Goal: Task Accomplishment & Management: Manage account settings

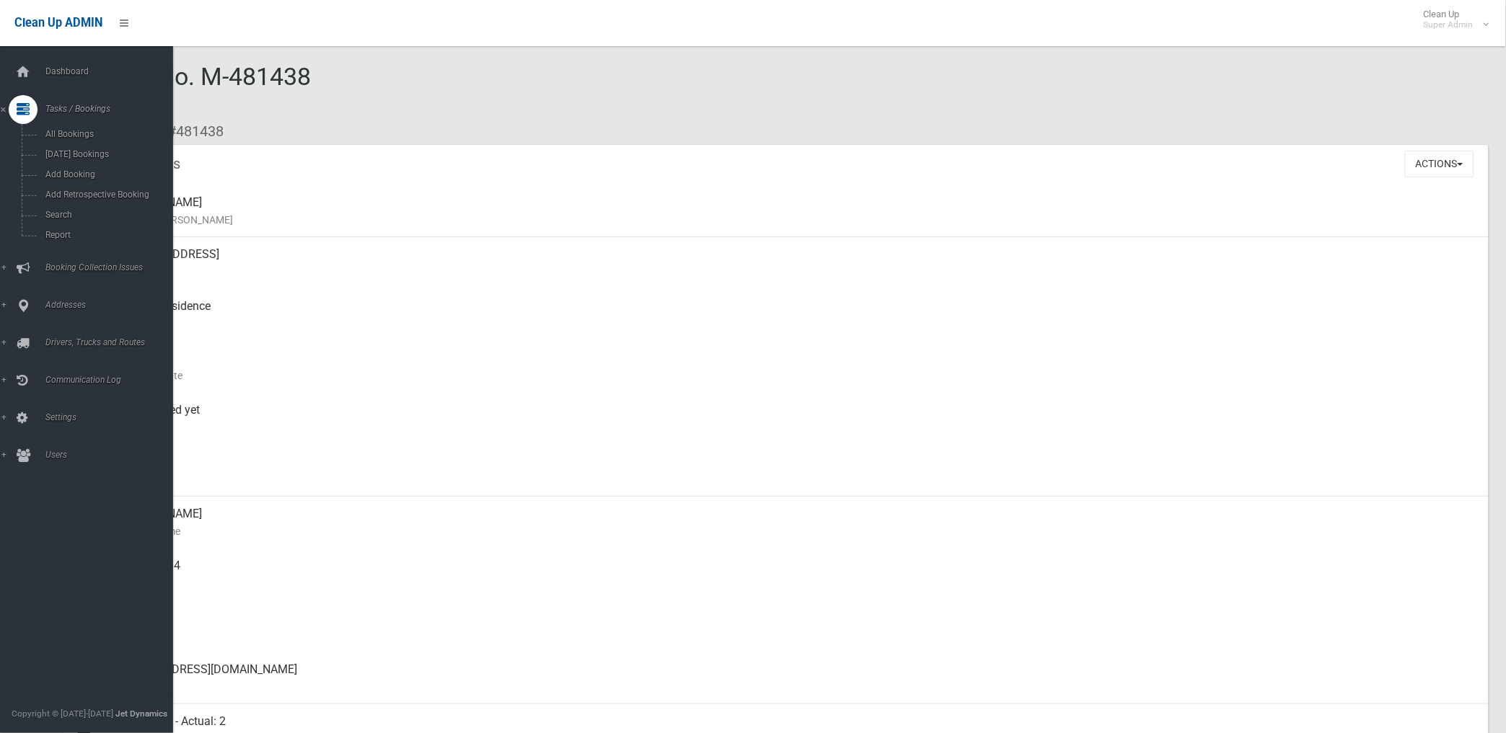
click at [65, 112] on span "Tasks / Bookings" at bounding box center [113, 109] width 144 height 10
click at [66, 74] on span "Dashboard" at bounding box center [113, 71] width 144 height 10
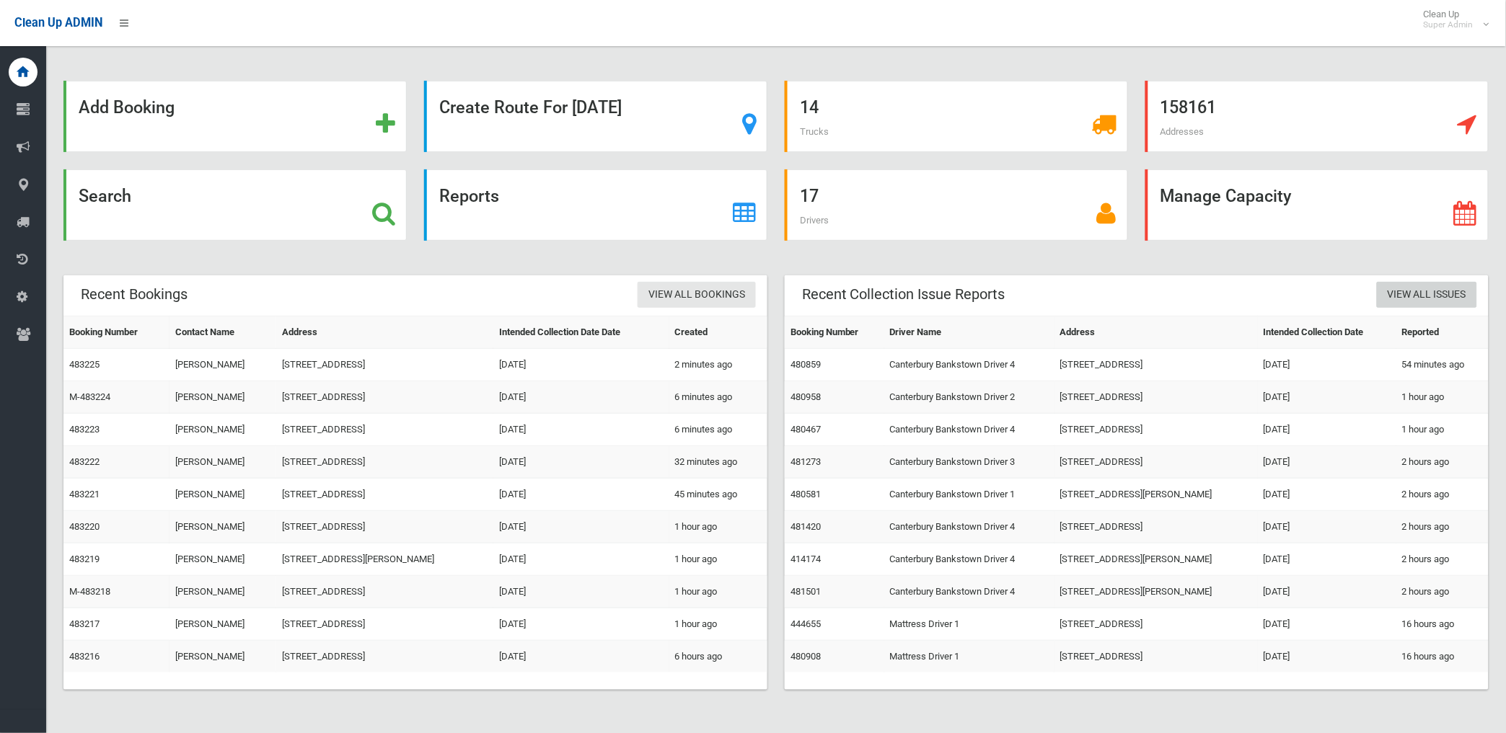
click at [1436, 298] on link "View All Issues" at bounding box center [1426, 295] width 100 height 27
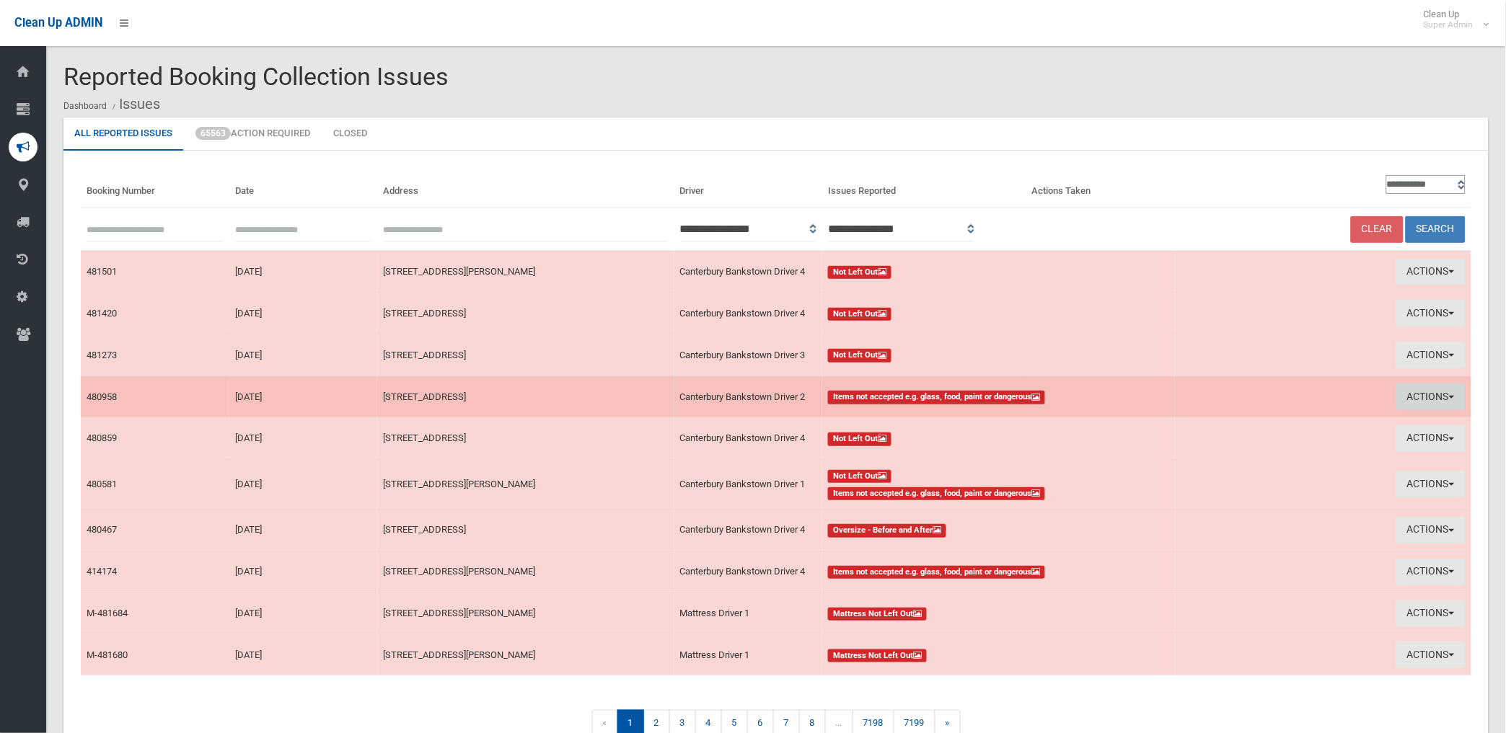
click at [1428, 394] on button "Actions" at bounding box center [1430, 397] width 69 height 27
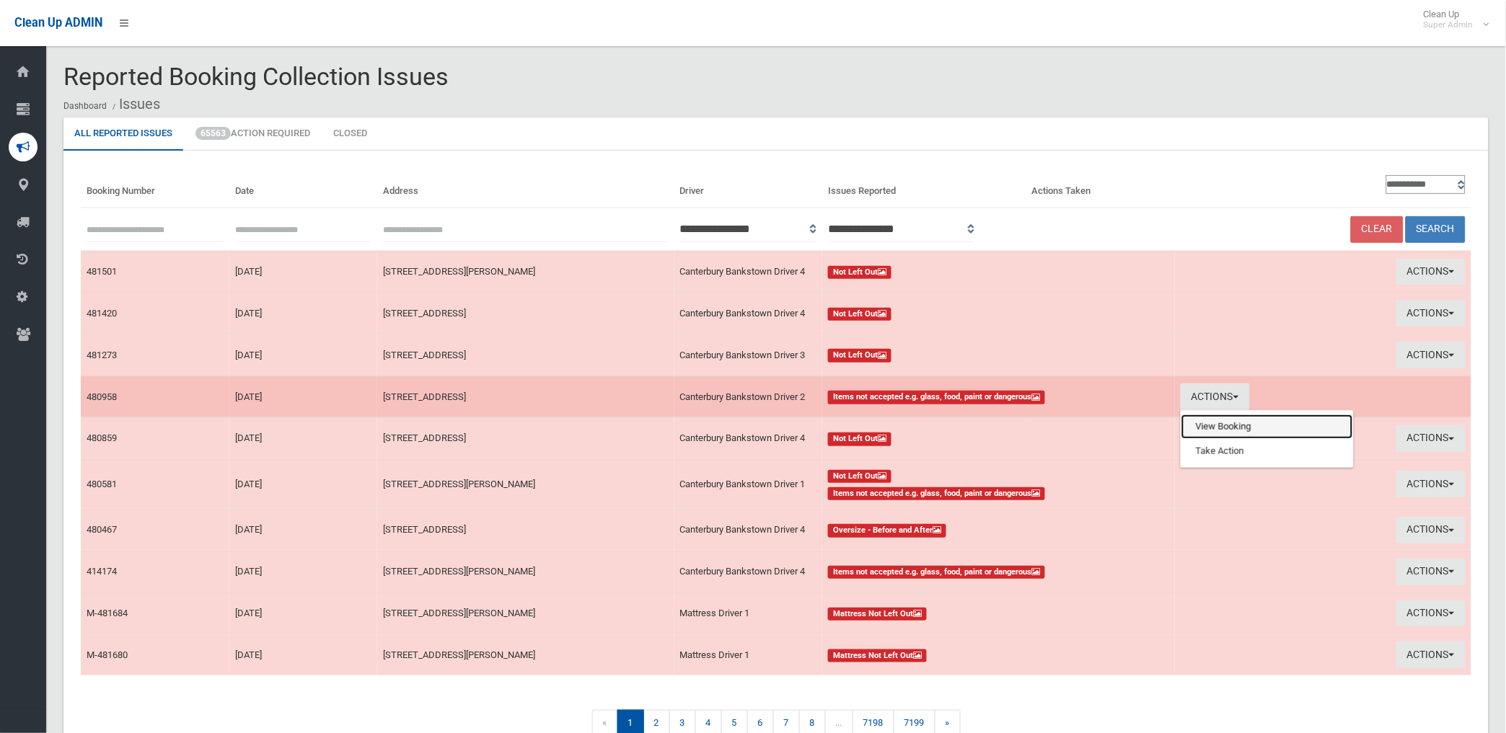
click at [1204, 423] on link "View Booking" at bounding box center [1267, 427] width 172 height 25
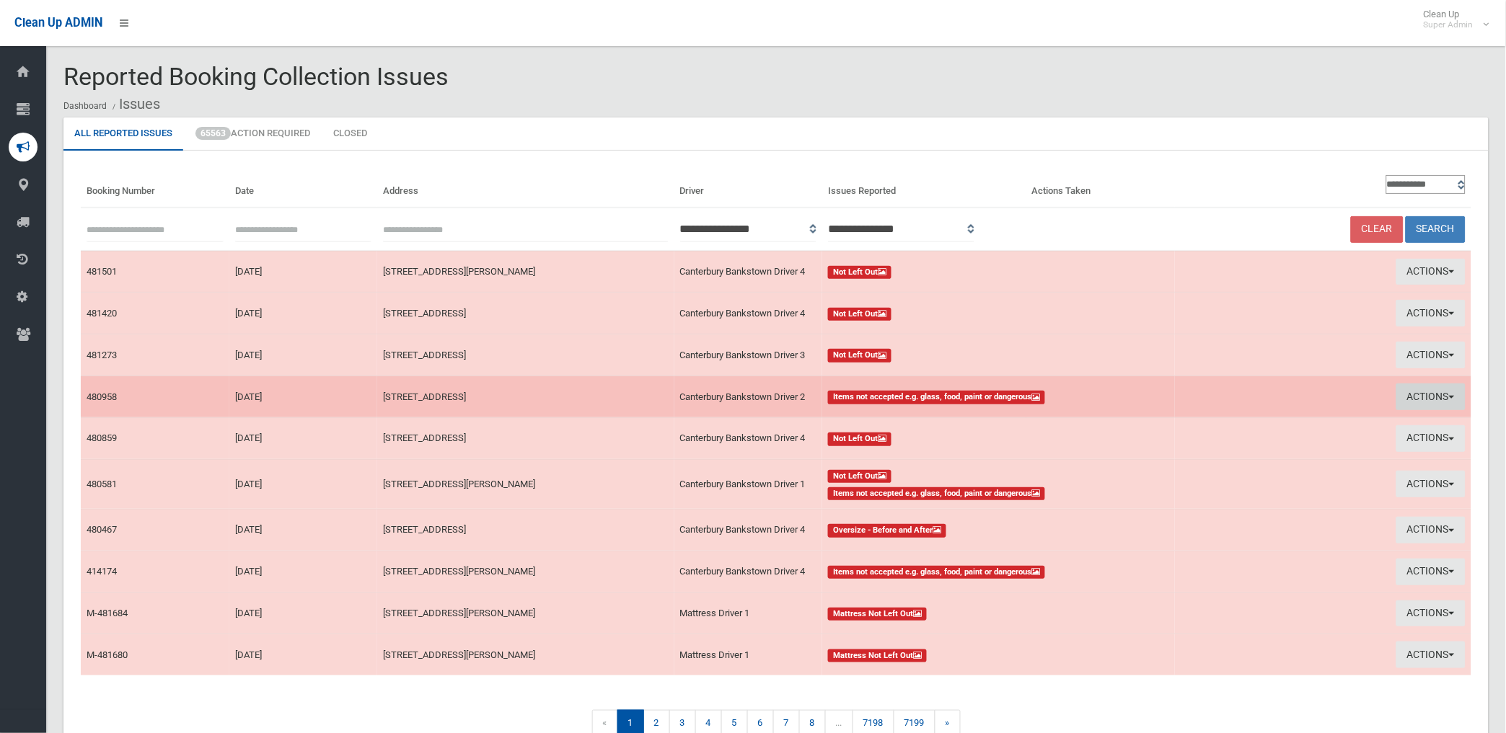
click at [1420, 392] on button "Actions" at bounding box center [1430, 397] width 69 height 27
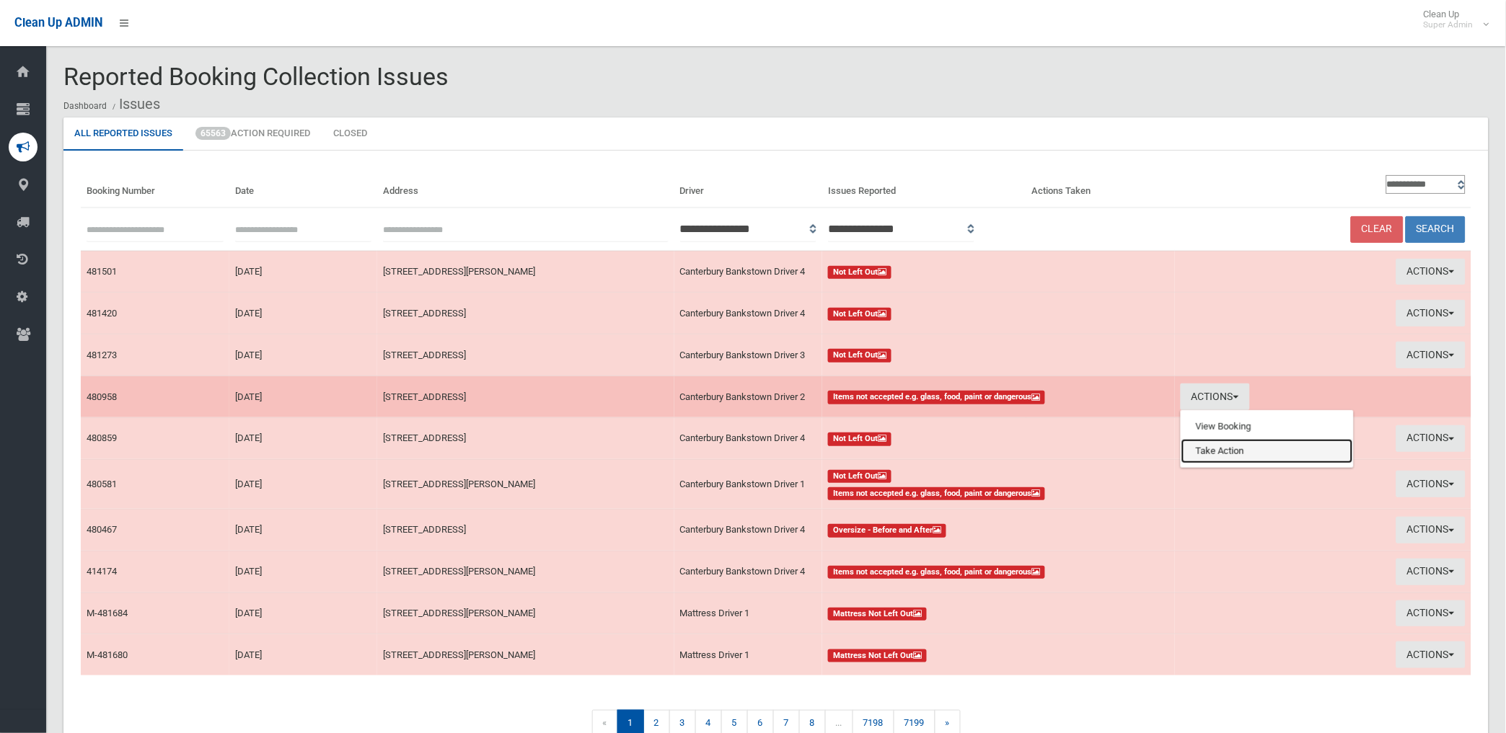
click at [1214, 452] on link "Take Action" at bounding box center [1267, 451] width 172 height 25
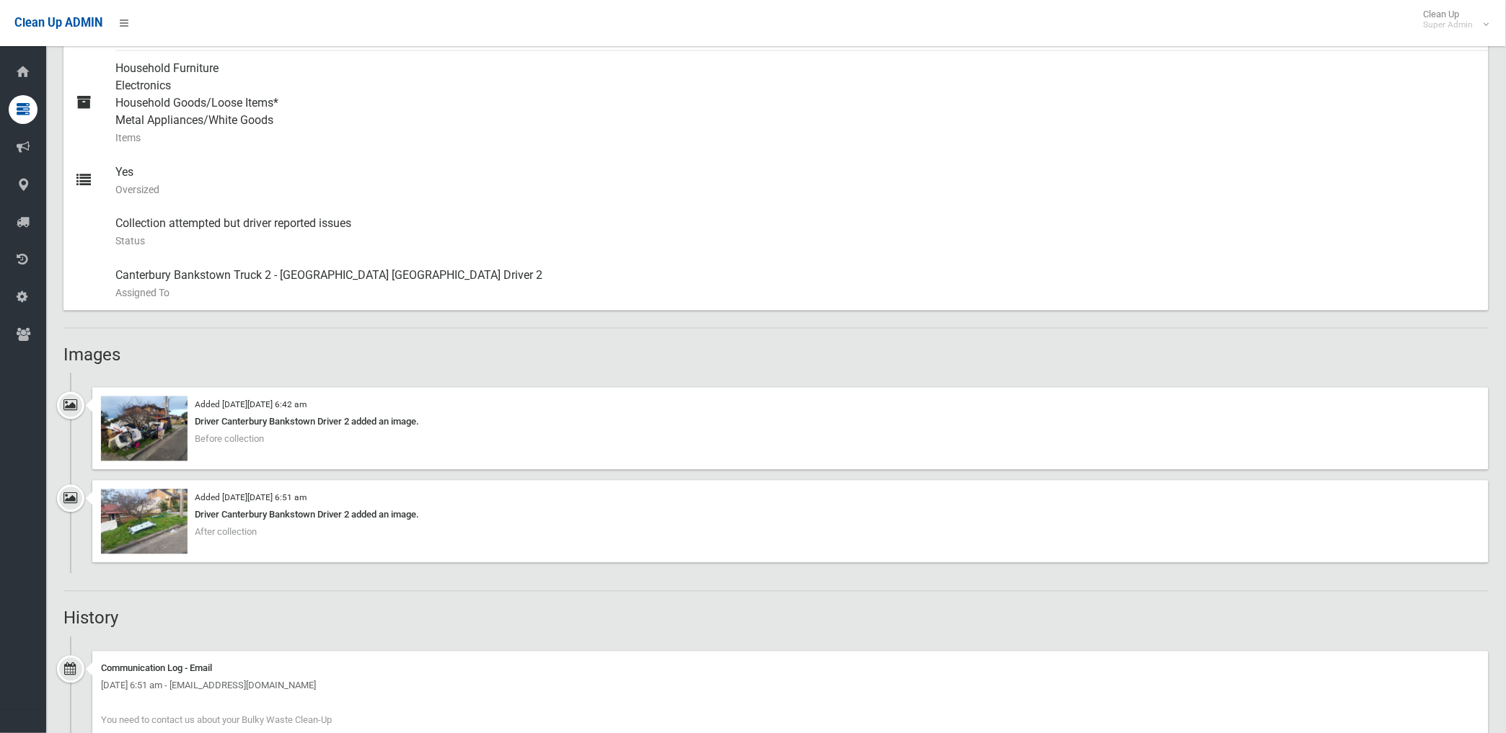
scroll to position [640, 0]
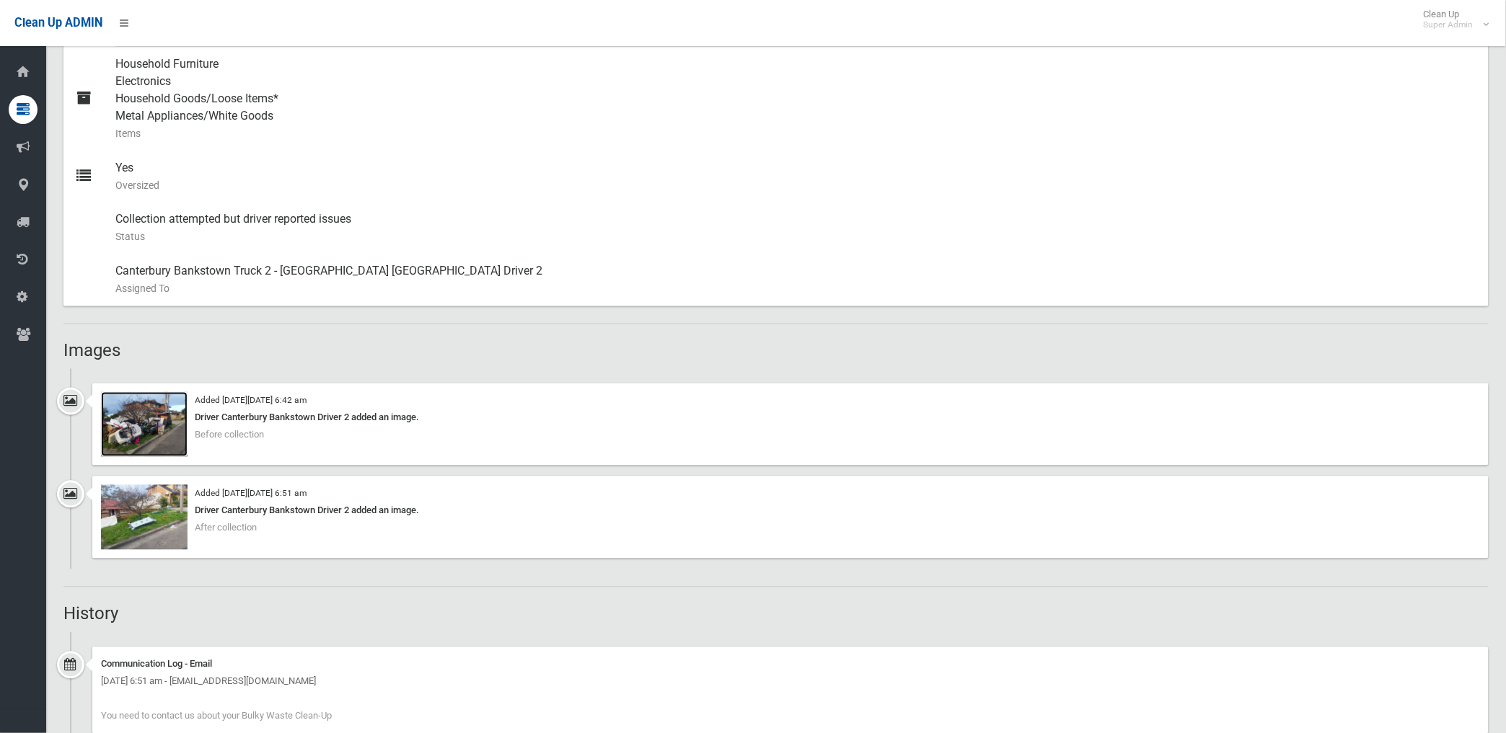
click at [157, 429] on img at bounding box center [144, 424] width 87 height 65
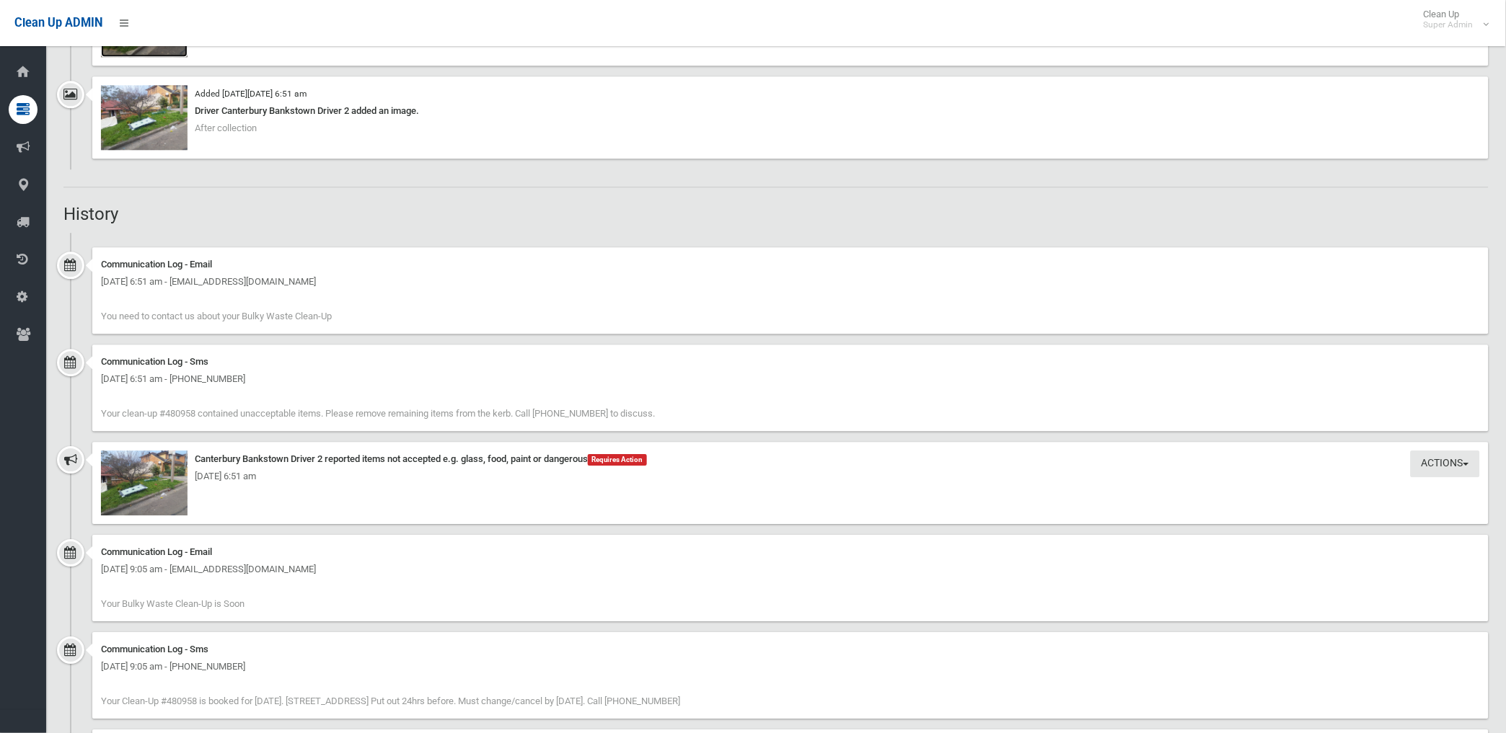
scroll to position [1041, 0]
click at [151, 493] on img at bounding box center [144, 482] width 87 height 65
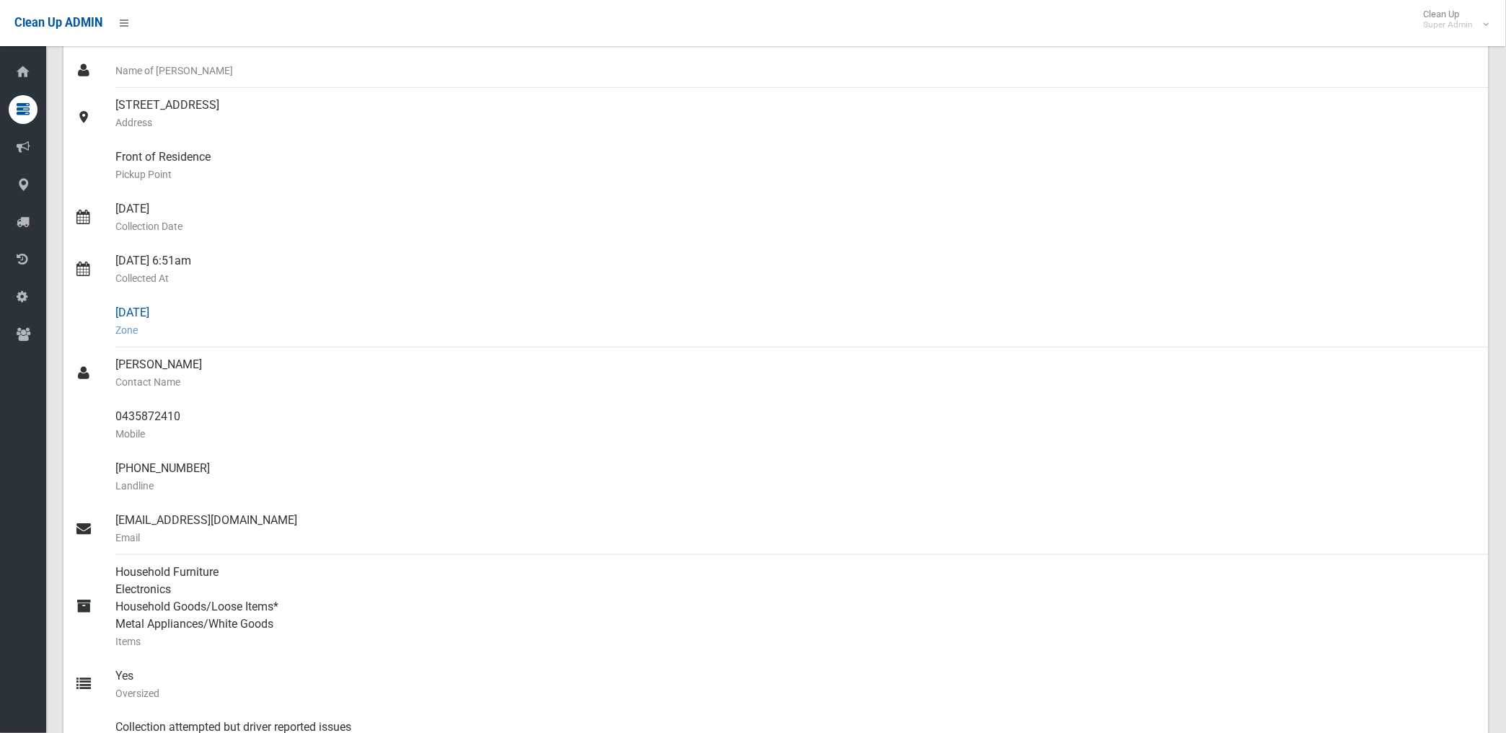
scroll to position [160, 0]
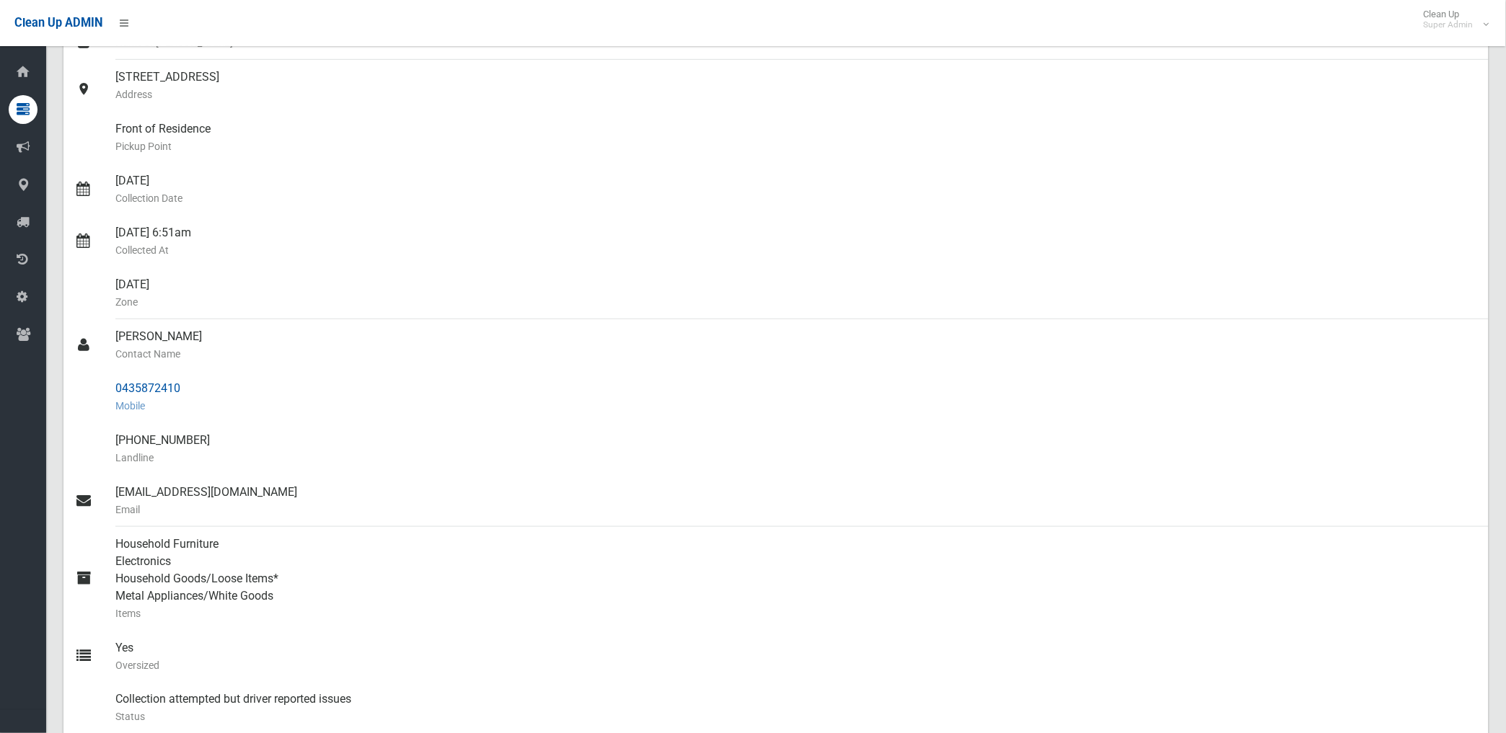
drag, startPoint x: 117, startPoint y: 385, endPoint x: 182, endPoint y: 384, distance: 65.6
click at [182, 384] on div "0435872410 Mobile" at bounding box center [795, 397] width 1361 height 52
drag, startPoint x: 182, startPoint y: 384, endPoint x: 159, endPoint y: 380, distance: 23.5
copy div "0435872410"
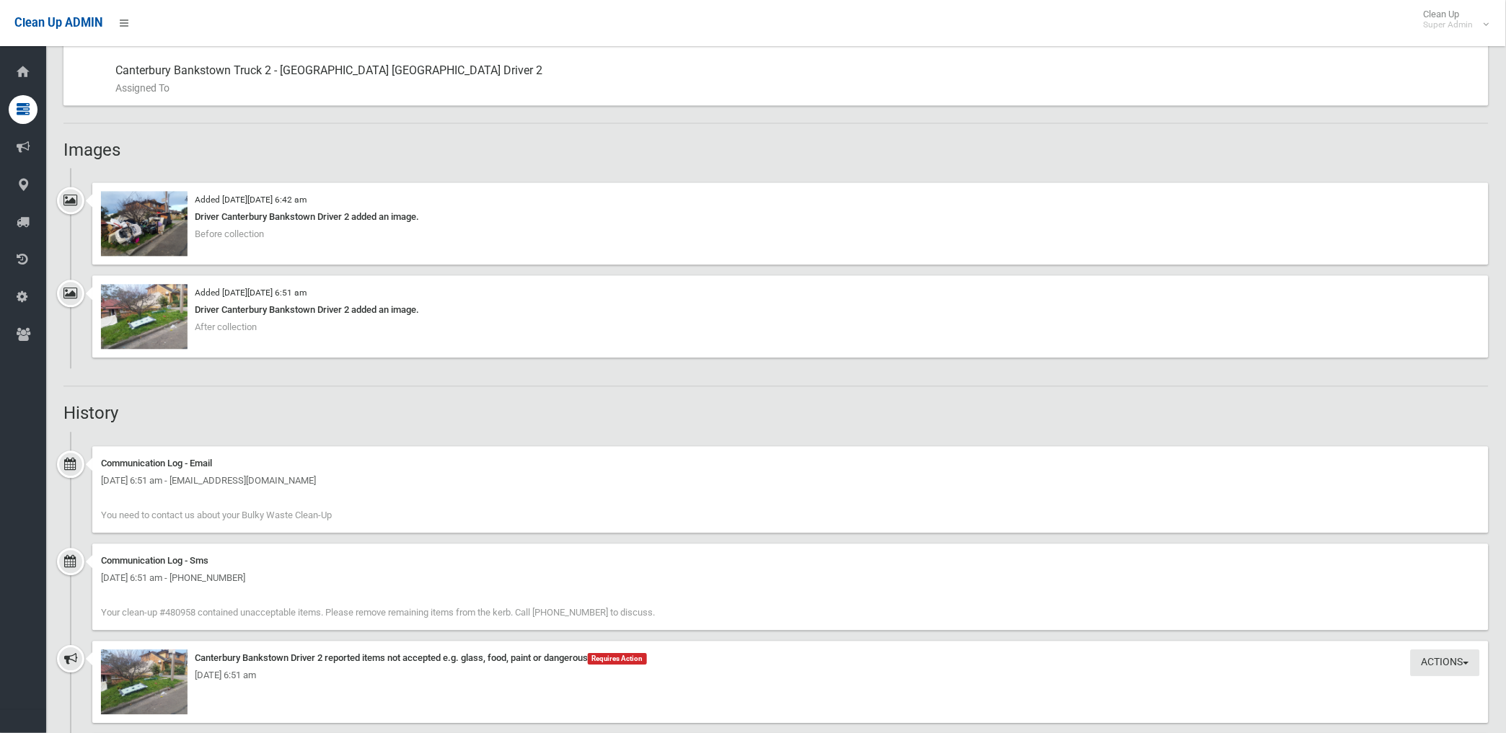
scroll to position [881, 0]
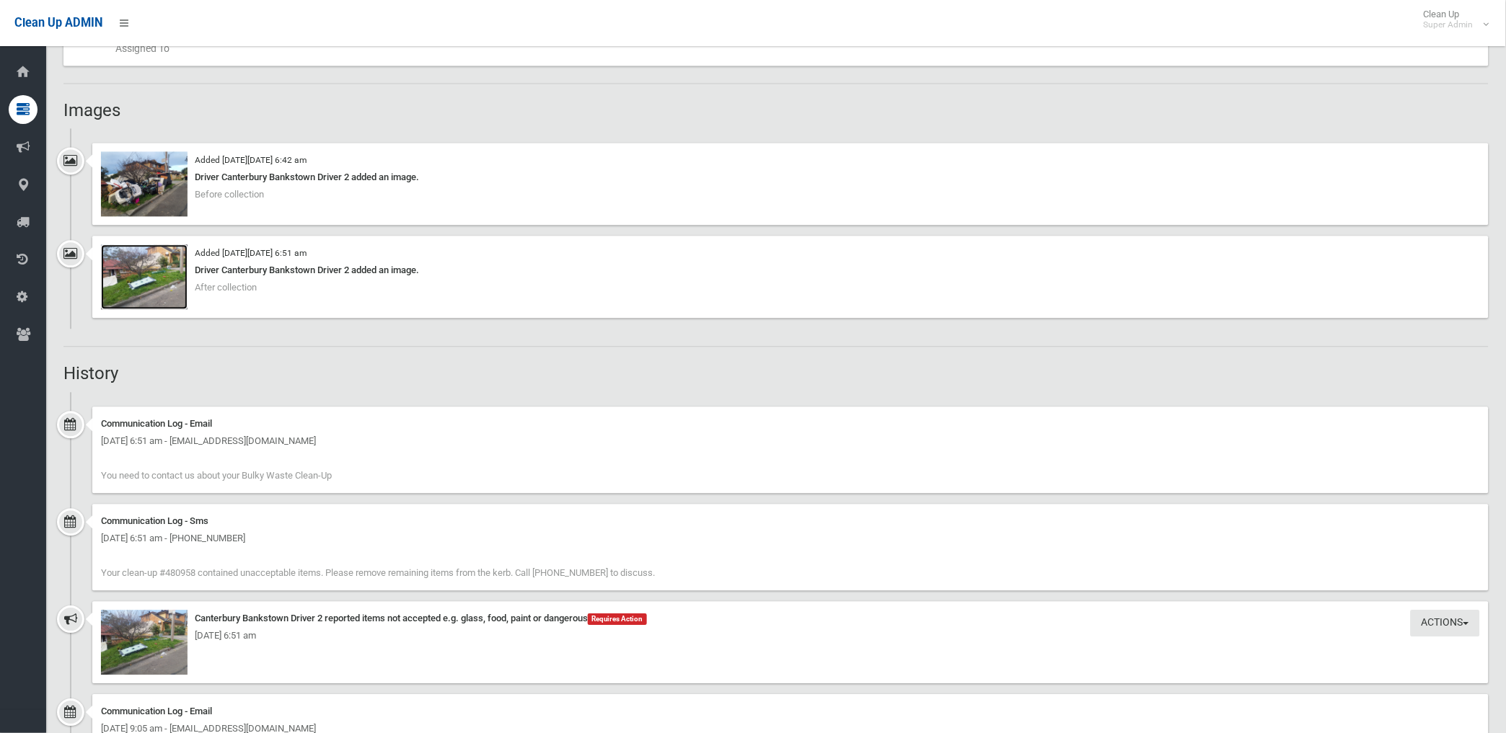
click at [148, 293] on img at bounding box center [144, 276] width 87 height 65
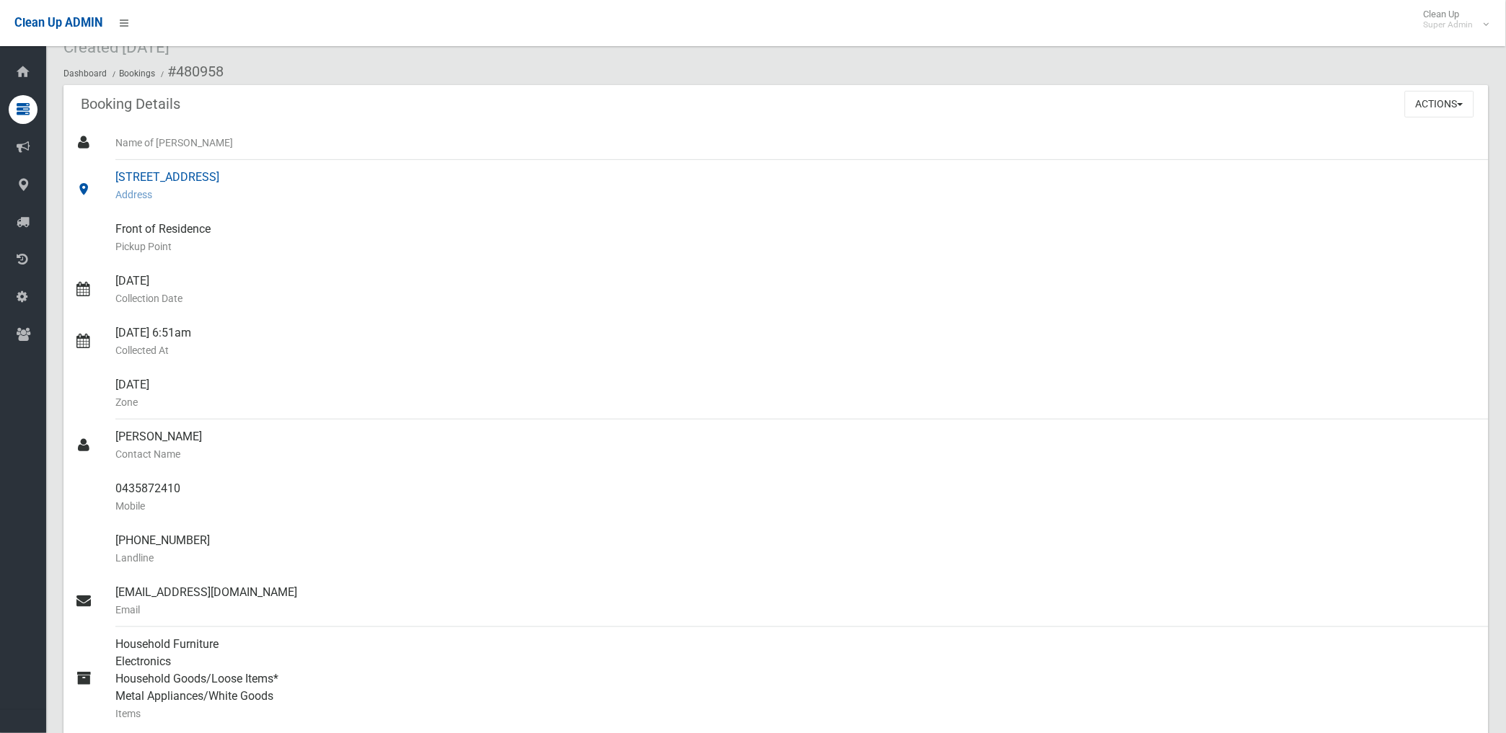
scroll to position [0, 0]
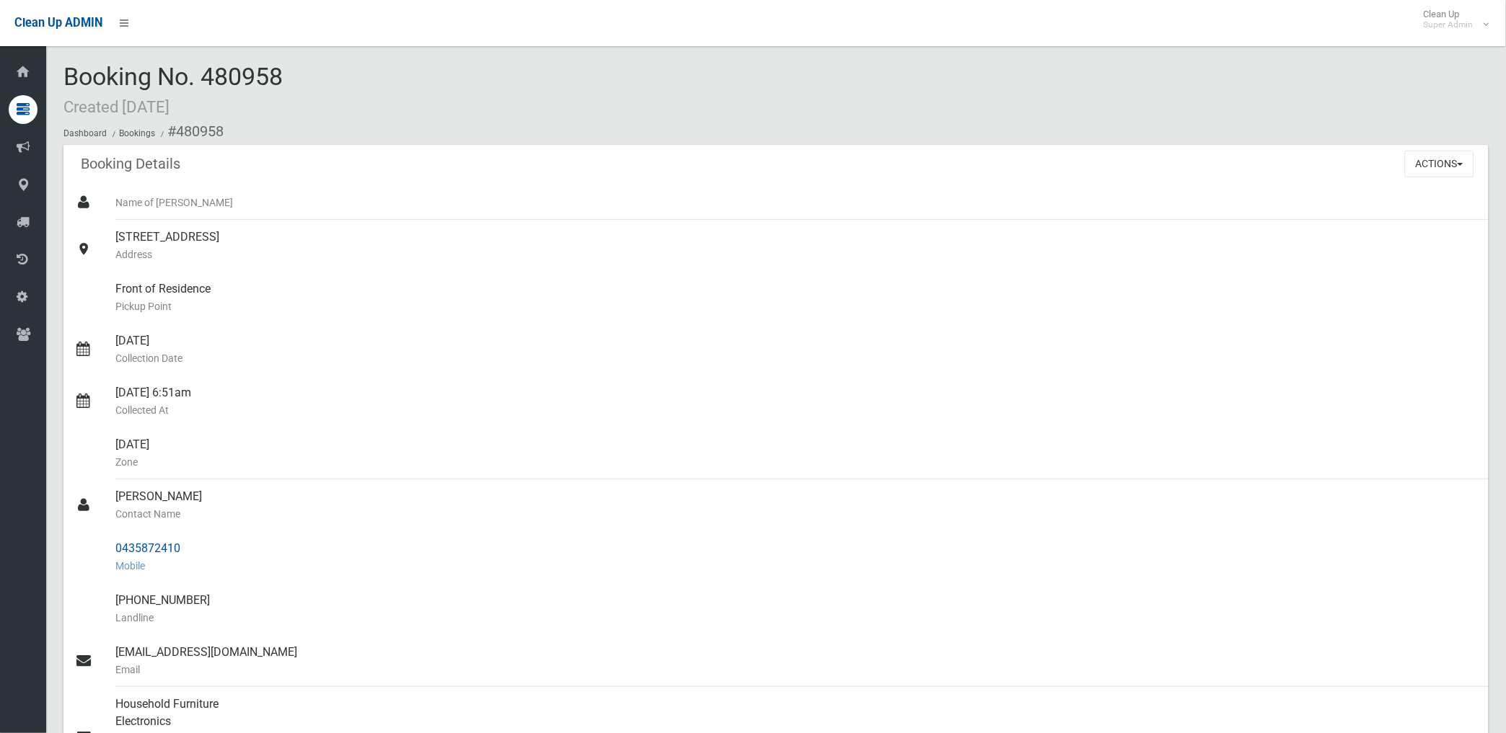
drag, startPoint x: 177, startPoint y: 126, endPoint x: 182, endPoint y: 545, distance: 419.0
copy section "480958 Booking Details Actions View Booking Edit Booking Clone Booking Add Book…"
click at [653, 250] on small "Address" at bounding box center [795, 254] width 1361 height 17
click at [1410, 159] on button "Actions" at bounding box center [1439, 164] width 69 height 27
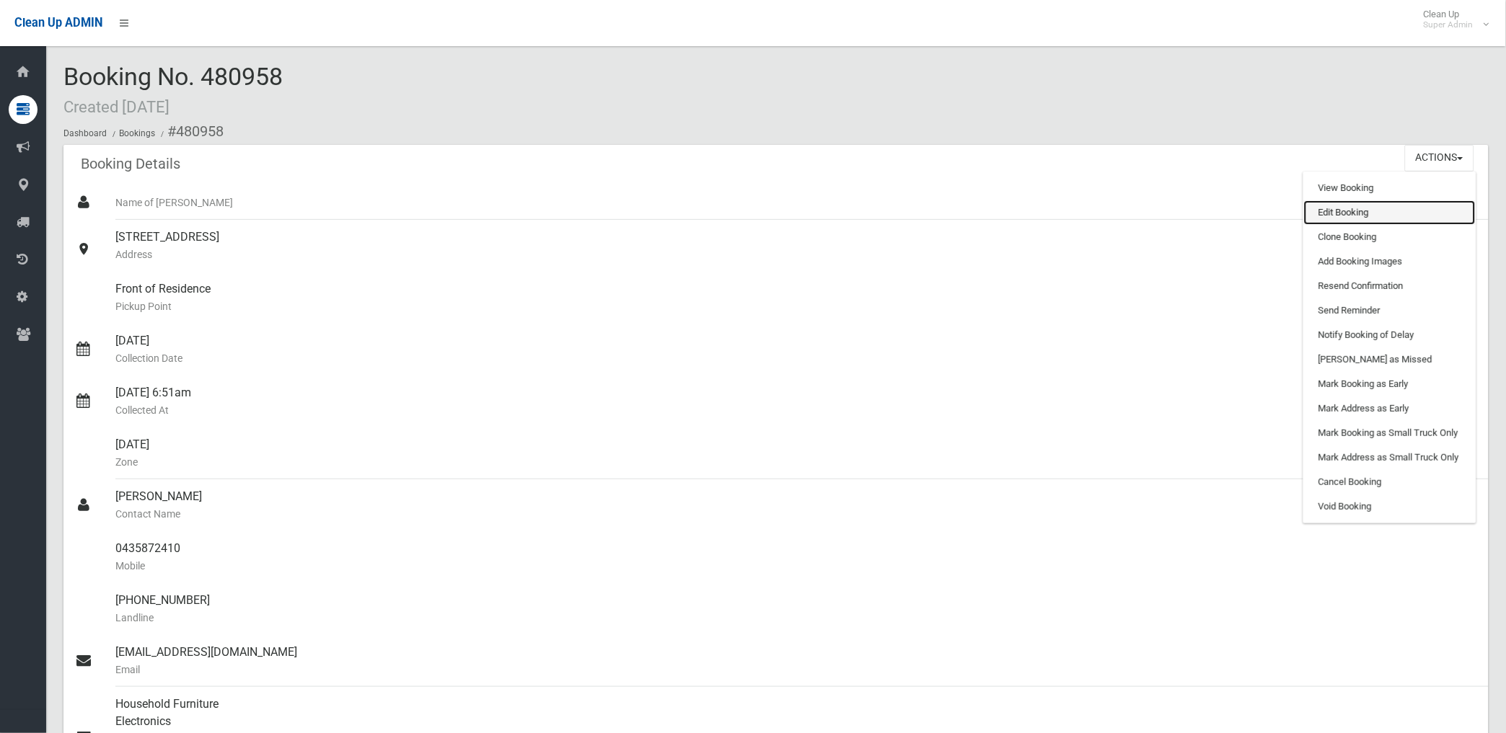
click at [1340, 211] on link "Edit Booking" at bounding box center [1390, 212] width 172 height 25
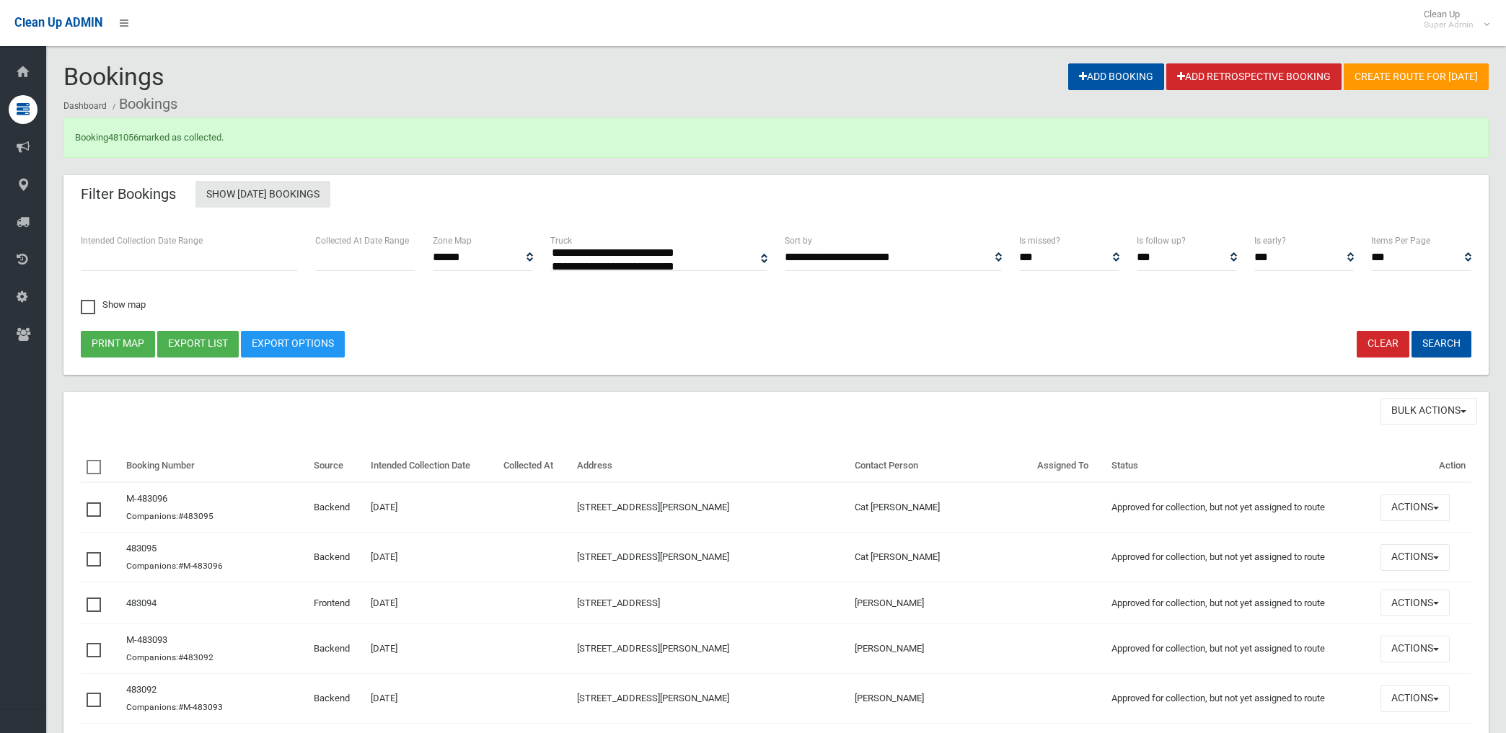
select select
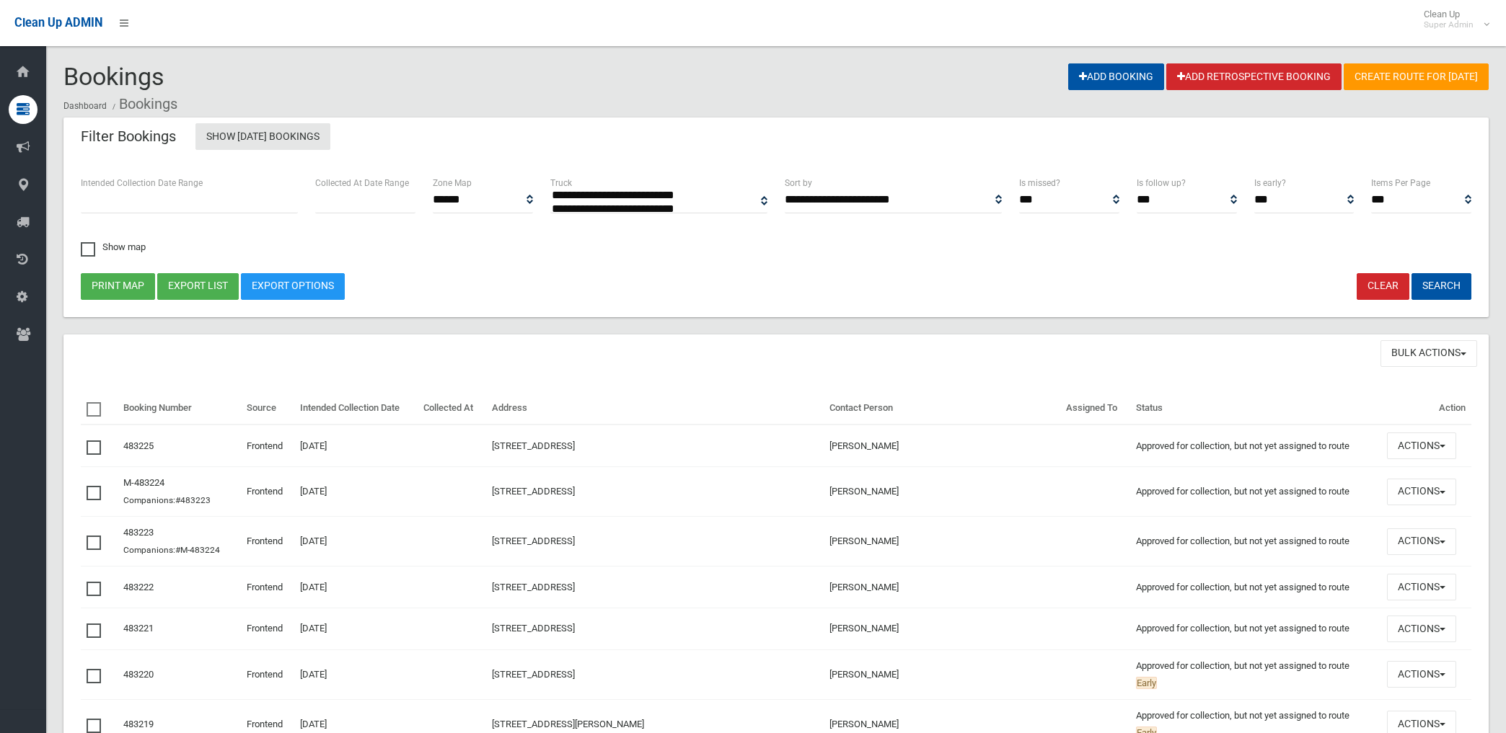
select select
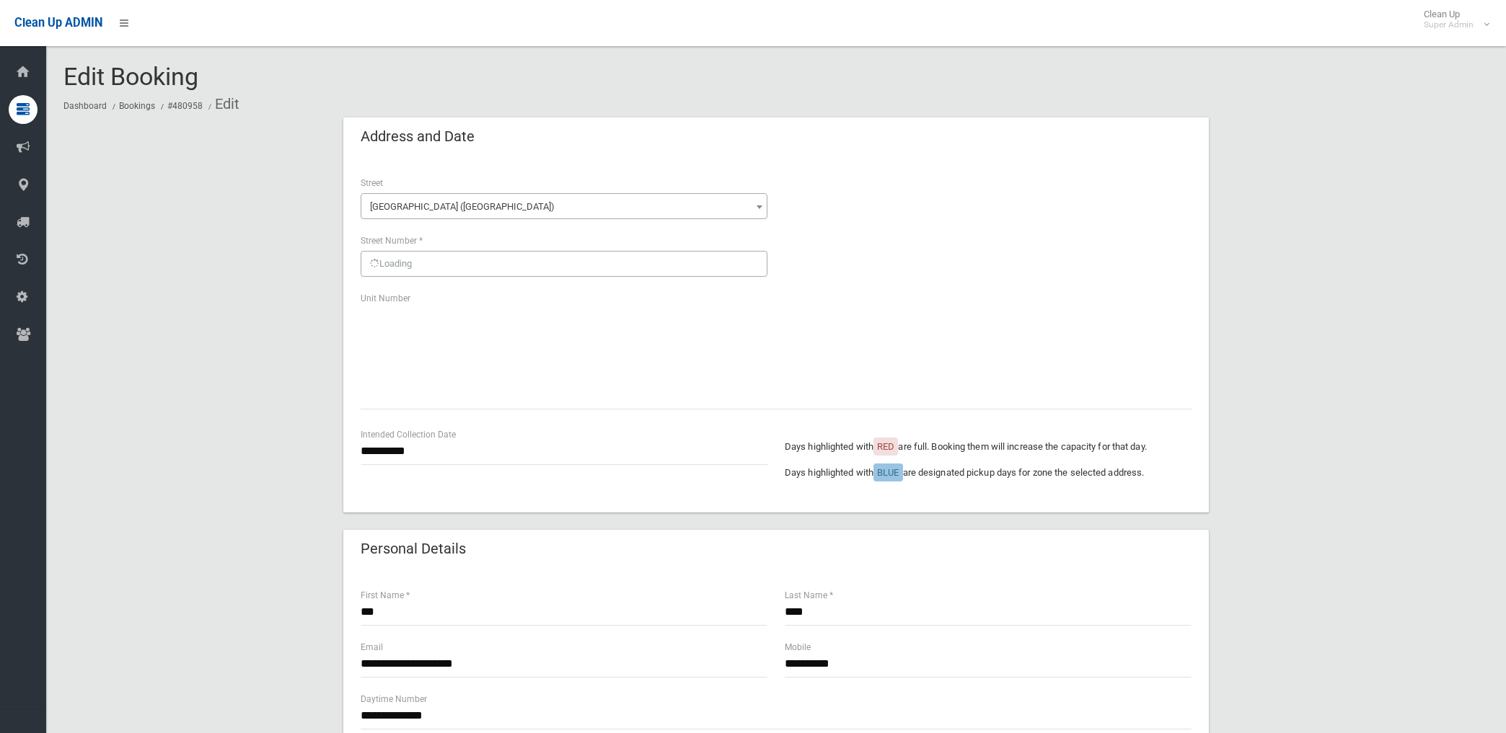
scroll to position [686, 0]
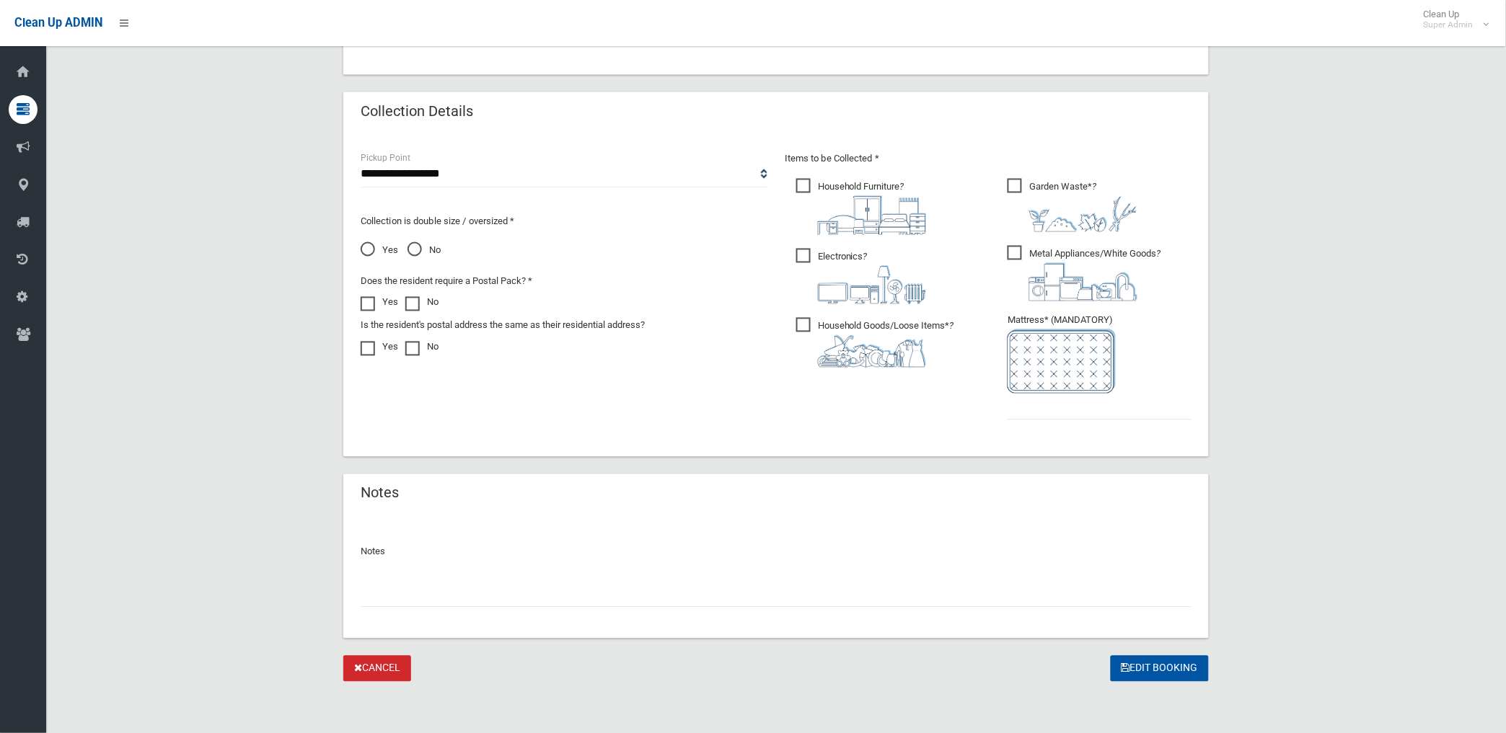
click at [386, 595] on input "text" at bounding box center [776, 594] width 831 height 27
paste input "********"
type input "**********"
click at [1056, 409] on input "text" at bounding box center [1099, 407] width 184 height 27
type input "*"
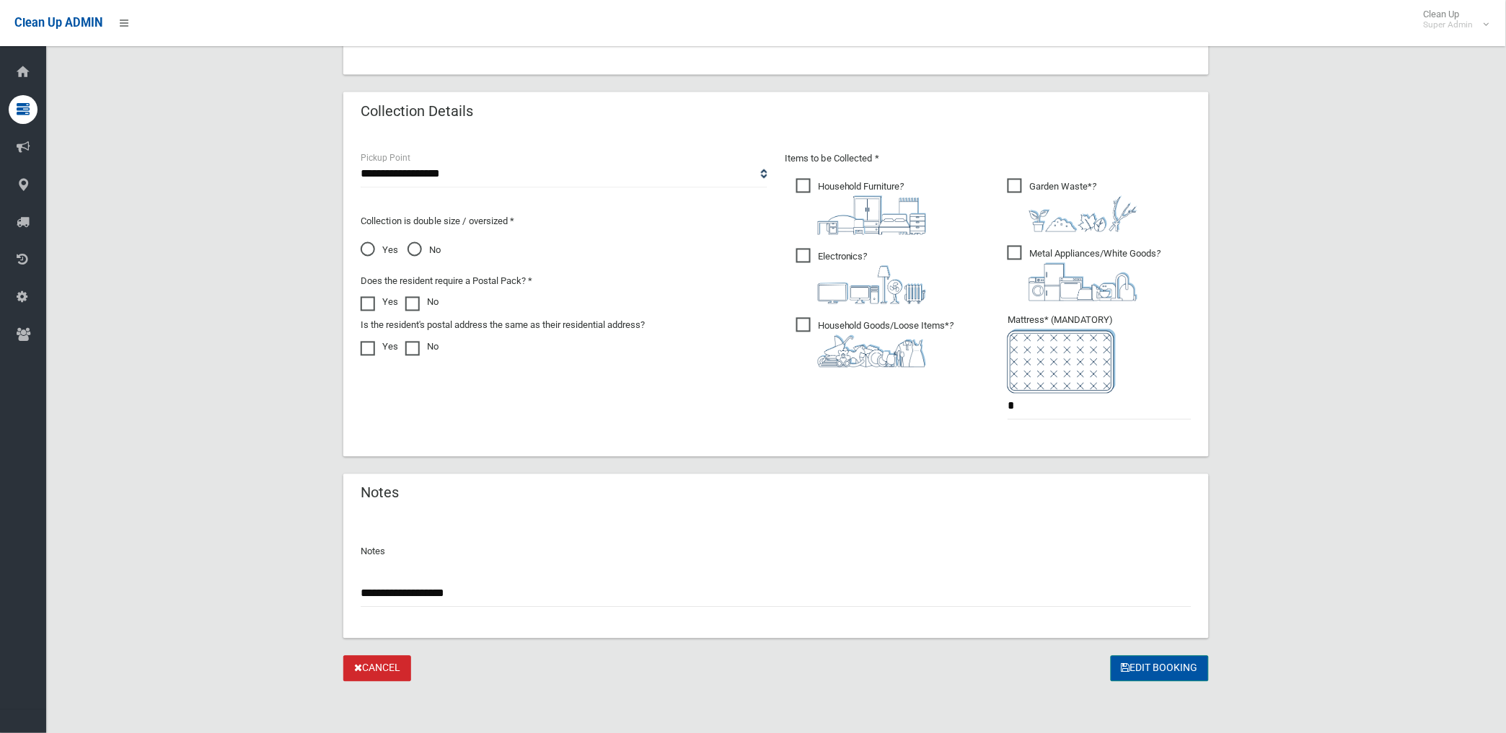
click at [1170, 669] on button "Edit Booking" at bounding box center [1159, 669] width 98 height 27
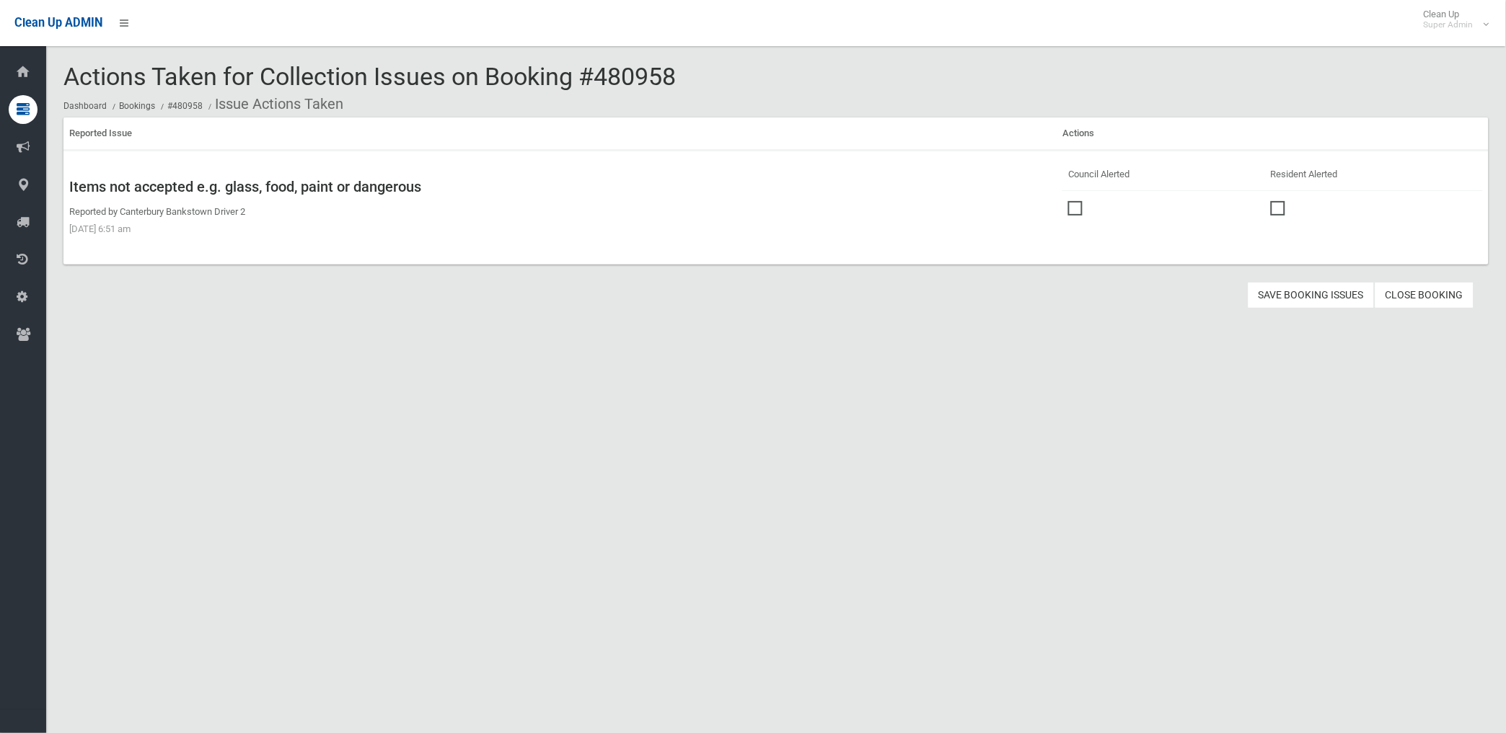
click at [1068, 201] on span at bounding box center [1079, 201] width 22 height 0
click at [1299, 303] on button "Save Booking Issues" at bounding box center [1310, 295] width 127 height 27
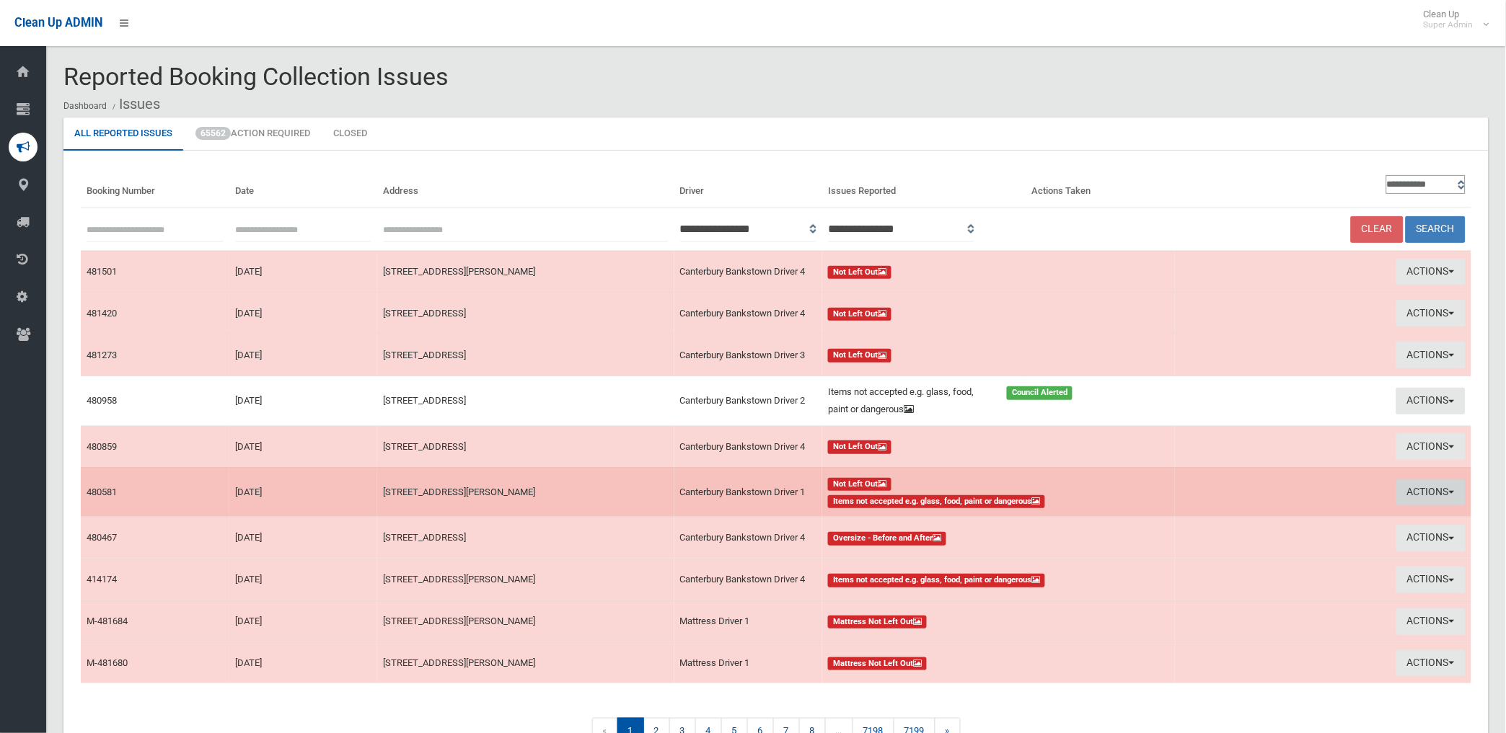
click at [1415, 488] on button "Actions" at bounding box center [1430, 493] width 69 height 27
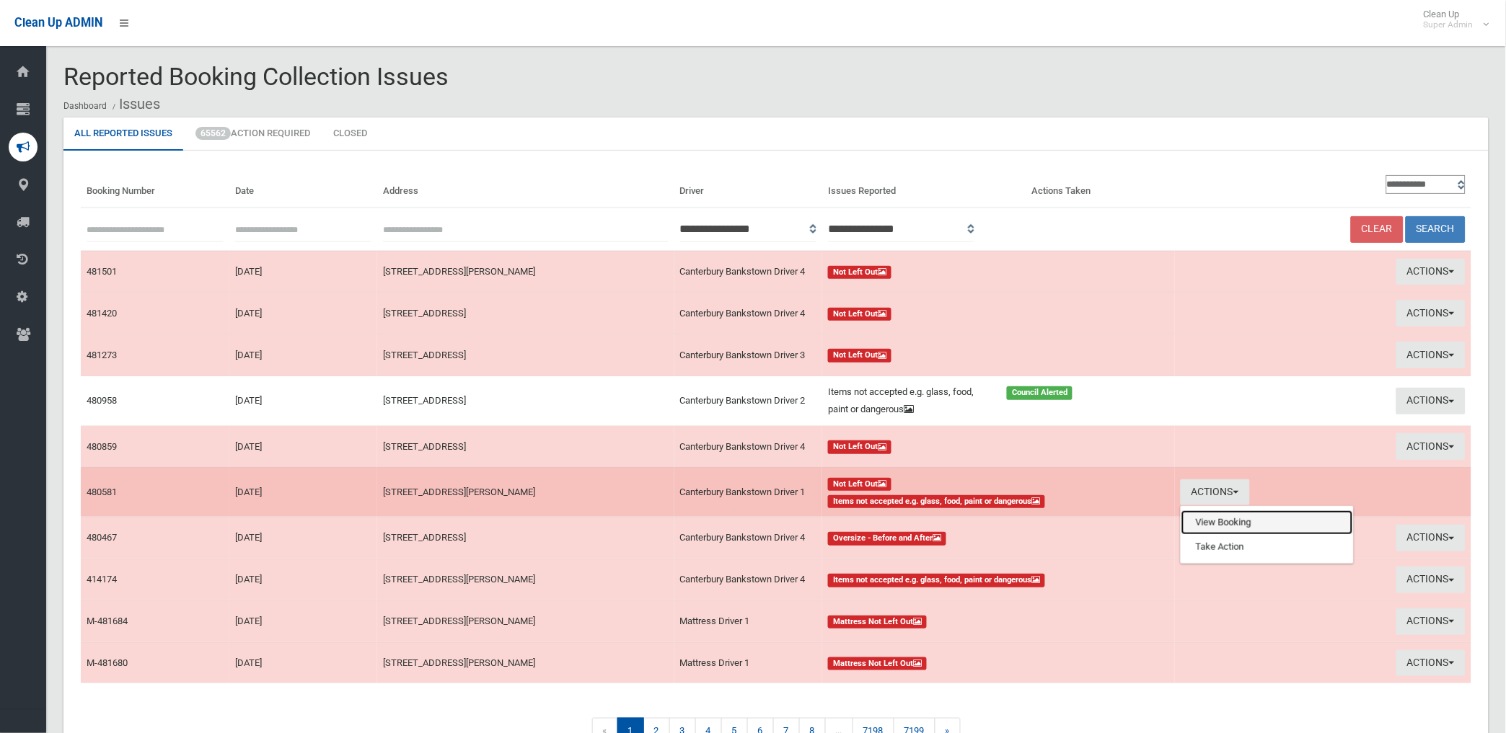
click at [1207, 514] on link "View Booking" at bounding box center [1267, 523] width 172 height 25
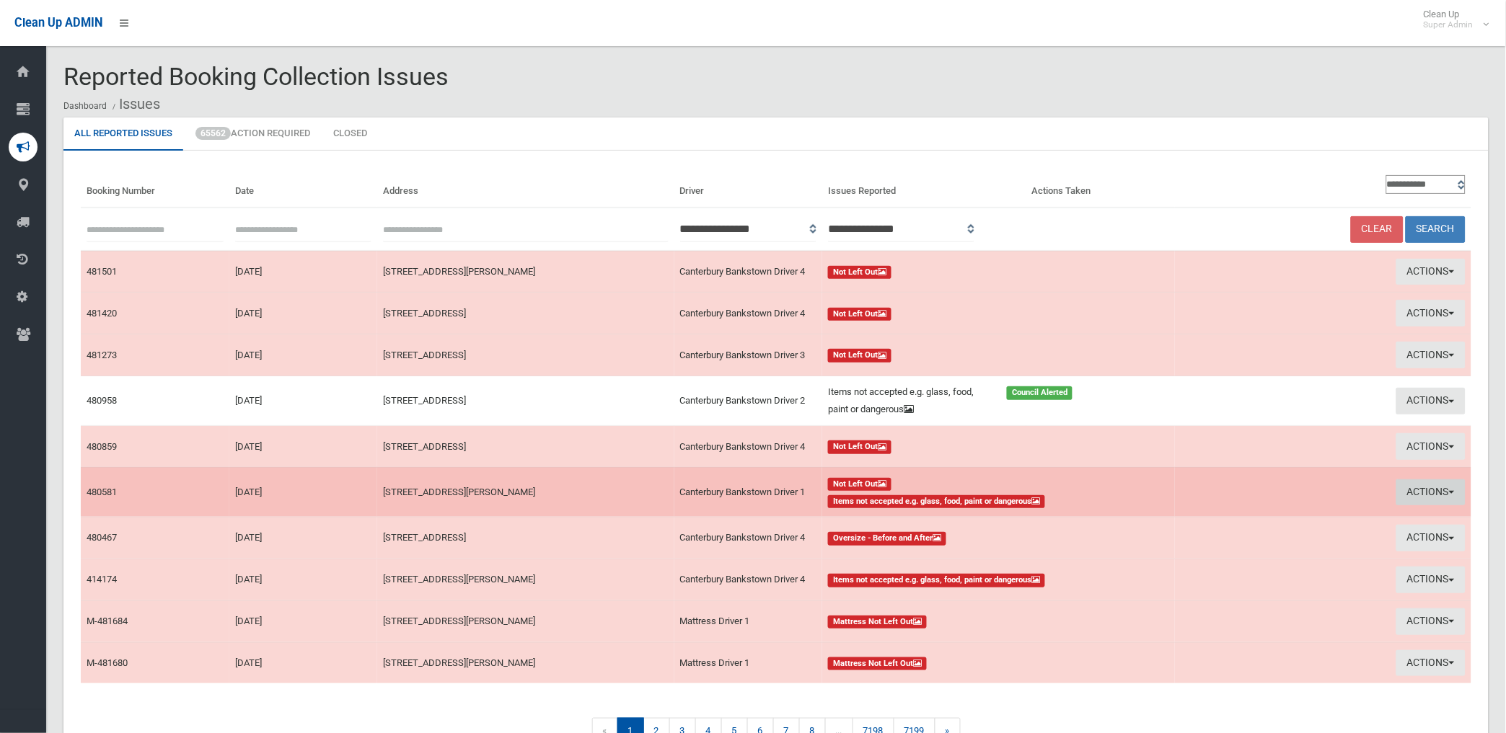
click at [1400, 489] on button "Actions" at bounding box center [1430, 493] width 69 height 27
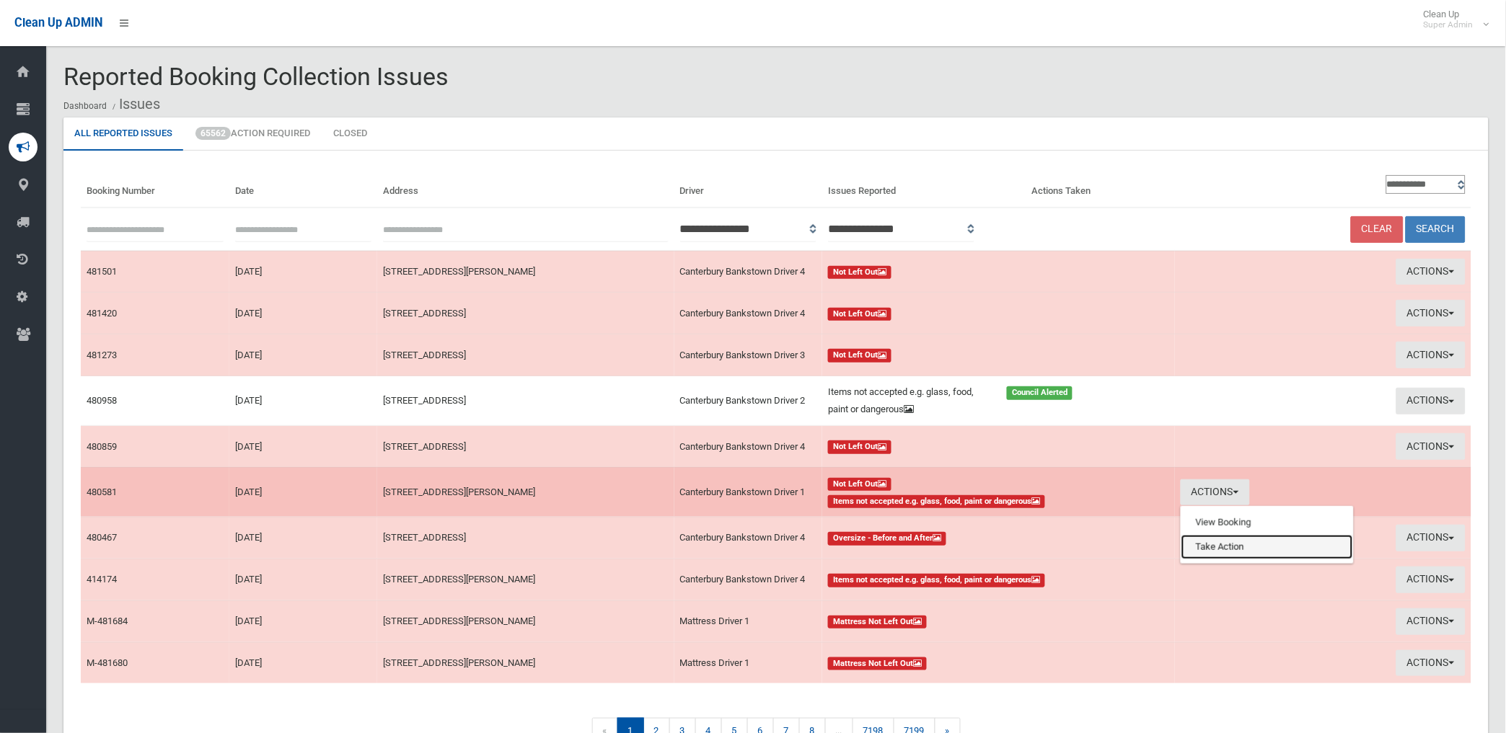
click at [1208, 544] on link "Take Action" at bounding box center [1267, 547] width 172 height 25
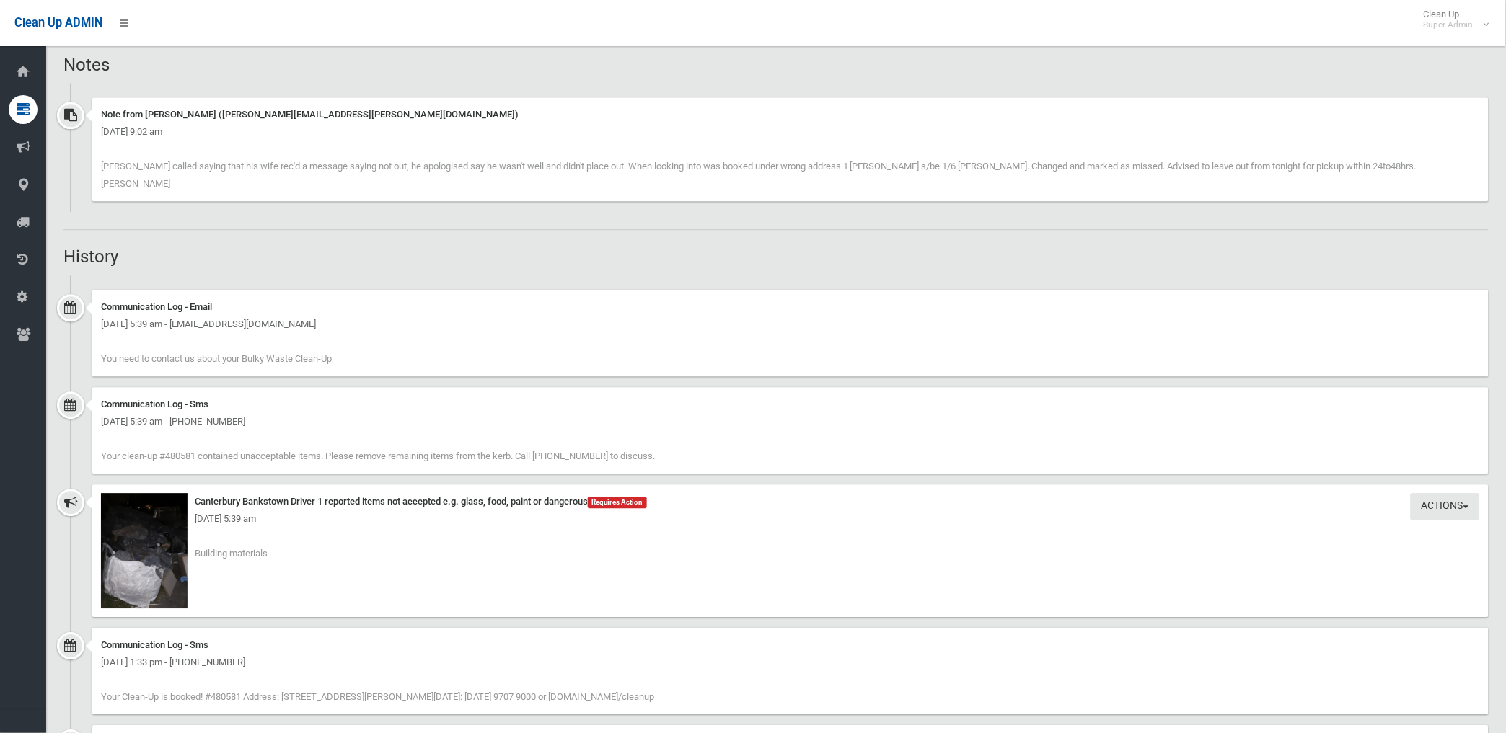
scroll to position [1041, 0]
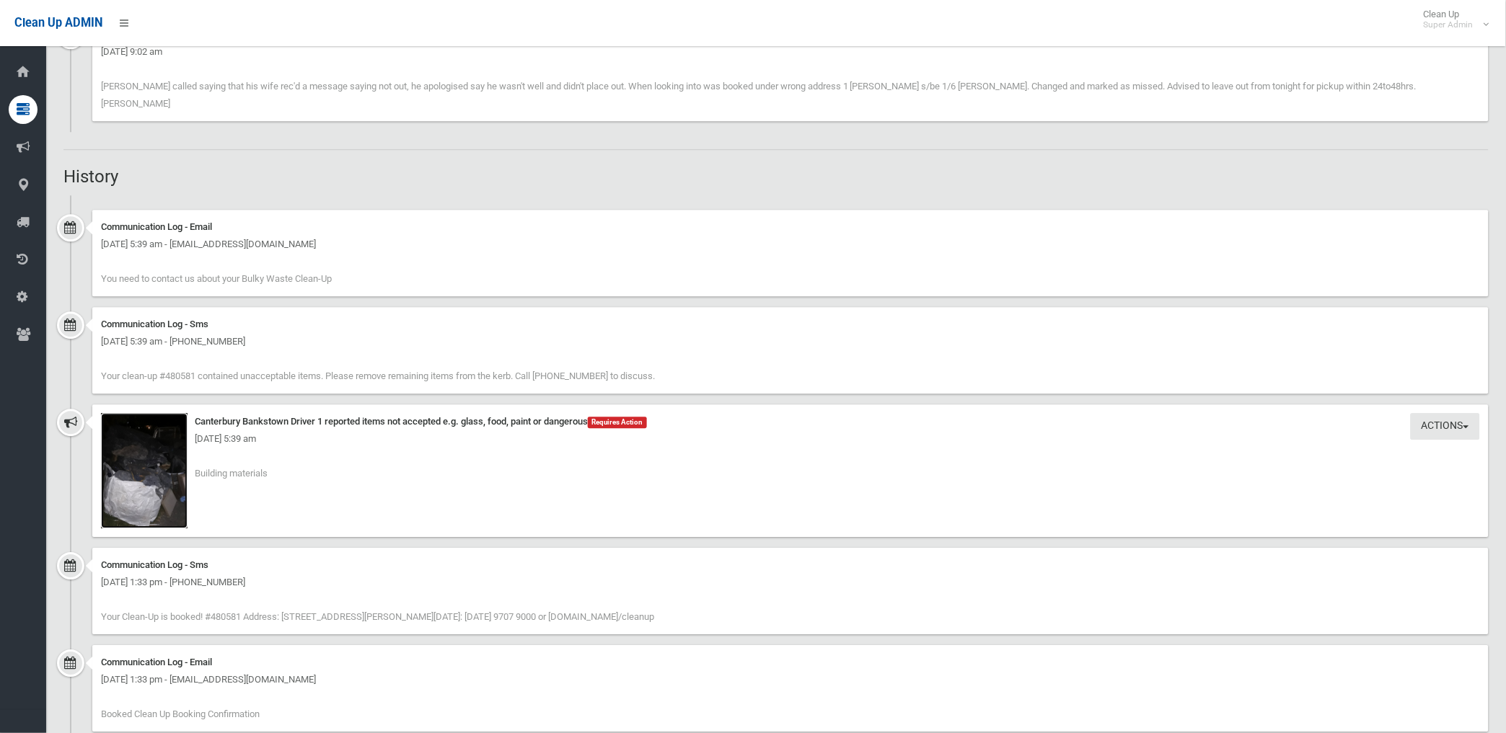
click at [164, 480] on img at bounding box center [144, 470] width 87 height 115
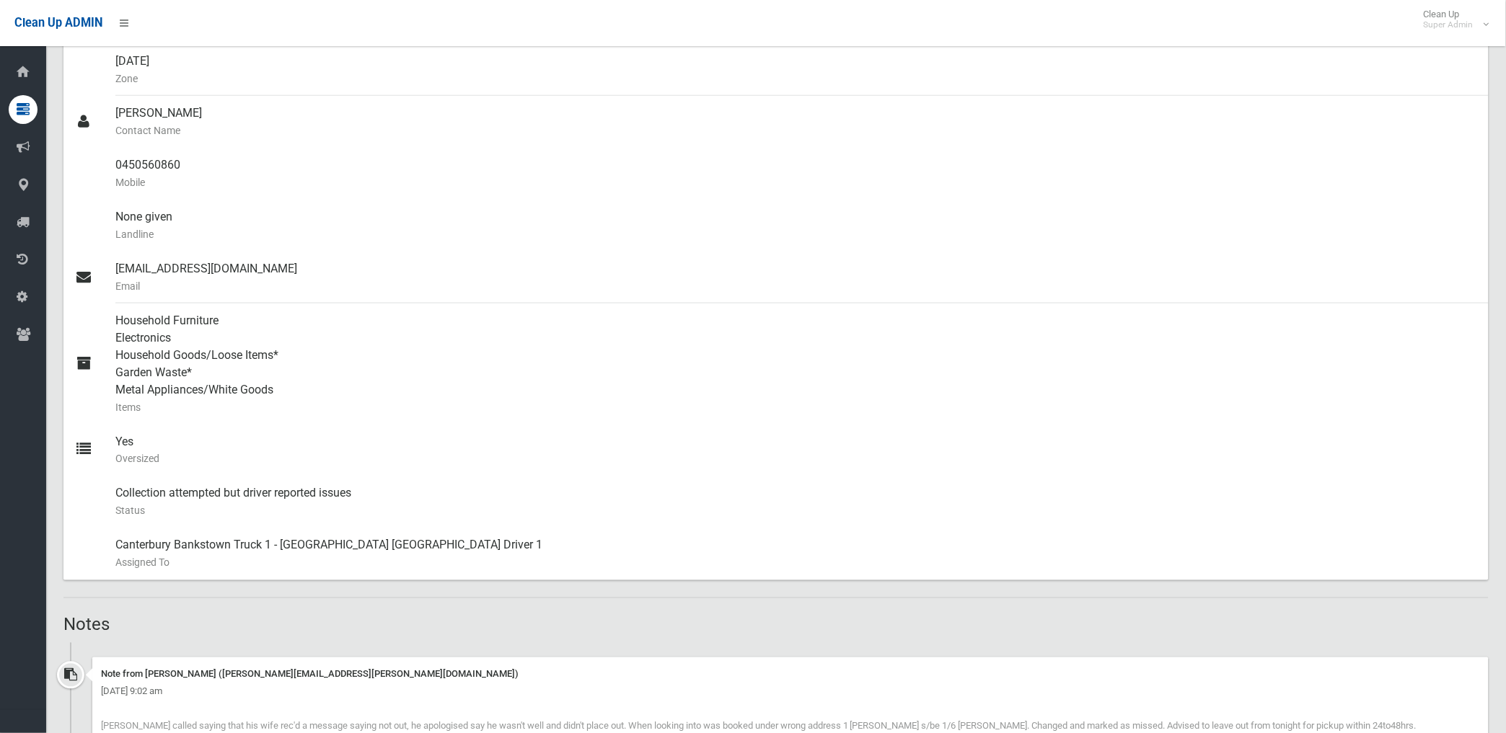
scroll to position [400, 0]
drag, startPoint x: 112, startPoint y: 164, endPoint x: 193, endPoint y: 167, distance: 80.1
click at [193, 167] on link "0450560860 Mobile" at bounding box center [775, 175] width 1425 height 52
drag, startPoint x: 193, startPoint y: 167, endPoint x: 161, endPoint y: 164, distance: 31.9
copy link "0450560860"
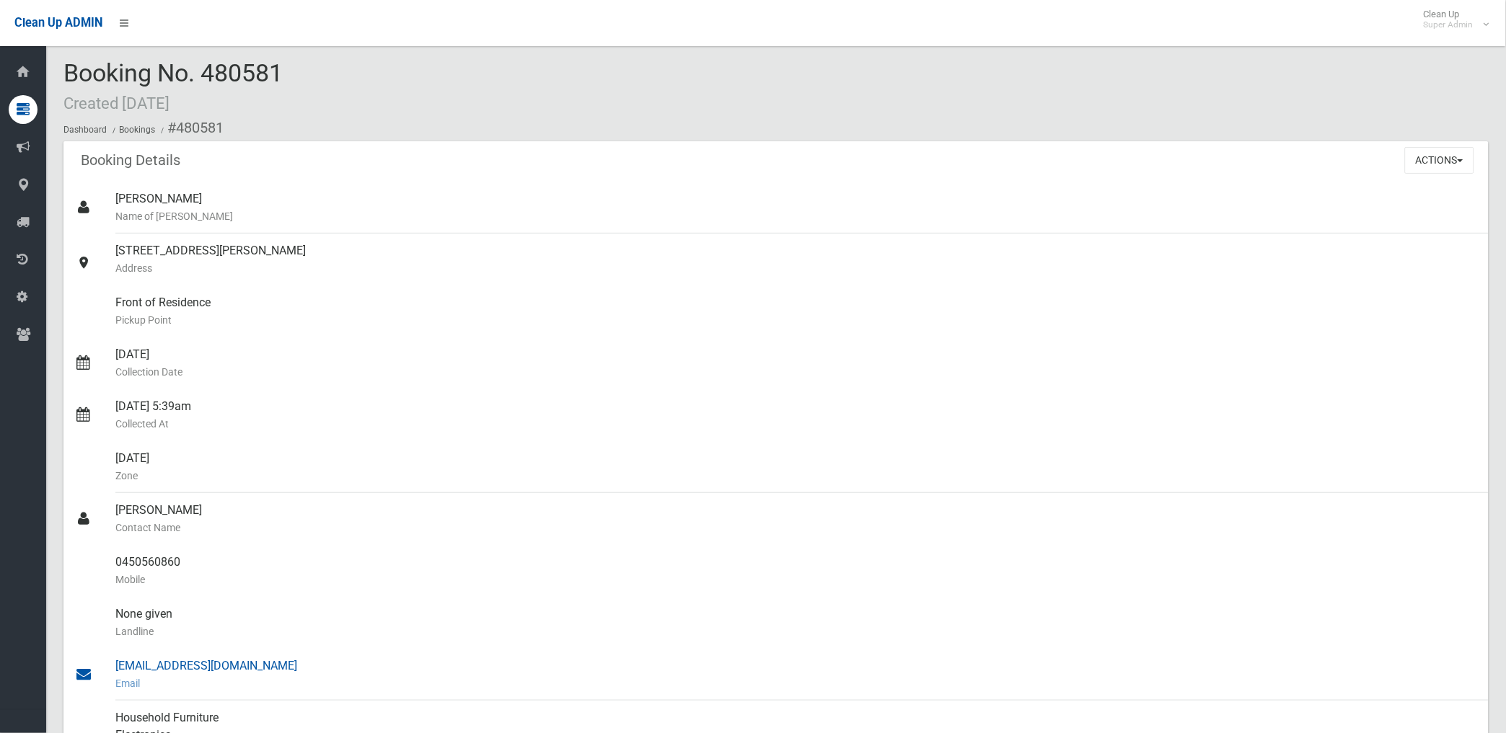
scroll to position [0, 0]
drag, startPoint x: 176, startPoint y: 131, endPoint x: 187, endPoint y: 559, distance: 428.5
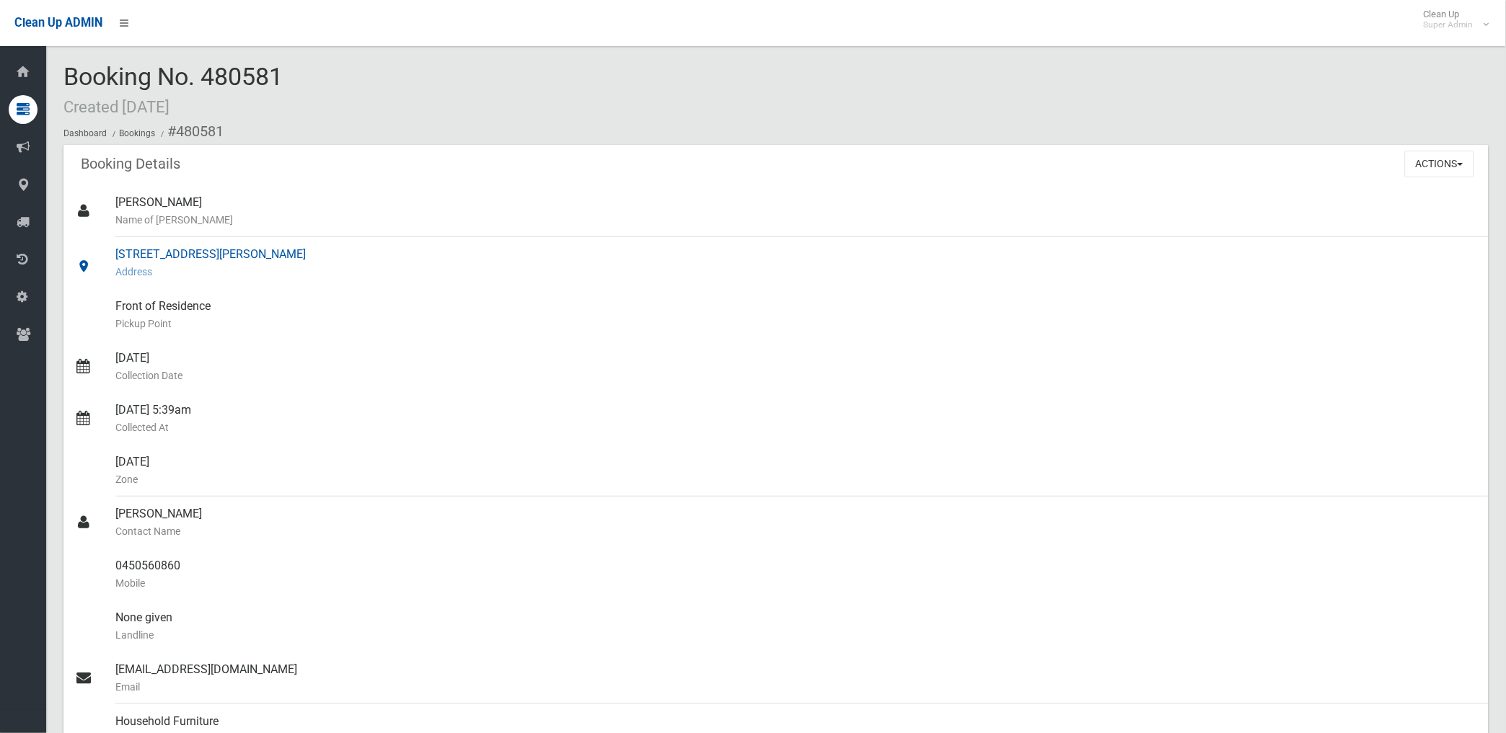
copy section "480581 Booking Details Actions View Booking Edit Booking Clone Booking Add Book…"
click at [642, 288] on div "1/6 Townsend Street, CONDELL PARK NSW 2200 Address" at bounding box center [795, 263] width 1361 height 52
click at [1418, 167] on button "Actions" at bounding box center [1439, 164] width 69 height 27
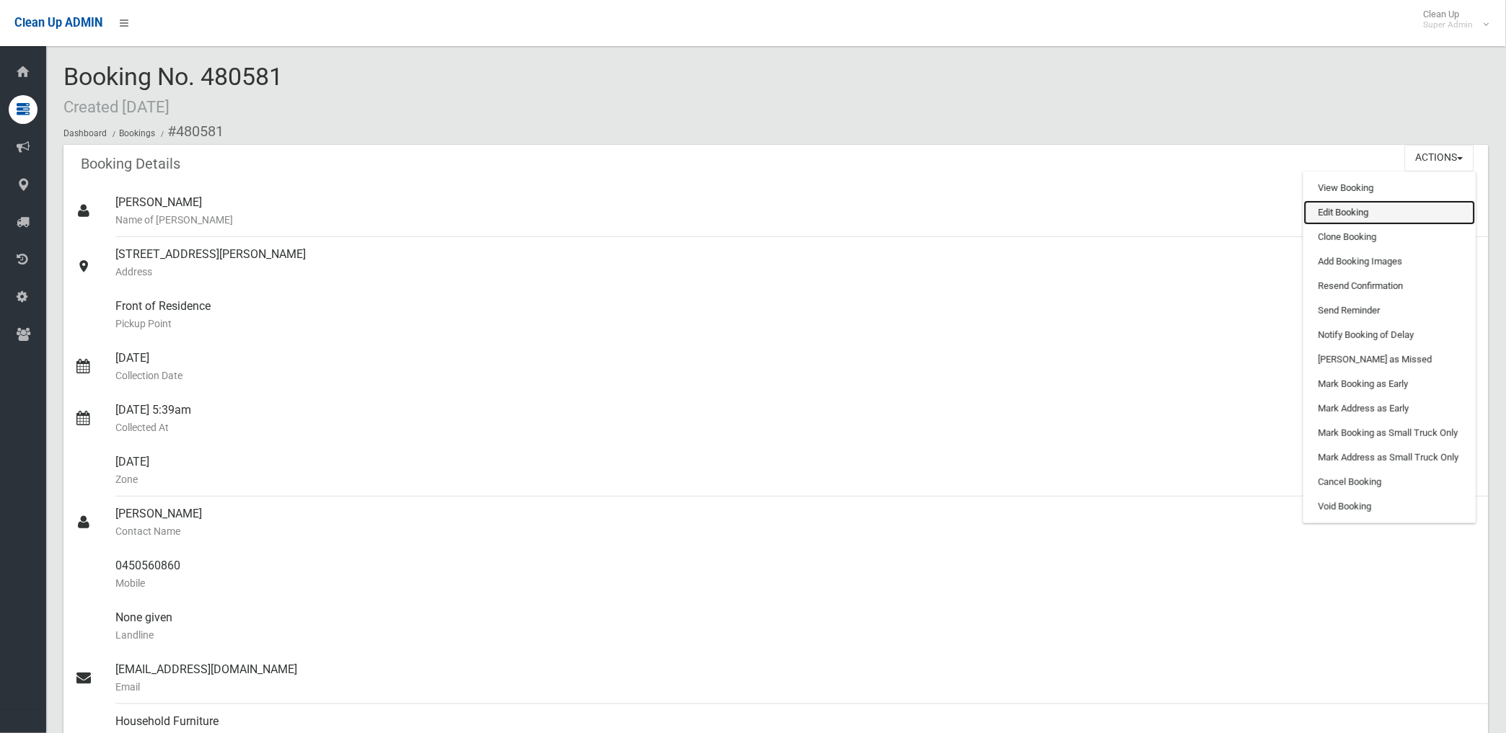
click at [1335, 211] on link "Edit Booking" at bounding box center [1390, 212] width 172 height 25
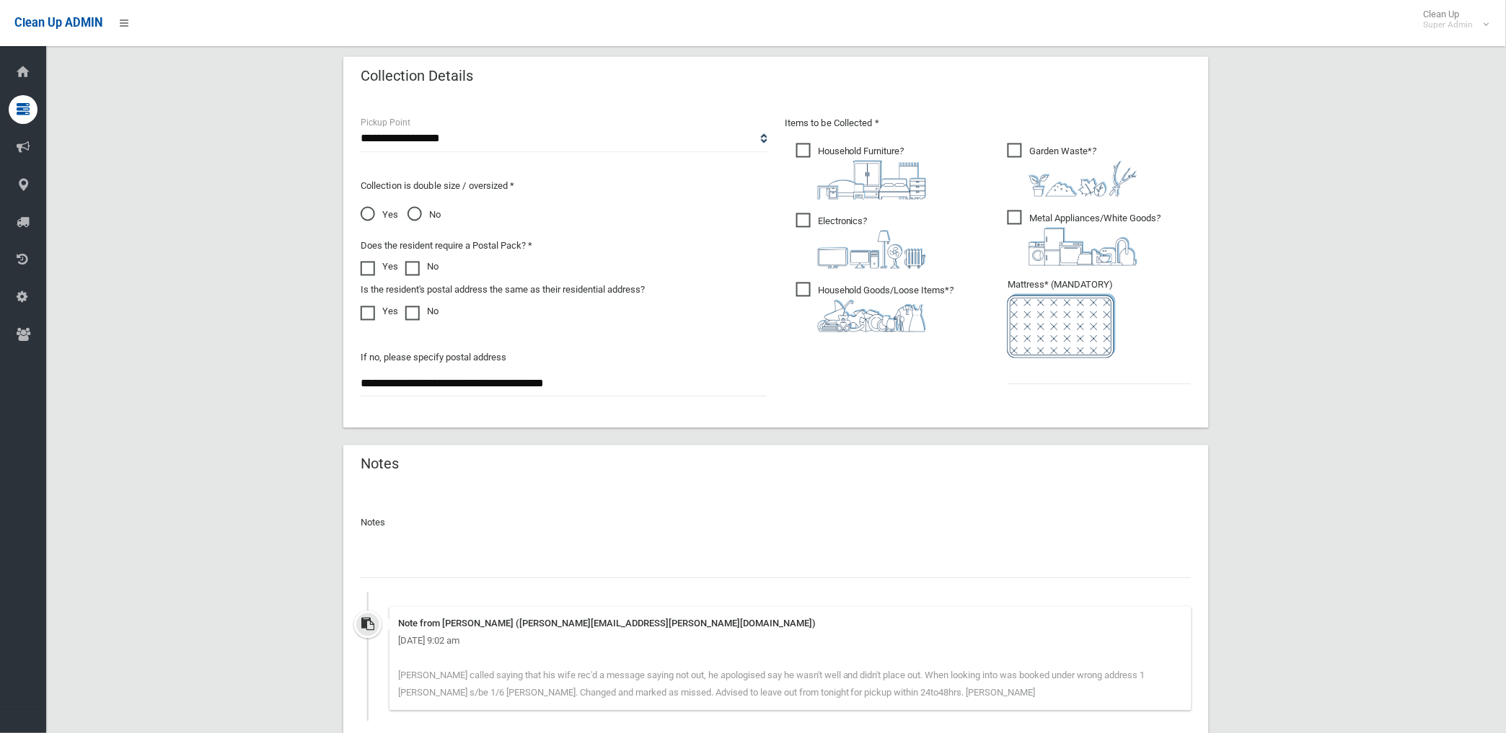
scroll to position [834, 0]
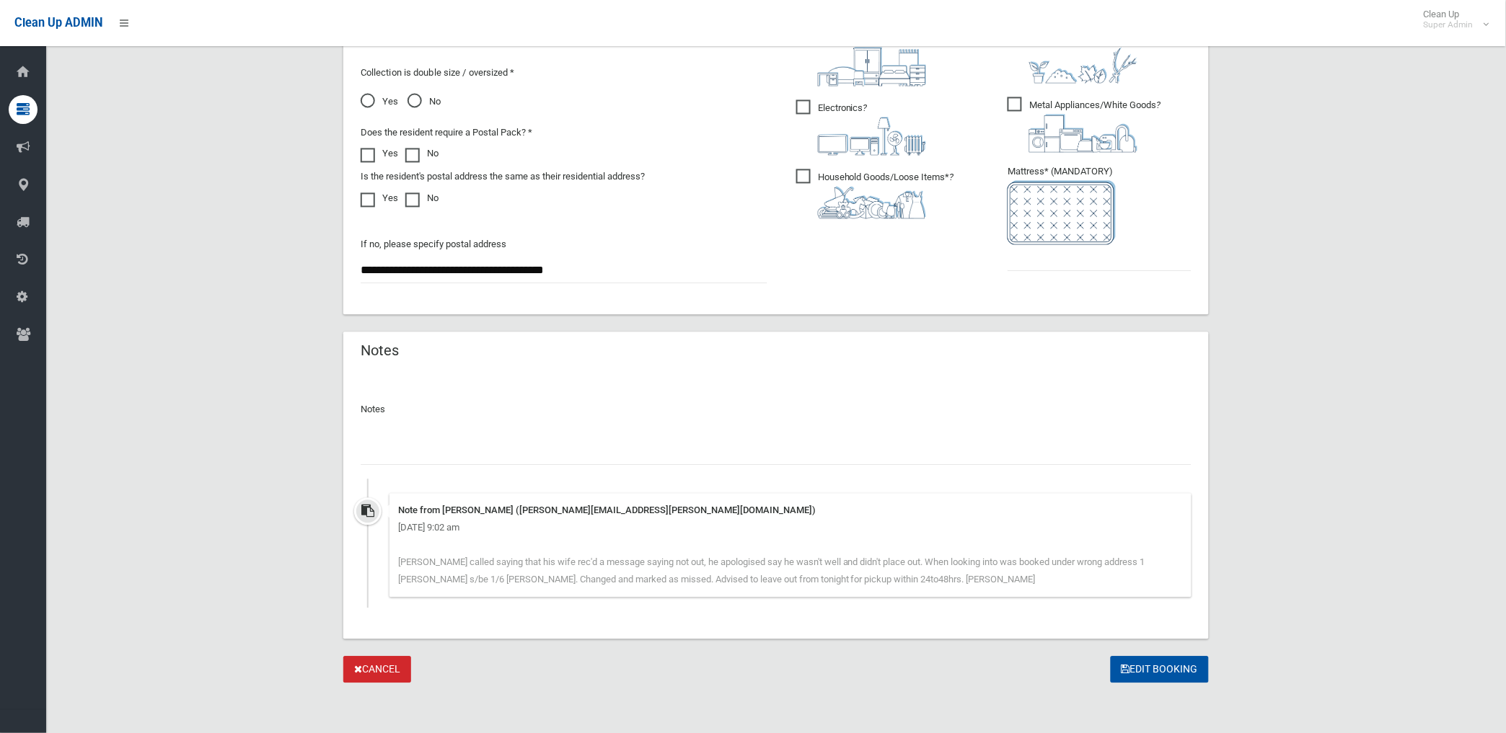
click at [438, 456] on input "text" at bounding box center [776, 452] width 831 height 27
paste input "********"
type input "**********"
click at [1039, 255] on input "text" at bounding box center [1099, 258] width 184 height 27
type input "*"
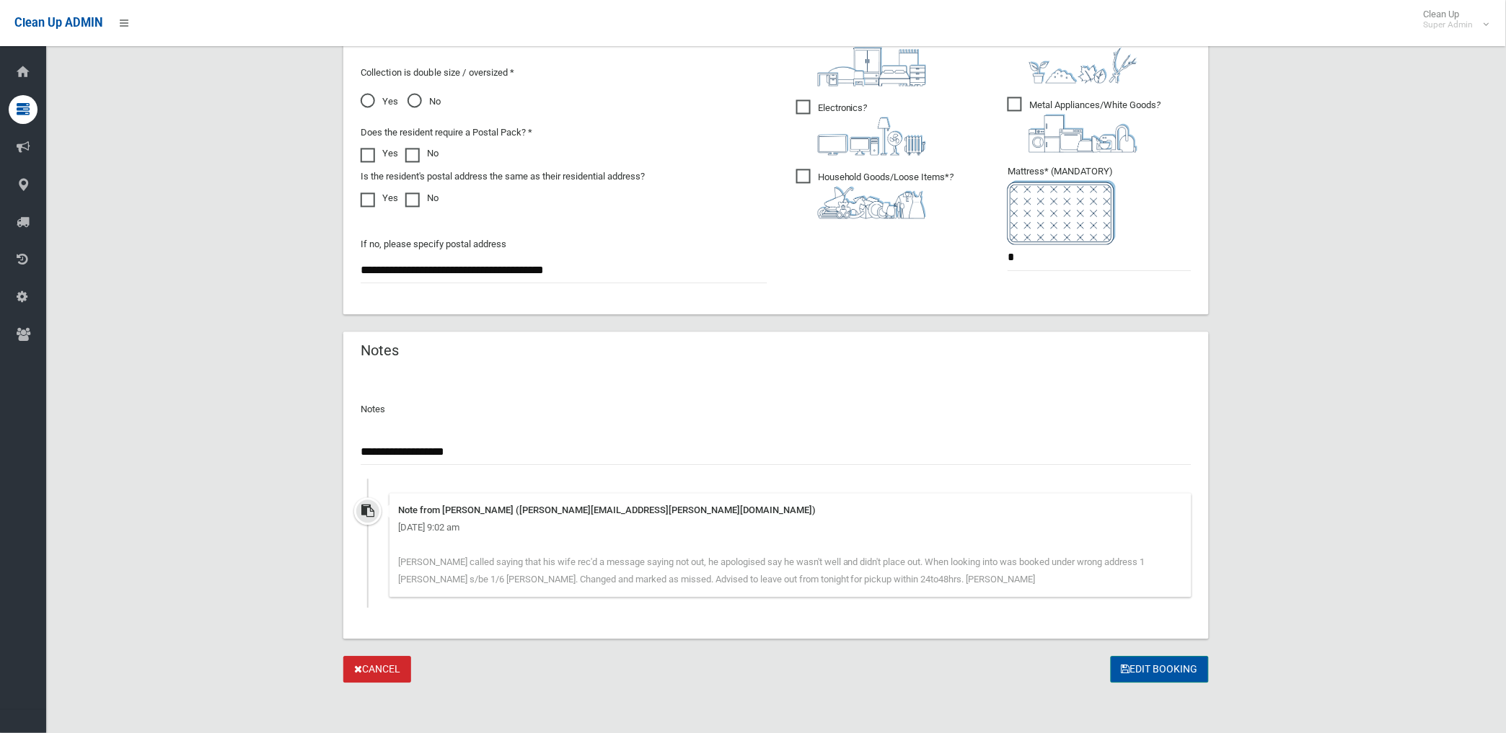
click at [1165, 671] on button "Edit Booking" at bounding box center [1159, 670] width 98 height 27
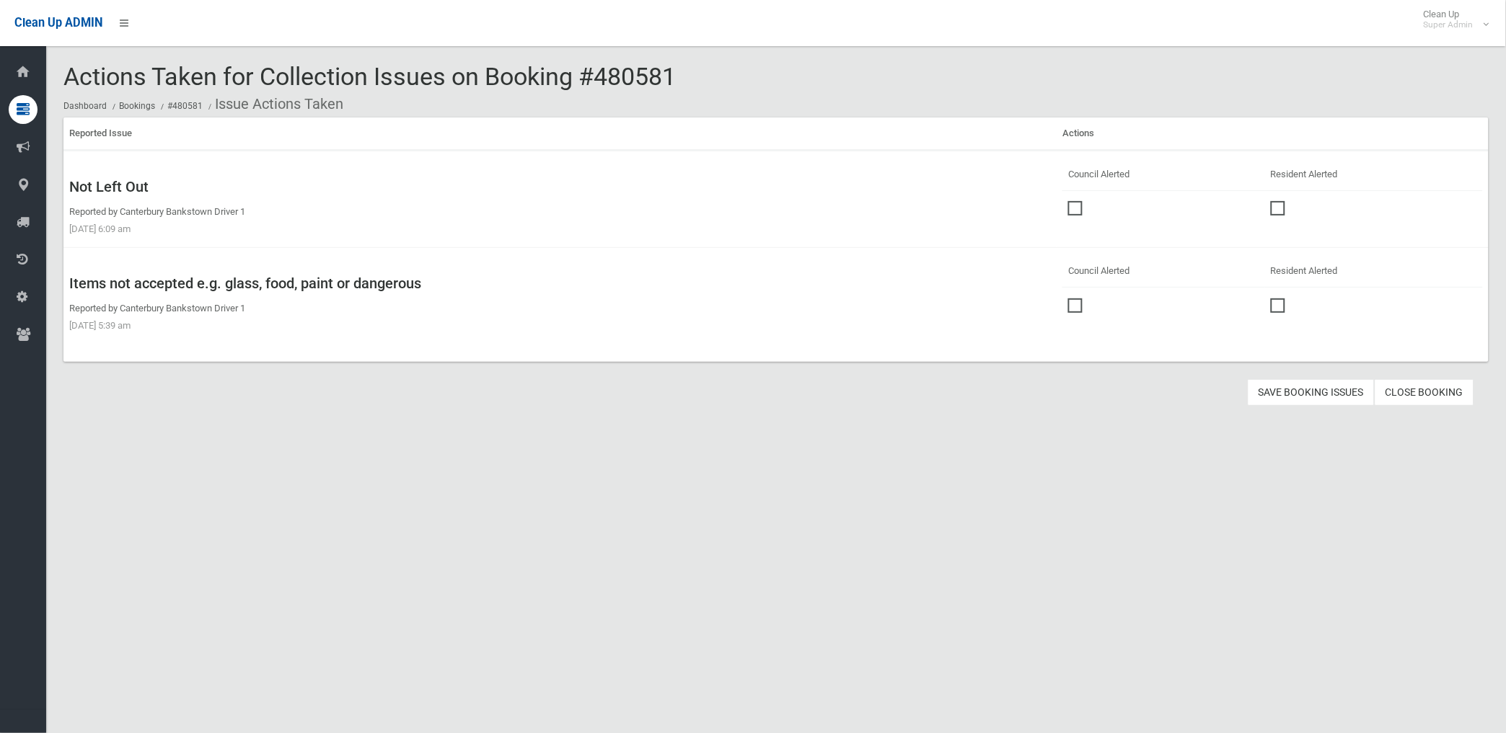
click at [1068, 299] on span at bounding box center [1079, 299] width 22 height 0
click at [1273, 394] on button "Save Booking Issues" at bounding box center [1310, 392] width 127 height 27
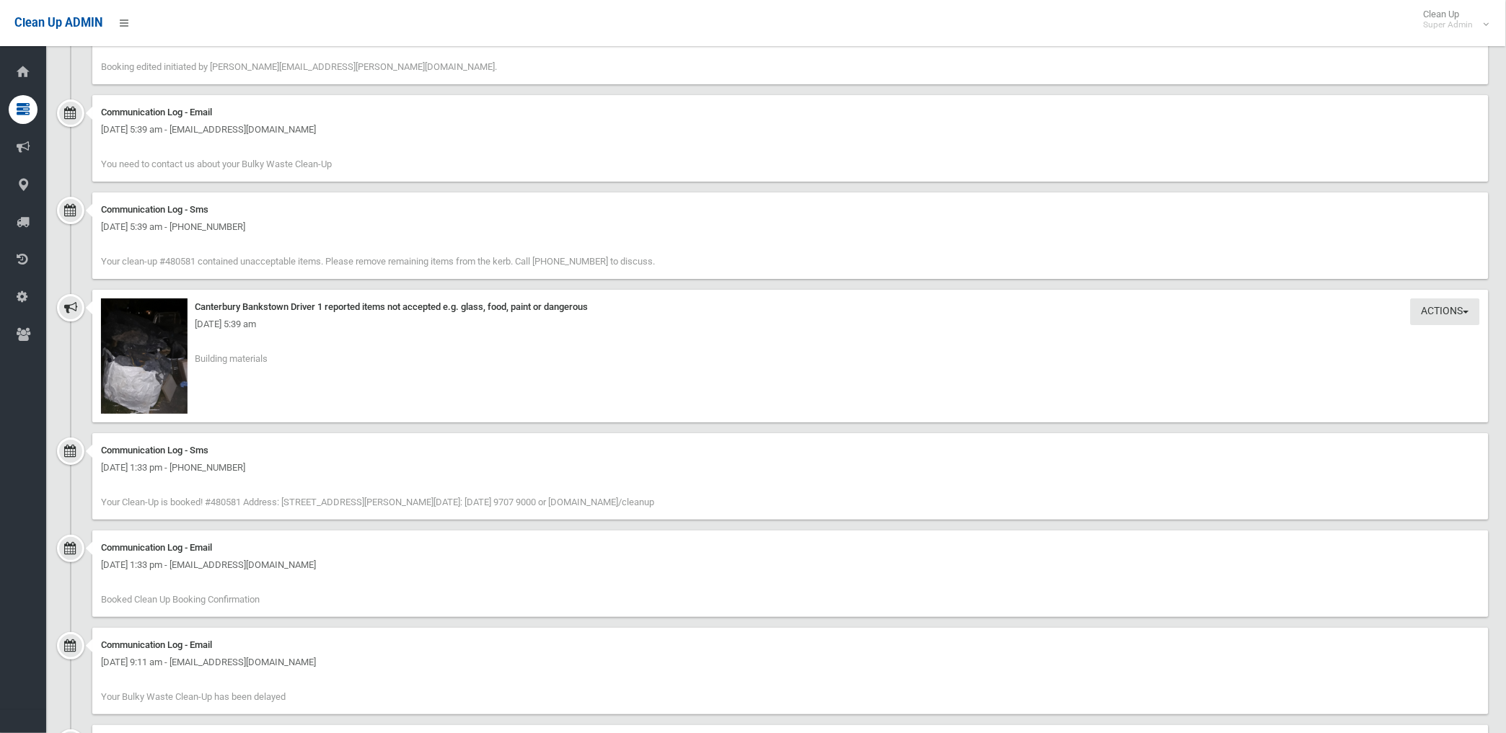
scroll to position [1522, 0]
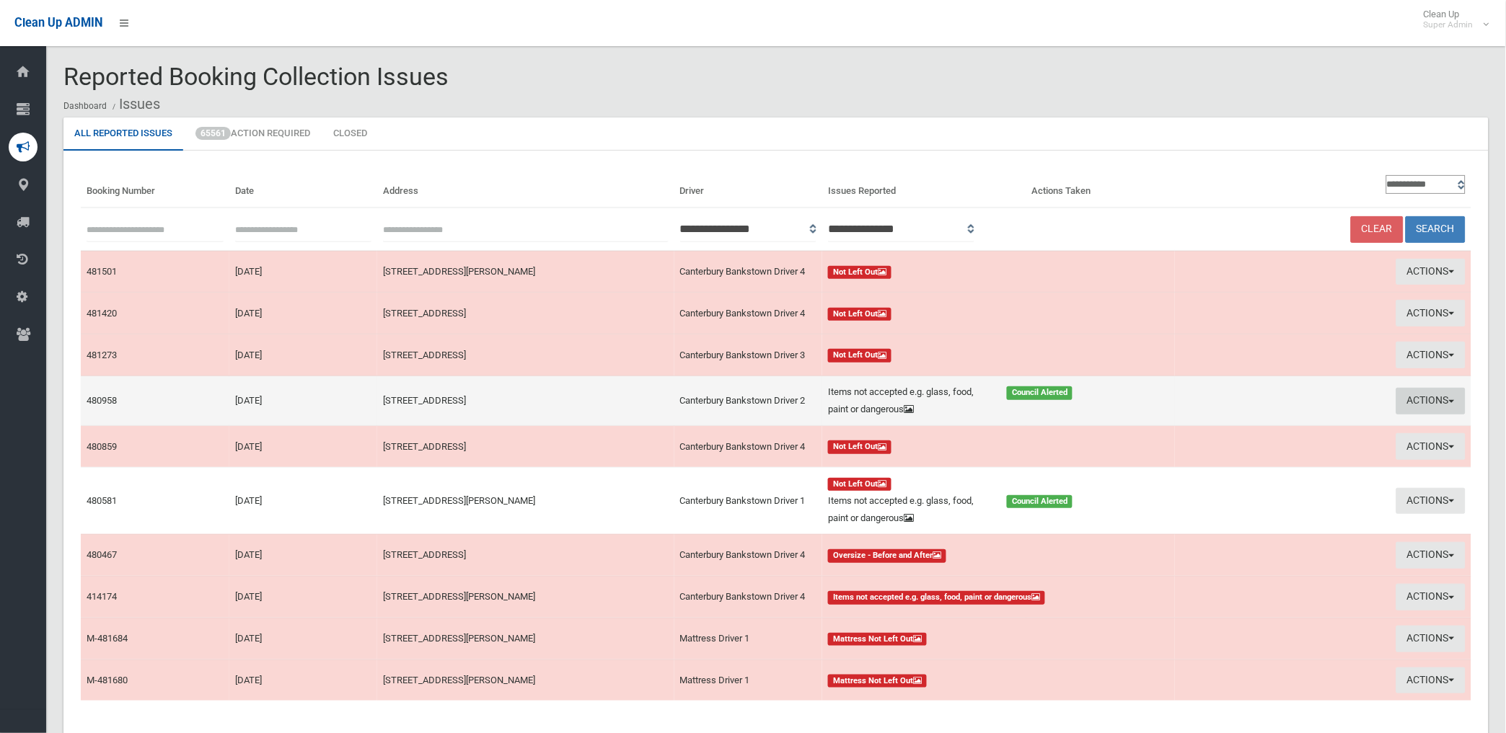
click at [1421, 398] on button "Actions" at bounding box center [1430, 401] width 69 height 27
click at [1245, 454] on link "Edit Actions Taken" at bounding box center [1267, 455] width 172 height 25
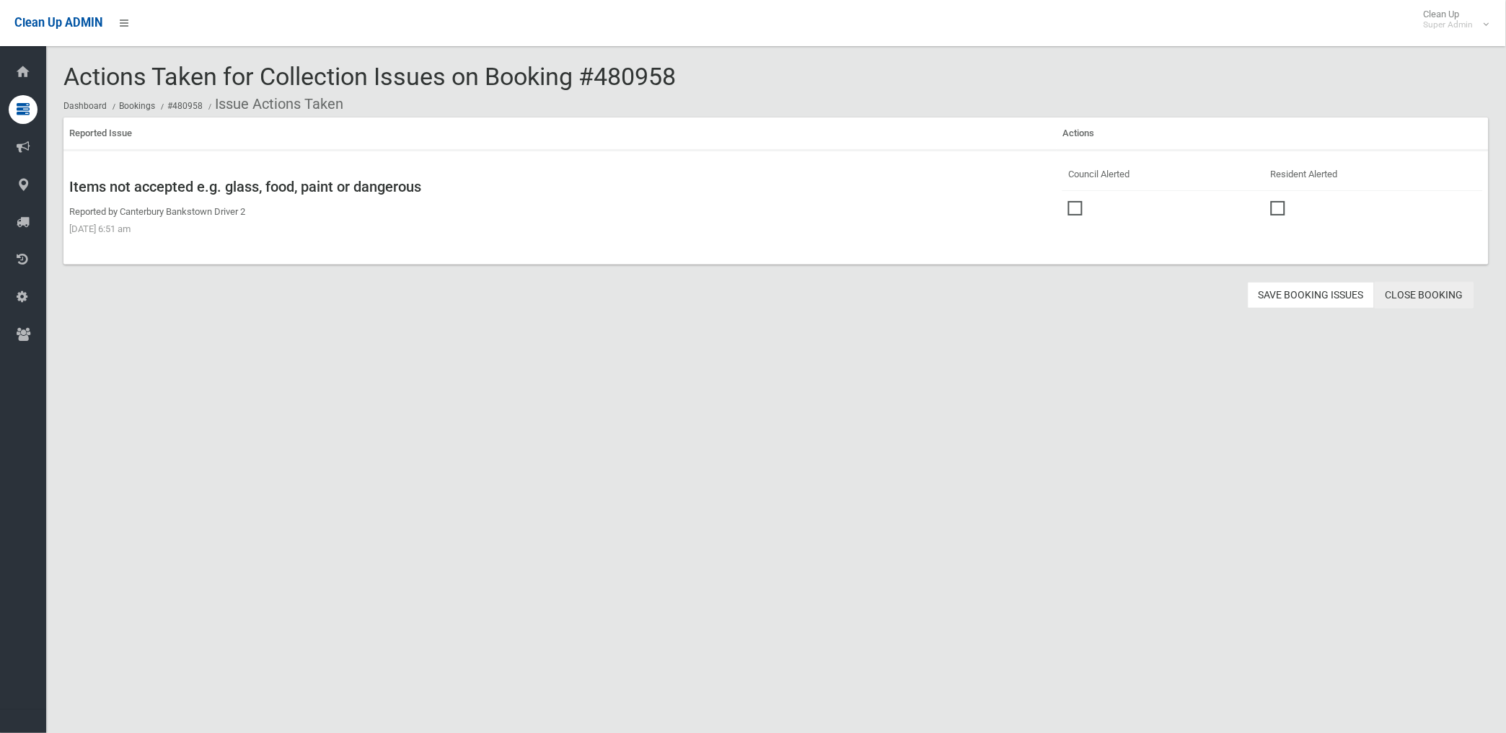
click at [1421, 296] on link "Close Booking" at bounding box center [1424, 295] width 100 height 27
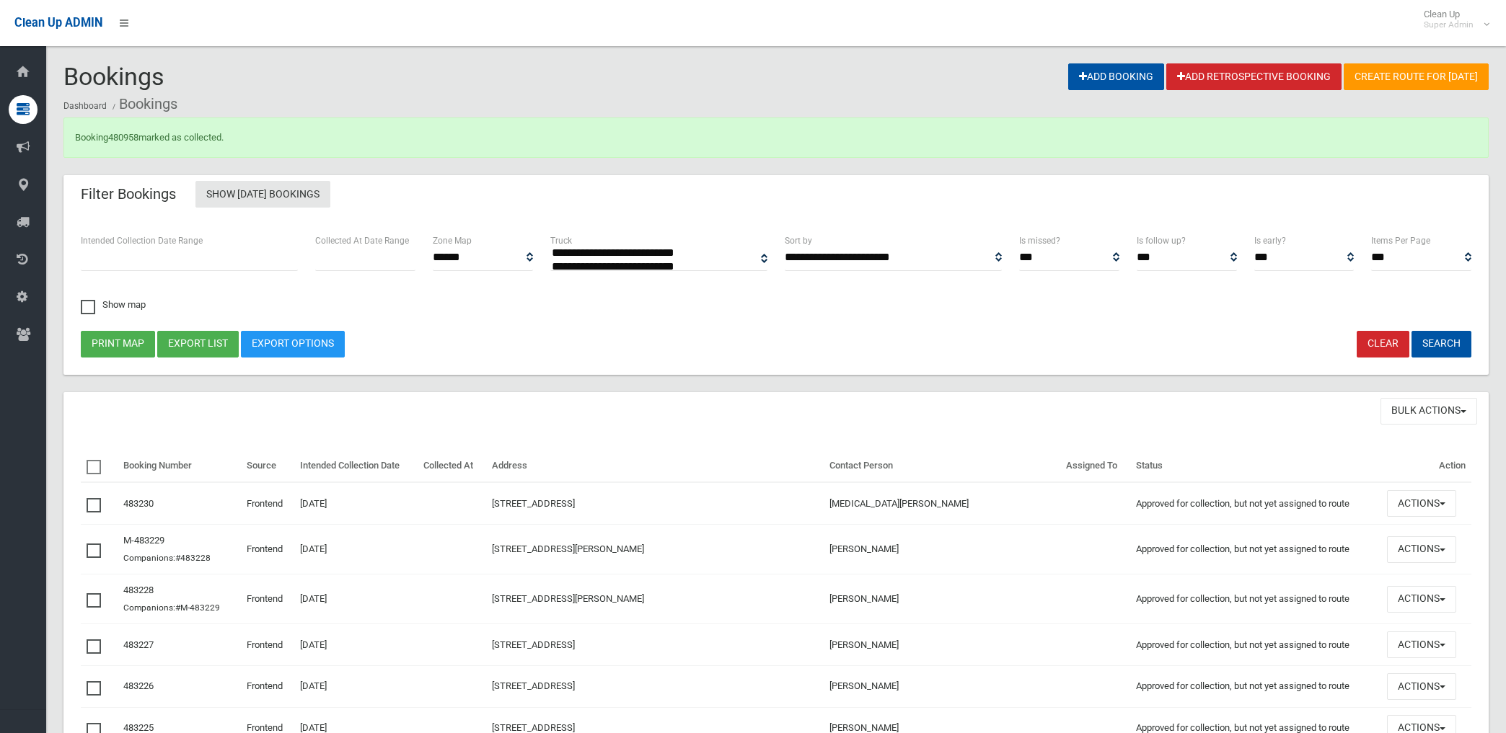
select select
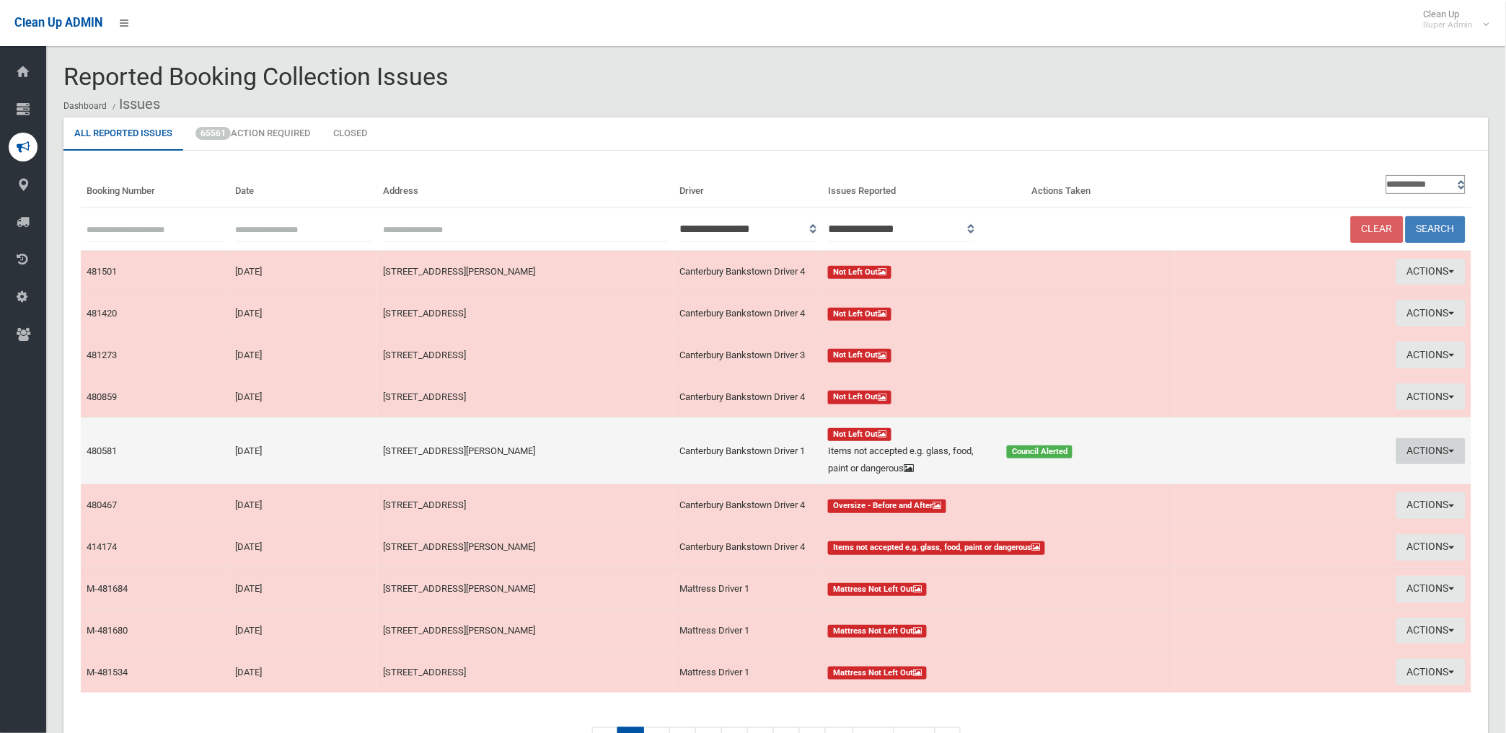
click at [1409, 445] on button "Actions" at bounding box center [1430, 451] width 69 height 27
click at [1215, 505] on link "Edit Actions Taken" at bounding box center [1267, 506] width 172 height 25
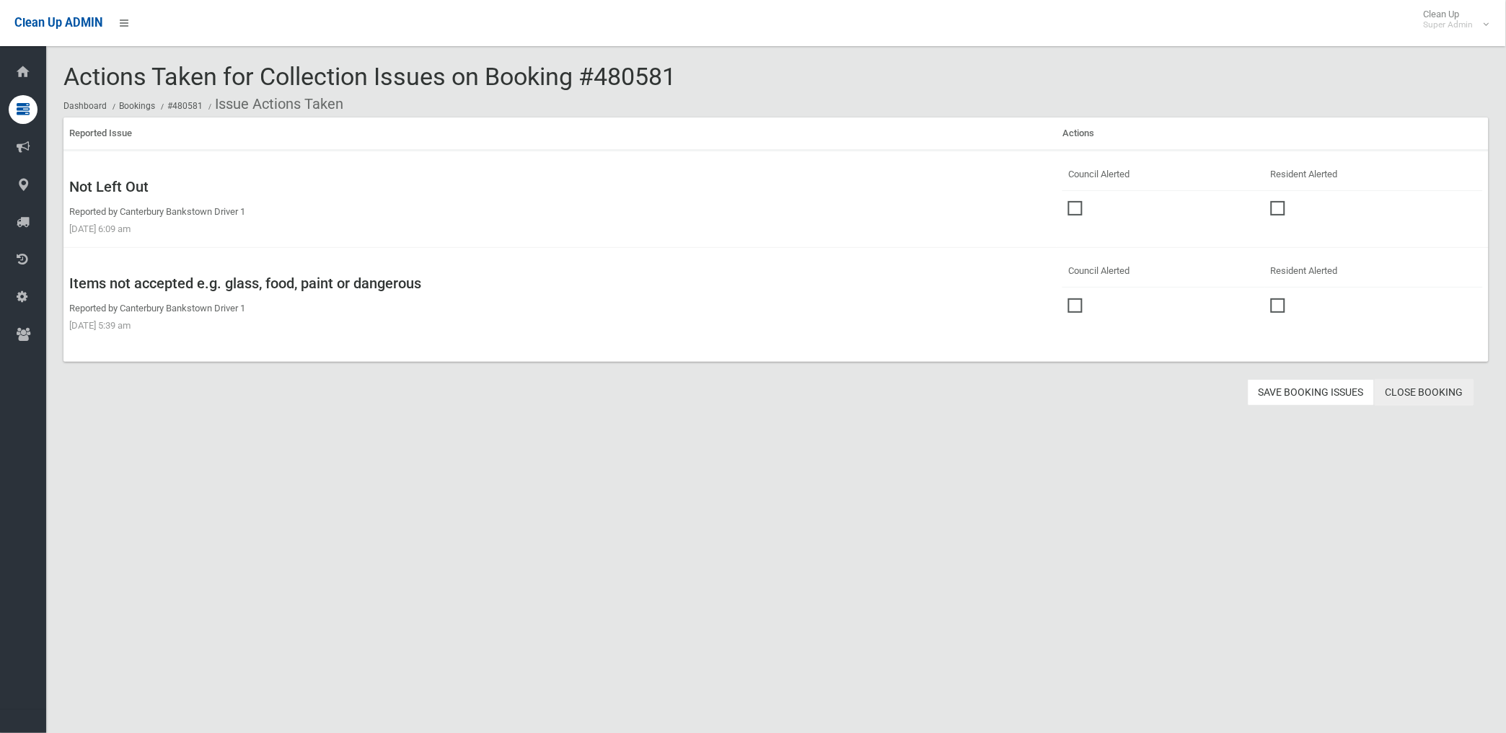
click at [1422, 392] on link "Close Booking" at bounding box center [1424, 392] width 100 height 27
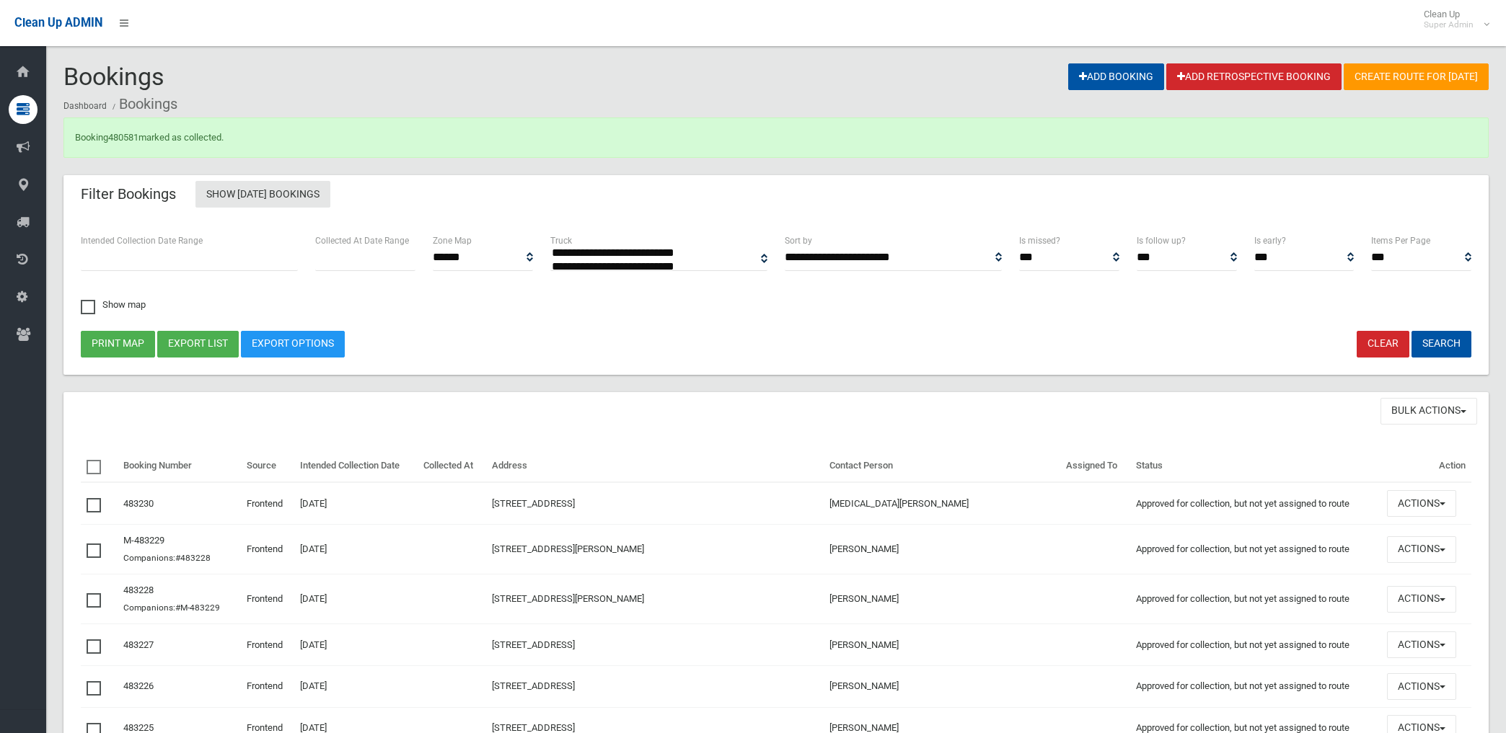
select select
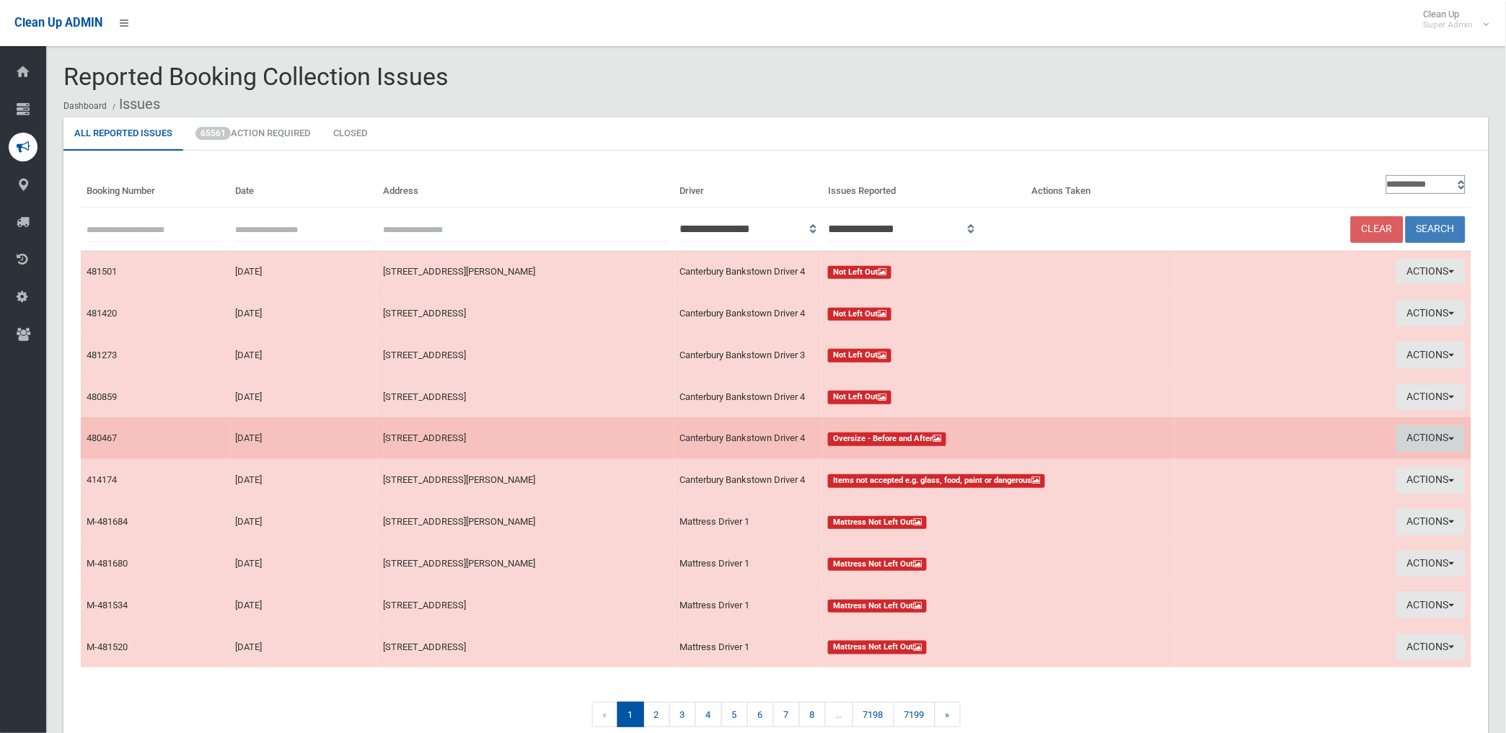
click at [1407, 436] on button "Actions" at bounding box center [1430, 438] width 69 height 27
click at [1215, 467] on link "View Booking" at bounding box center [1267, 468] width 172 height 25
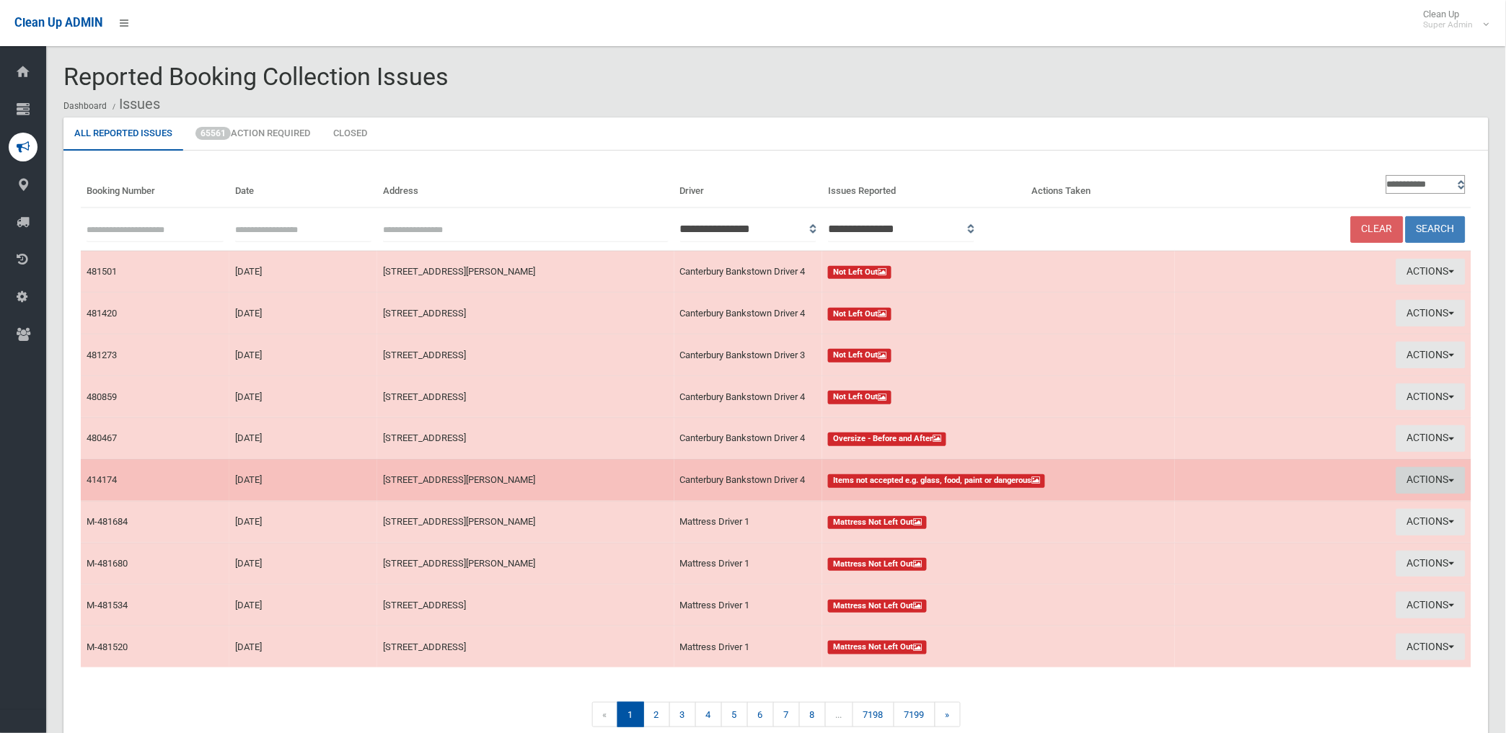
click at [1415, 476] on button "Actions" at bounding box center [1430, 480] width 69 height 27
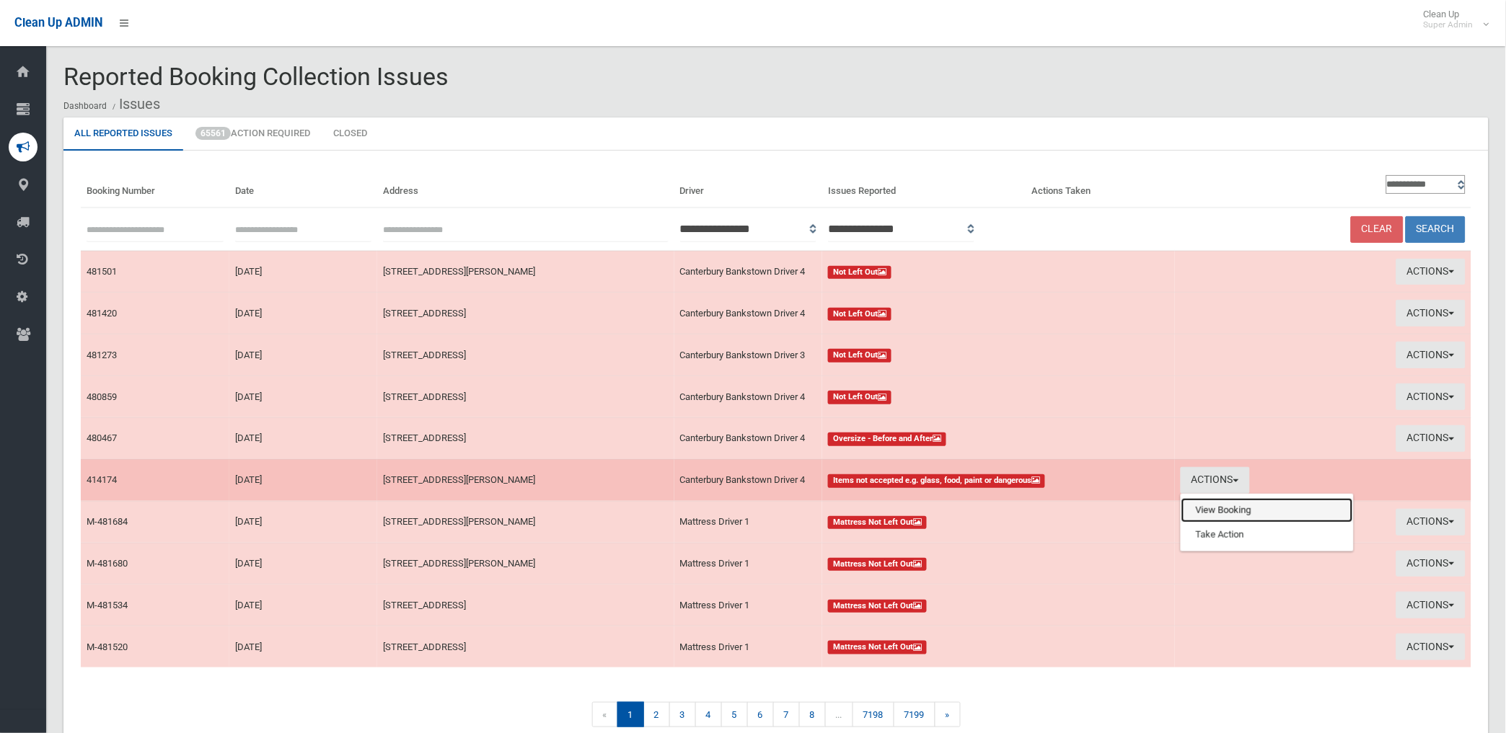
click at [1219, 511] on link "View Booking" at bounding box center [1267, 510] width 172 height 25
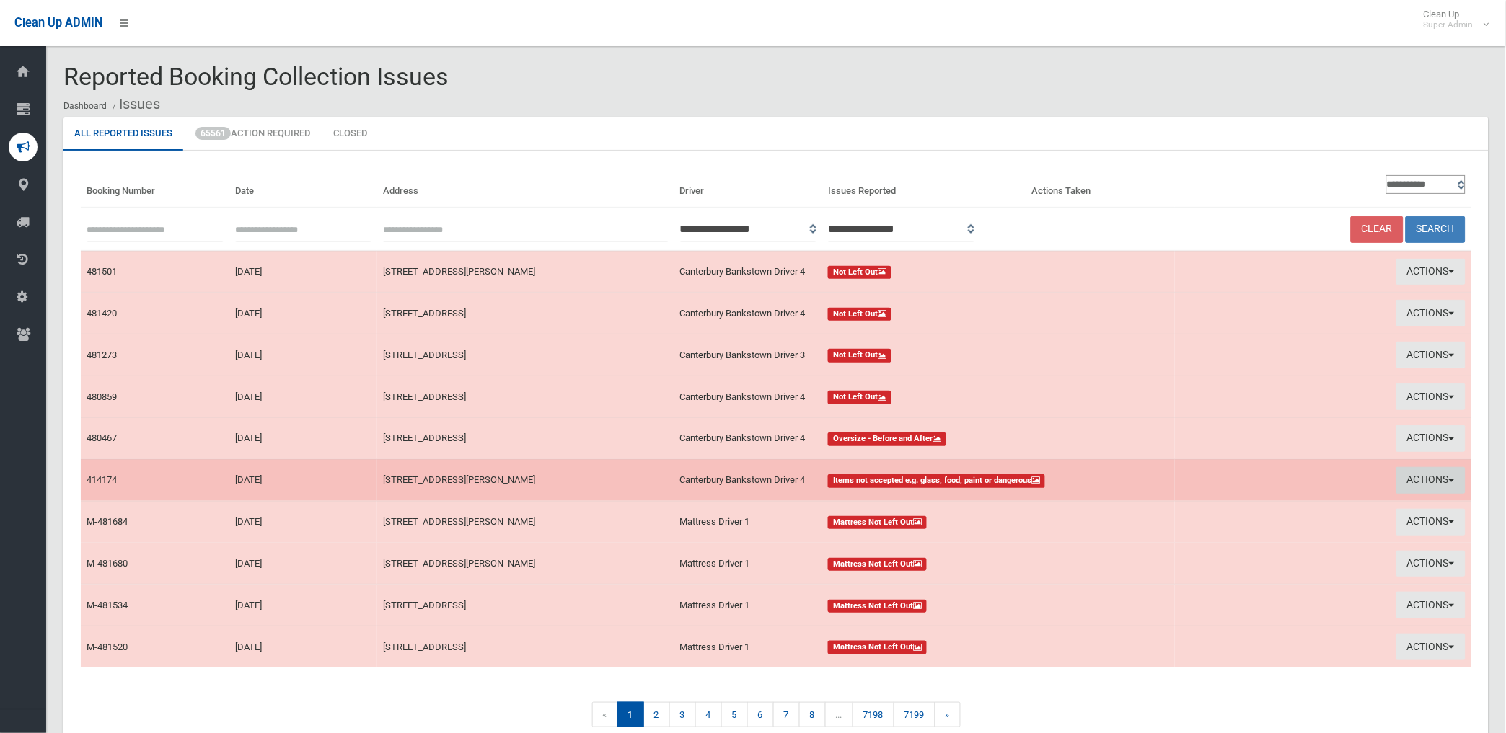
click at [1423, 479] on button "Actions" at bounding box center [1430, 480] width 69 height 27
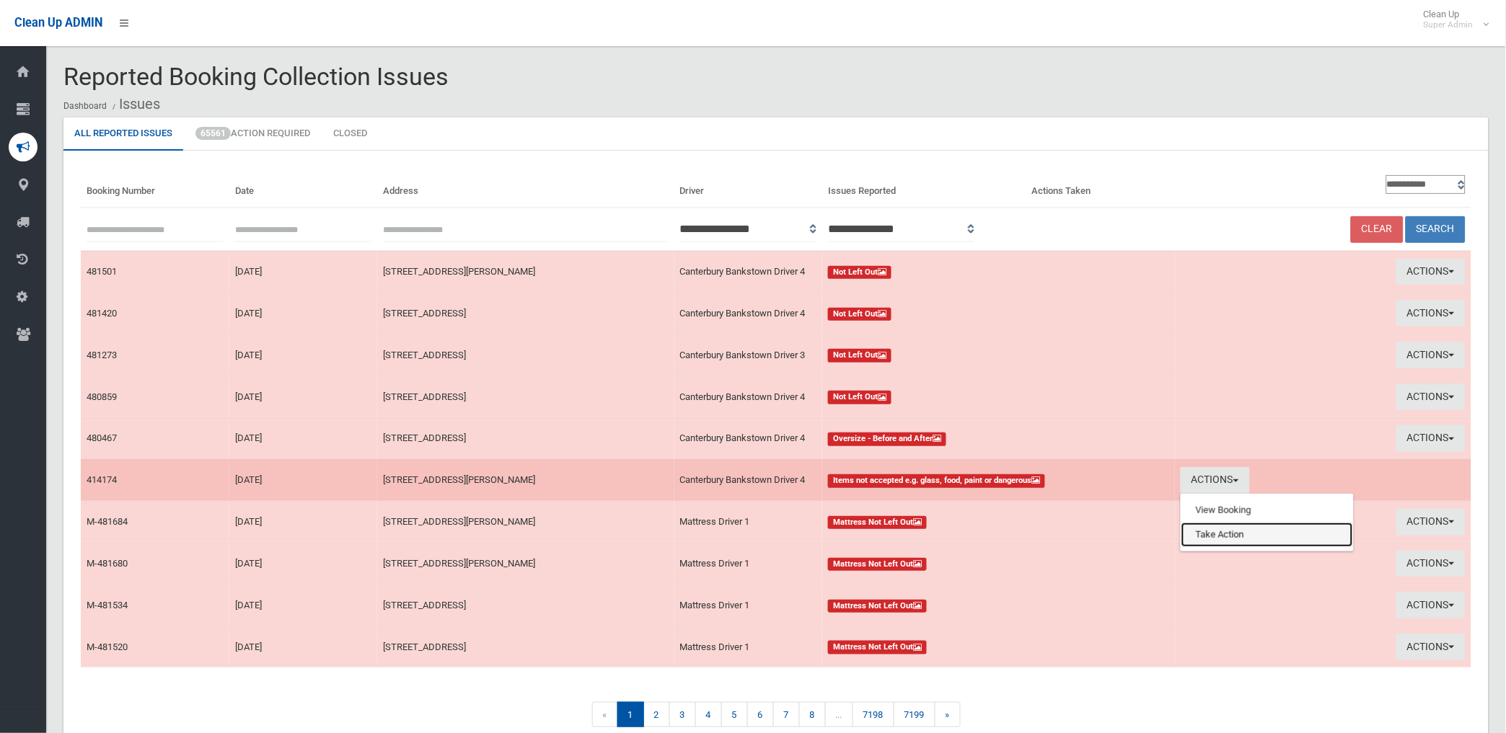
click at [1237, 531] on link "Take Action" at bounding box center [1267, 535] width 172 height 25
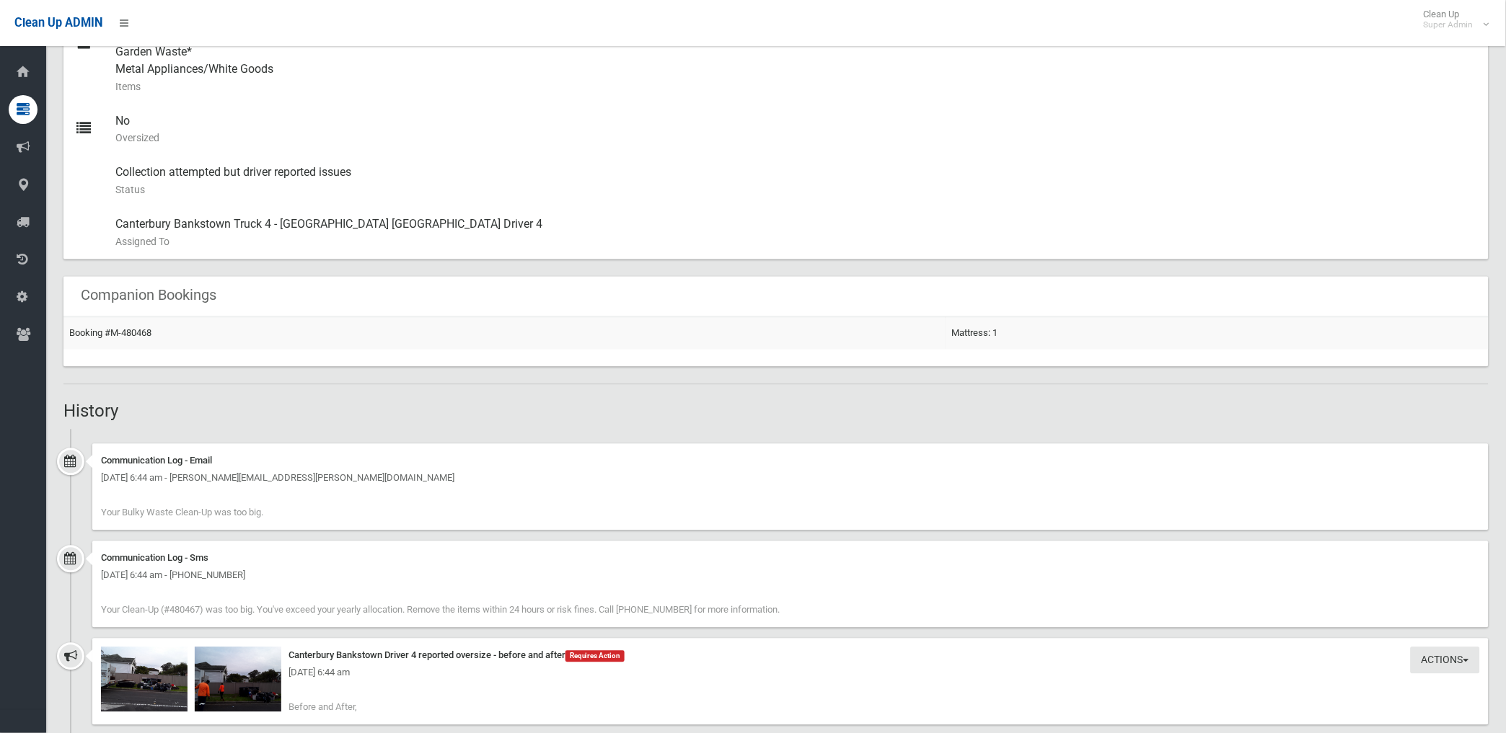
scroll to position [1041, 0]
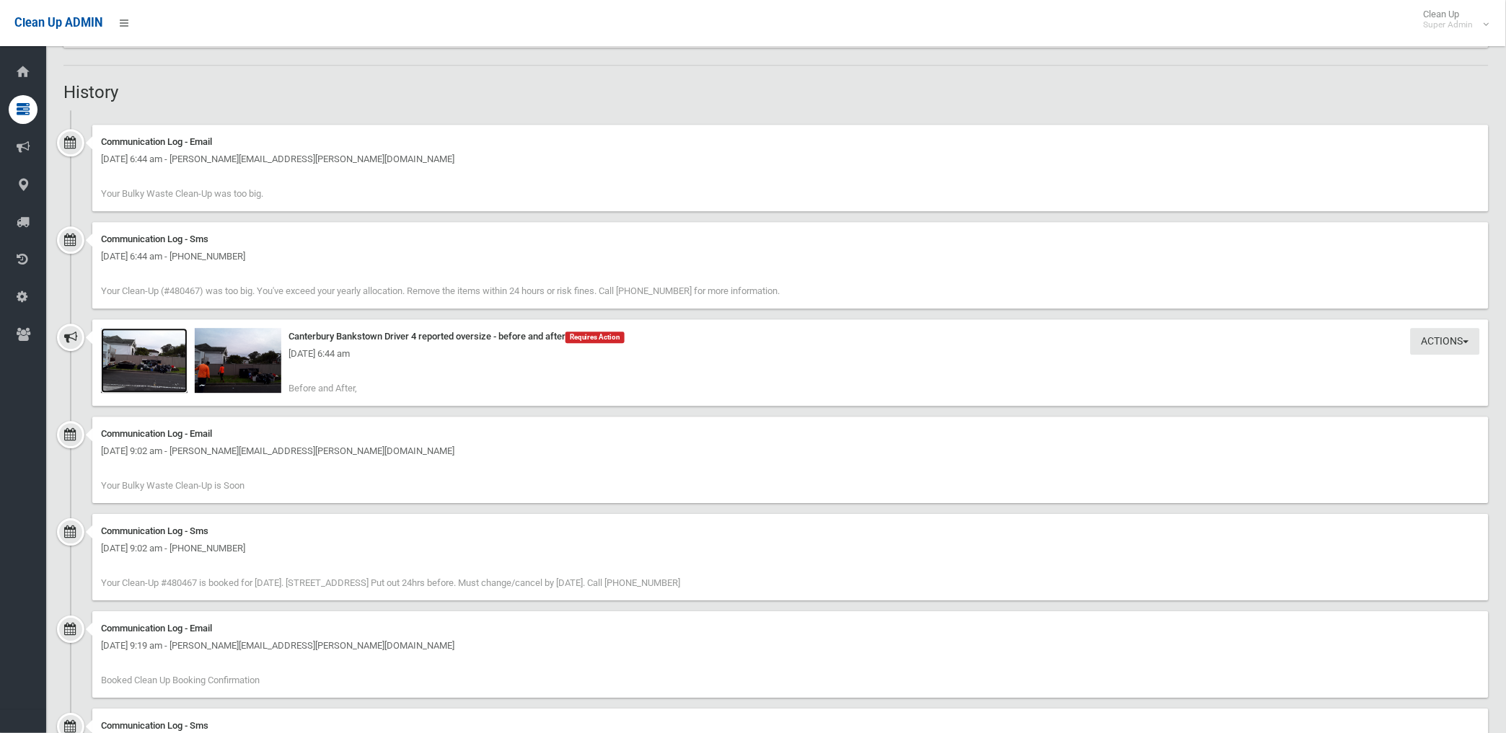
click at [161, 371] on img at bounding box center [144, 360] width 87 height 65
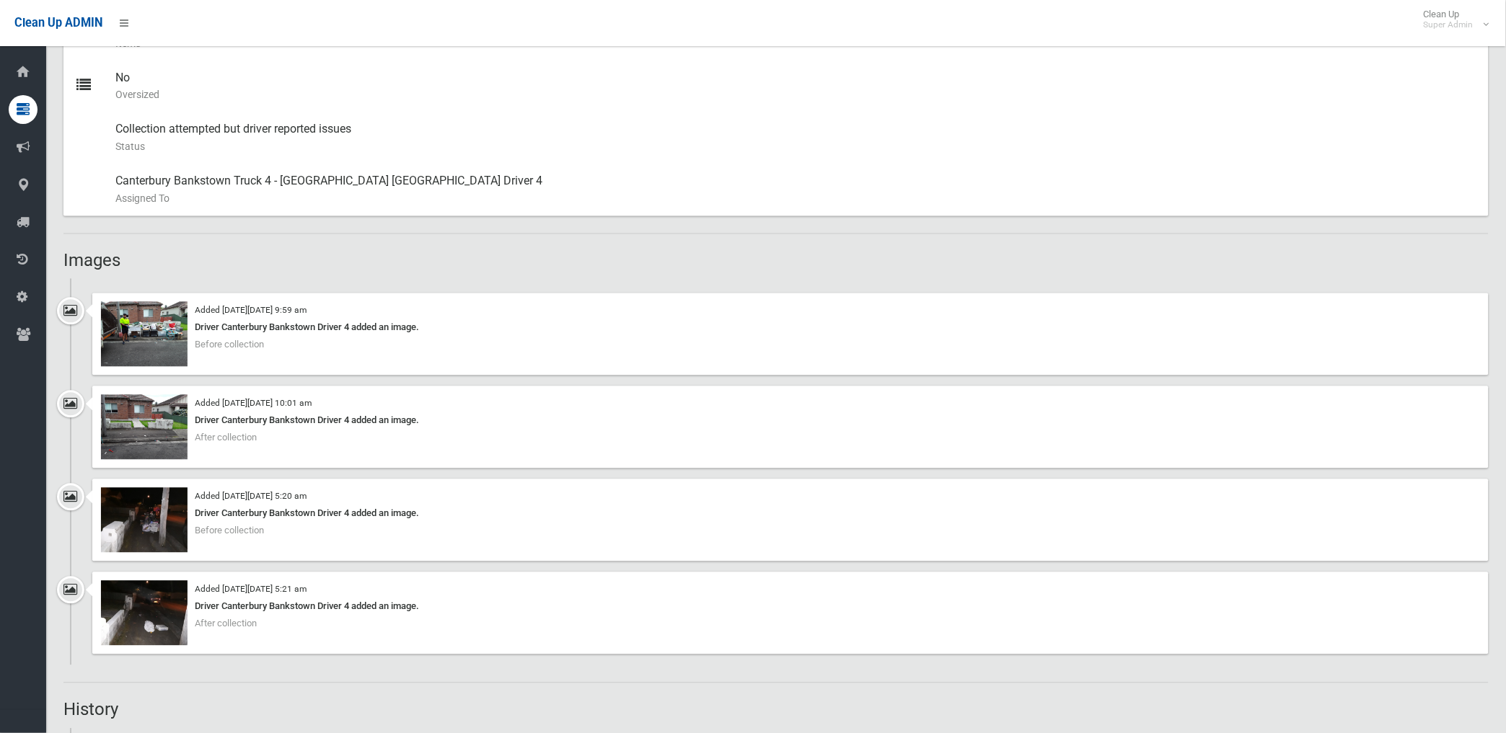
scroll to position [801, 0]
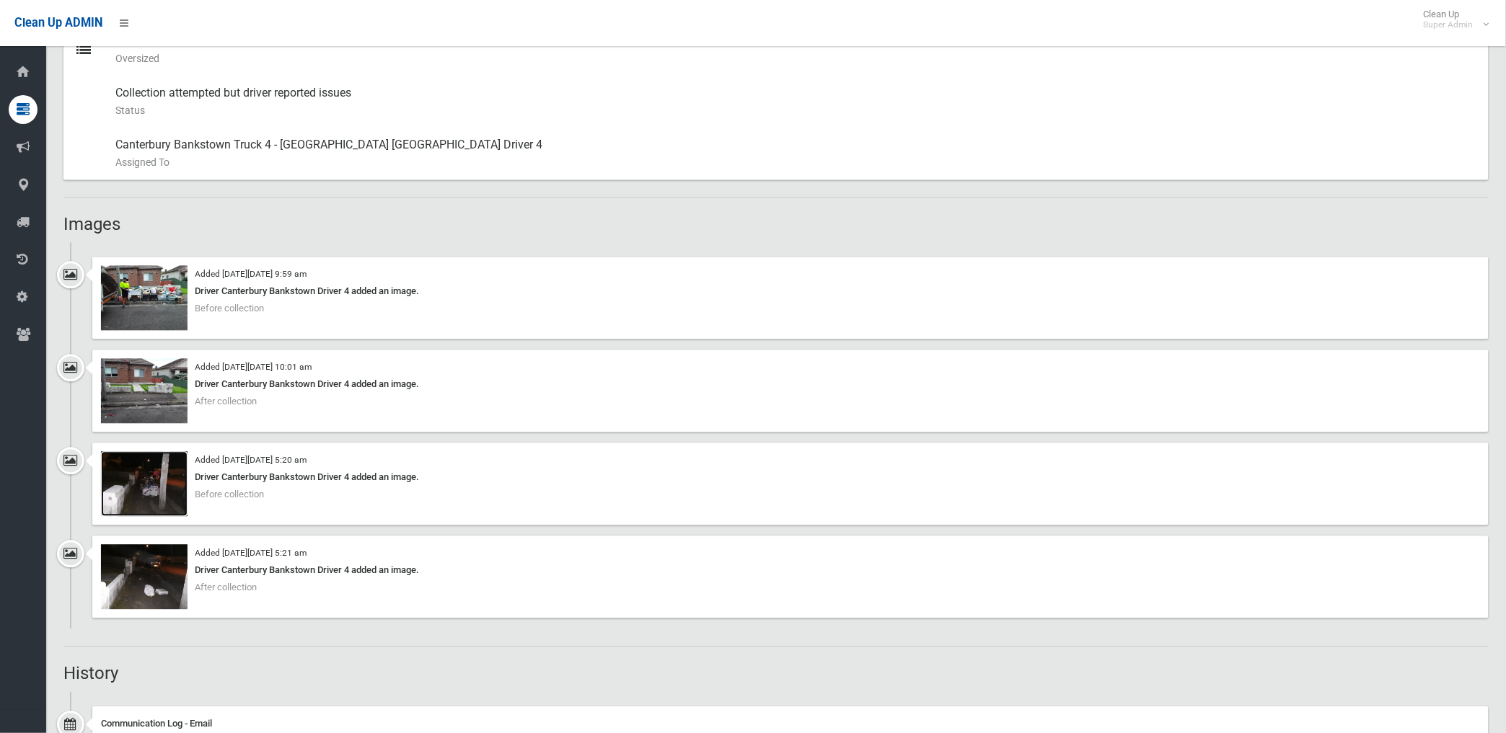
click at [155, 487] on img at bounding box center [144, 484] width 87 height 65
click at [154, 592] on img at bounding box center [144, 577] width 87 height 65
click at [159, 299] on img at bounding box center [144, 298] width 87 height 65
click at [160, 498] on img at bounding box center [144, 484] width 87 height 65
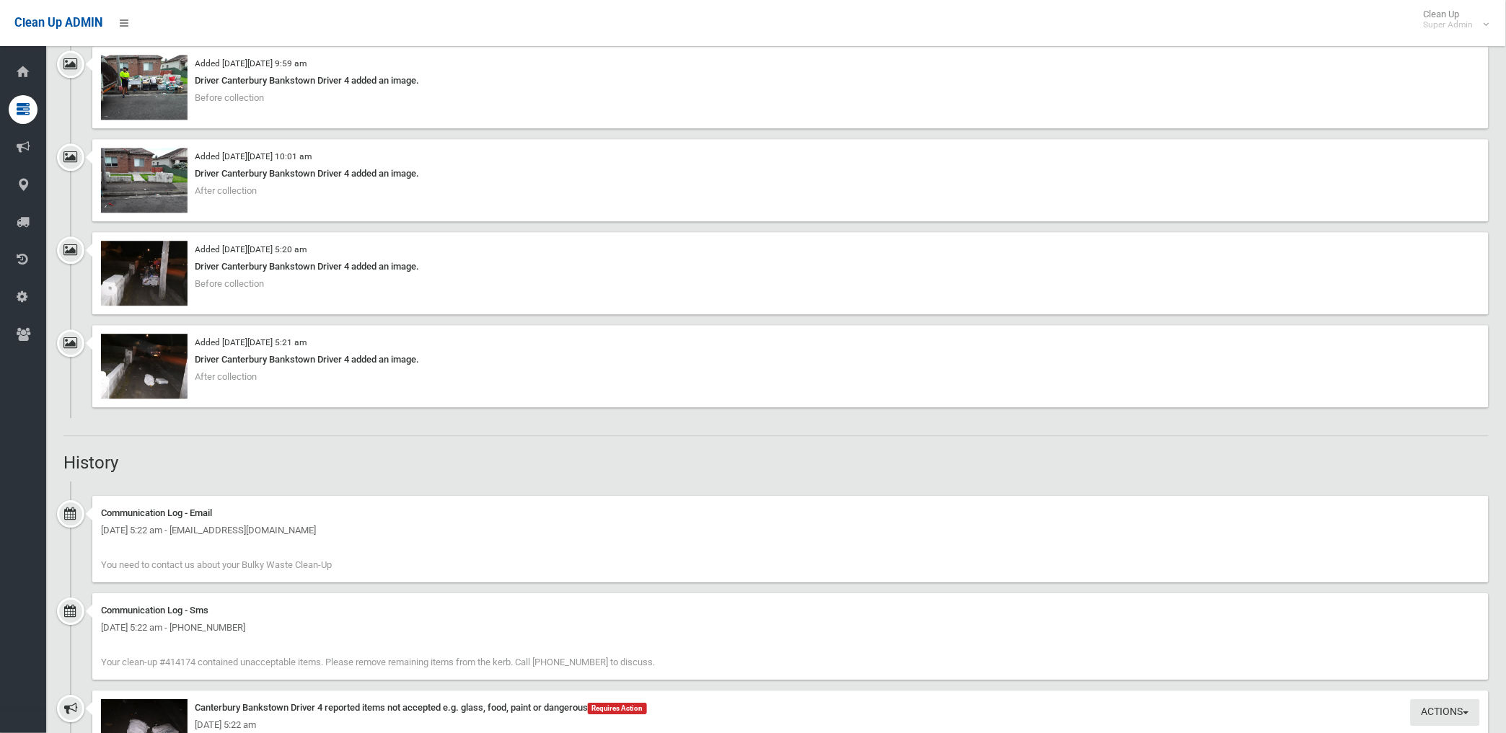
scroll to position [961, 0]
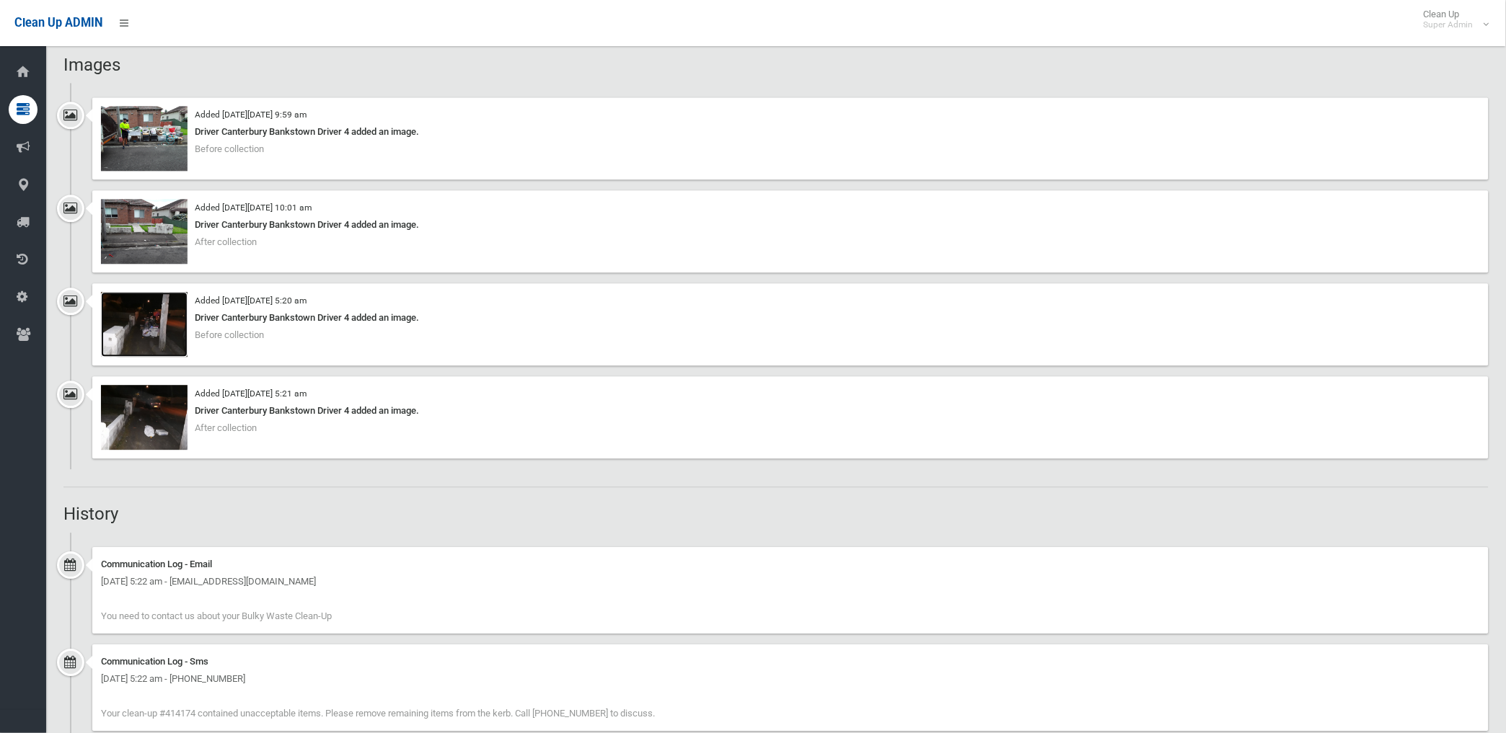
click at [167, 337] on img at bounding box center [144, 324] width 87 height 65
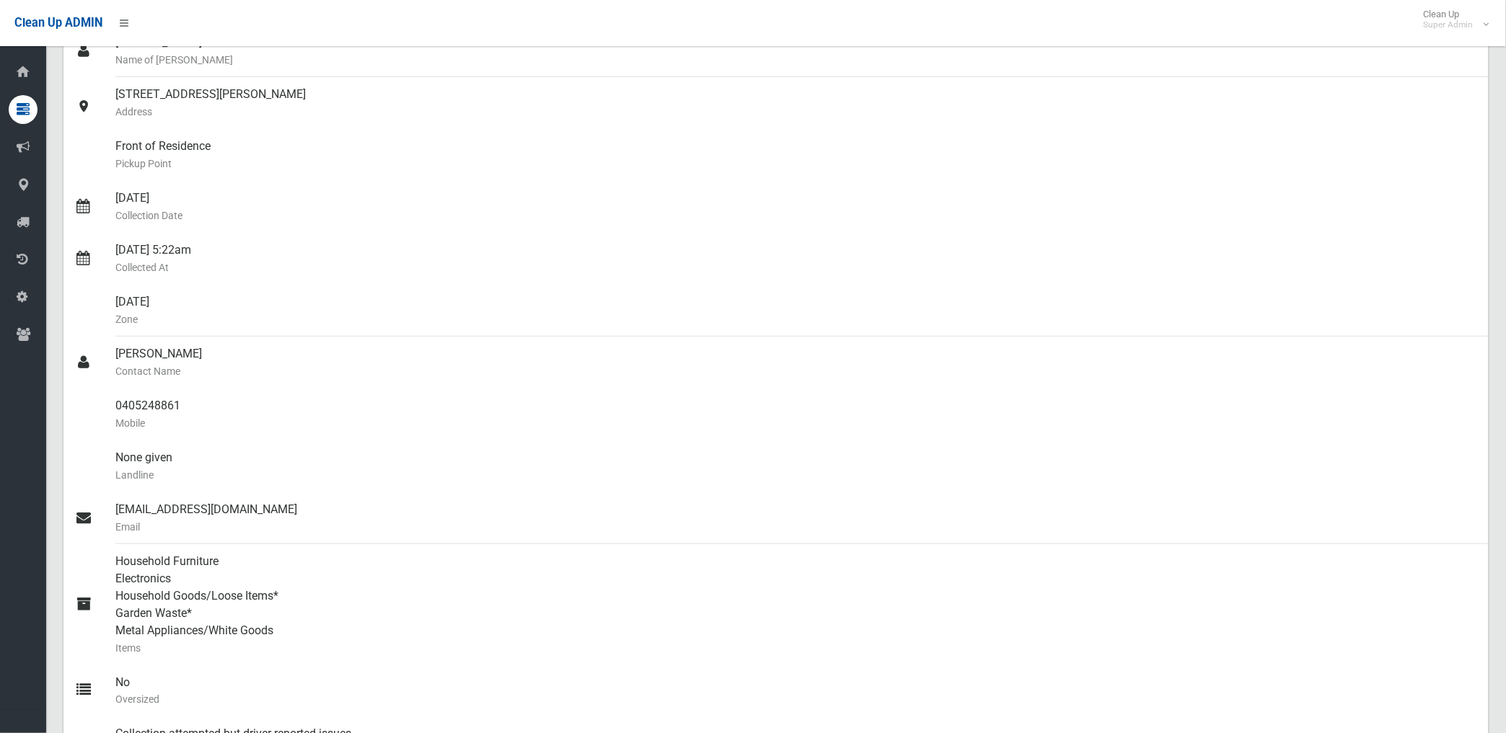
scroll to position [0, 0]
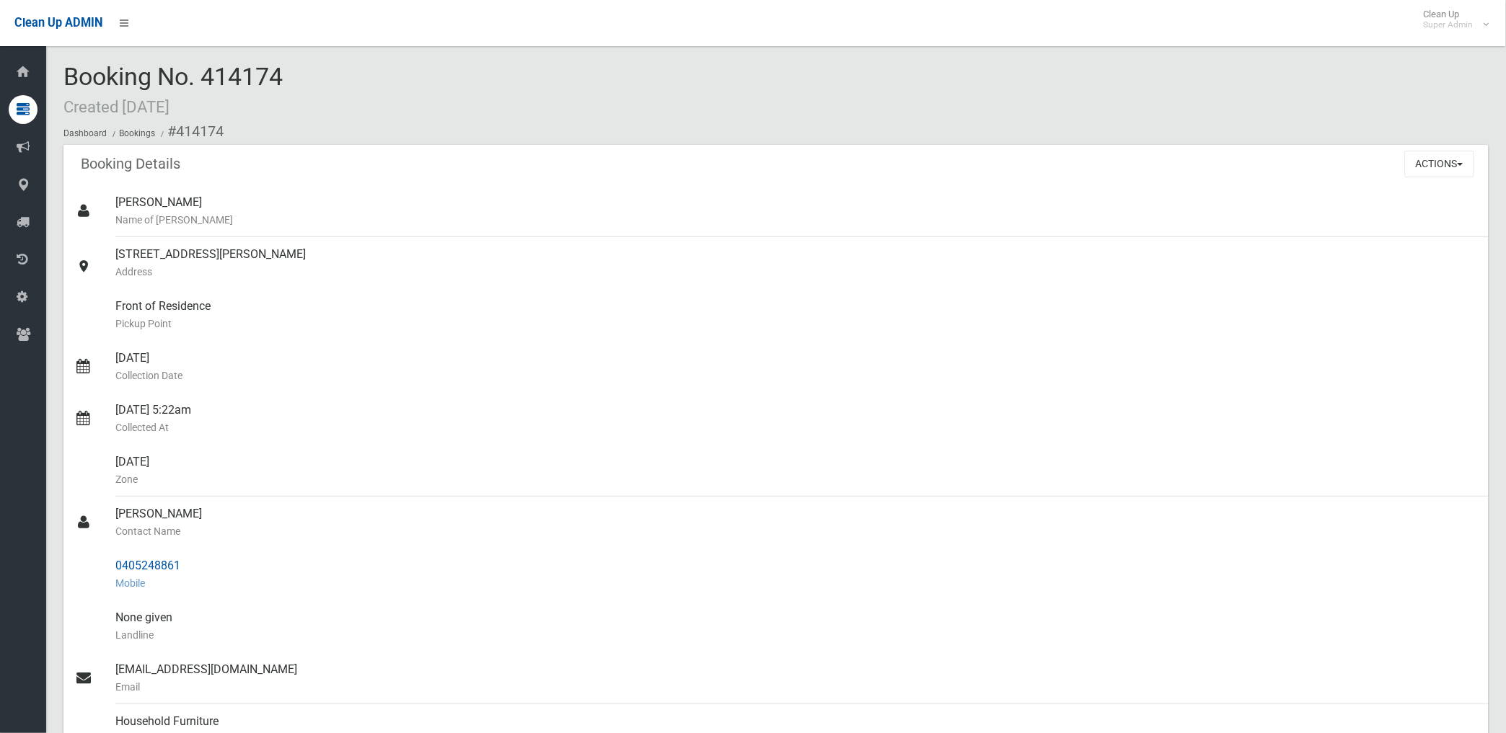
drag, startPoint x: 176, startPoint y: 128, endPoint x: 200, endPoint y: 561, distance: 433.3
copy section "414174 Booking Details Actions View Booking Edit Booking Clone Booking Add Book…"
click at [557, 407] on div "[DATE] 5:22am Collected At" at bounding box center [795, 419] width 1361 height 52
click at [1424, 161] on button "Actions" at bounding box center [1439, 164] width 69 height 27
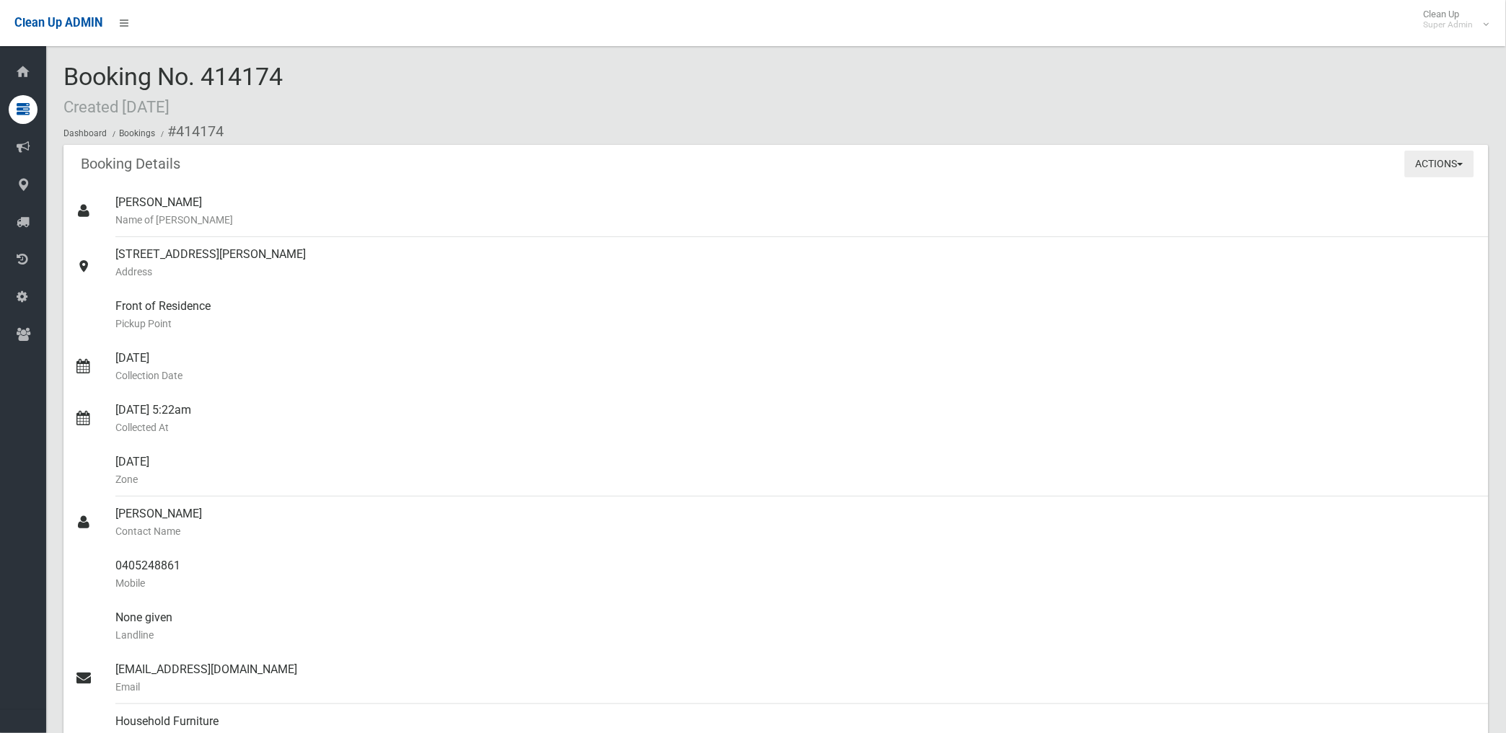
click at [1424, 161] on button "Actions" at bounding box center [1439, 164] width 69 height 27
click at [1432, 167] on button "Actions" at bounding box center [1439, 164] width 69 height 27
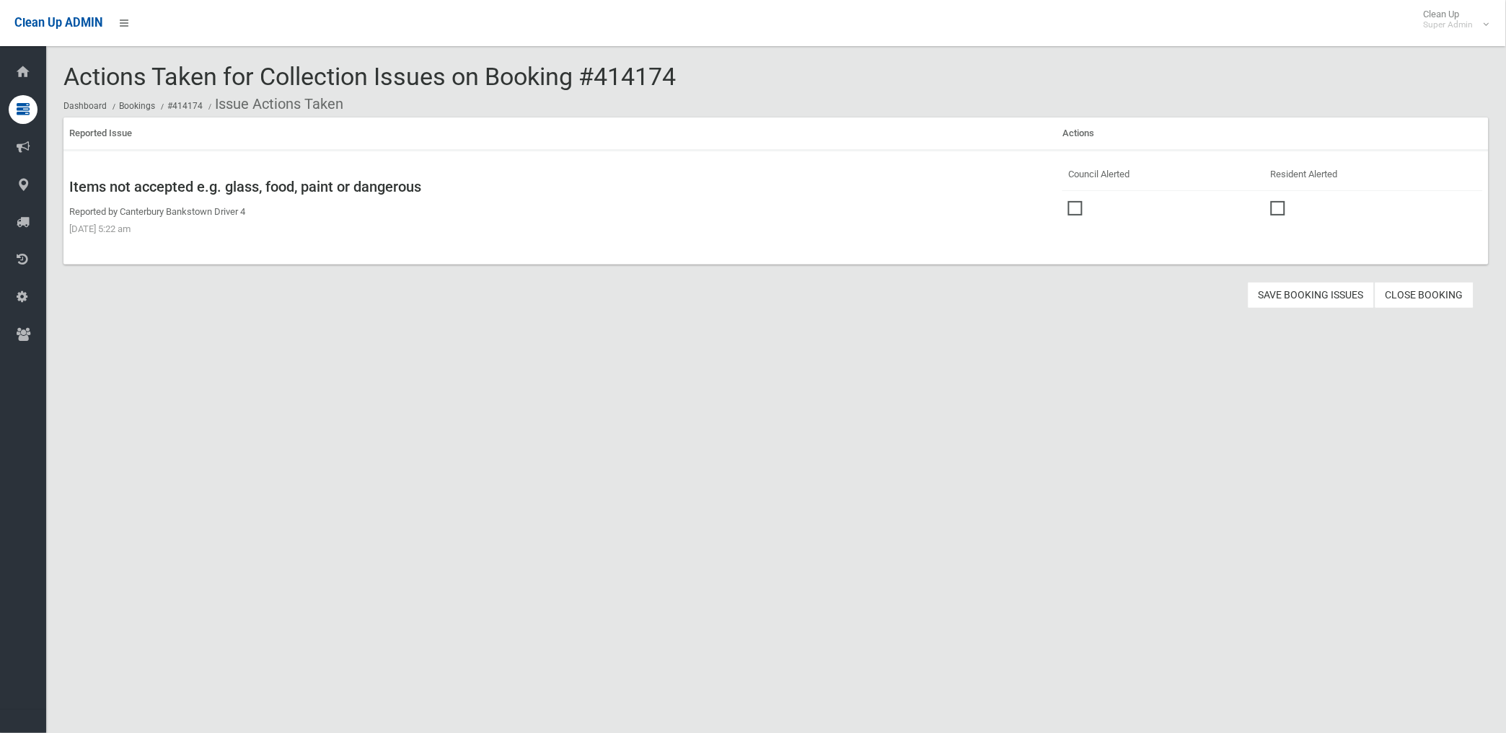
click at [1072, 201] on span at bounding box center [1079, 201] width 22 height 0
click at [1327, 296] on button "Save Booking Issues" at bounding box center [1310, 295] width 127 height 27
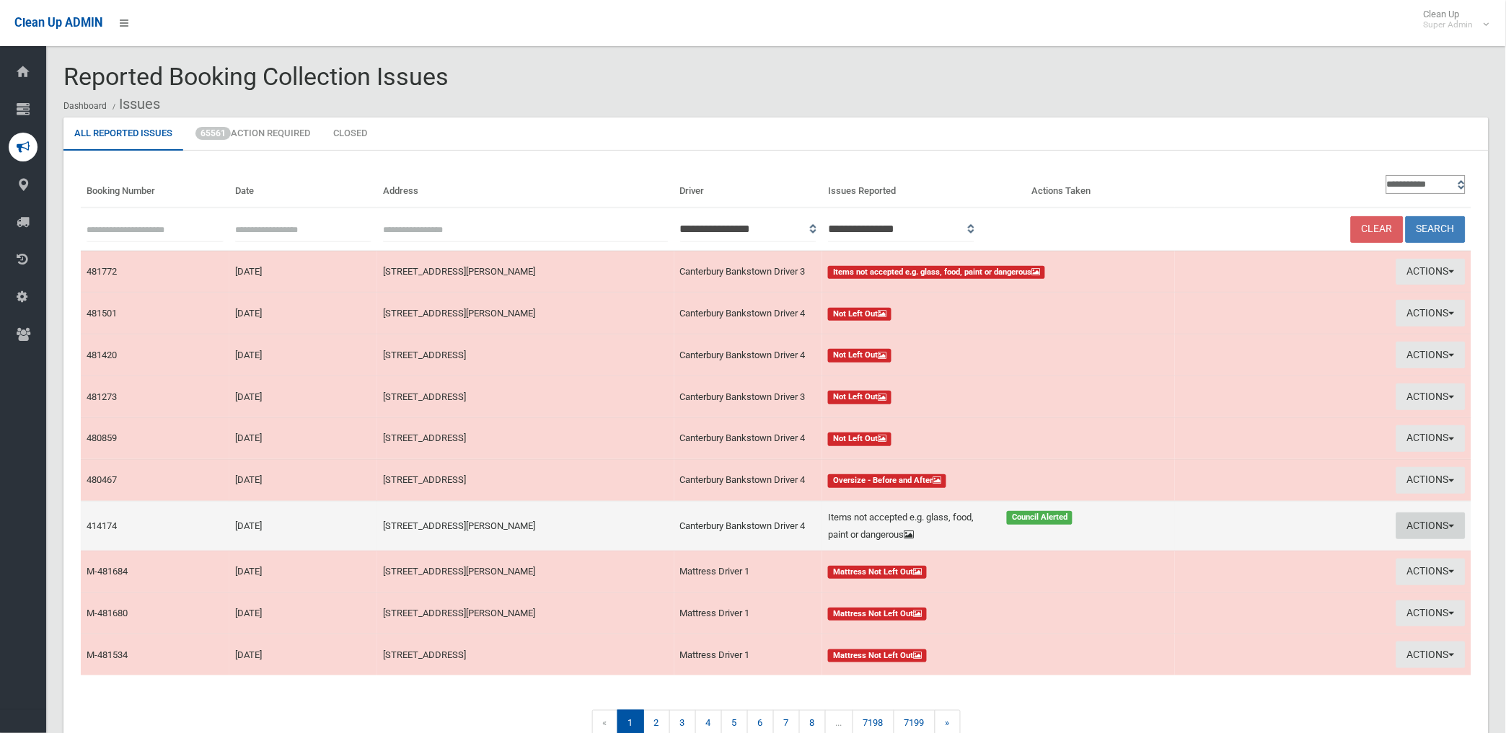
click at [1423, 526] on button "Actions" at bounding box center [1430, 526] width 69 height 27
click at [1229, 580] on link "Edit Actions Taken" at bounding box center [1267, 580] width 172 height 25
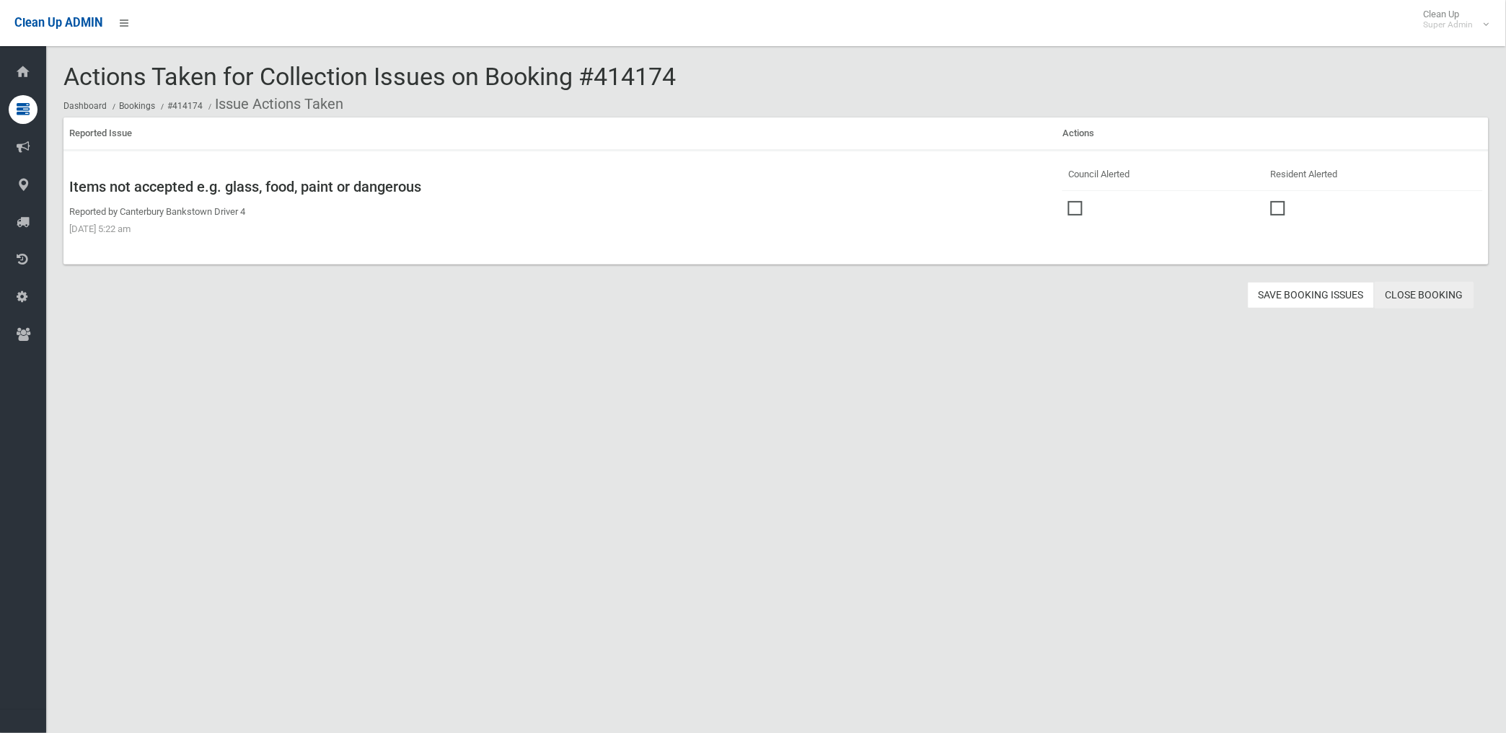
click at [1422, 283] on link "Close Booking" at bounding box center [1424, 295] width 100 height 27
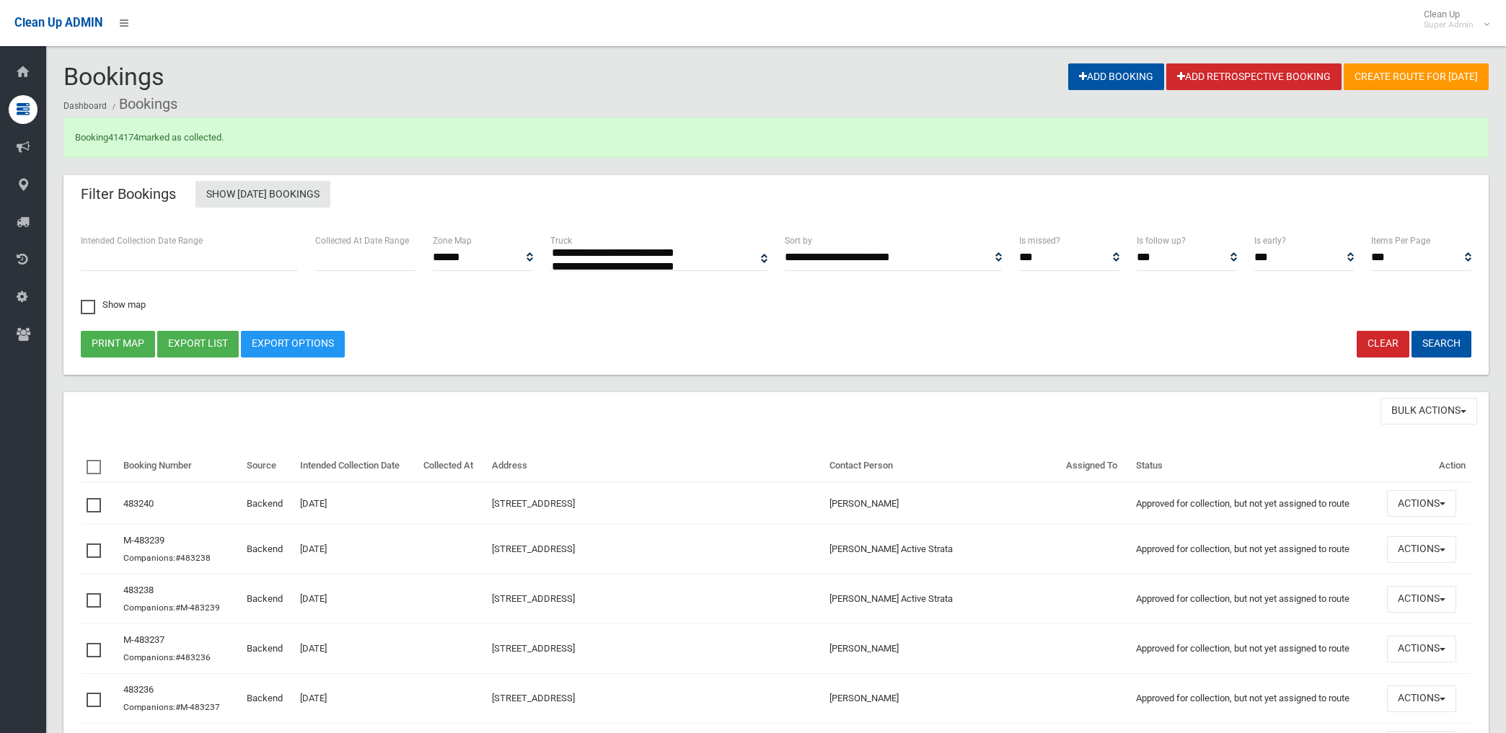
select select
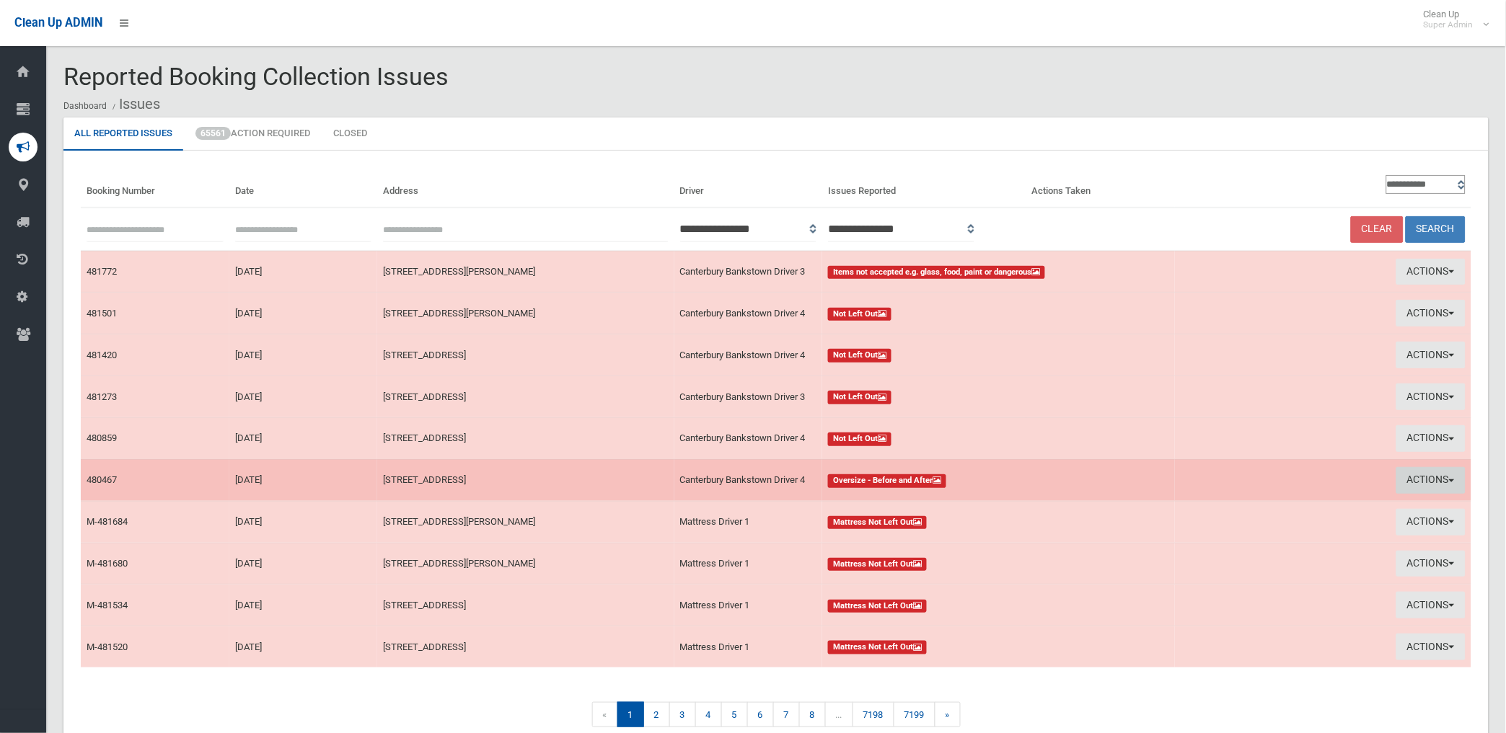
click at [1424, 483] on button "Actions" at bounding box center [1430, 480] width 69 height 27
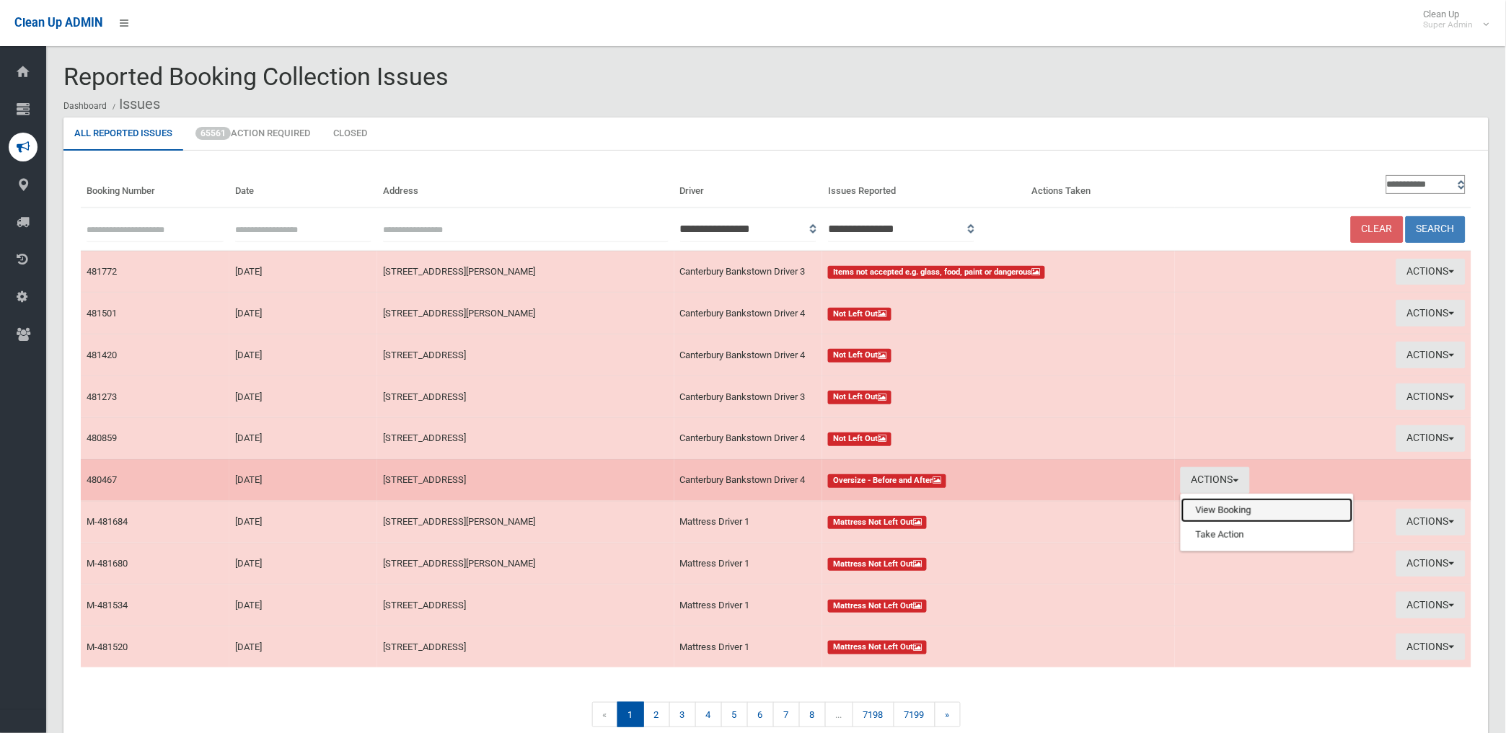
click at [1208, 508] on link "View Booking" at bounding box center [1267, 510] width 172 height 25
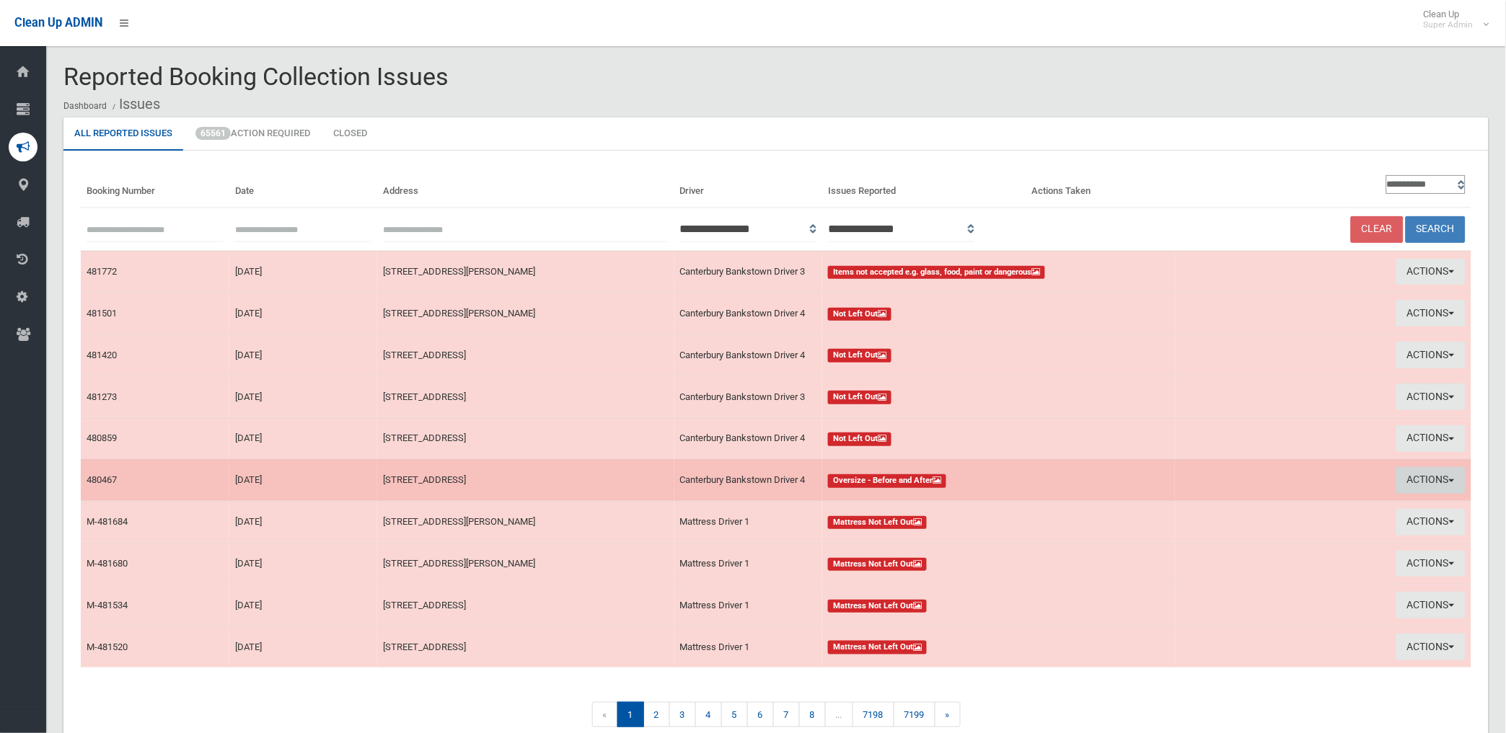
click at [1430, 479] on button "Actions" at bounding box center [1430, 480] width 69 height 27
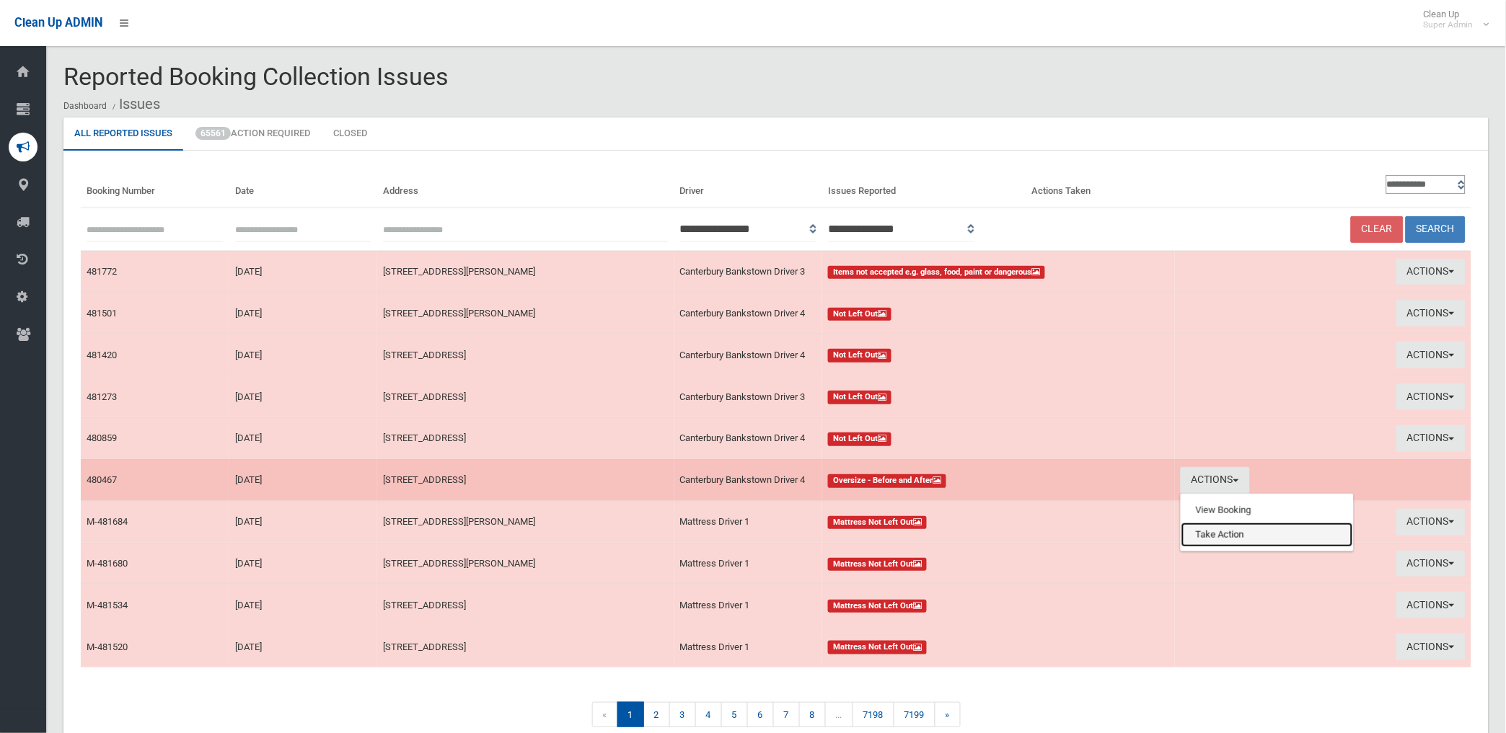
click at [1210, 537] on link "Take Action" at bounding box center [1267, 535] width 172 height 25
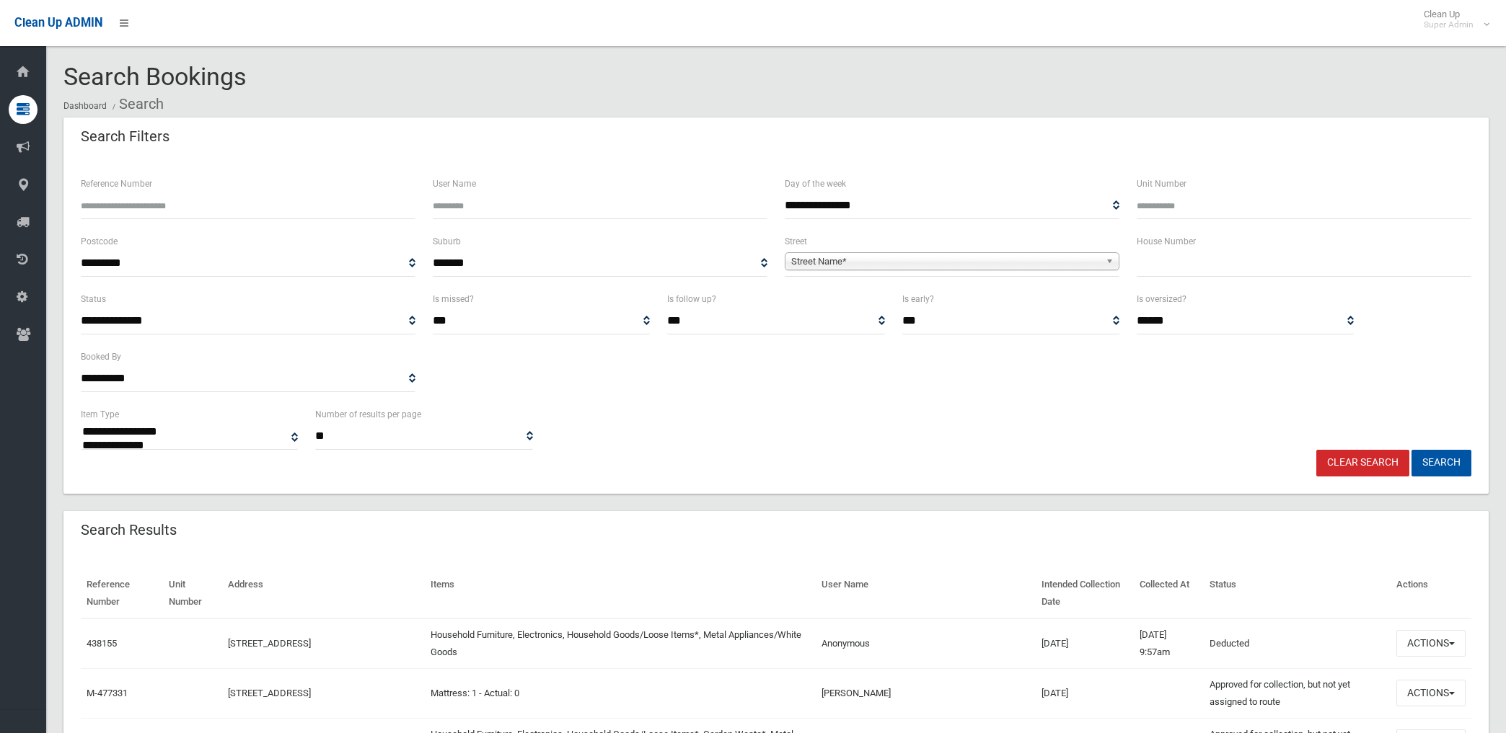
select select
click at [851, 261] on span "Street Name*" at bounding box center [945, 261] width 309 height 17
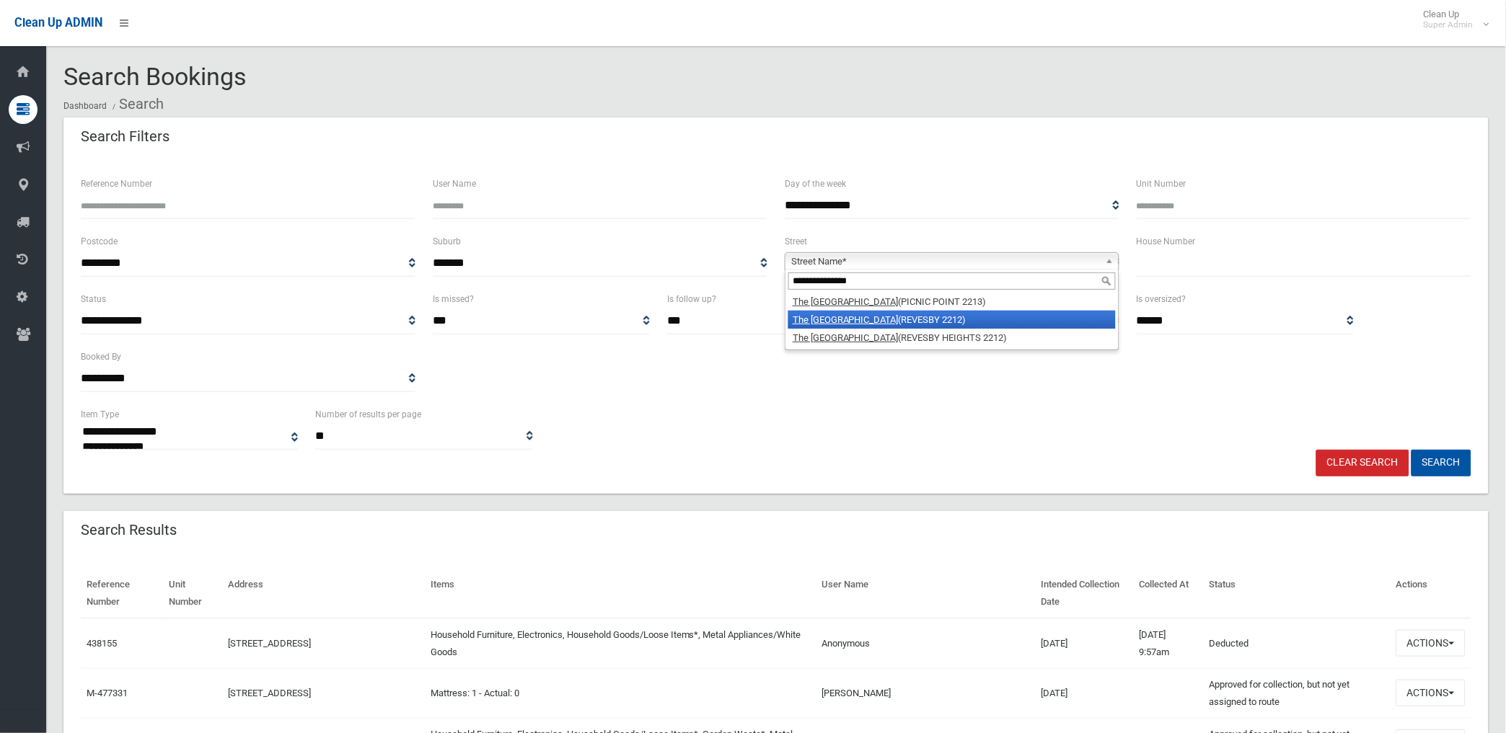
type input "**********"
click at [895, 319] on li "The River Road (REVESBY 2212)" at bounding box center [951, 320] width 327 height 18
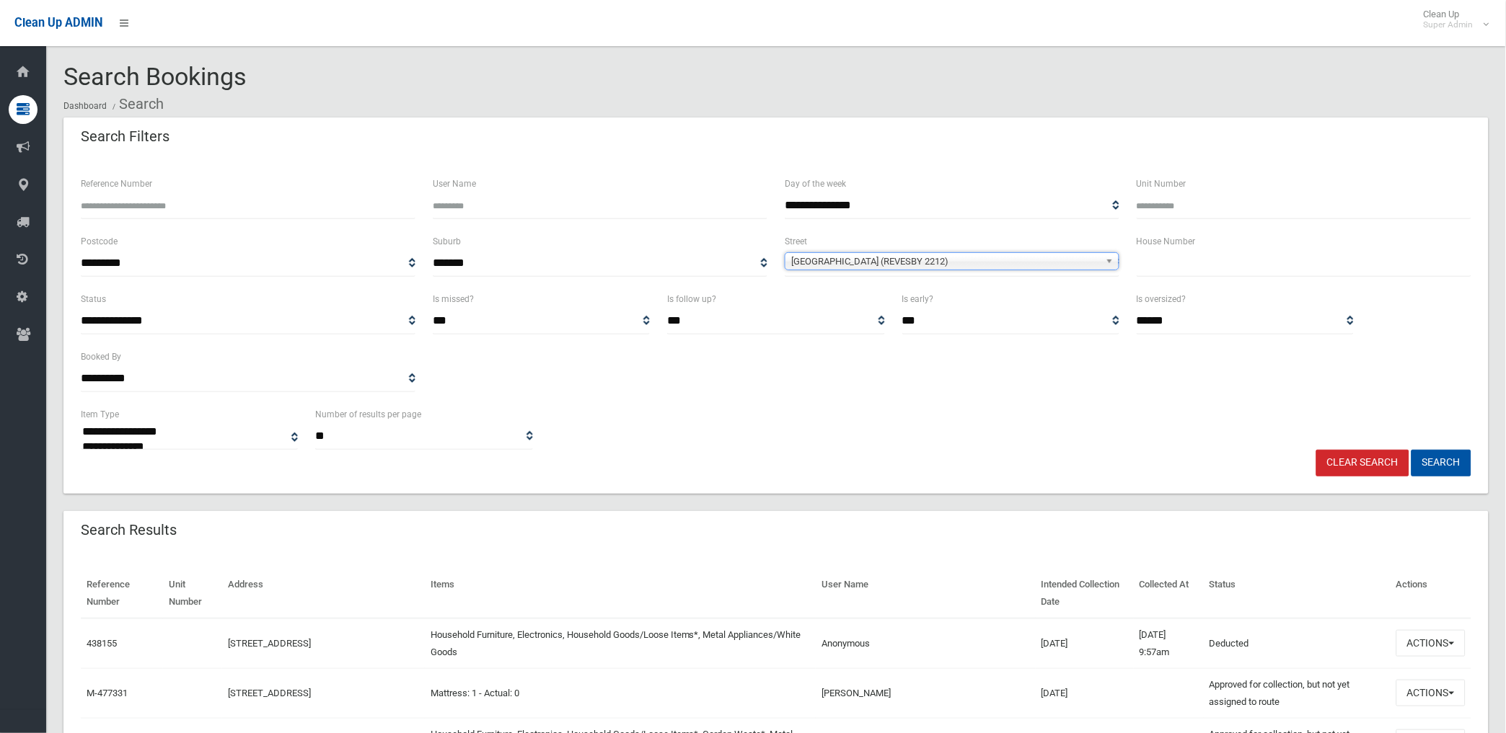
click at [1167, 265] on input "text" at bounding box center [1303, 263] width 335 height 27
type input "***"
click at [1411, 450] on button "Search" at bounding box center [1441, 463] width 60 height 27
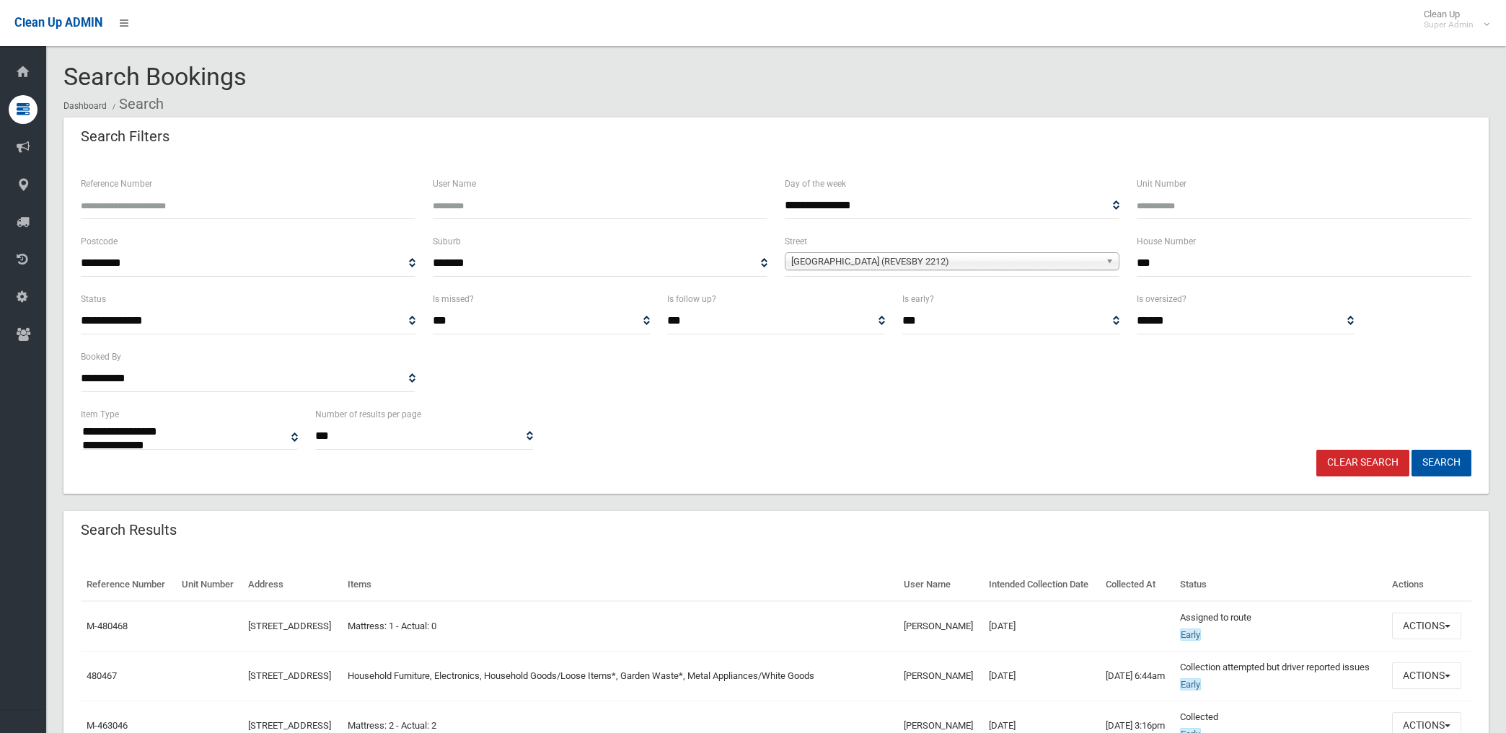
select select
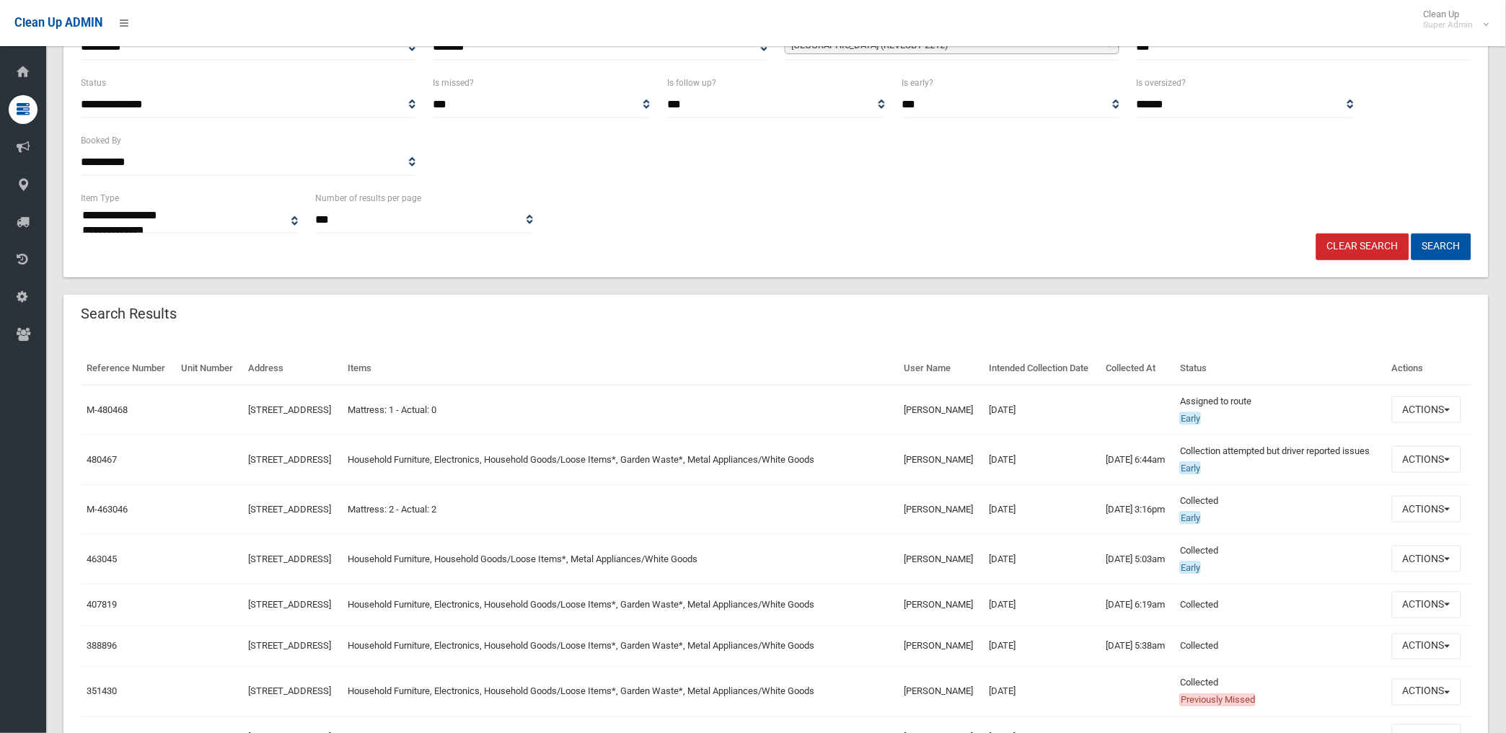
scroll to position [320, 0]
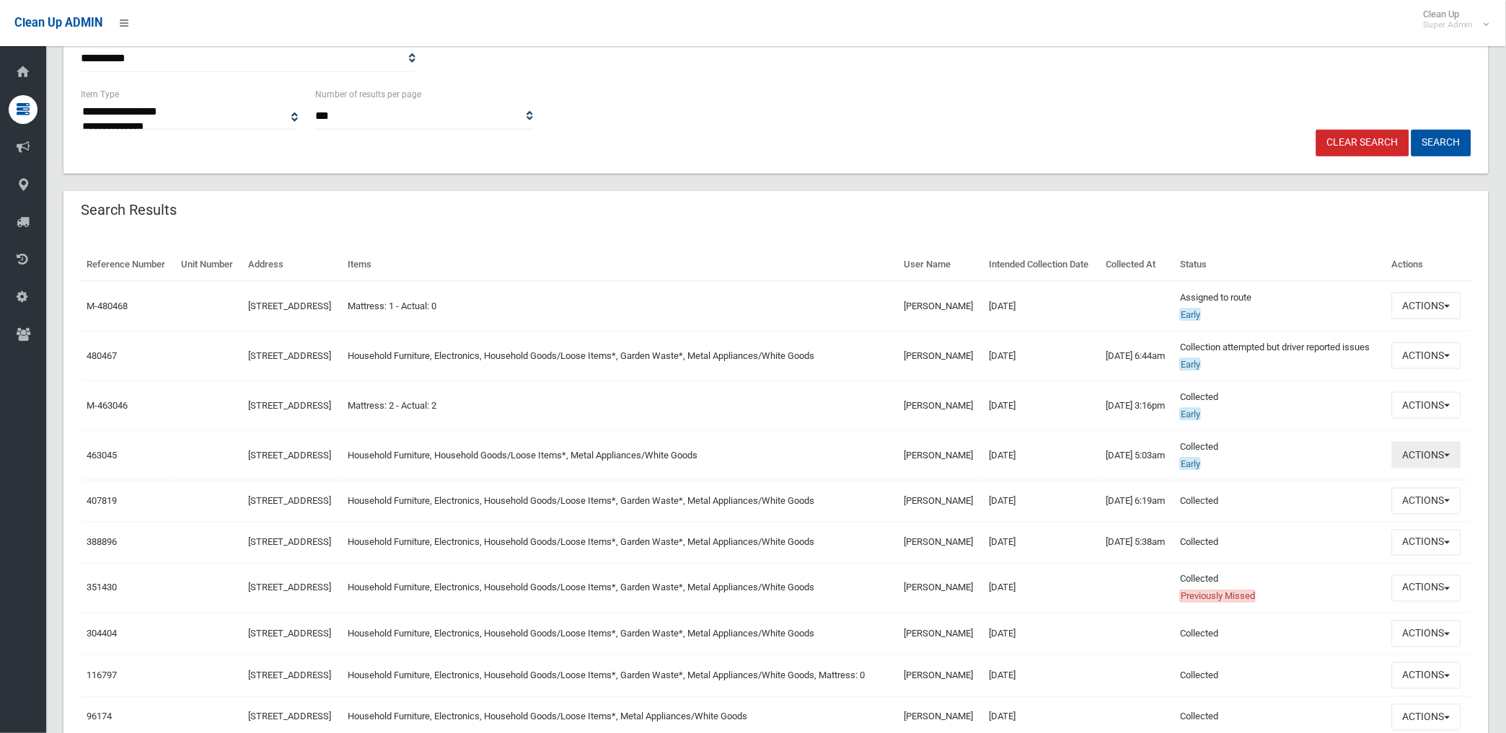
click at [1423, 469] on button "Actions" at bounding box center [1426, 455] width 69 height 27
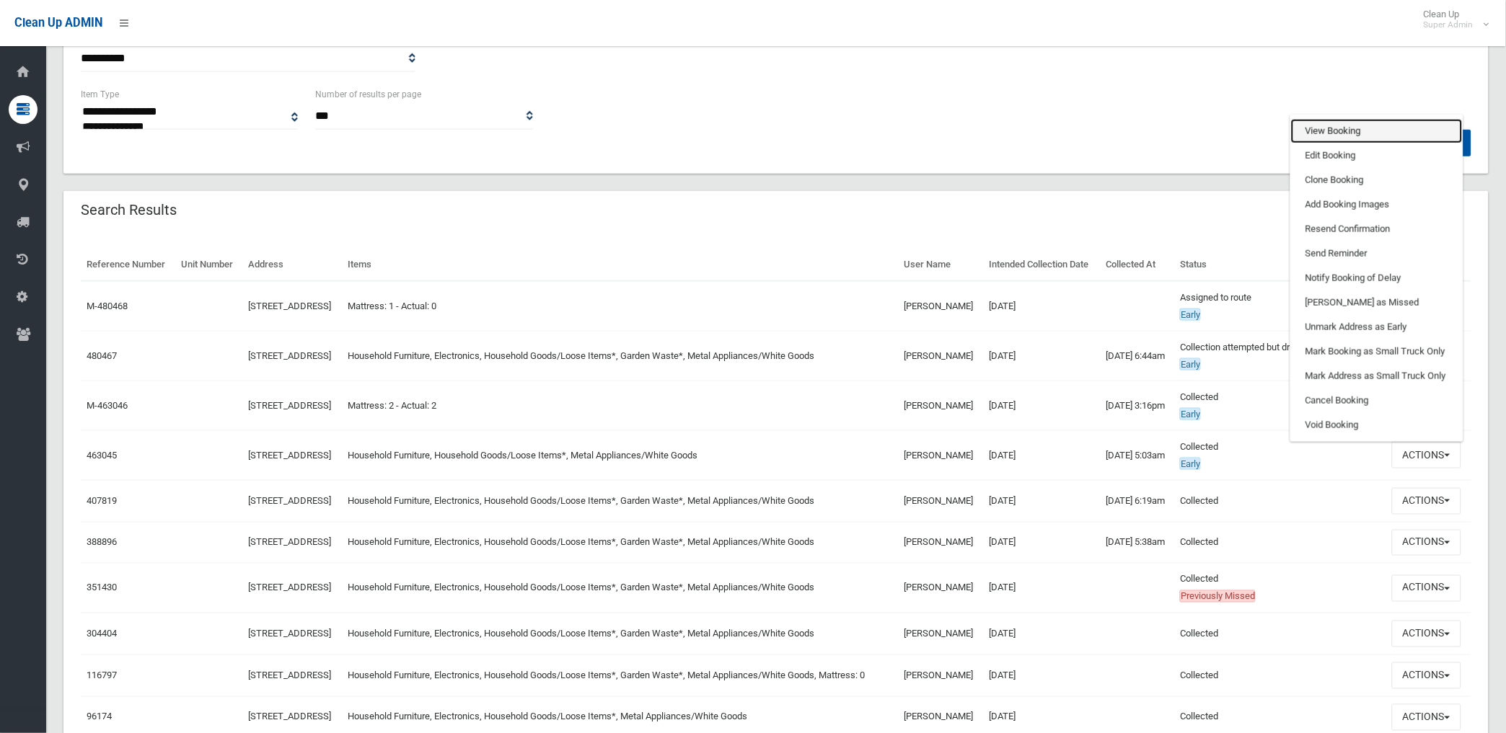
click at [1333, 143] on link "View Booking" at bounding box center [1377, 131] width 172 height 25
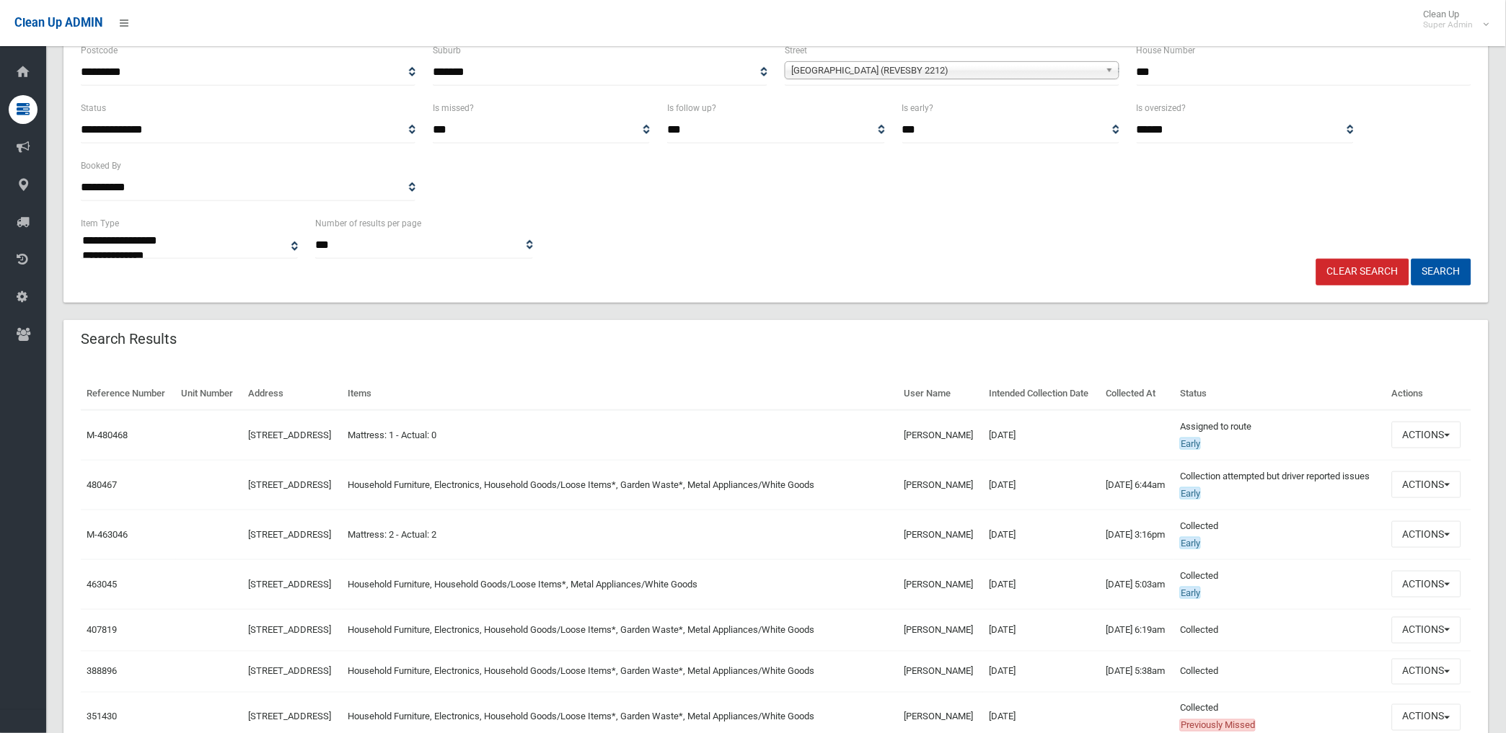
scroll to position [240, 0]
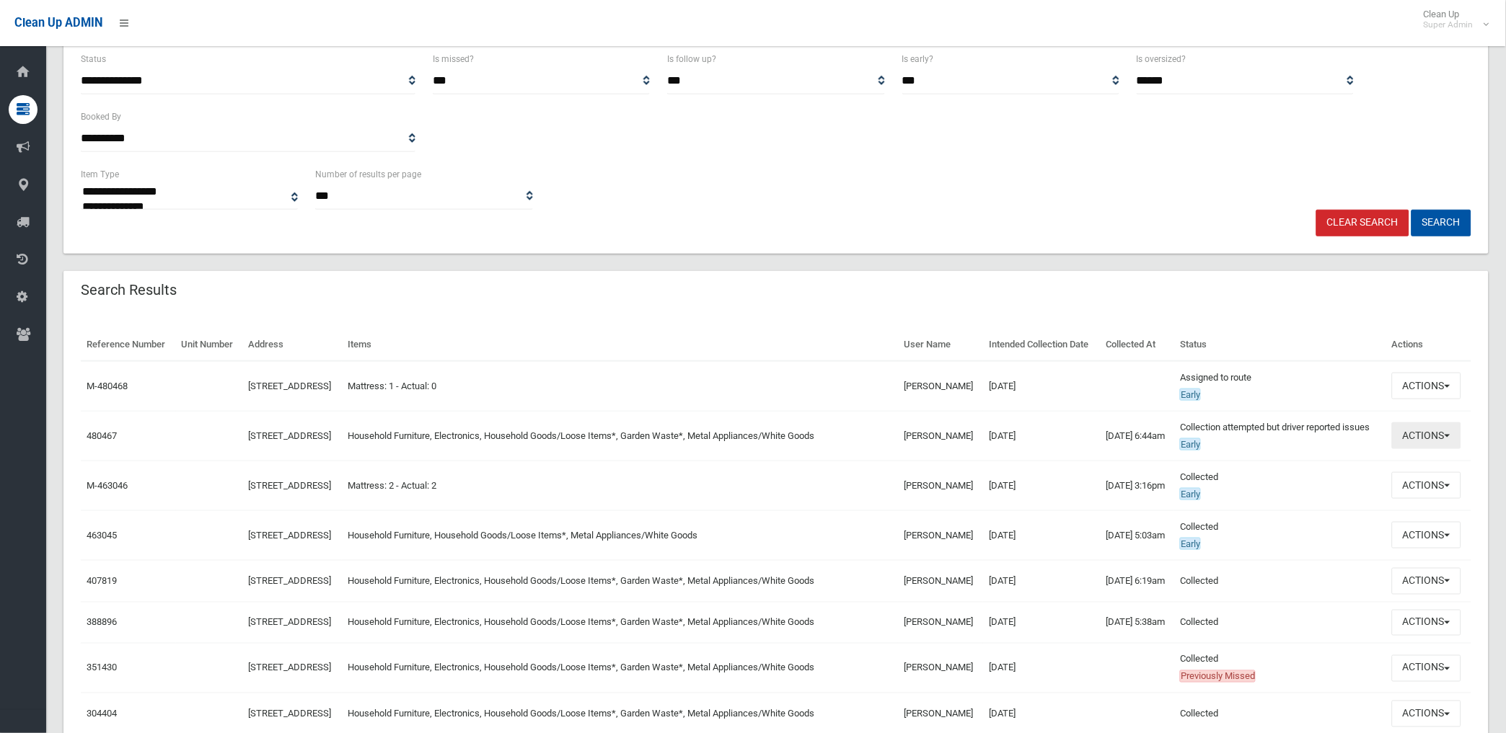
click at [1422, 449] on button "Actions" at bounding box center [1426, 436] width 69 height 27
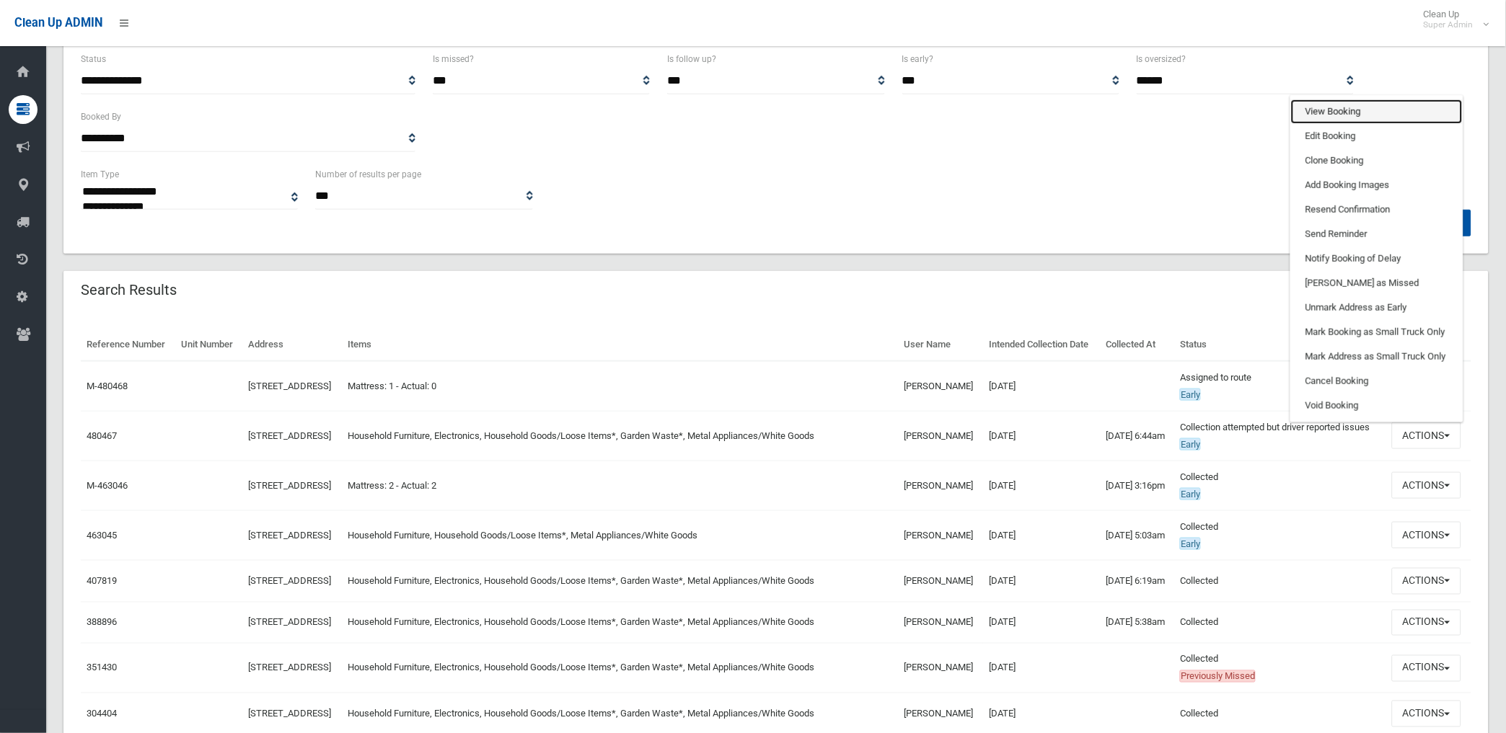
click at [1353, 124] on link "View Booking" at bounding box center [1377, 112] width 172 height 25
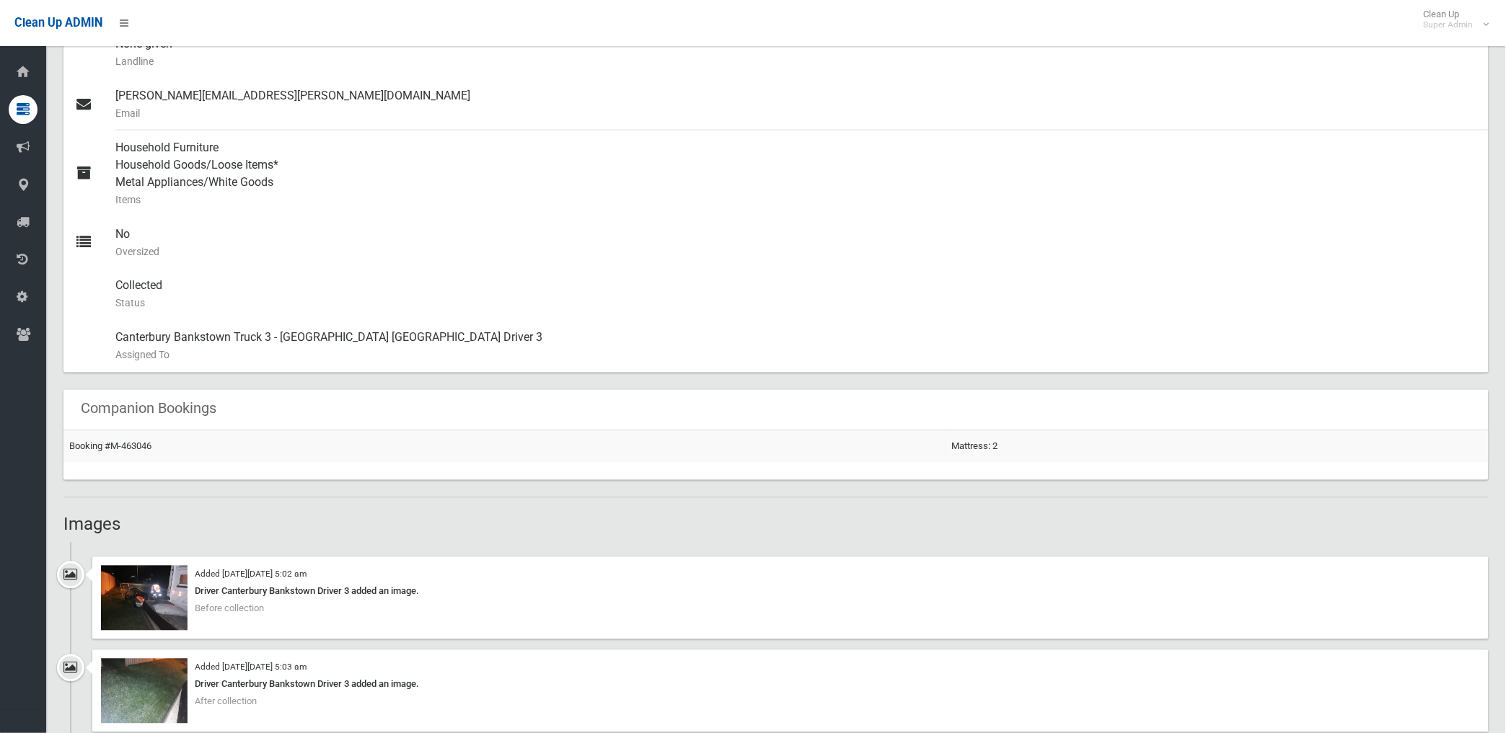
scroll to position [640, 0]
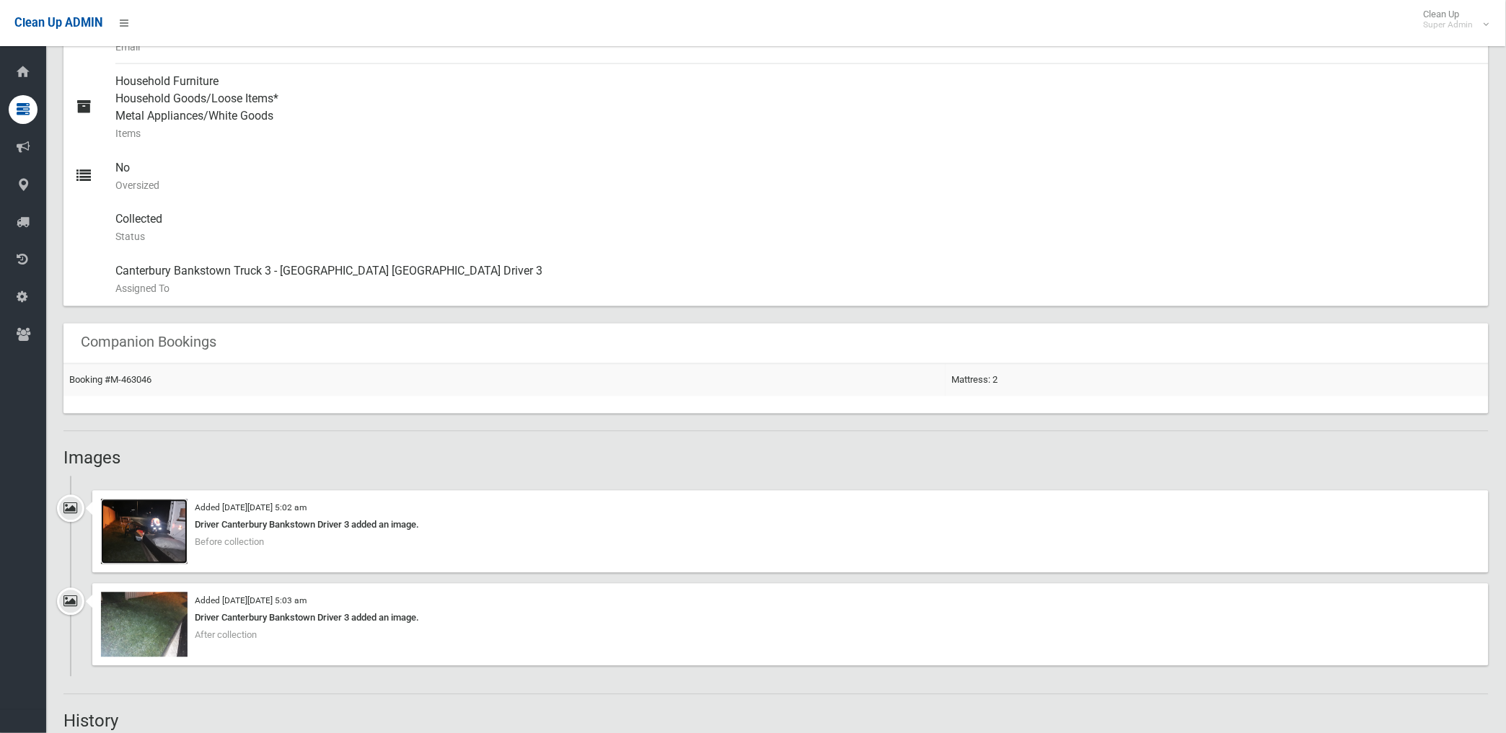
click at [159, 536] on img at bounding box center [144, 532] width 87 height 65
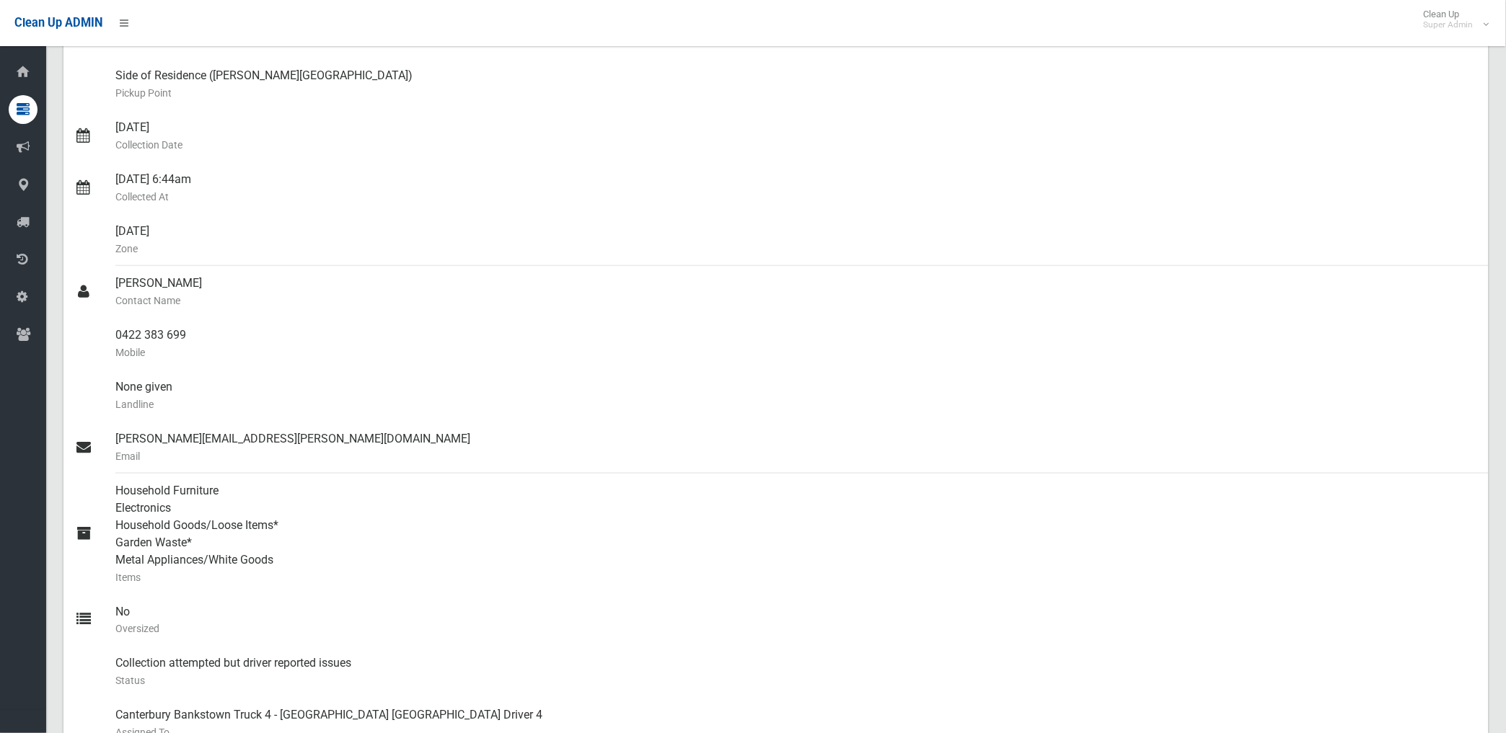
scroll to position [240, 0]
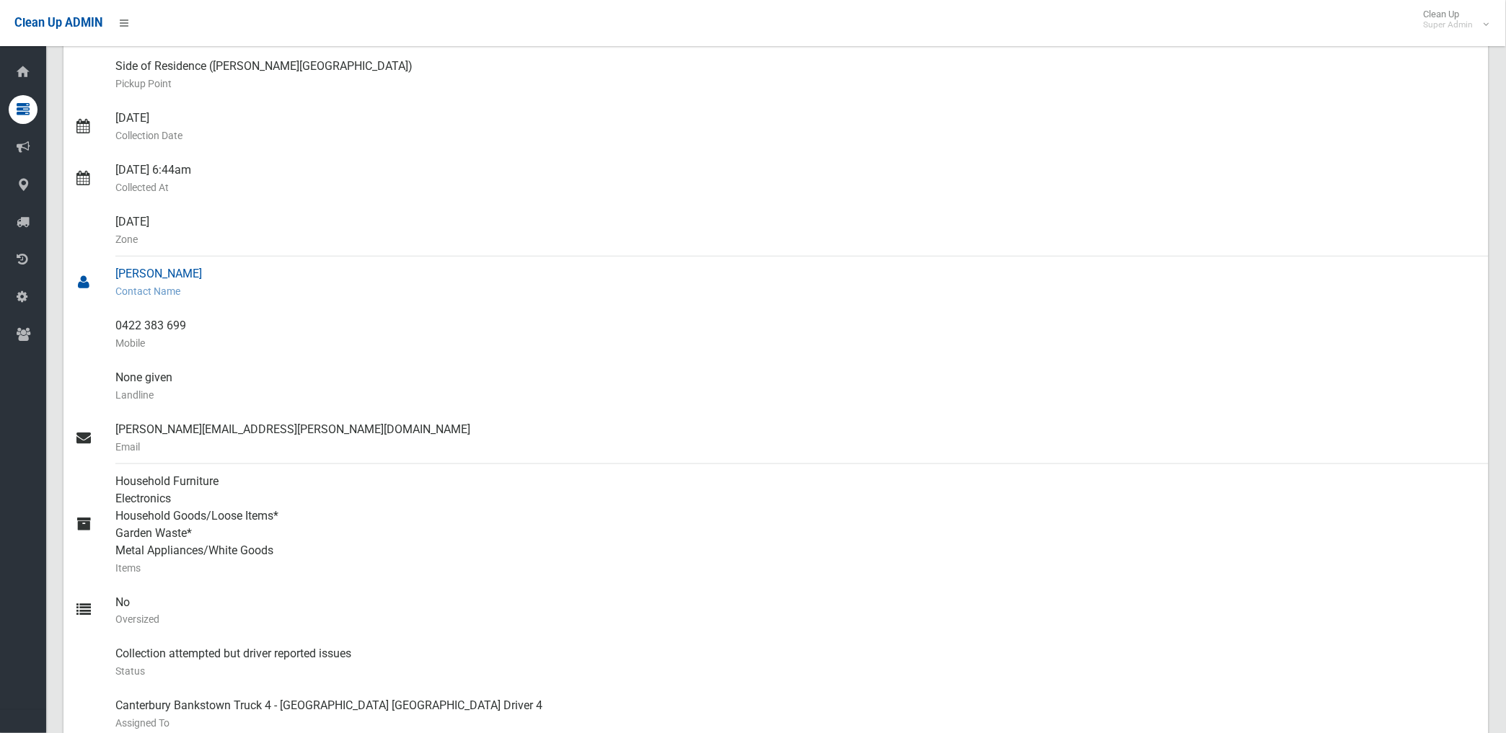
drag, startPoint x: 115, startPoint y: 269, endPoint x: 174, endPoint y: 269, distance: 58.4
click at [174, 269] on div "Mariama Kamara Contact Name" at bounding box center [795, 283] width 1361 height 52
drag, startPoint x: 174, startPoint y: 269, endPoint x: 190, endPoint y: 323, distance: 56.6
click at [190, 323] on link "0422 383 699 Mobile" at bounding box center [775, 335] width 1425 height 52
drag, startPoint x: 190, startPoint y: 323, endPoint x: 162, endPoint y: 325, distance: 28.9
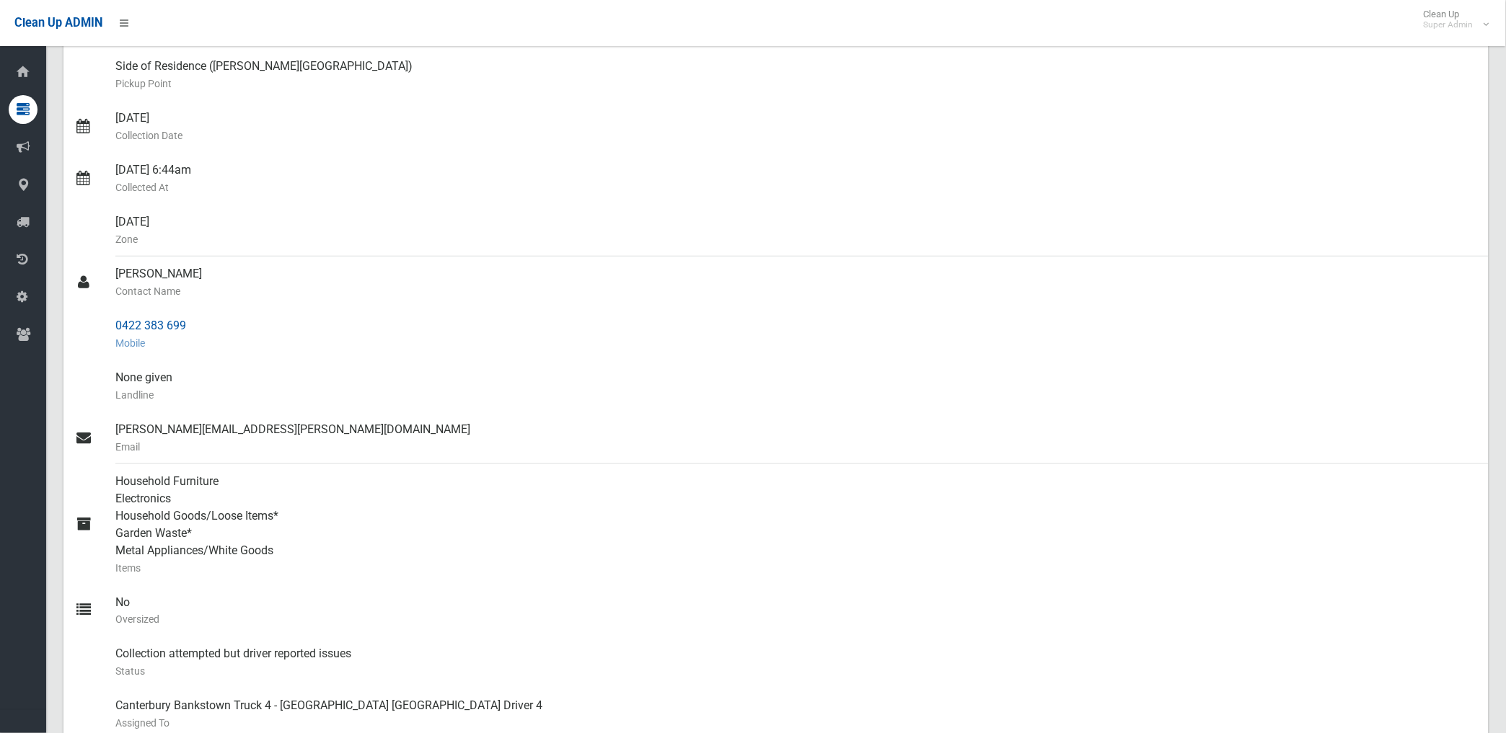
copy link "0422 383 699"
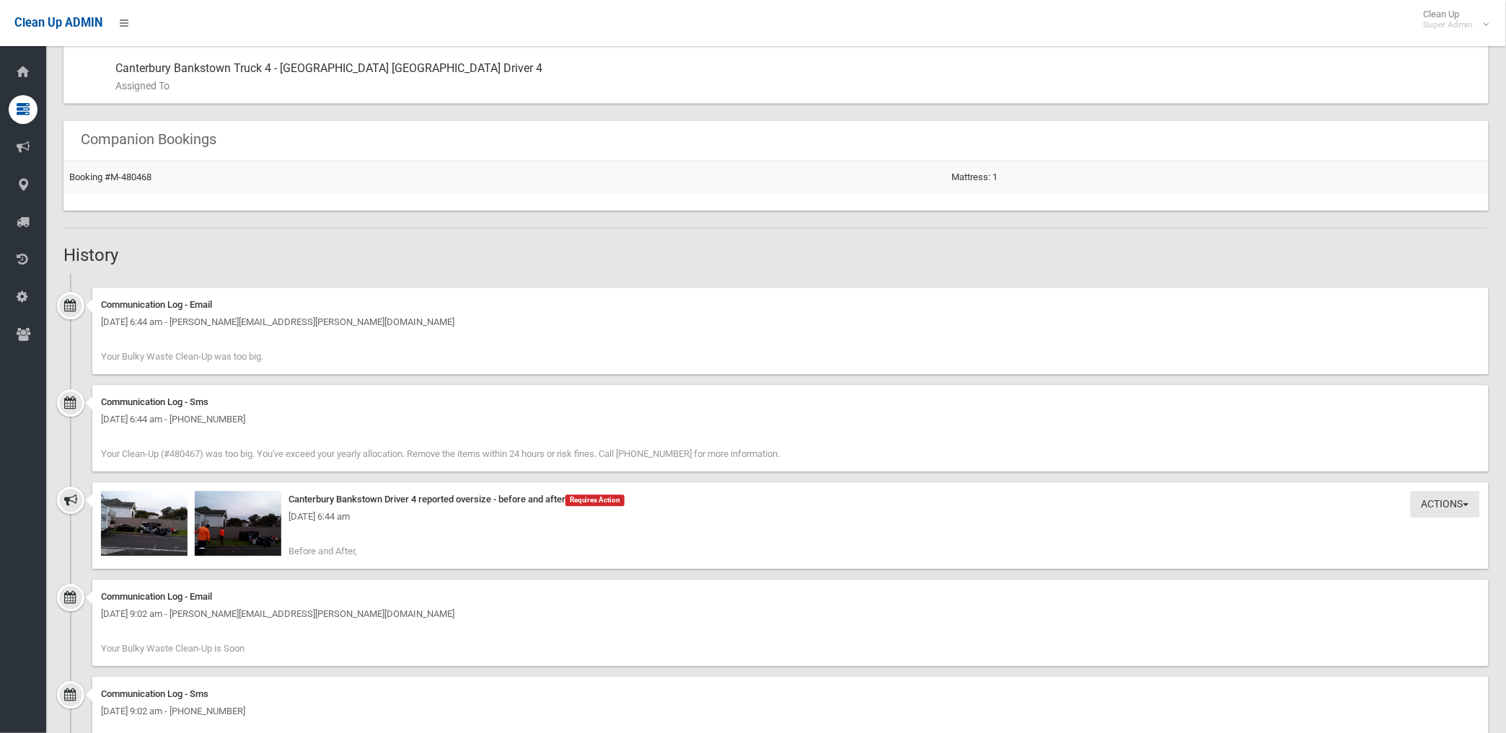
scroll to position [881, 0]
click at [155, 529] on img at bounding box center [144, 520] width 87 height 65
click at [249, 539] on img at bounding box center [238, 520] width 87 height 65
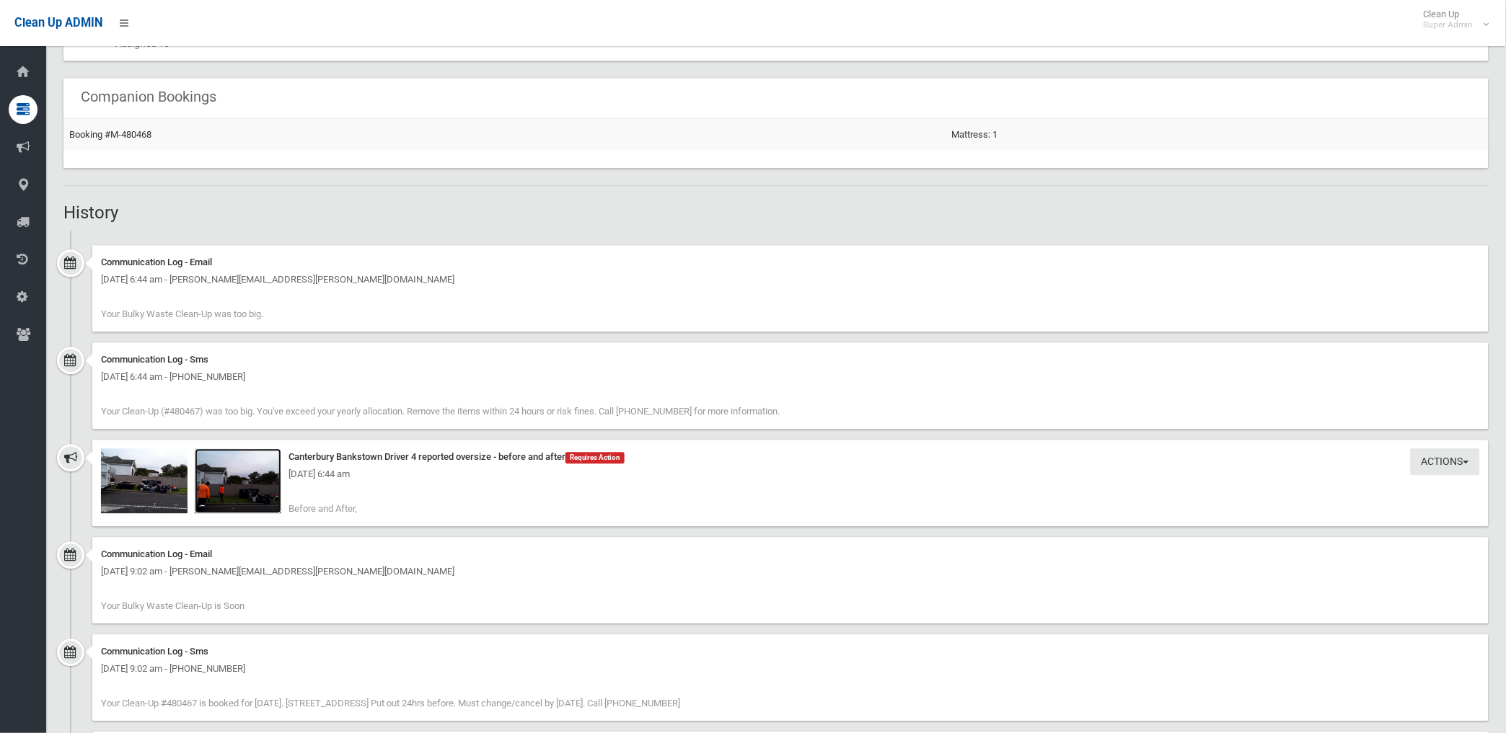
scroll to position [961, 0]
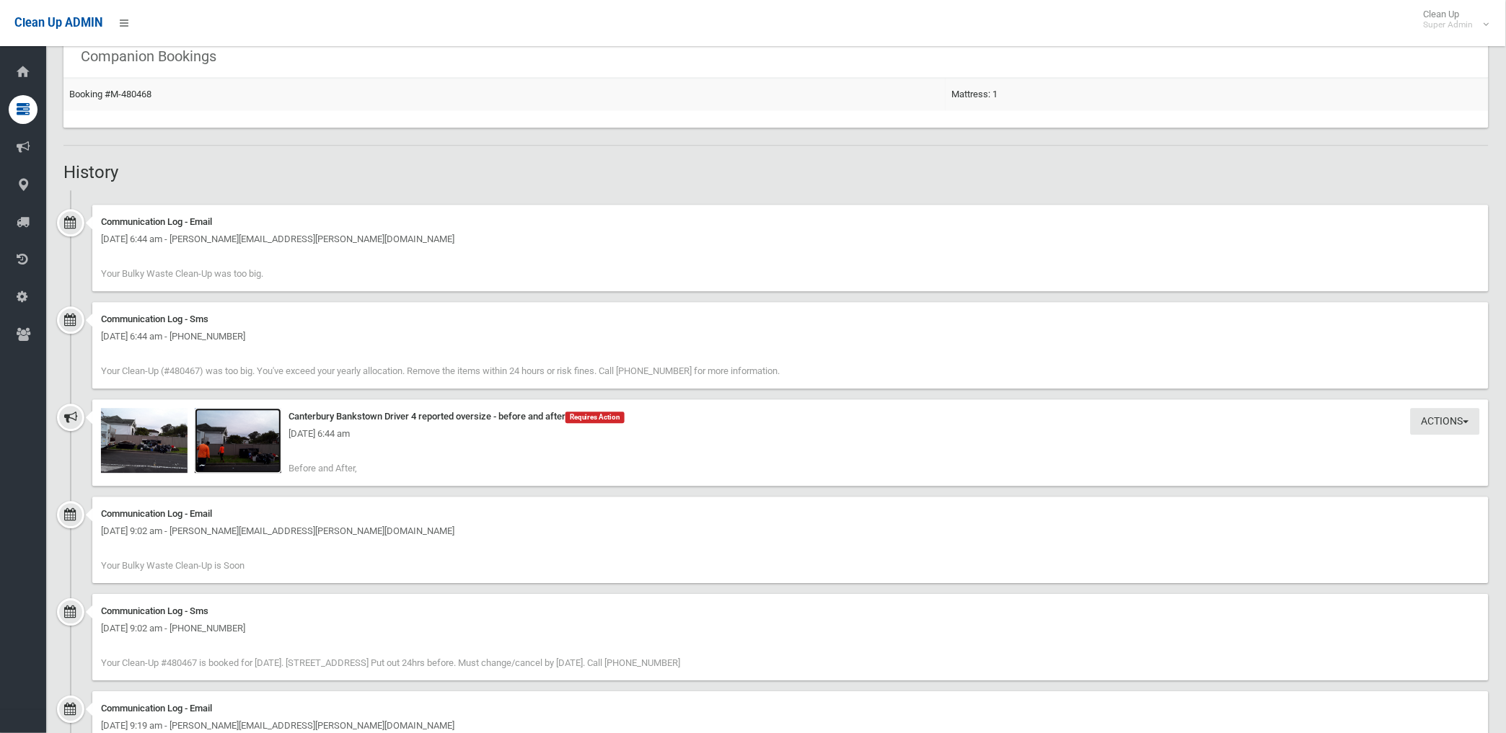
click at [227, 458] on img at bounding box center [238, 440] width 87 height 65
click at [254, 453] on img at bounding box center [238, 440] width 87 height 65
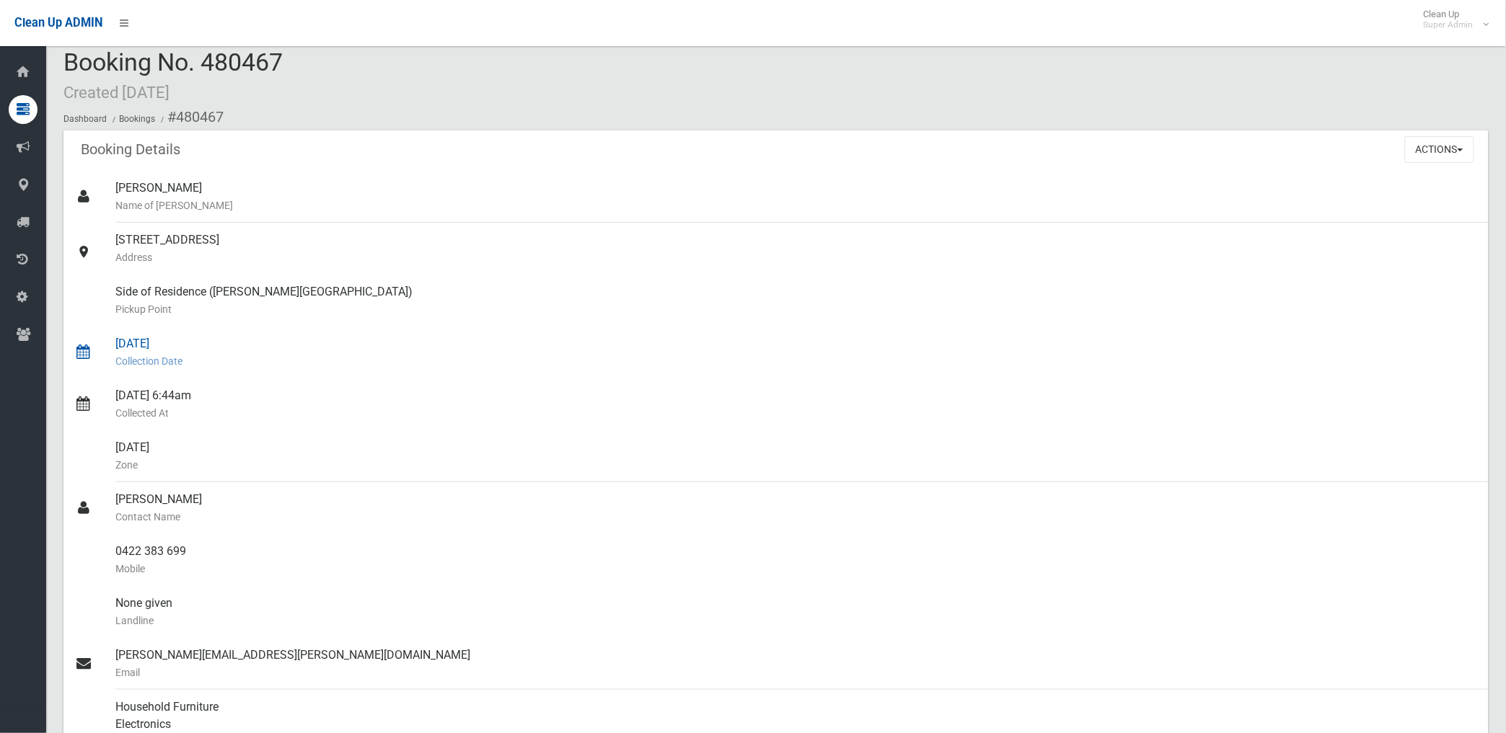
scroll to position [0, 0]
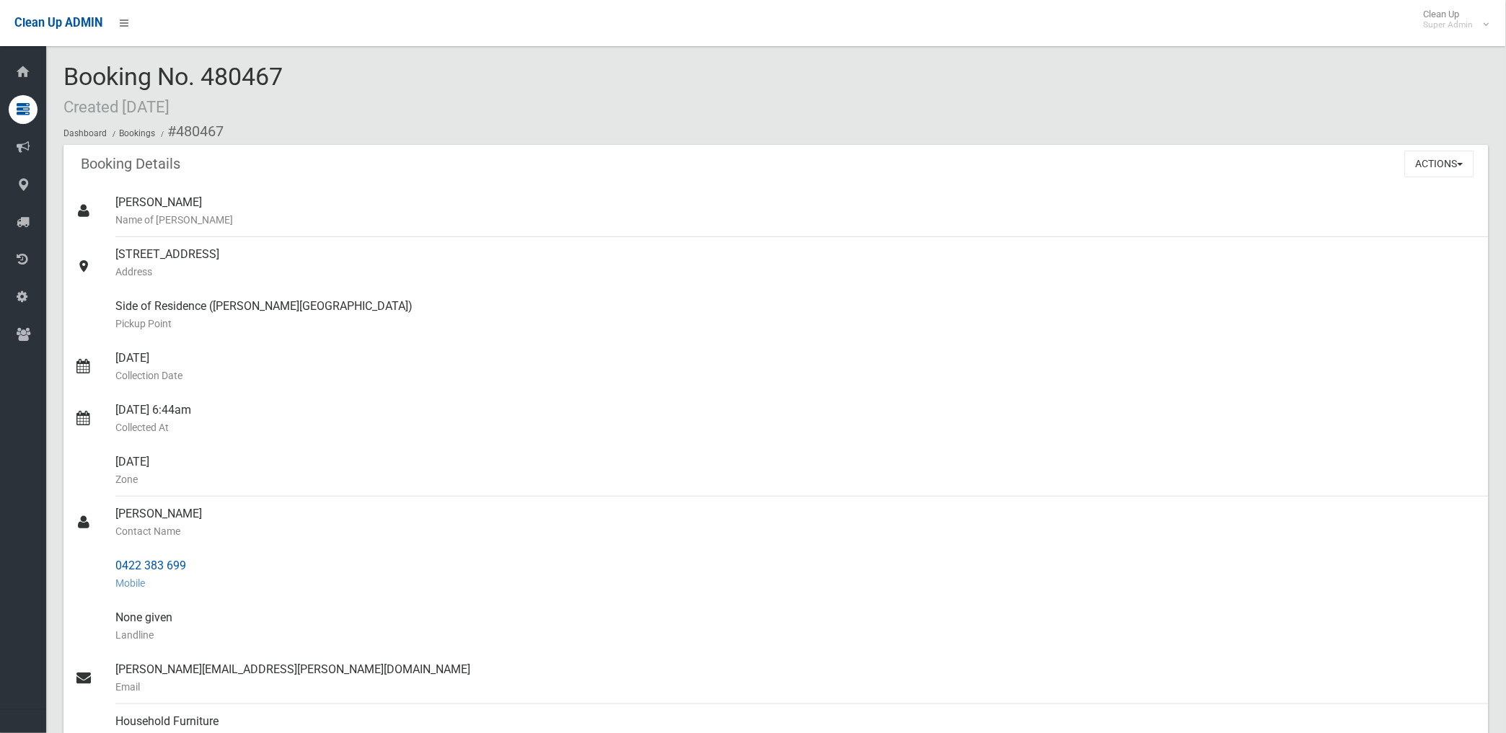
drag, startPoint x: 176, startPoint y: 128, endPoint x: 200, endPoint y: 557, distance: 429.7
copy section "480467 Booking Details Actions View Booking Edit Booking Clone Booking Add Book…"
click at [602, 273] on small "Address" at bounding box center [795, 271] width 1361 height 17
click at [1433, 156] on button "Actions" at bounding box center [1439, 164] width 69 height 27
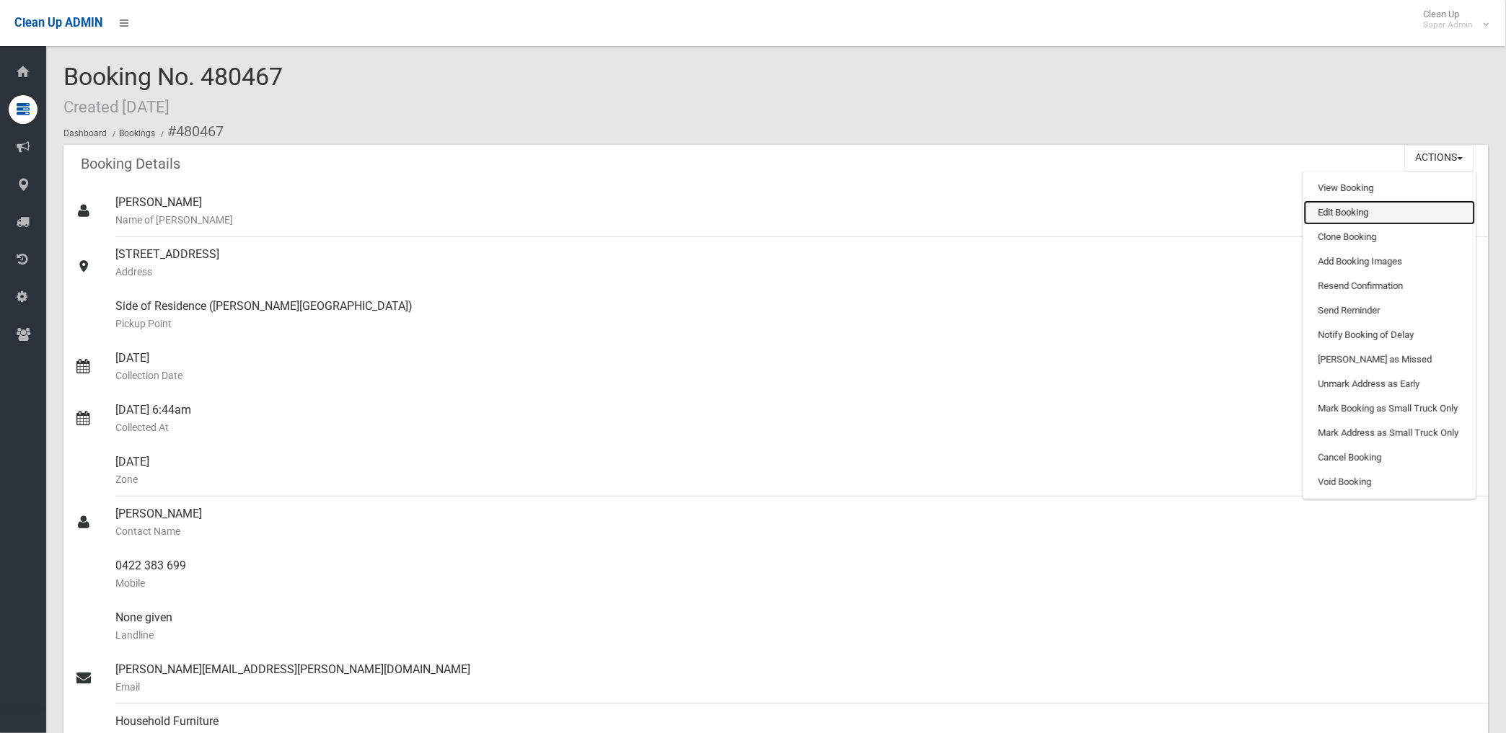
click at [1327, 211] on link "Edit Booking" at bounding box center [1390, 212] width 172 height 25
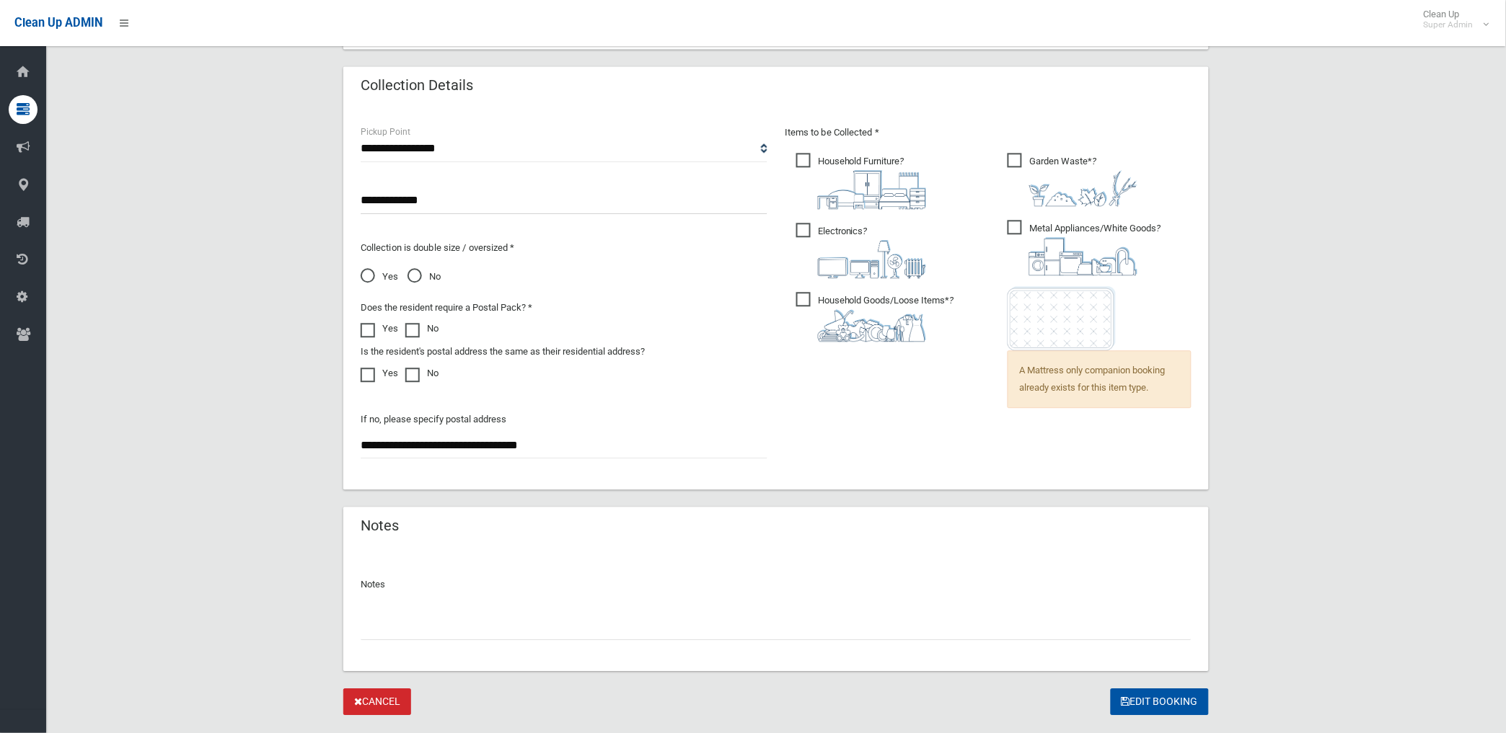
scroll to position [963, 0]
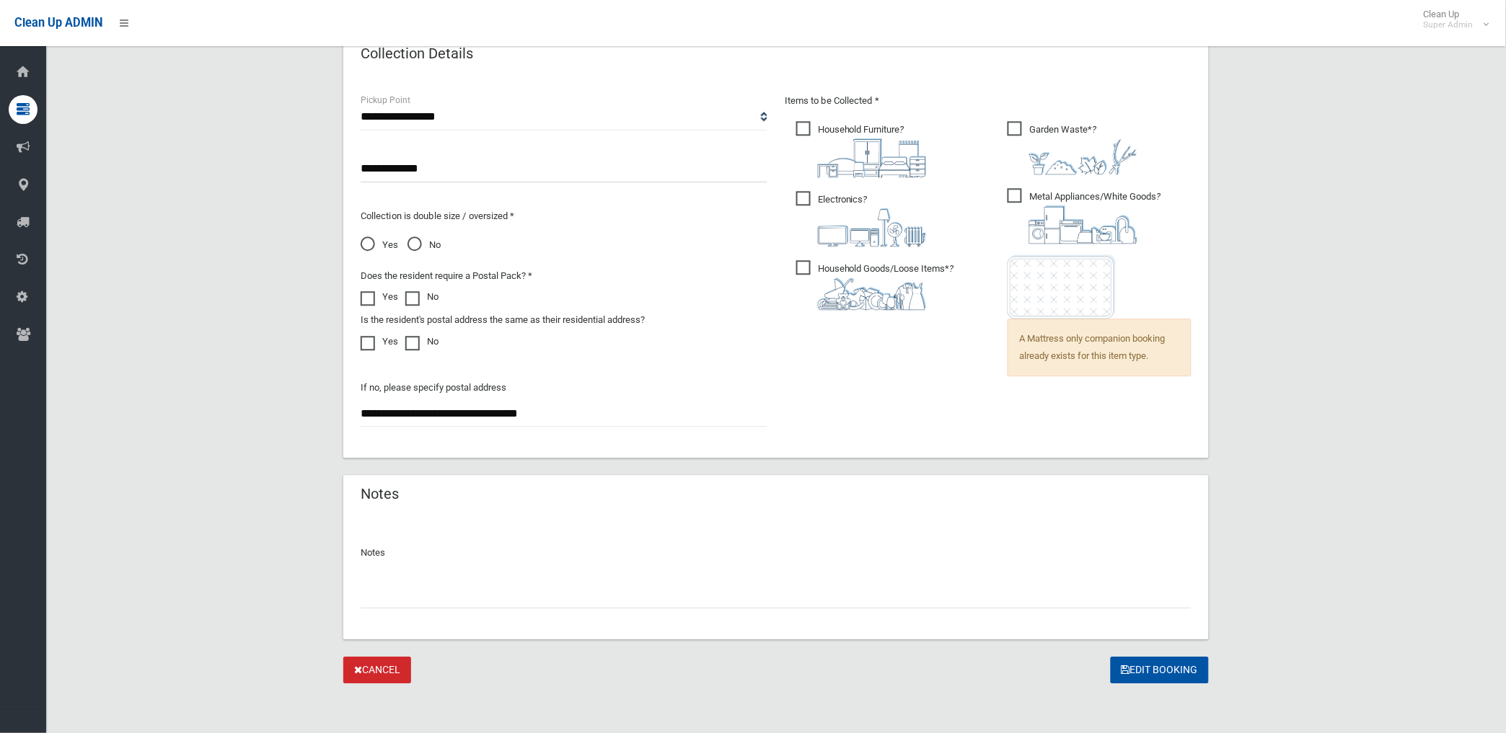
click at [427, 604] on input "text" at bounding box center [776, 595] width 831 height 27
paste input "********"
type input "**********"
click at [1180, 662] on button "Edit Booking" at bounding box center [1159, 670] width 98 height 27
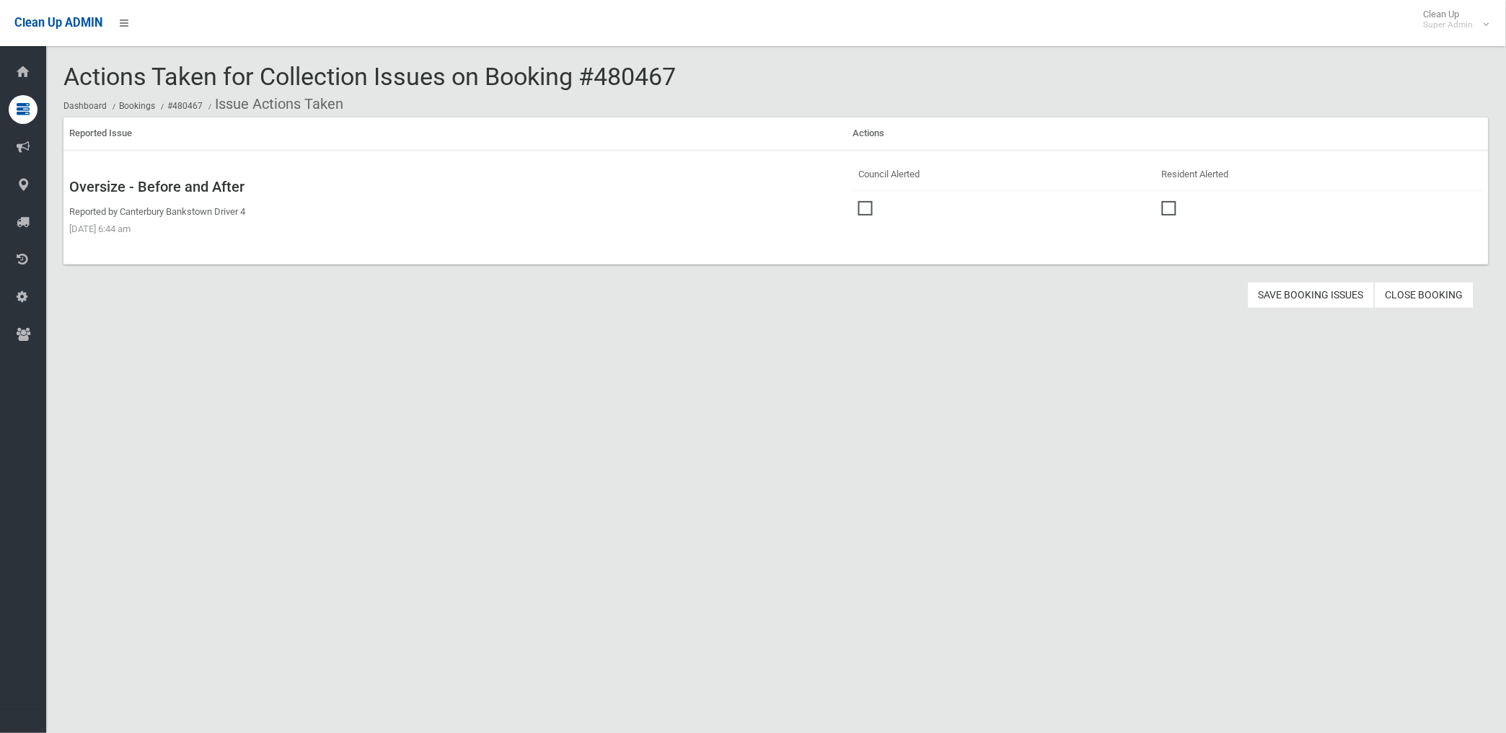
click at [862, 201] on span at bounding box center [869, 201] width 22 height 0
click at [1309, 286] on button "Save Booking Issues" at bounding box center [1310, 295] width 127 height 27
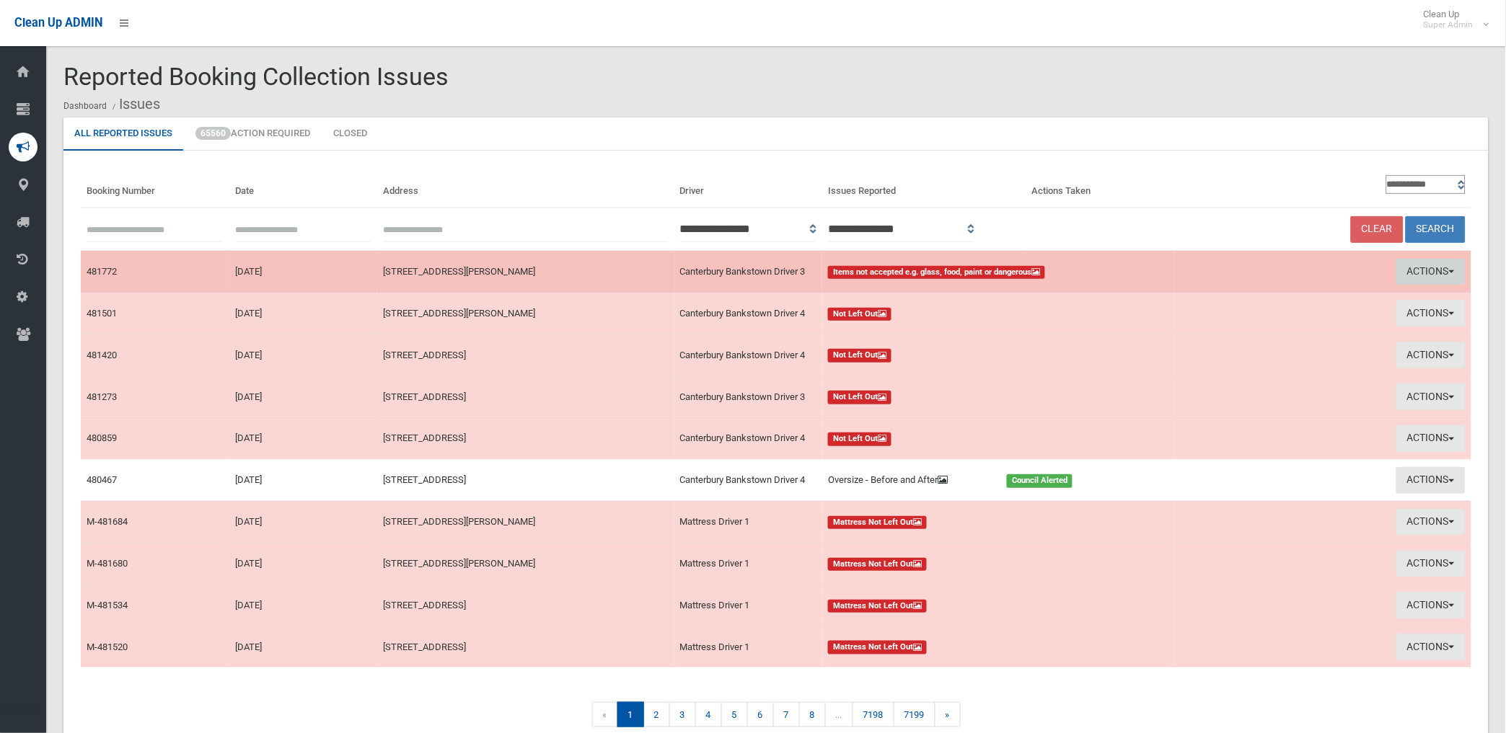
click at [1409, 262] on button "Actions" at bounding box center [1430, 272] width 69 height 27
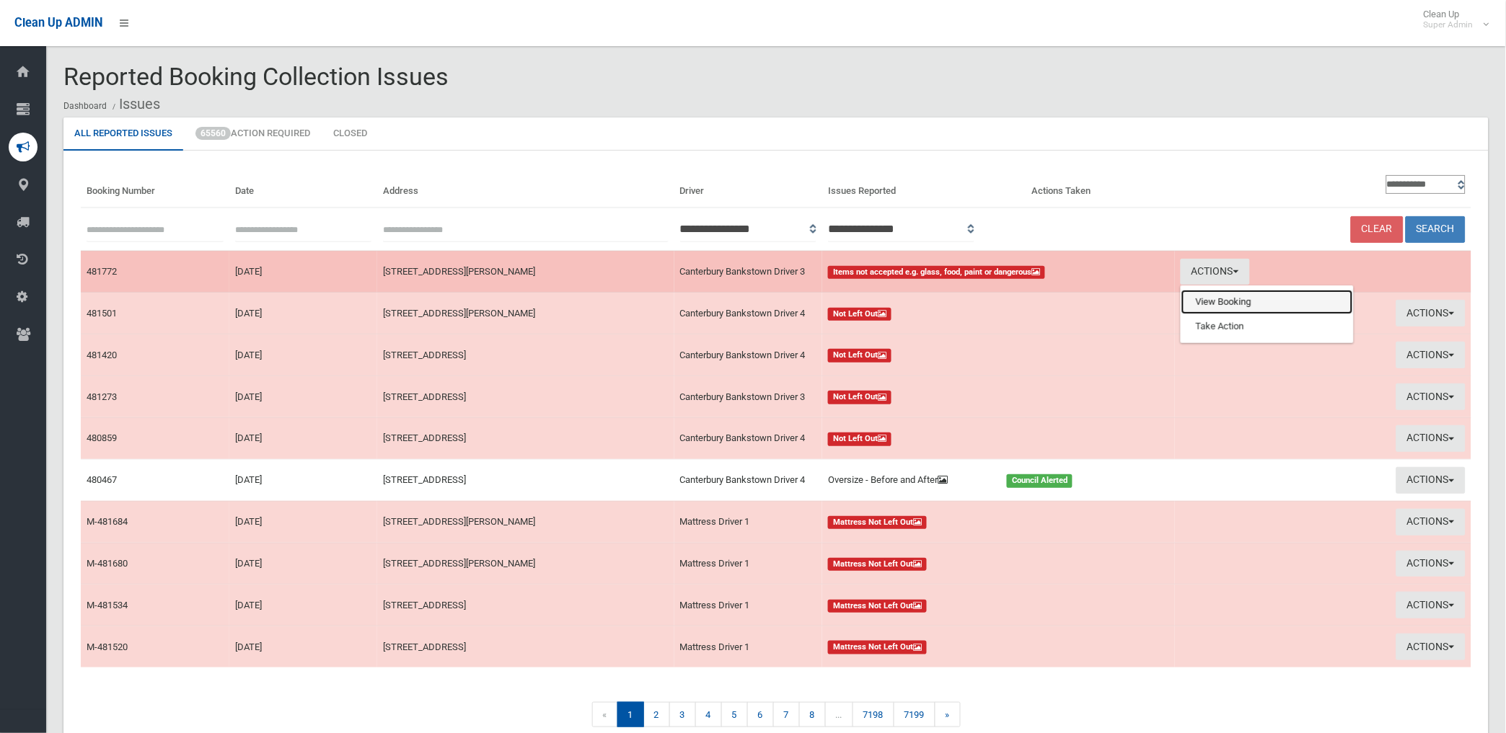
click at [1234, 293] on link "View Booking" at bounding box center [1267, 302] width 172 height 25
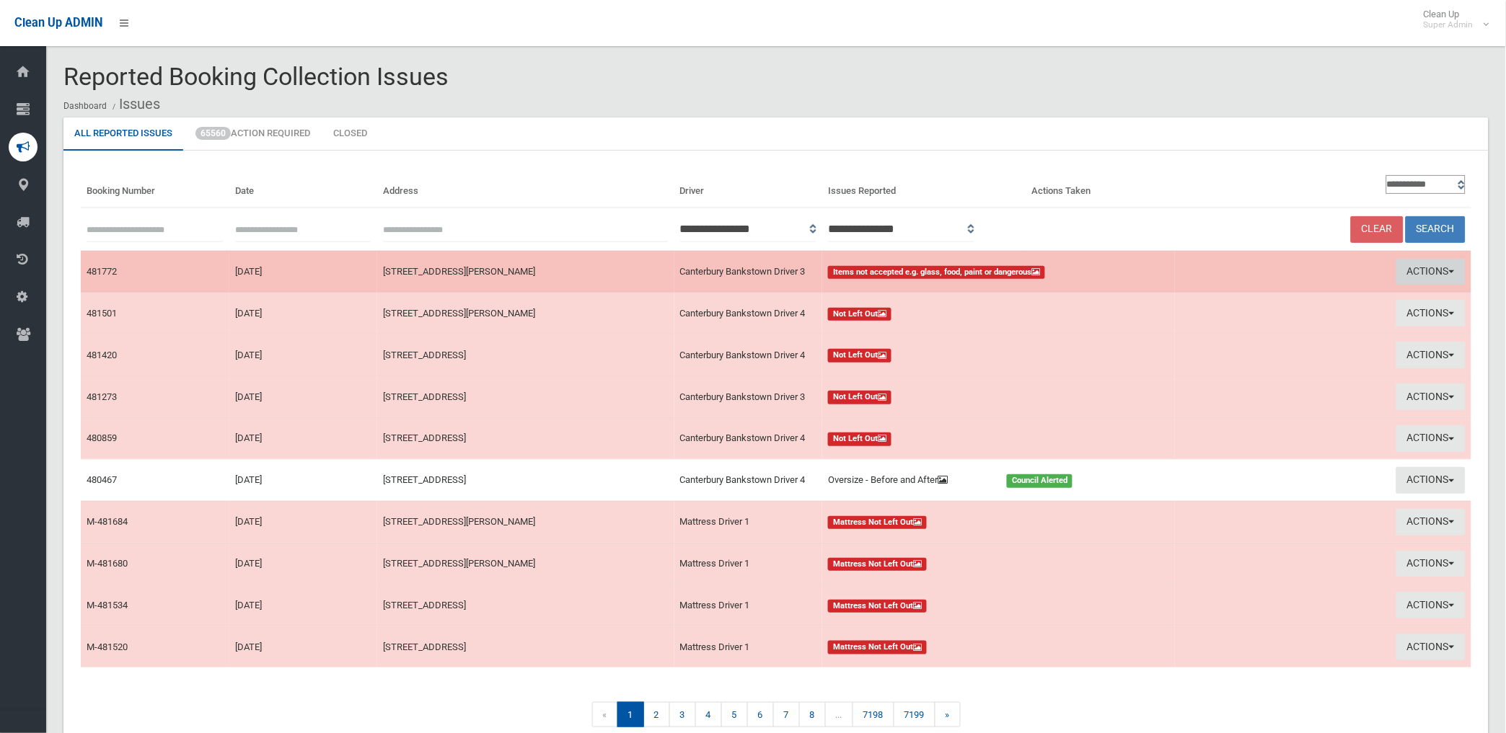
drag, startPoint x: 1429, startPoint y: 264, endPoint x: 1356, endPoint y: 296, distance: 80.4
click at [1428, 264] on button "Actions" at bounding box center [1430, 272] width 69 height 27
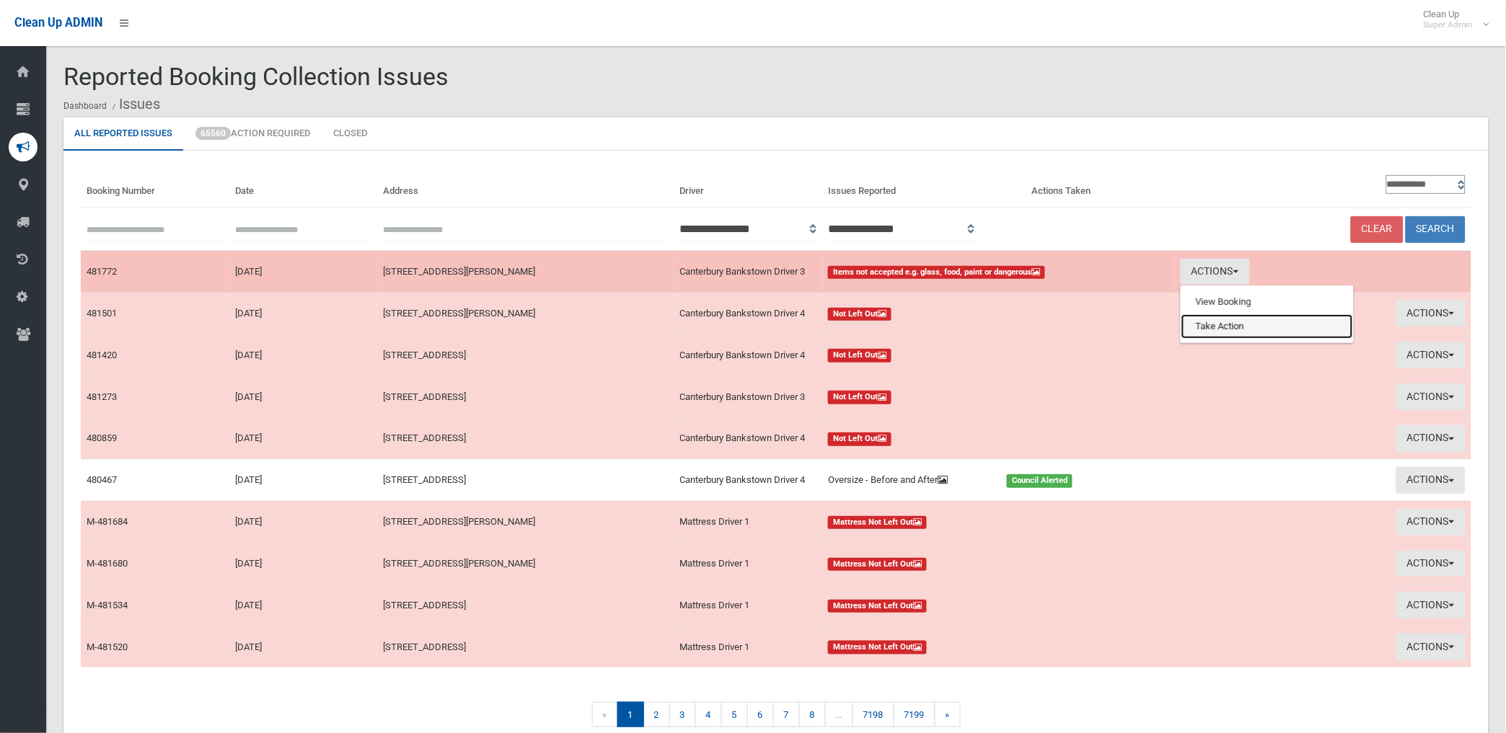
click at [1231, 327] on link "Take Action" at bounding box center [1267, 326] width 172 height 25
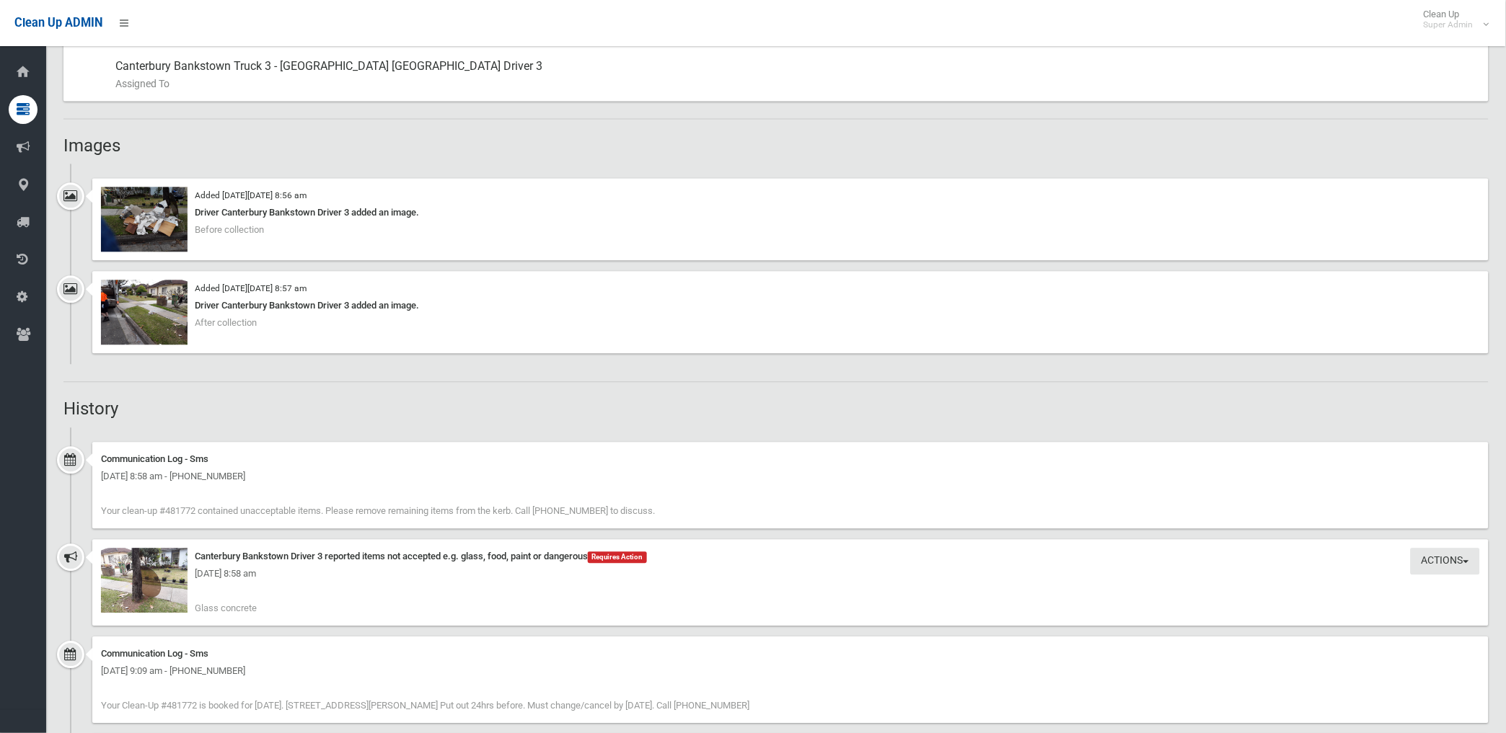
scroll to position [881, 0]
click at [150, 214] on img at bounding box center [144, 218] width 87 height 65
click at [169, 596] on img at bounding box center [144, 579] width 87 height 65
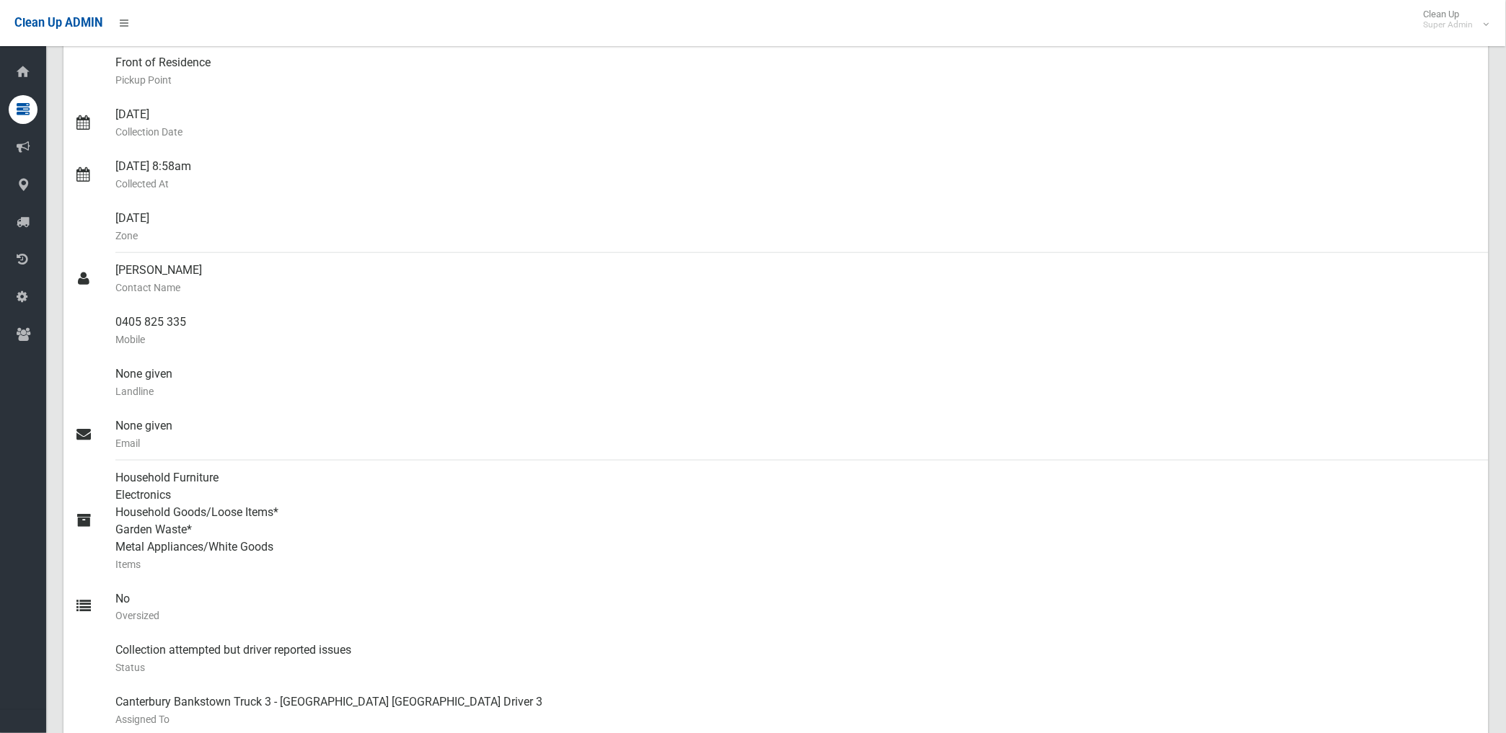
scroll to position [240, 0]
drag, startPoint x: 117, startPoint y: 325, endPoint x: 180, endPoint y: 322, distance: 63.5
click at [180, 322] on div "0405 825 335 Mobile" at bounding box center [795, 335] width 1361 height 52
drag, startPoint x: 180, startPoint y: 322, endPoint x: 110, endPoint y: 327, distance: 70.1
click at [110, 327] on link "0405 825 335 Mobile" at bounding box center [775, 335] width 1425 height 52
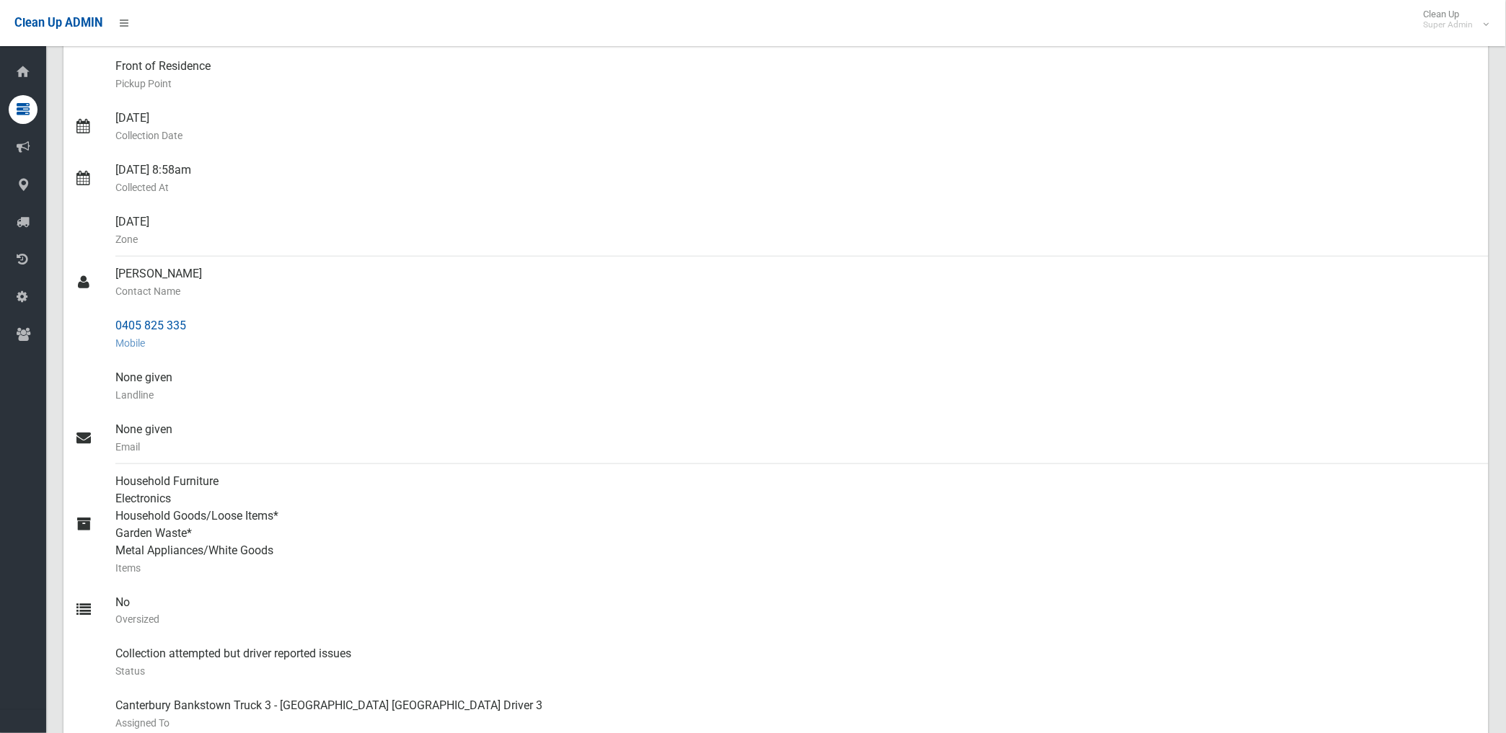
drag, startPoint x: 110, startPoint y: 327, endPoint x: 120, endPoint y: 324, distance: 10.3
copy link "0405 825 335"
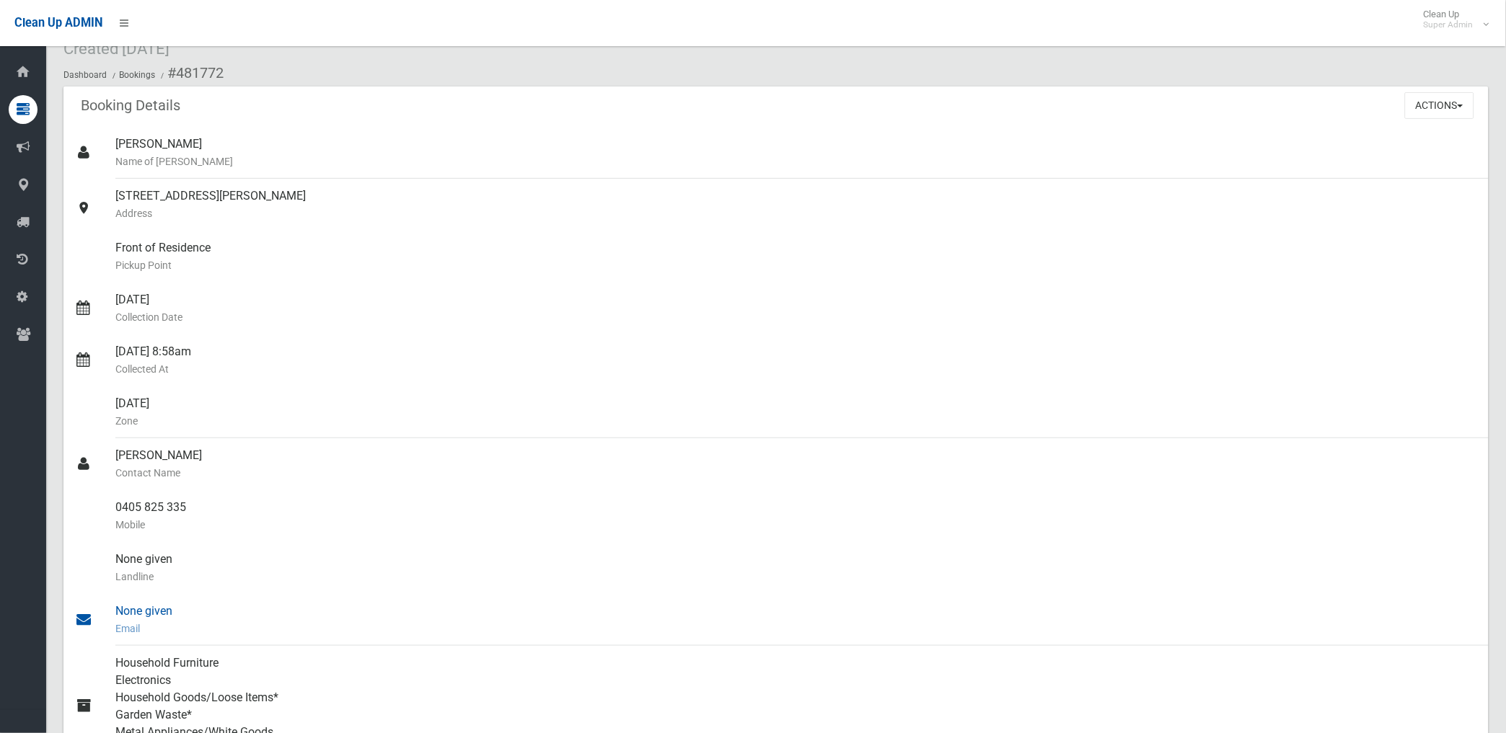
scroll to position [0, 0]
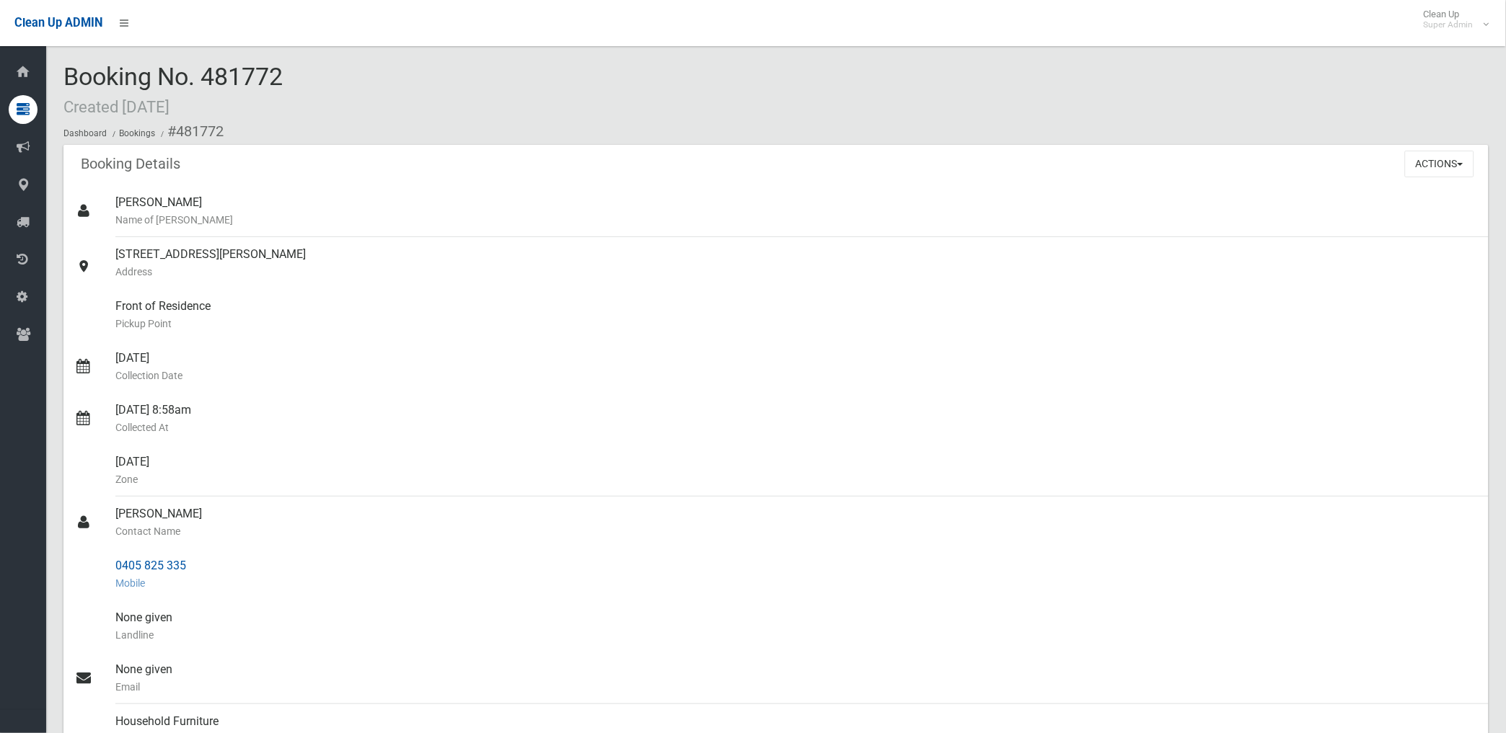
drag, startPoint x: 174, startPoint y: 125, endPoint x: 195, endPoint y: 558, distance: 433.8
copy section "481772 Booking Details Actions View Booking Edit Booking Clone Booking Add Book…"
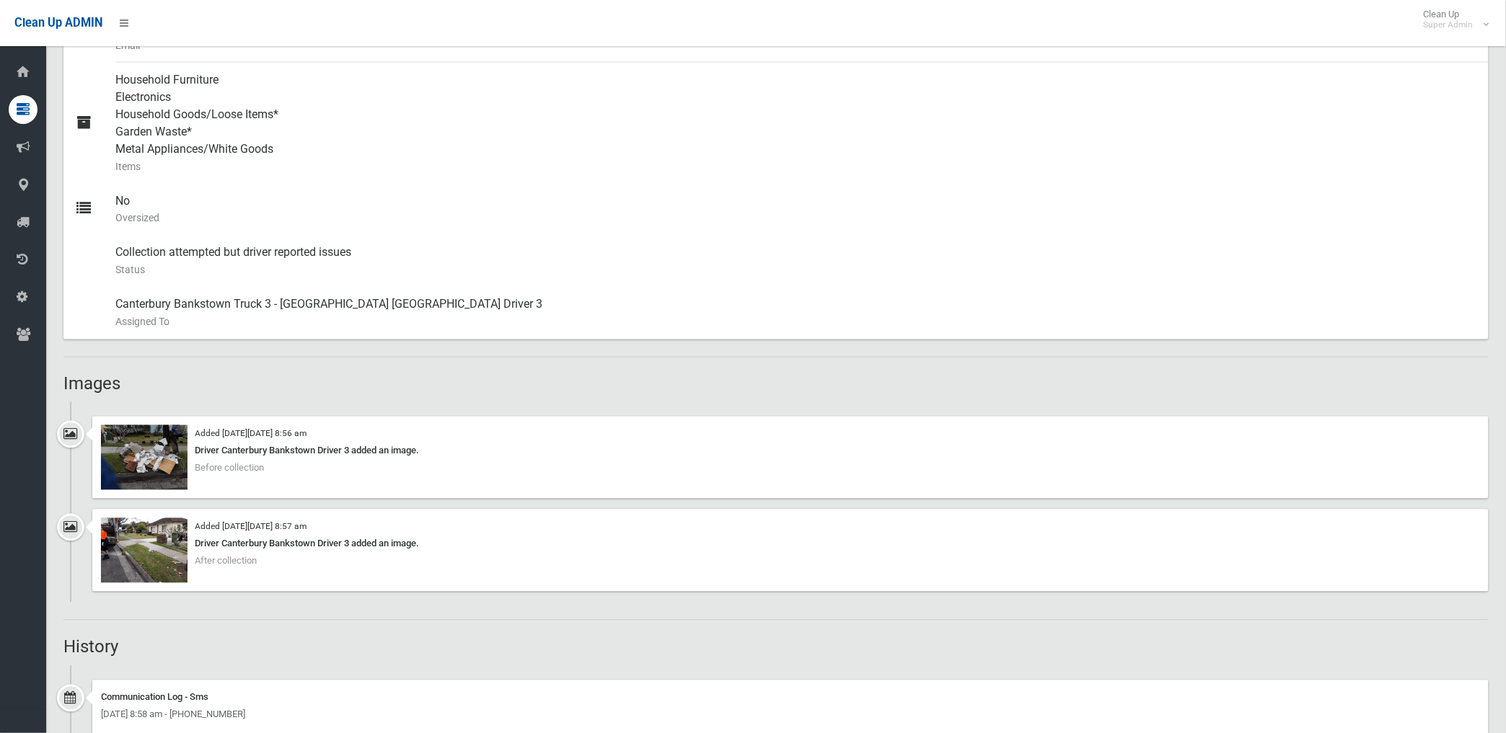
scroll to position [961, 0]
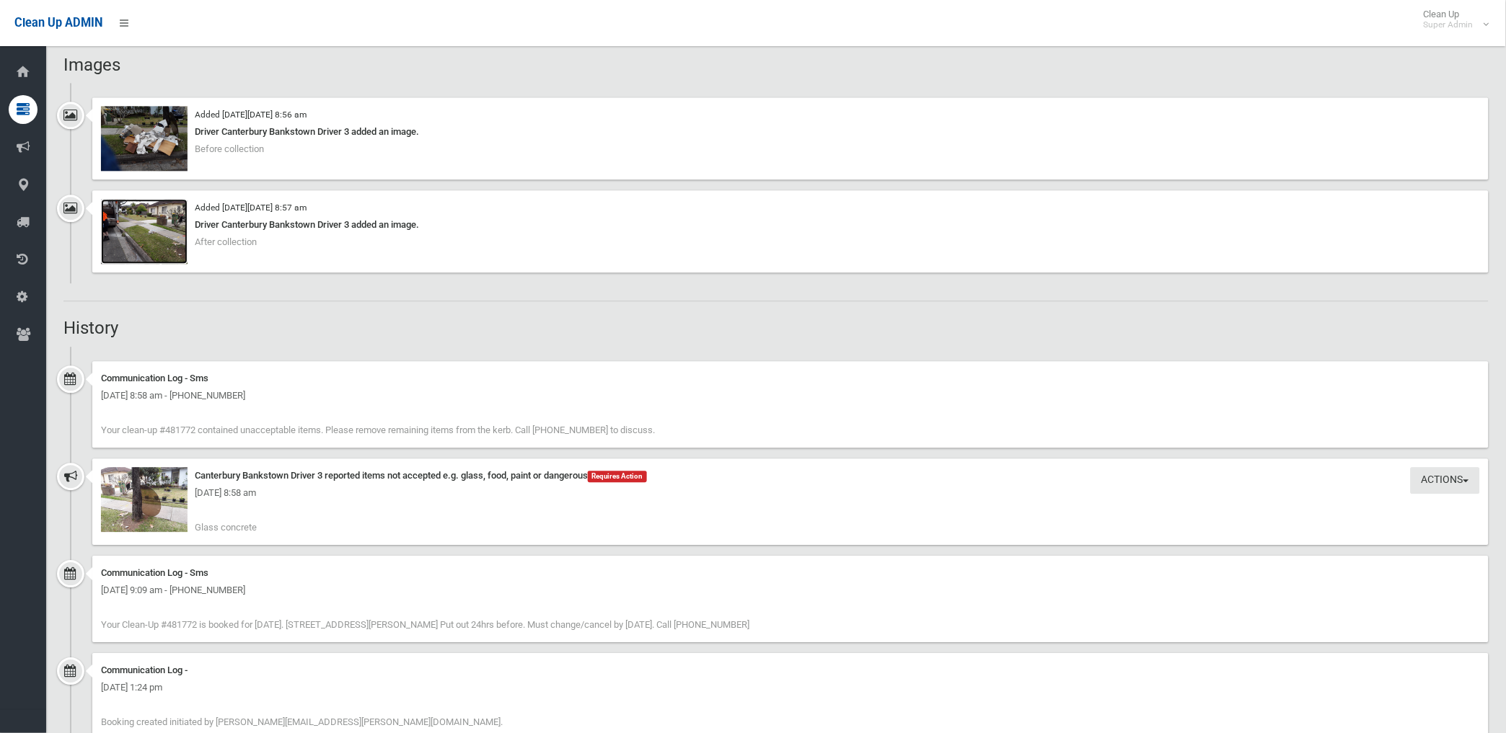
click at [159, 221] on img at bounding box center [144, 231] width 87 height 65
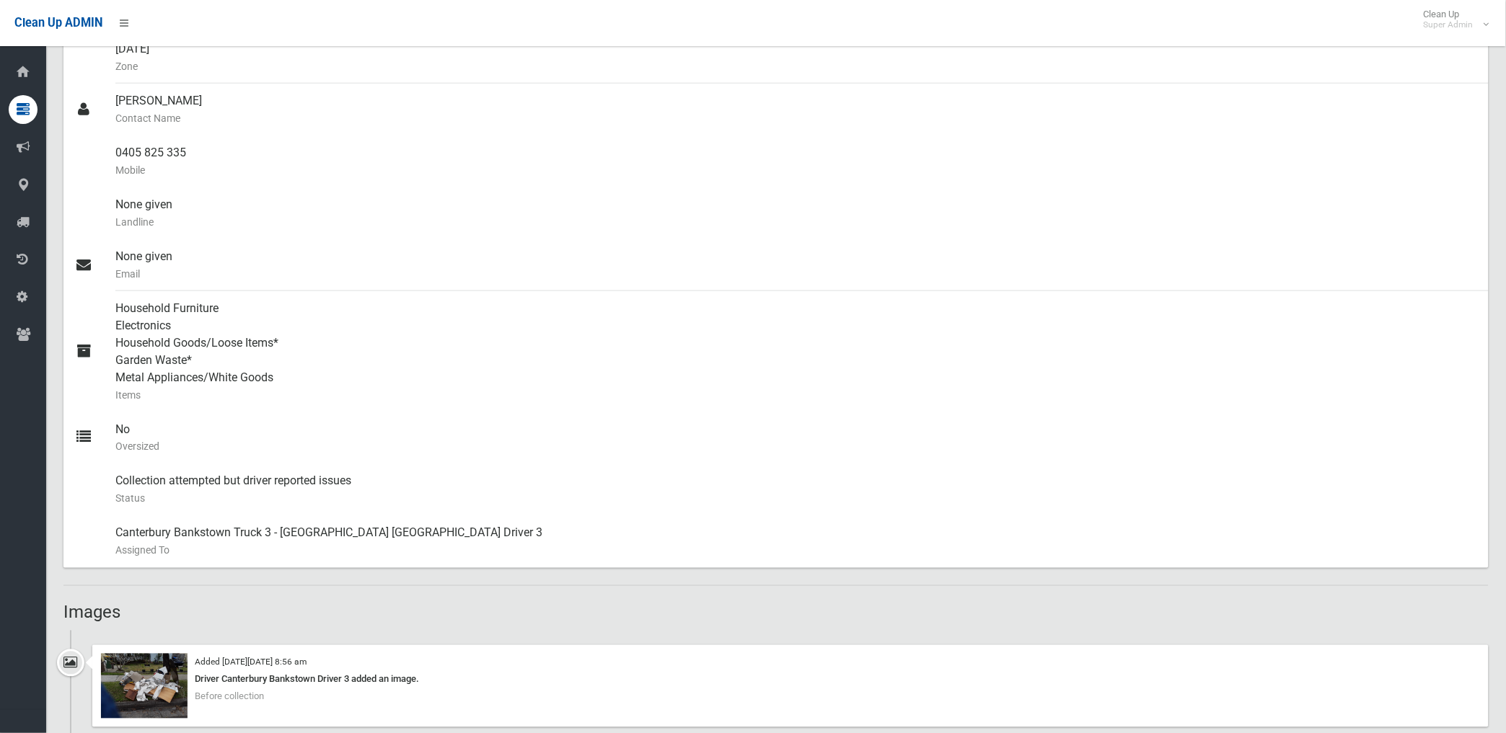
scroll to position [400, 0]
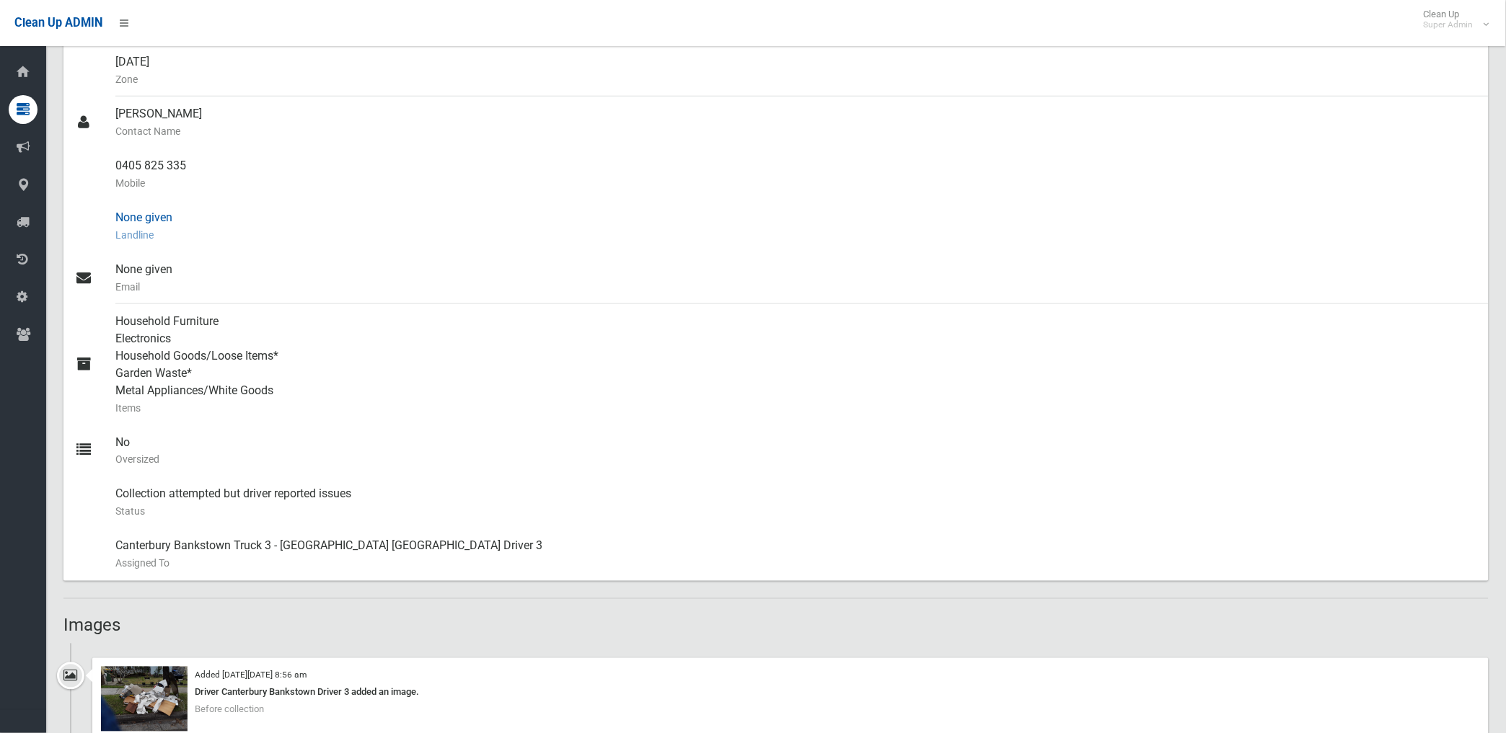
click at [523, 200] on div "None given Landline" at bounding box center [795, 226] width 1361 height 52
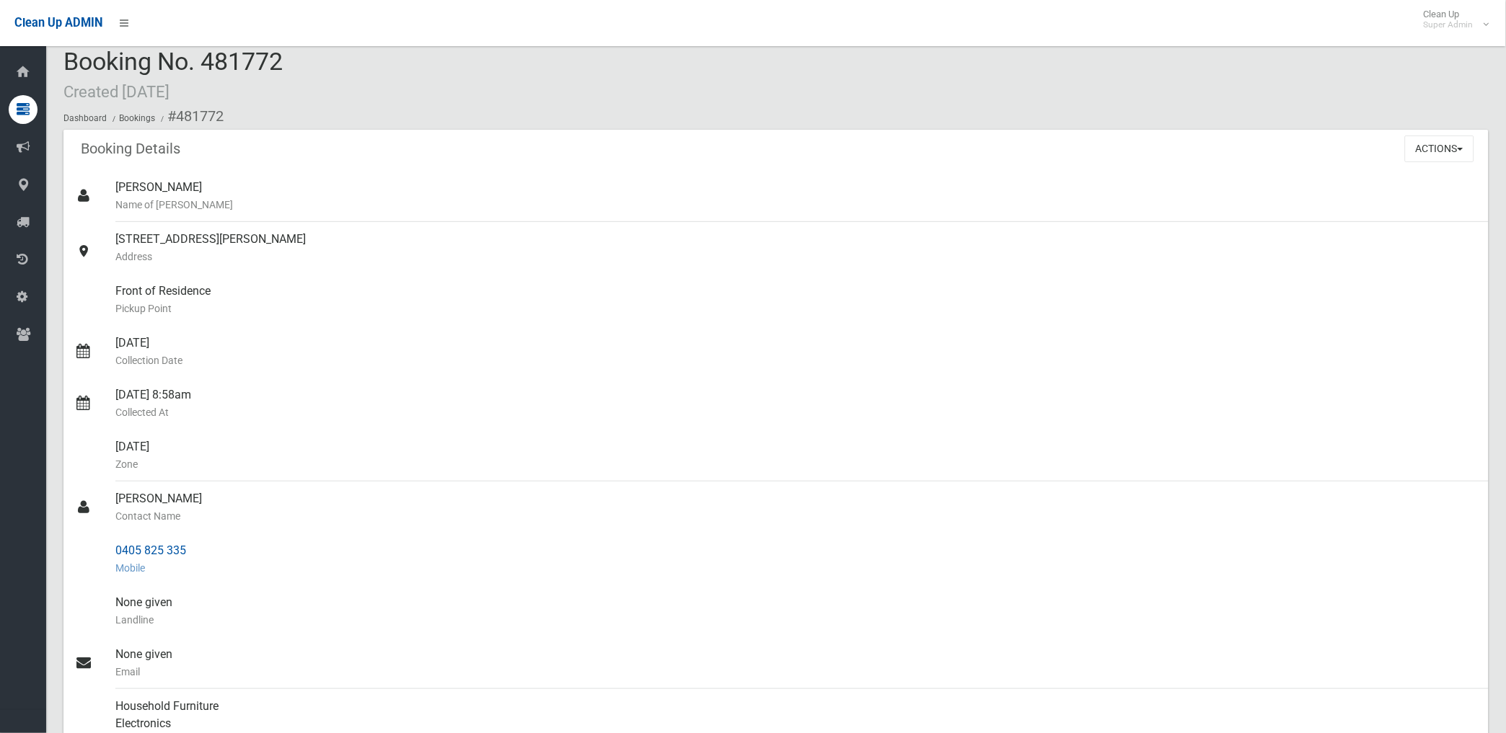
scroll to position [0, 0]
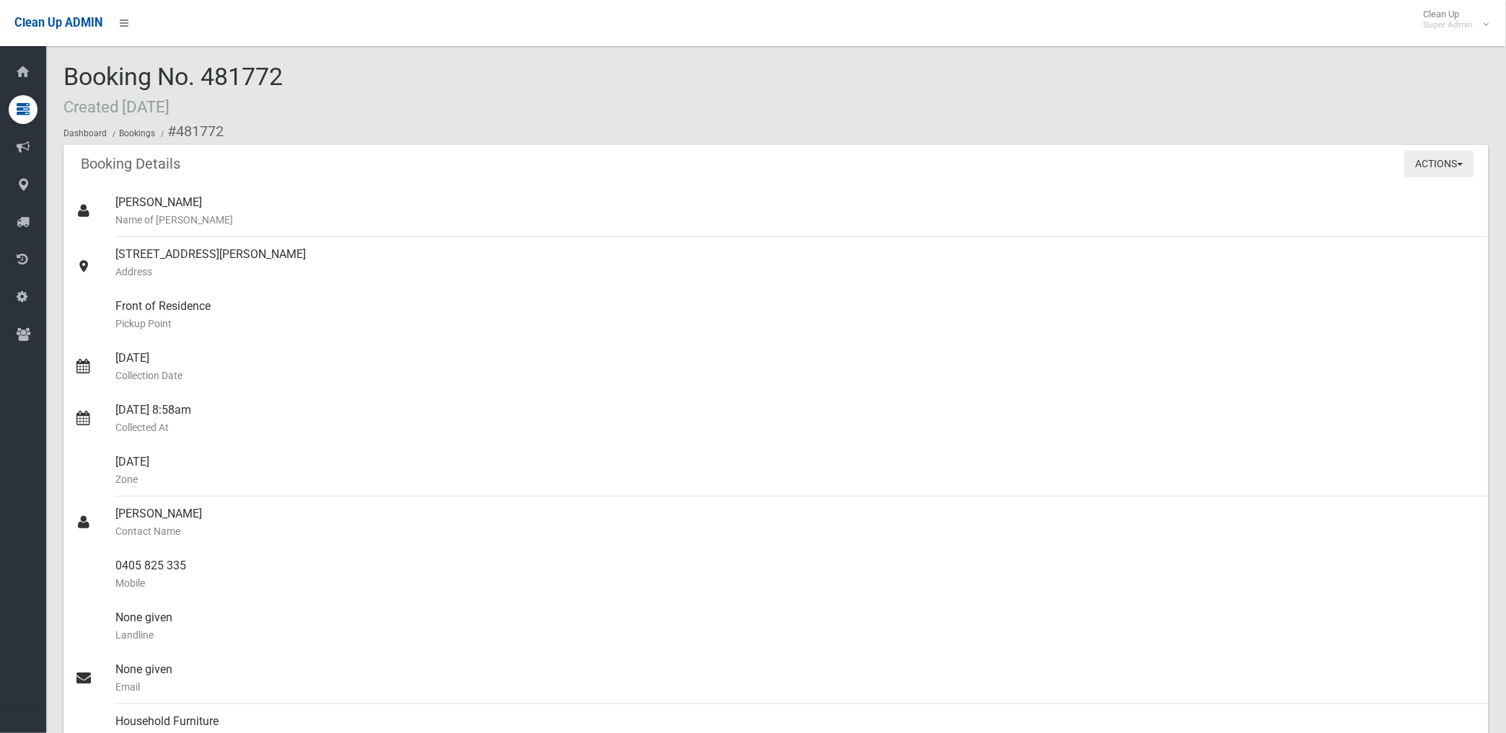
click at [1436, 157] on button "Actions" at bounding box center [1439, 164] width 69 height 27
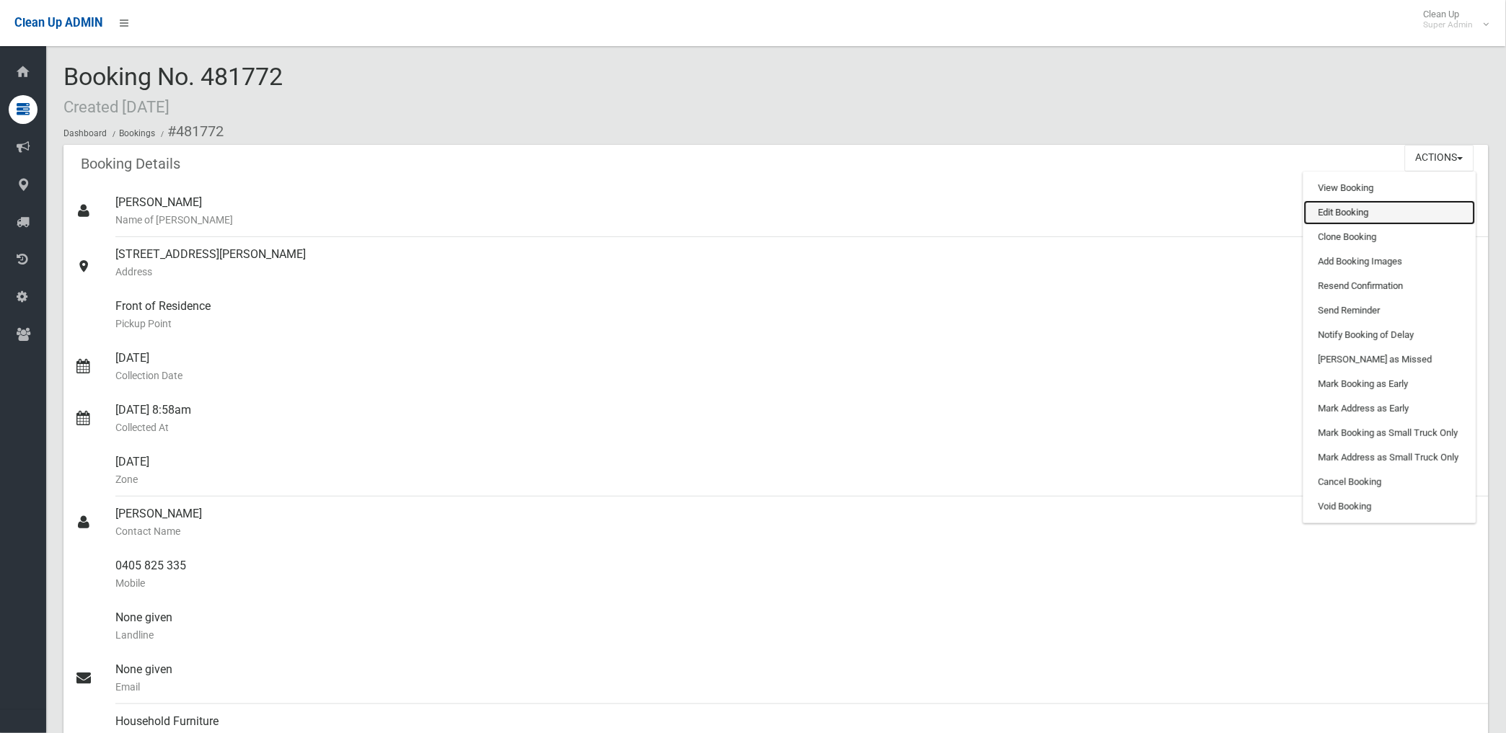
click at [1353, 214] on link "Edit Booking" at bounding box center [1390, 212] width 172 height 25
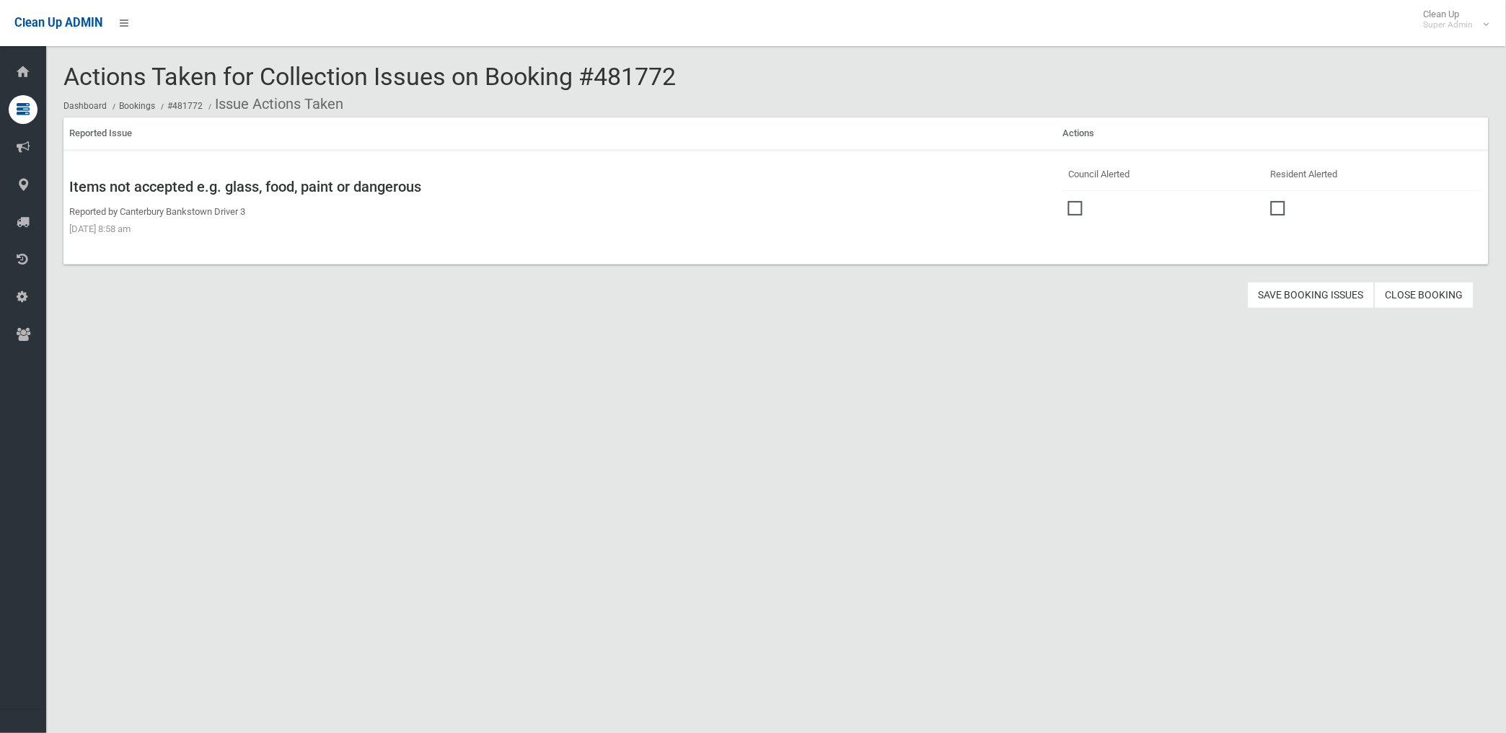
click at [1068, 201] on span at bounding box center [1079, 201] width 22 height 0
click at [1285, 278] on section "Actions Taken for Collection Issues on Booking #481772 Dashboard Bookings #4817…" at bounding box center [775, 181] width 1459 height 236
click at [1289, 287] on button "Save Booking Issues" at bounding box center [1310, 295] width 127 height 27
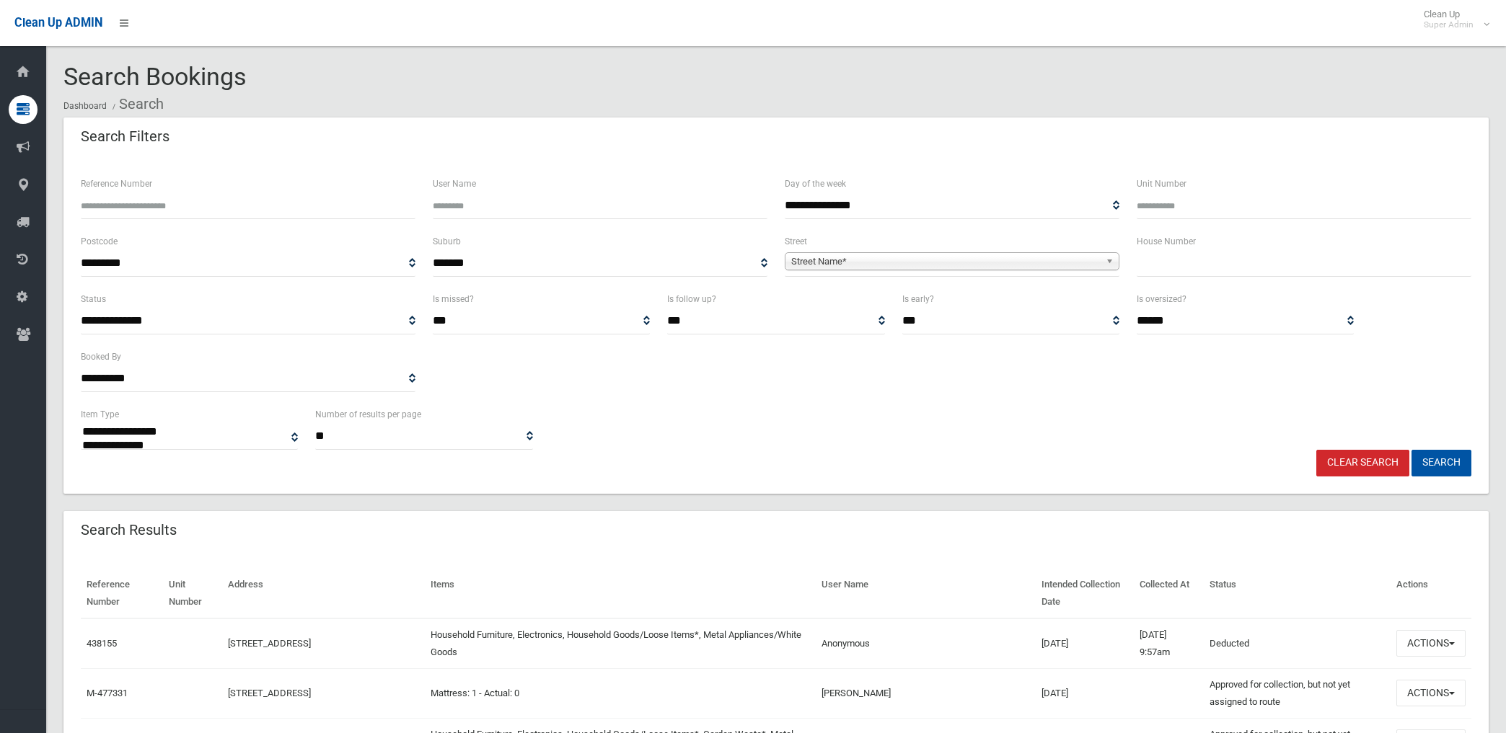
select select
click at [169, 200] on input "Reference Number" at bounding box center [248, 206] width 335 height 27
type input "******"
click at [1411, 450] on button "Search" at bounding box center [1441, 463] width 60 height 27
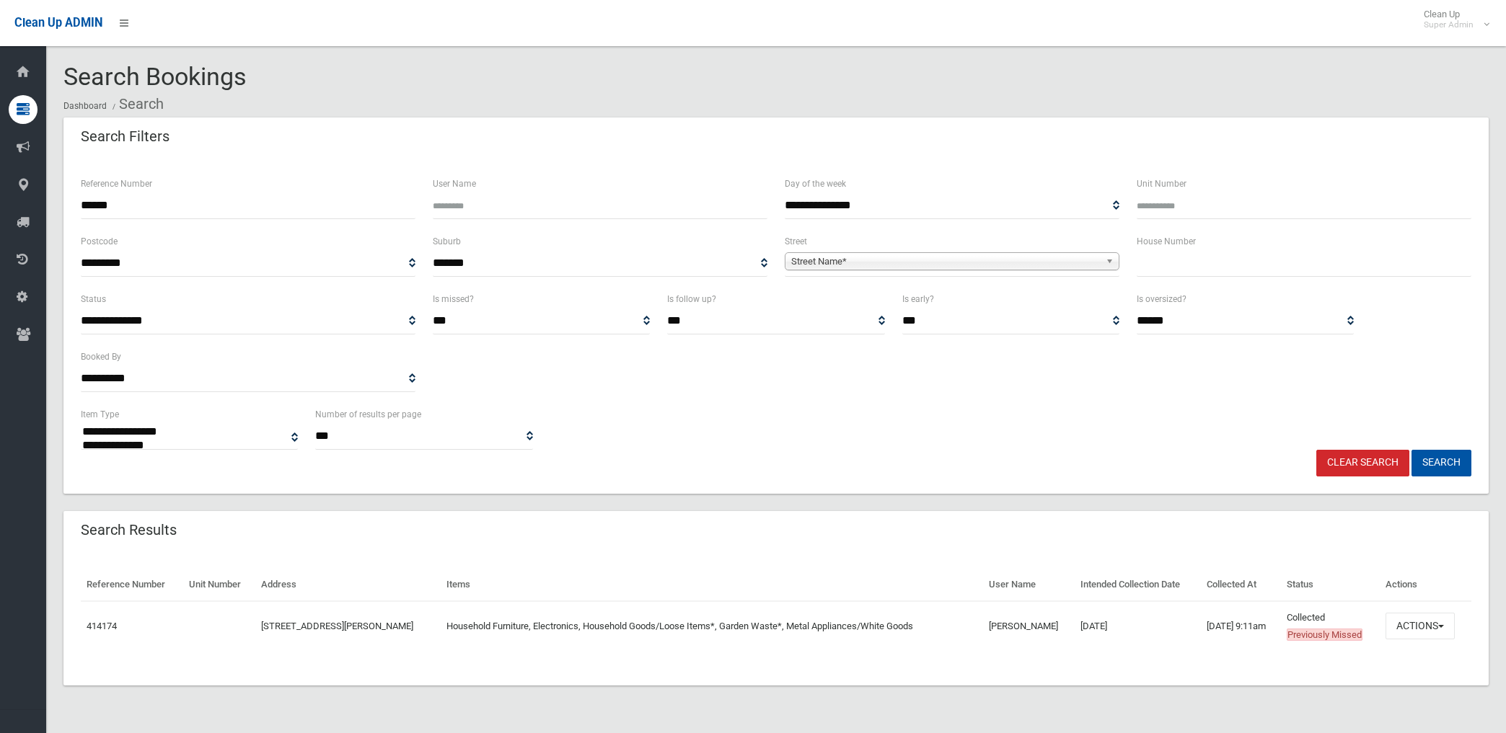
select select
click at [1414, 622] on button "Actions" at bounding box center [1419, 626] width 69 height 27
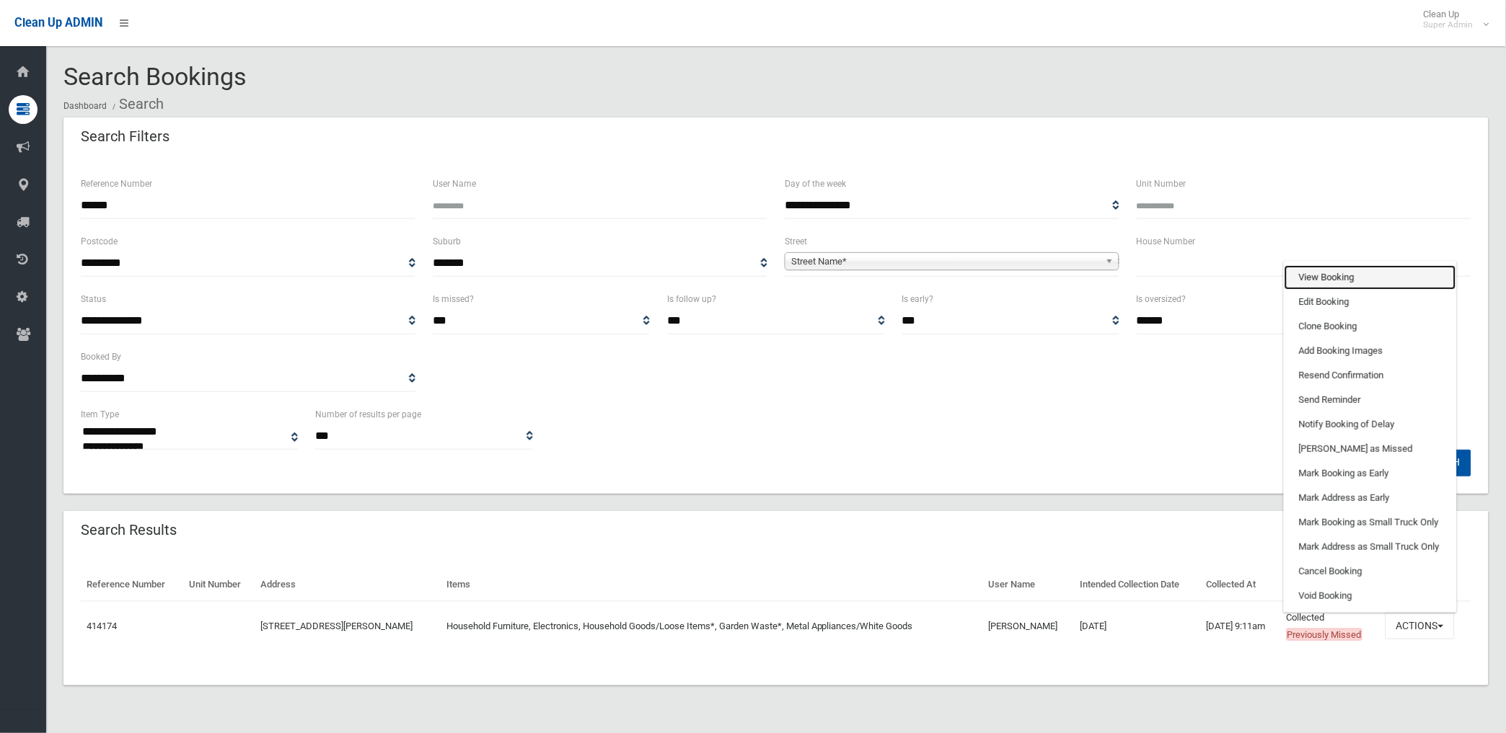
click at [1345, 279] on link "View Booking" at bounding box center [1370, 277] width 172 height 25
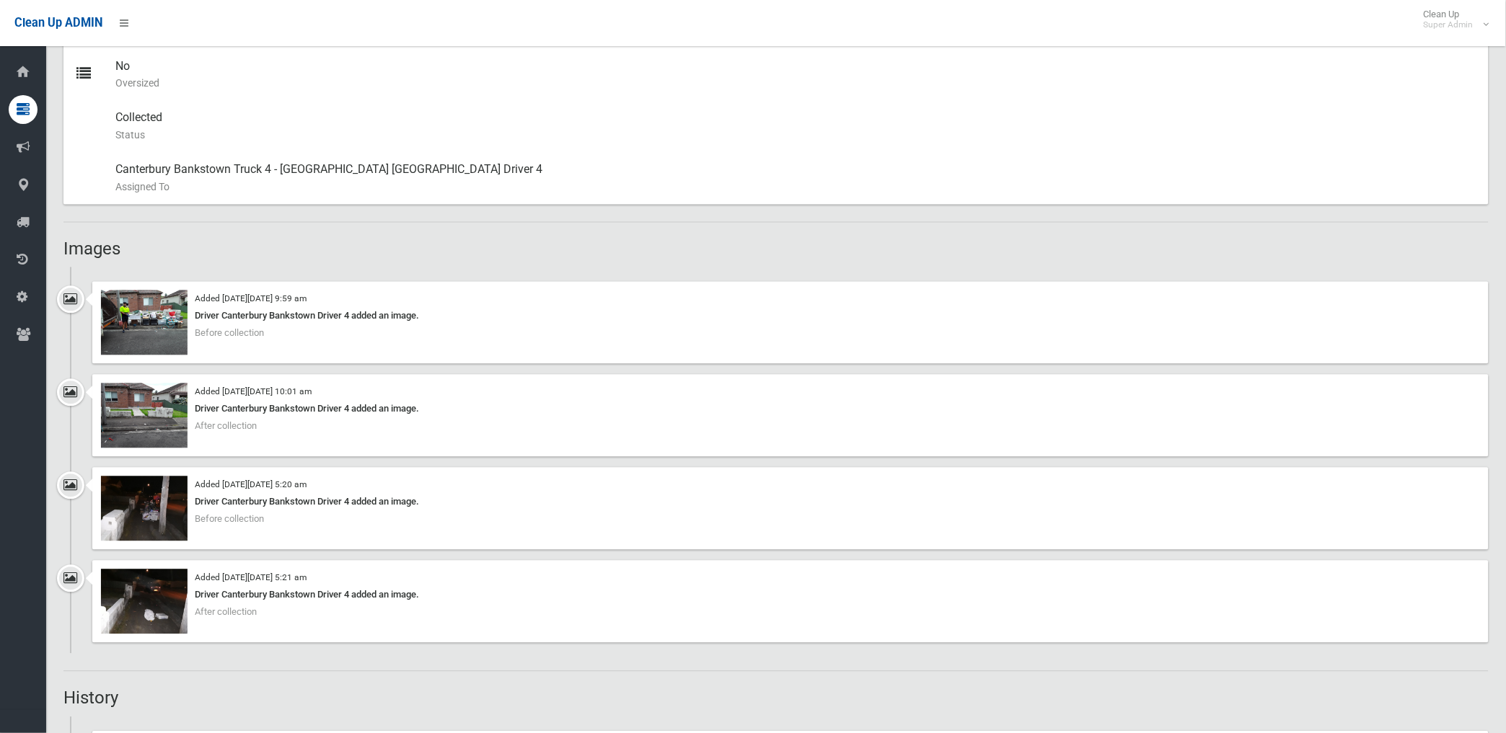
scroll to position [801, 0]
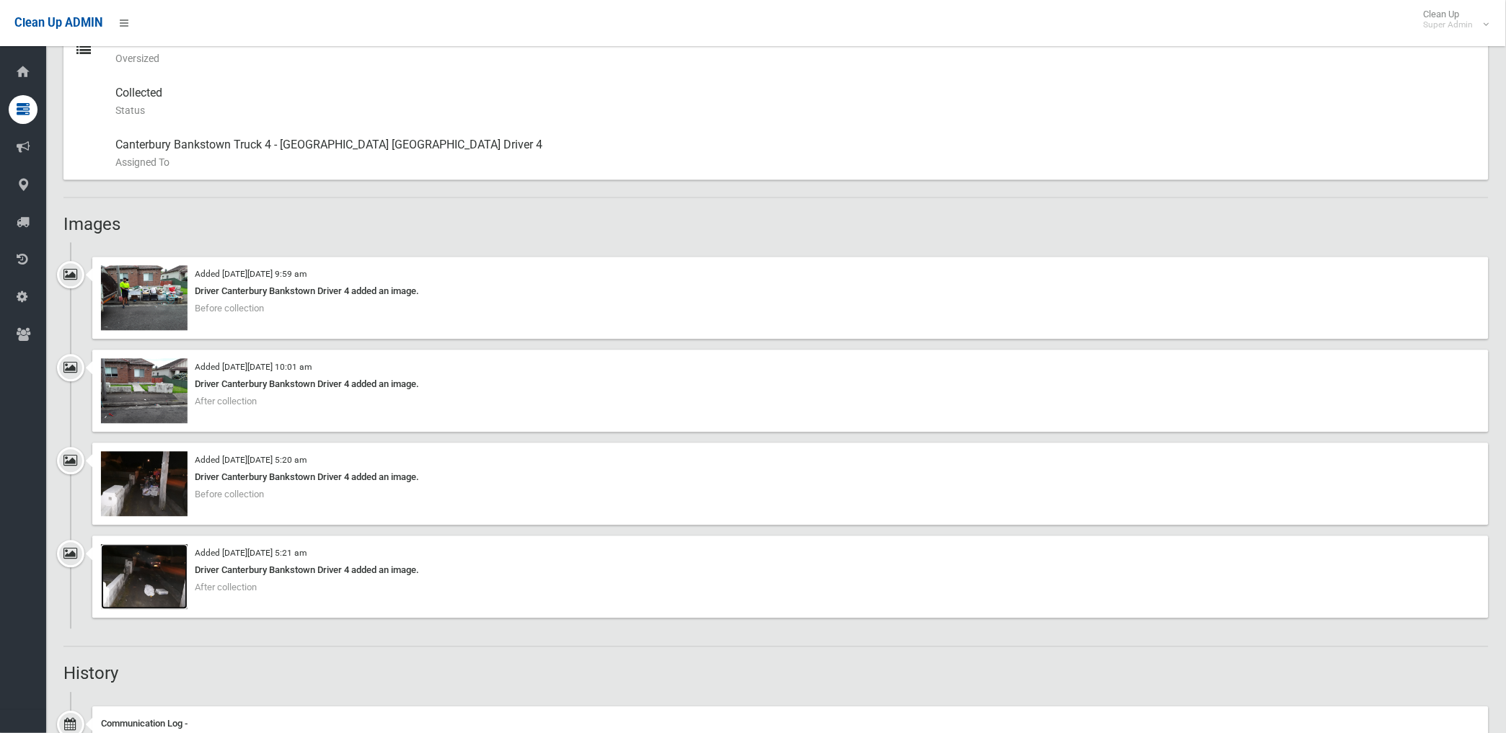
click at [137, 593] on img at bounding box center [144, 577] width 87 height 65
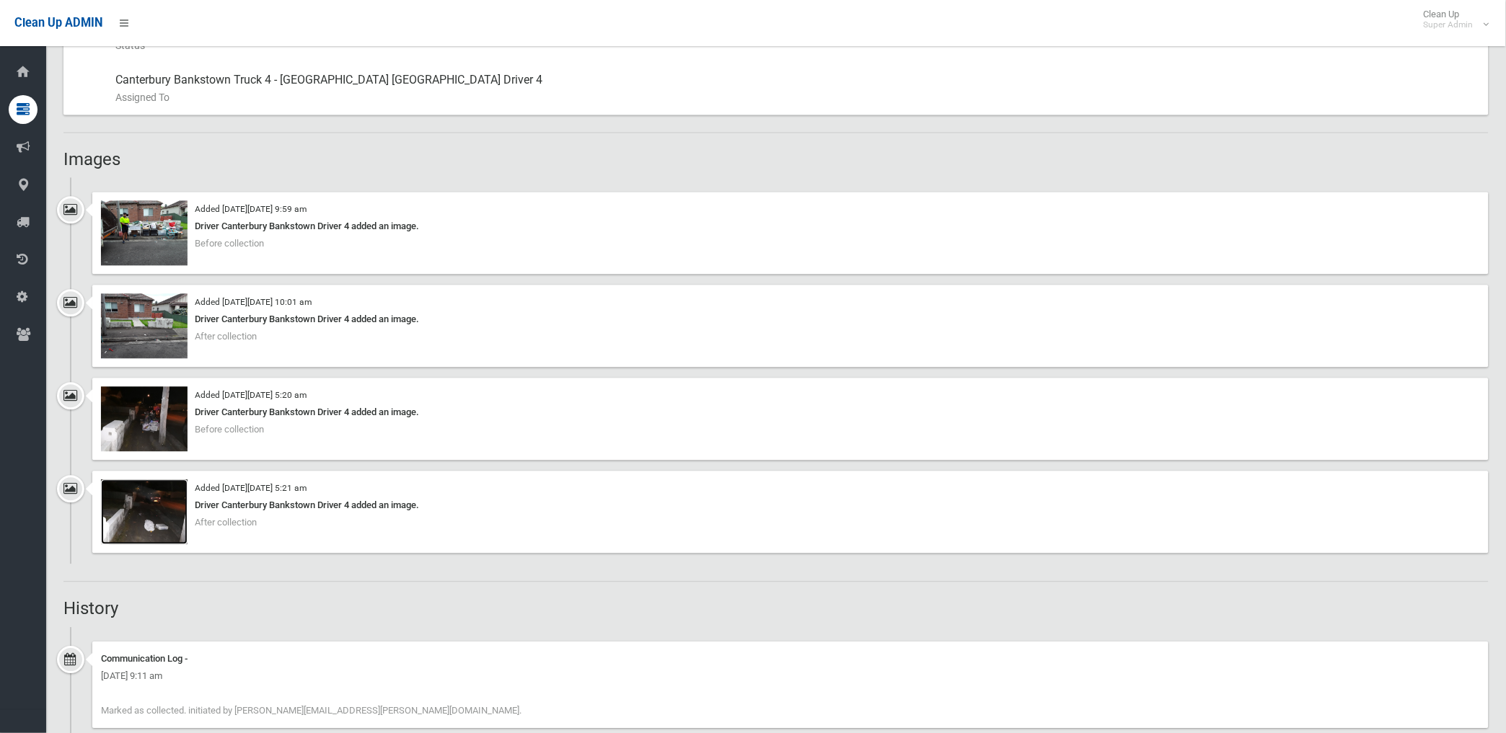
scroll to position [881, 0]
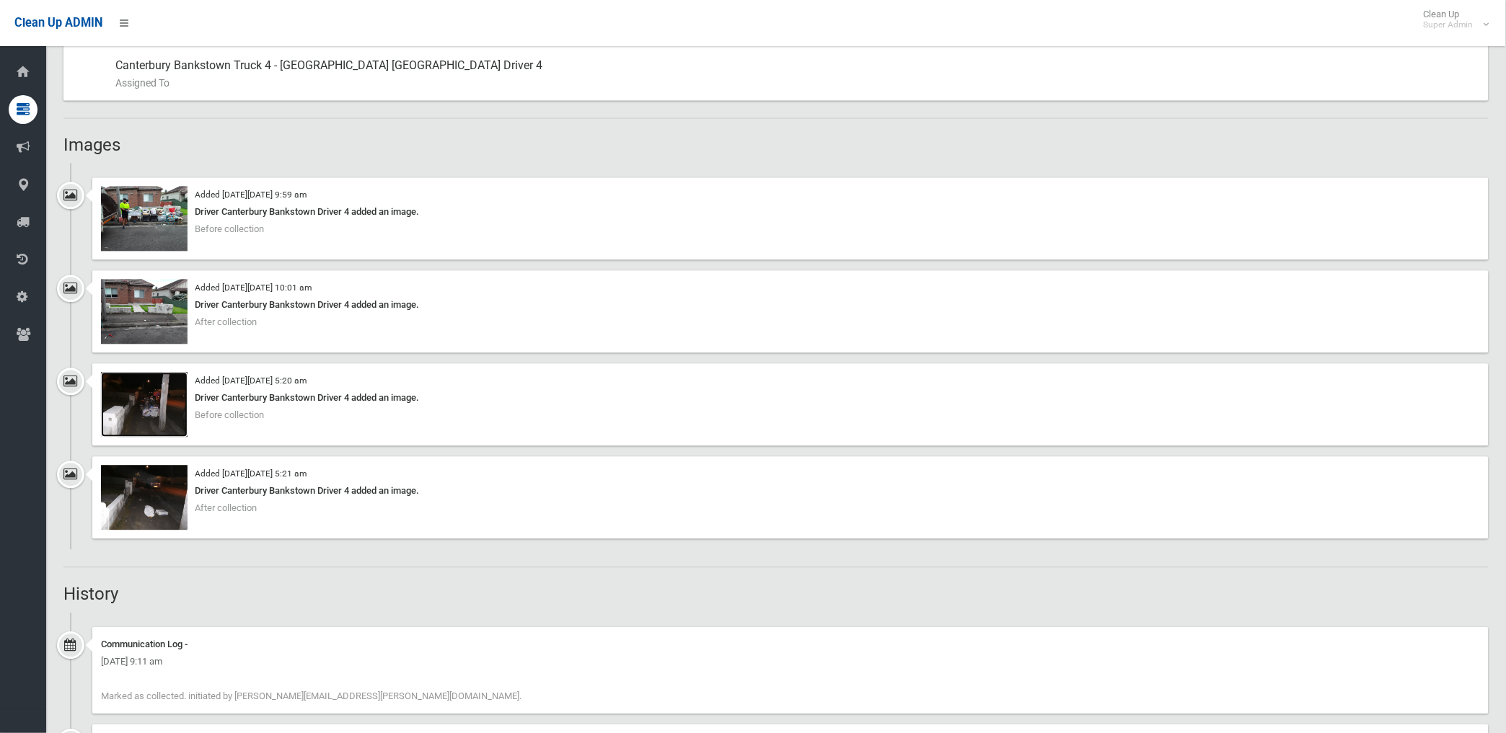
click at [162, 415] on img at bounding box center [144, 404] width 87 height 65
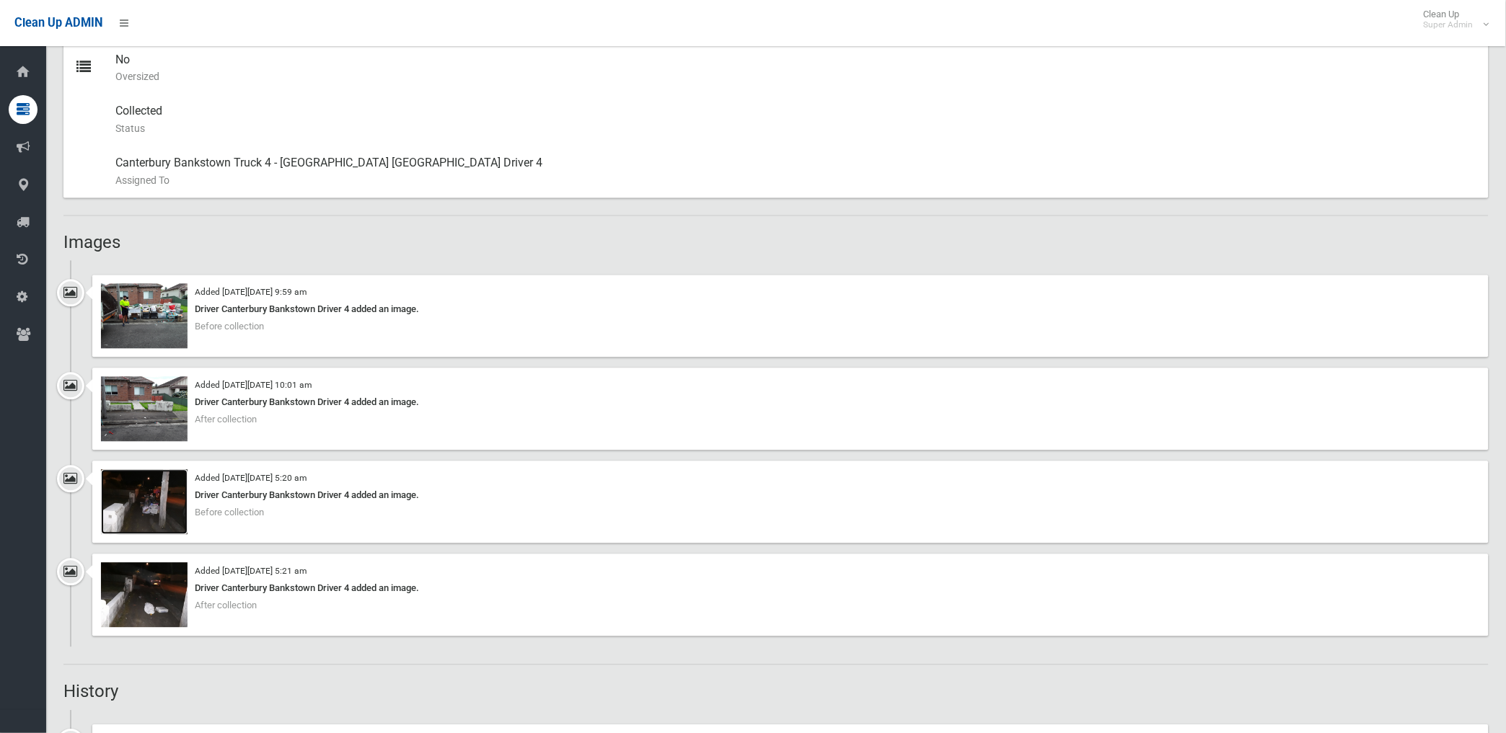
scroll to position [801, 0]
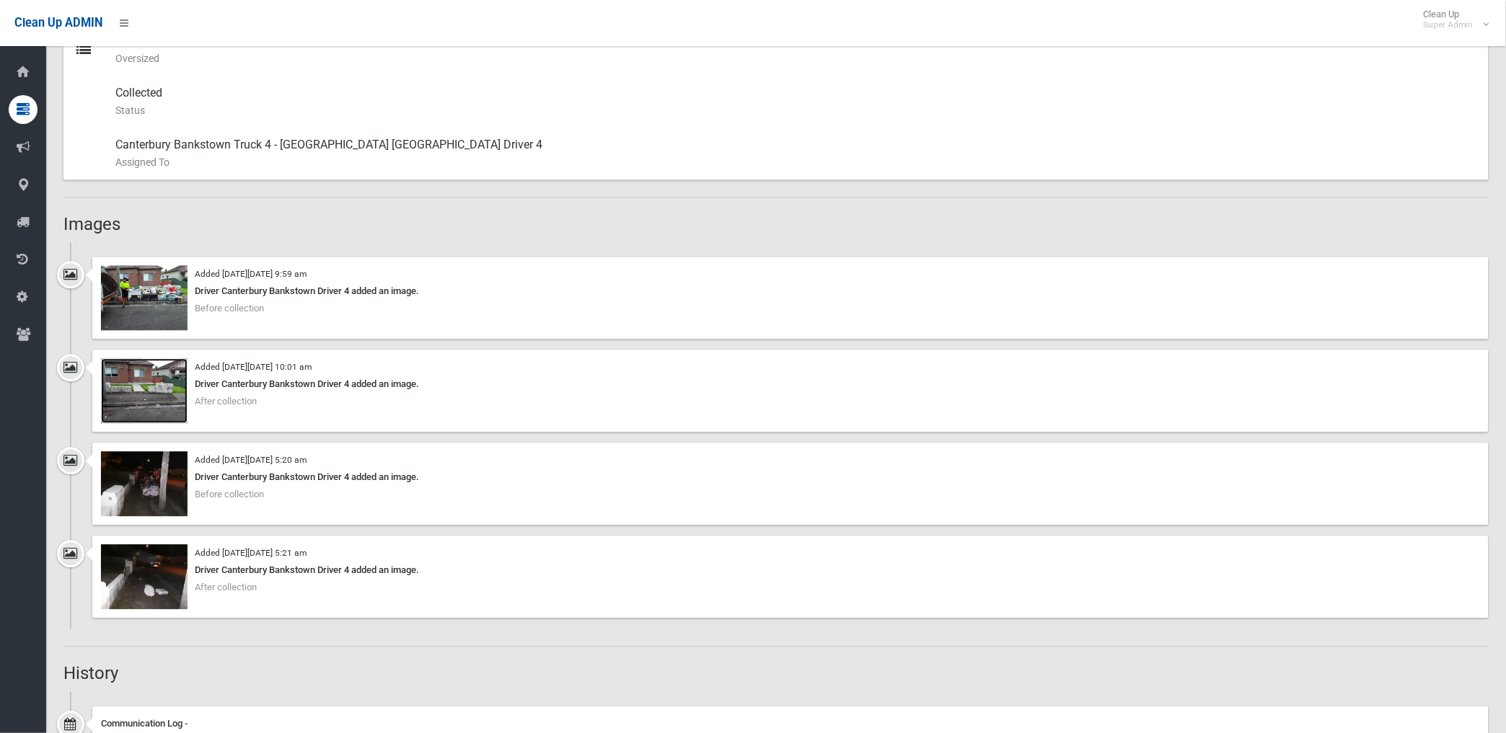
click at [161, 389] on img at bounding box center [144, 391] width 87 height 65
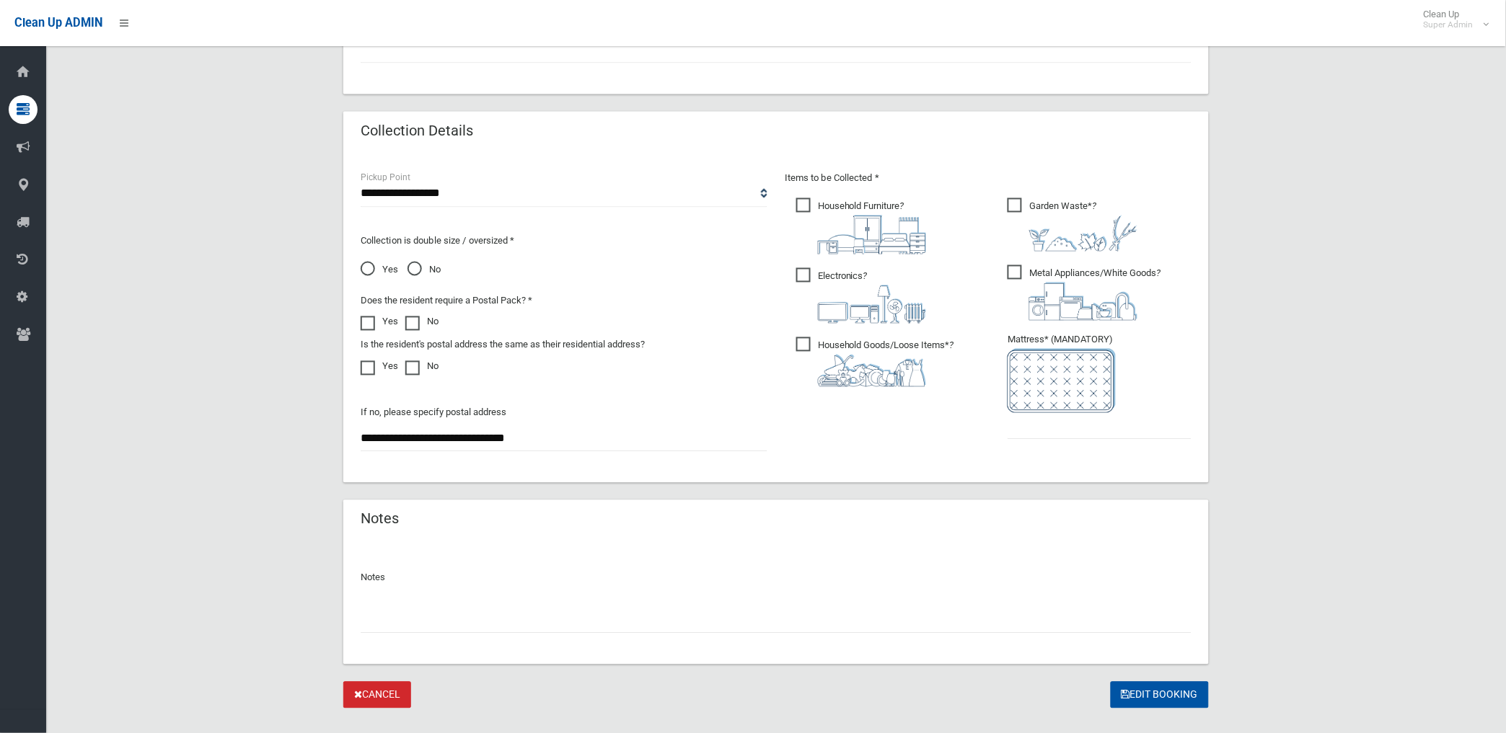
scroll to position [692, 0]
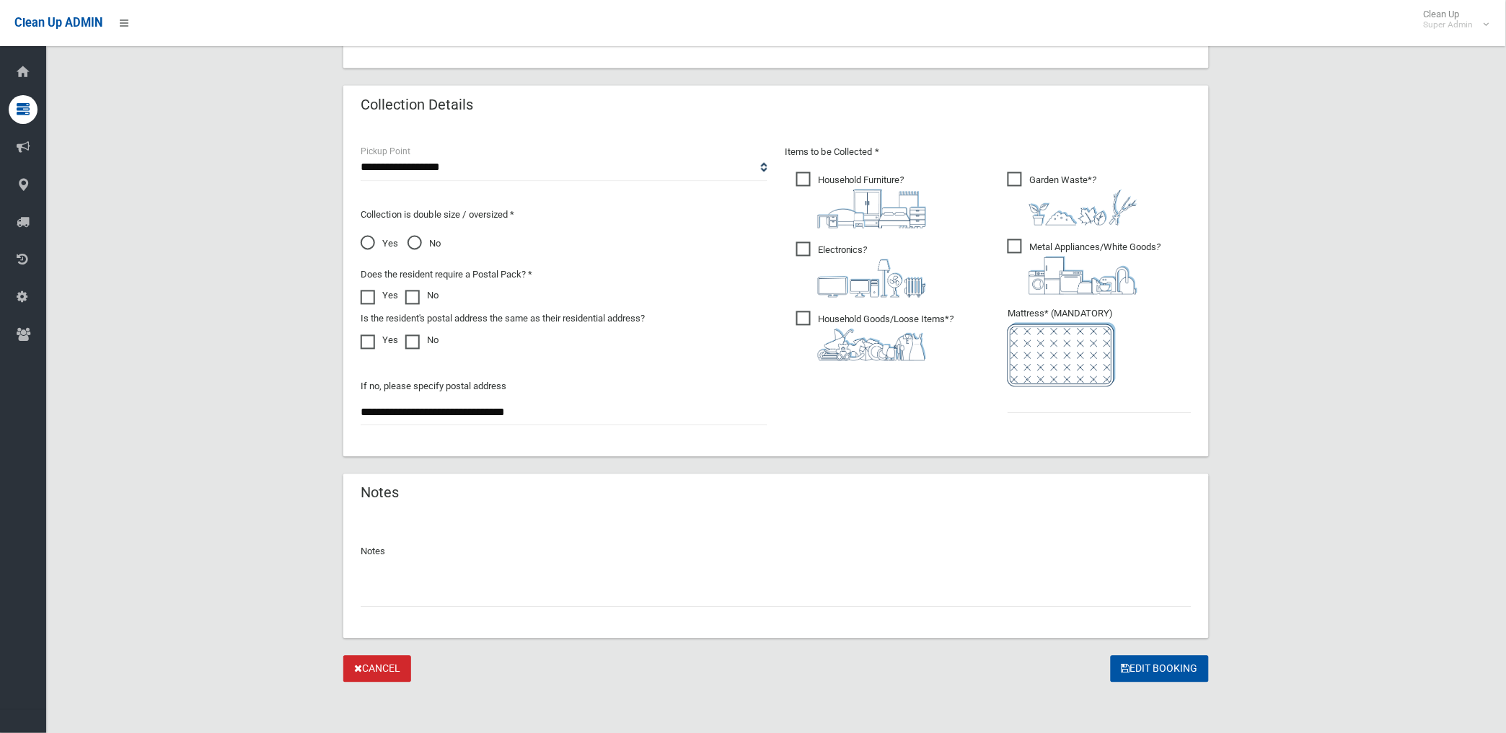
click at [402, 593] on input "text" at bounding box center [776, 594] width 831 height 27
paste input "********"
type input "**********"
click at [1063, 405] on input "text" at bounding box center [1099, 400] width 184 height 27
type input "*"
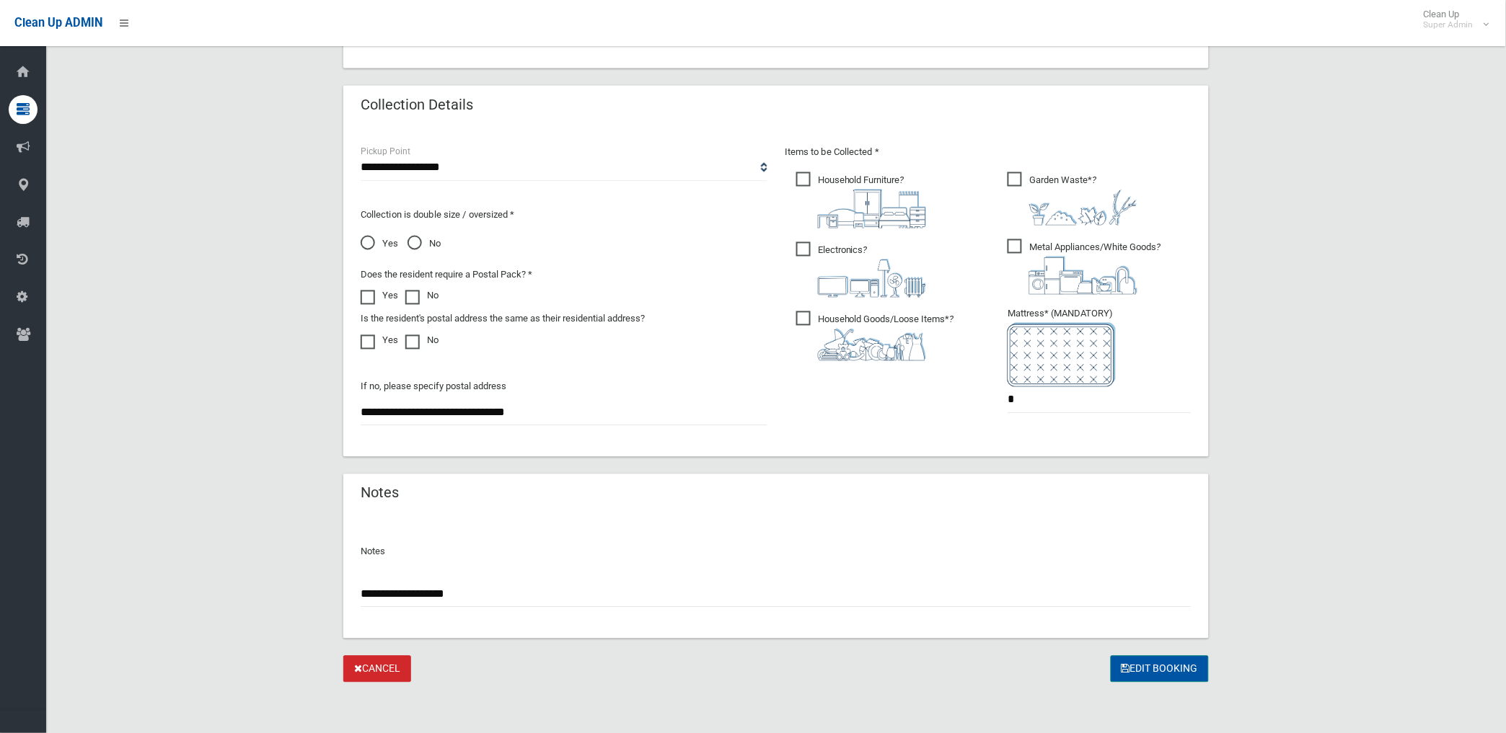
click at [1158, 664] on button "Edit Booking" at bounding box center [1159, 669] width 98 height 27
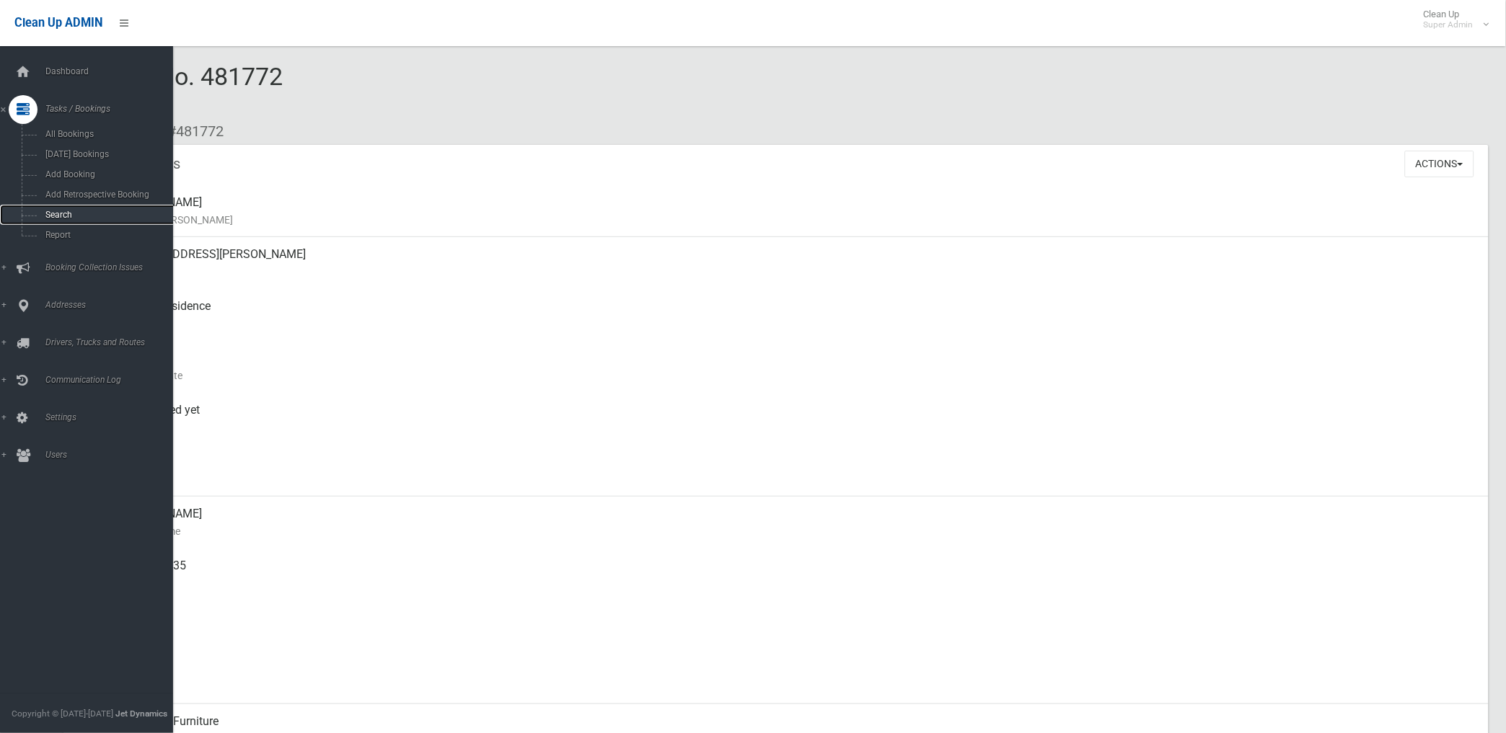
click at [61, 221] on link "Search" at bounding box center [92, 215] width 185 height 20
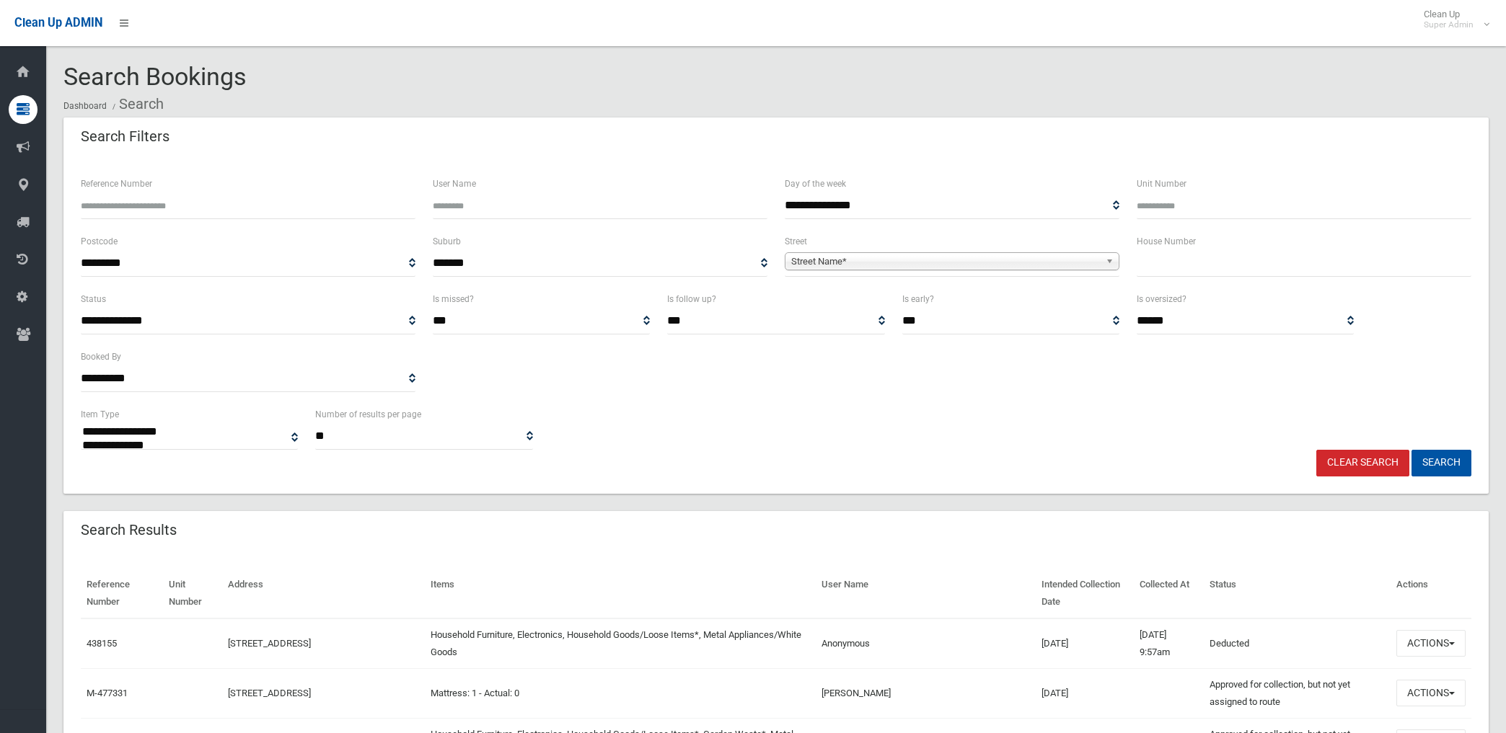
select select
click at [139, 205] on input "Reference Number" at bounding box center [248, 206] width 335 height 27
type input "******"
click at [1411, 450] on button "Search" at bounding box center [1441, 463] width 60 height 27
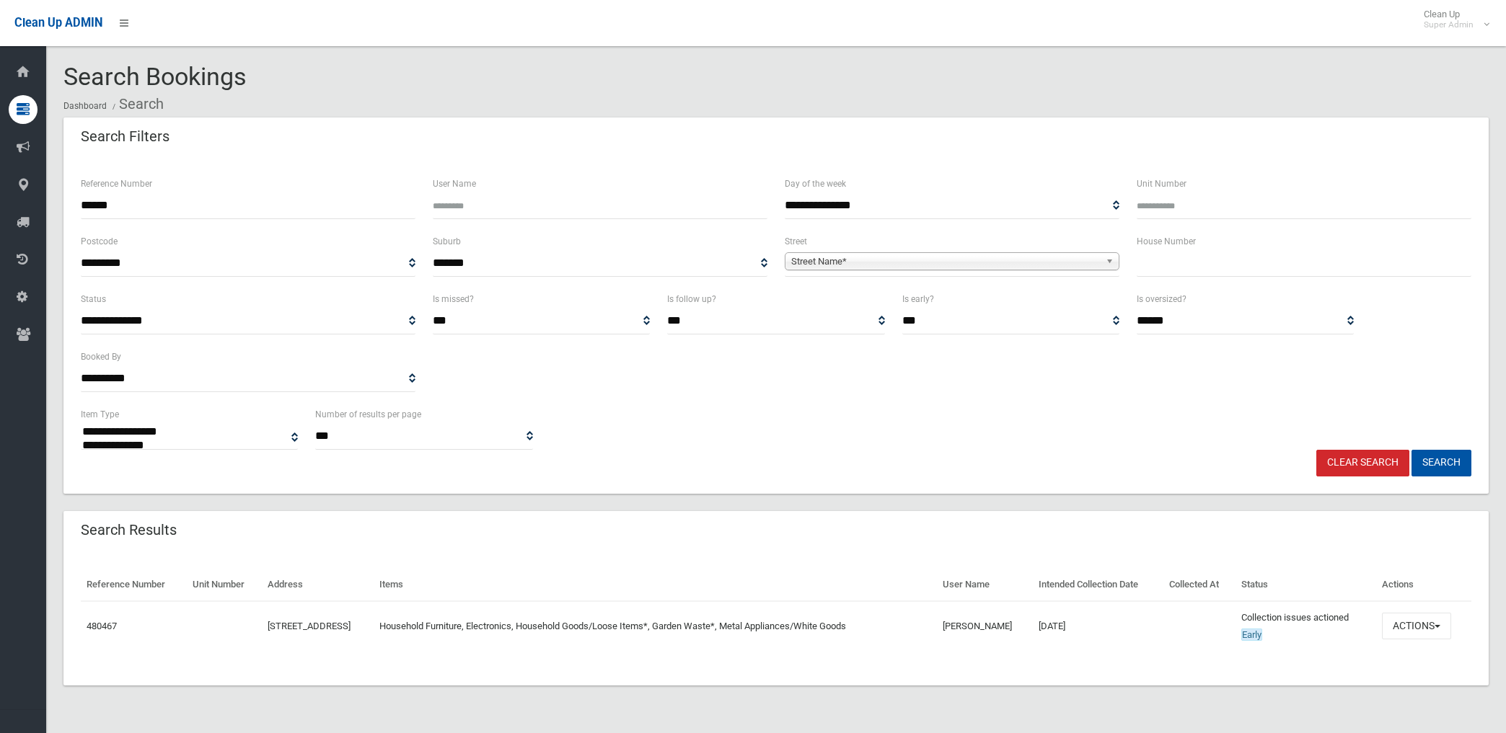
select select
click at [1426, 623] on button "Actions" at bounding box center [1416, 626] width 69 height 27
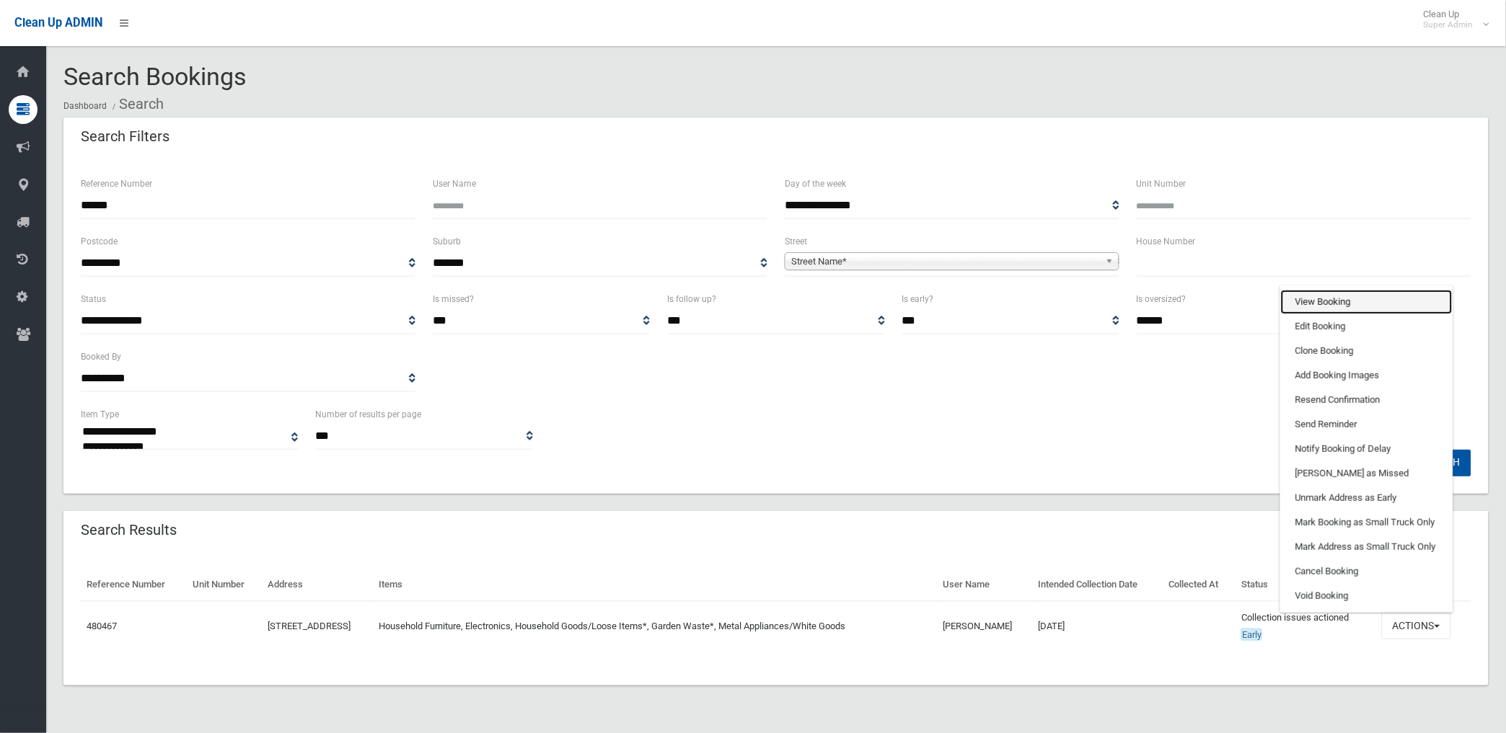
click at [1333, 296] on link "View Booking" at bounding box center [1367, 302] width 172 height 25
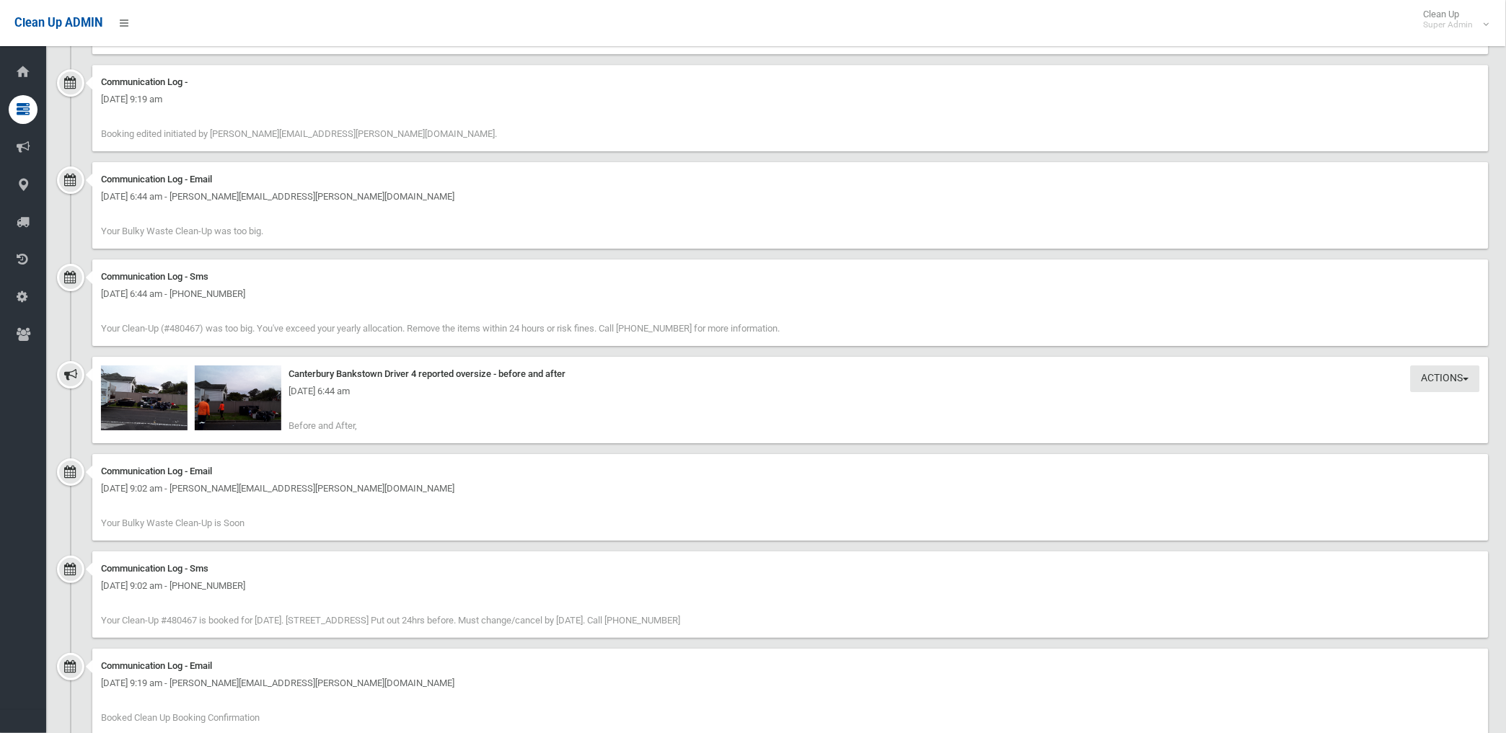
scroll to position [1361, 0]
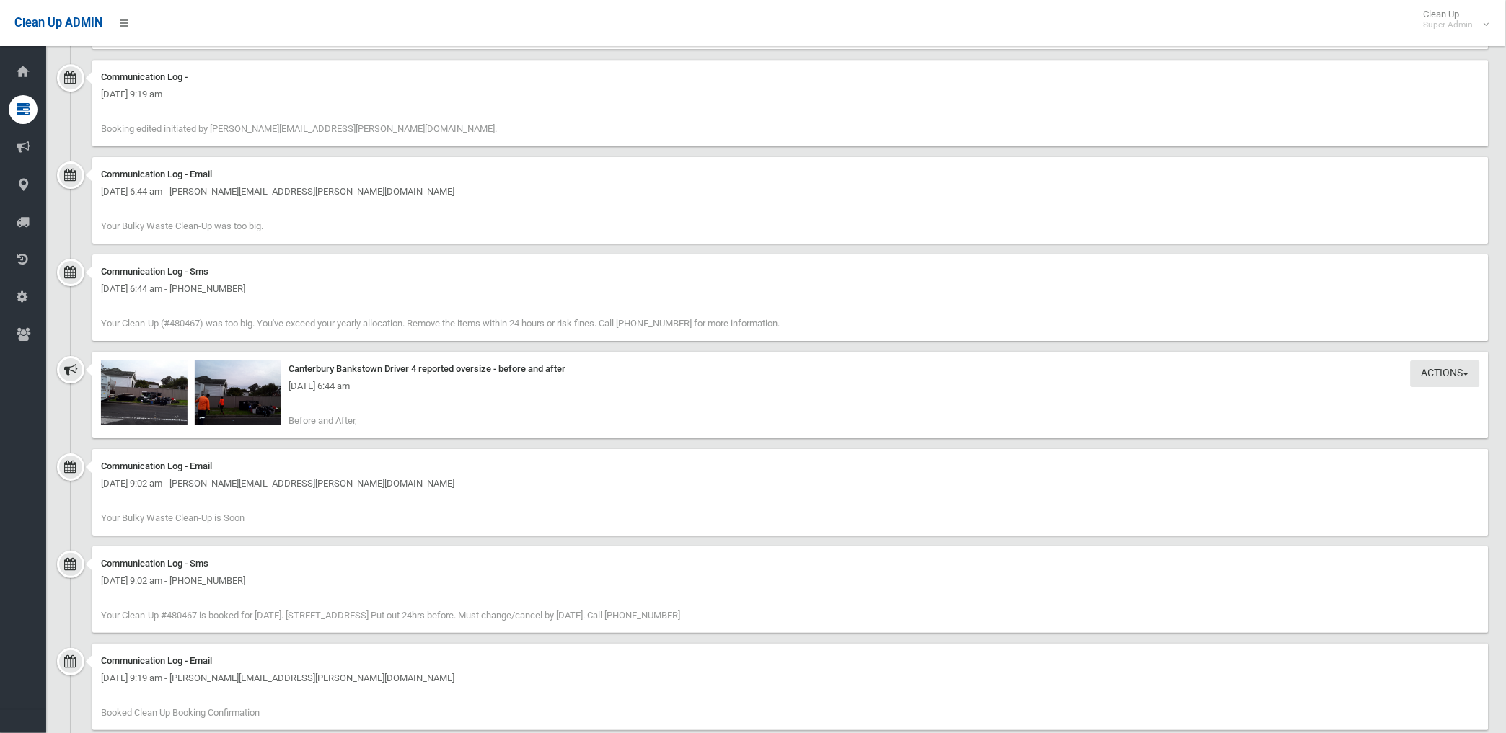
click at [133, 393] on div "[DATE] 6:44 am" at bounding box center [790, 386] width 1379 height 17
click at [151, 402] on img at bounding box center [144, 393] width 87 height 65
click at [249, 414] on img at bounding box center [238, 393] width 87 height 65
click at [160, 404] on img at bounding box center [144, 393] width 87 height 65
click at [162, 405] on img at bounding box center [144, 393] width 87 height 65
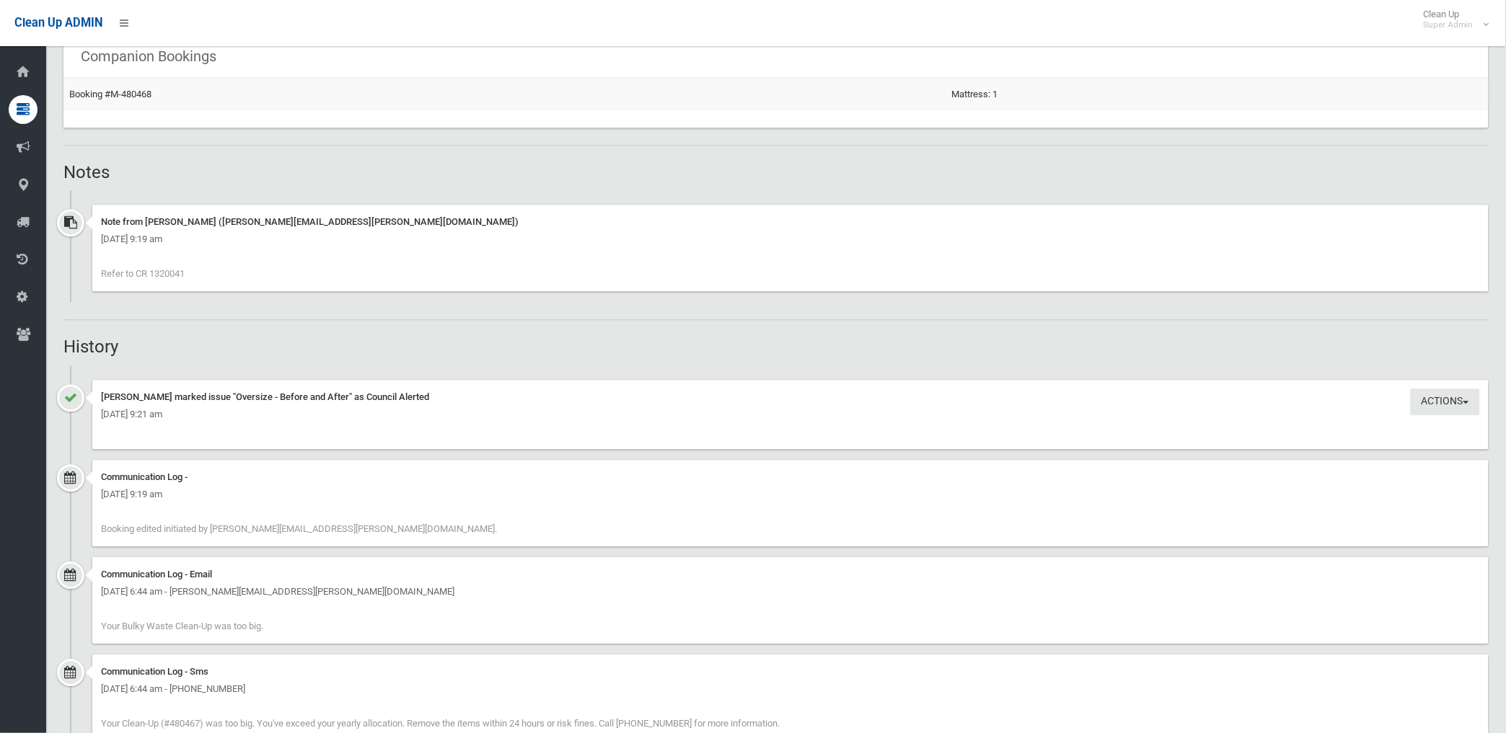
scroll to position [801, 0]
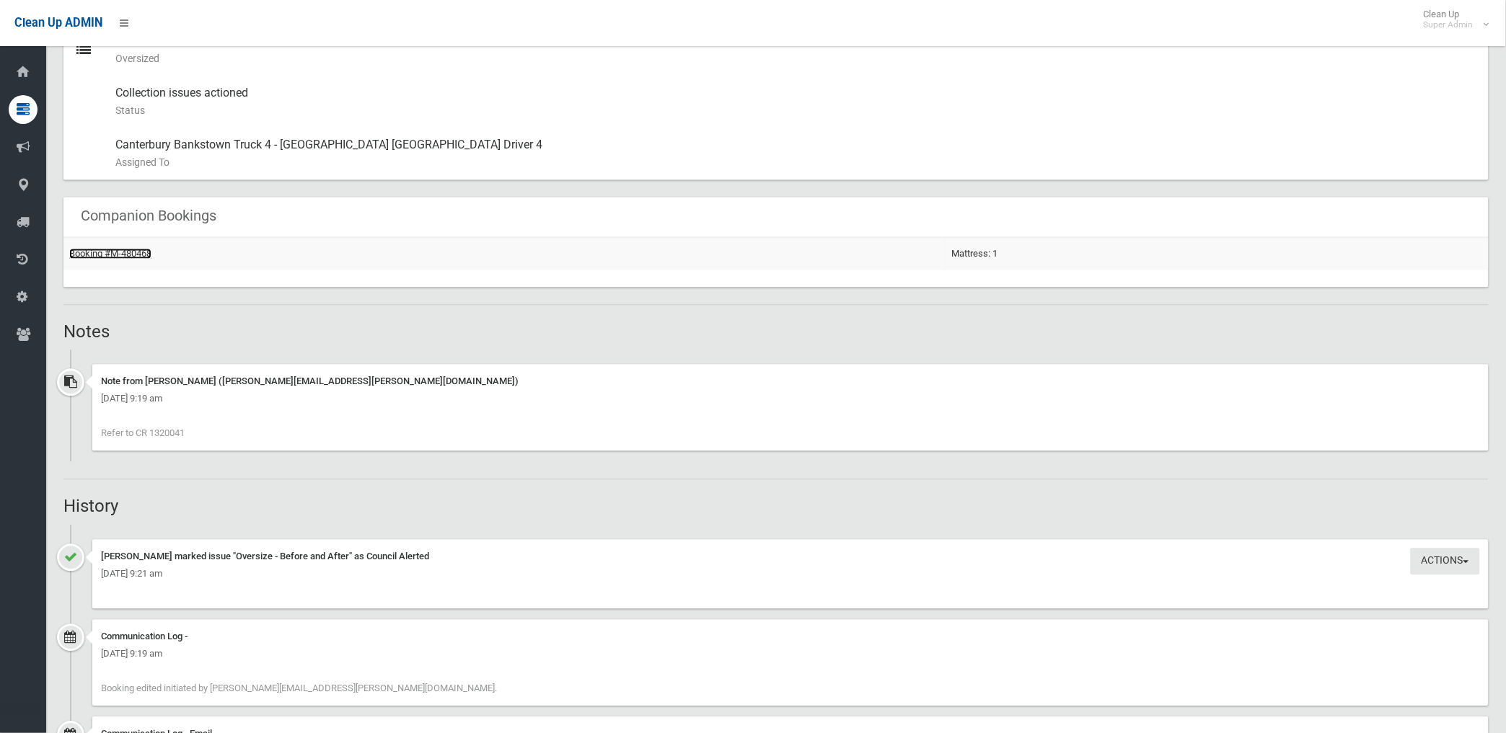
click at [127, 249] on link "Booking #M-480468" at bounding box center [110, 254] width 82 height 11
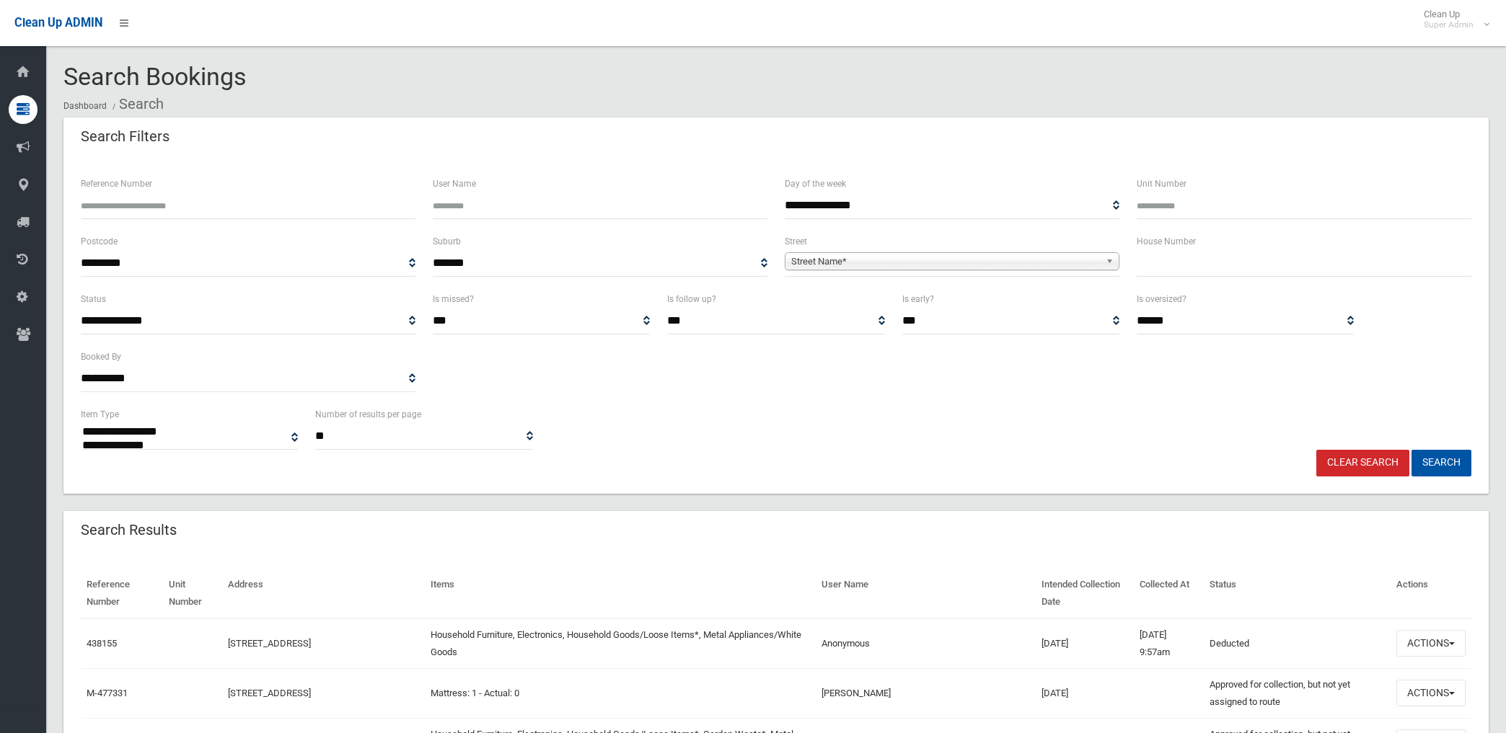
select select
click at [840, 264] on span "Street Name*" at bounding box center [945, 261] width 309 height 17
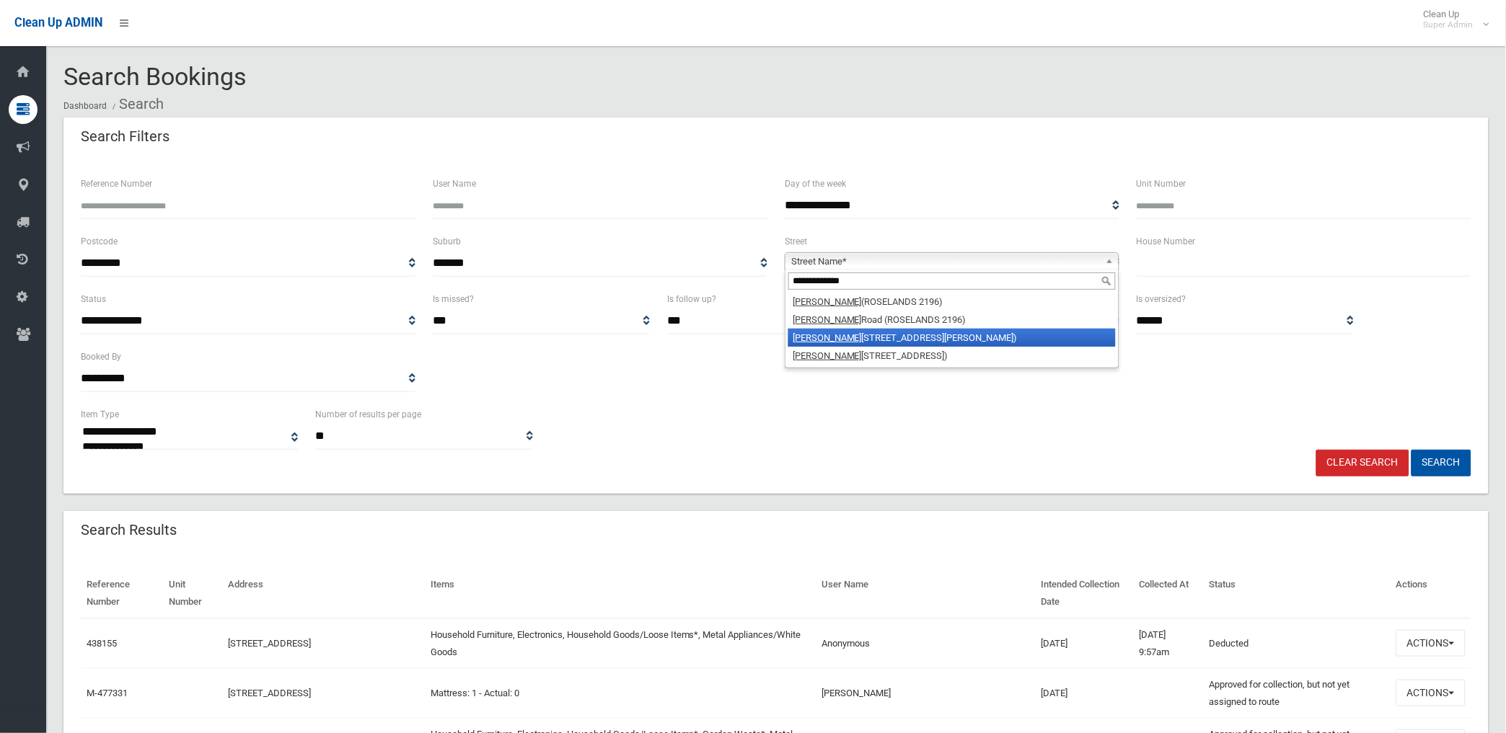
type input "**********"
click at [846, 330] on li "King Georges Road (BEVERLY HILLS 2209)" at bounding box center [951, 338] width 327 height 18
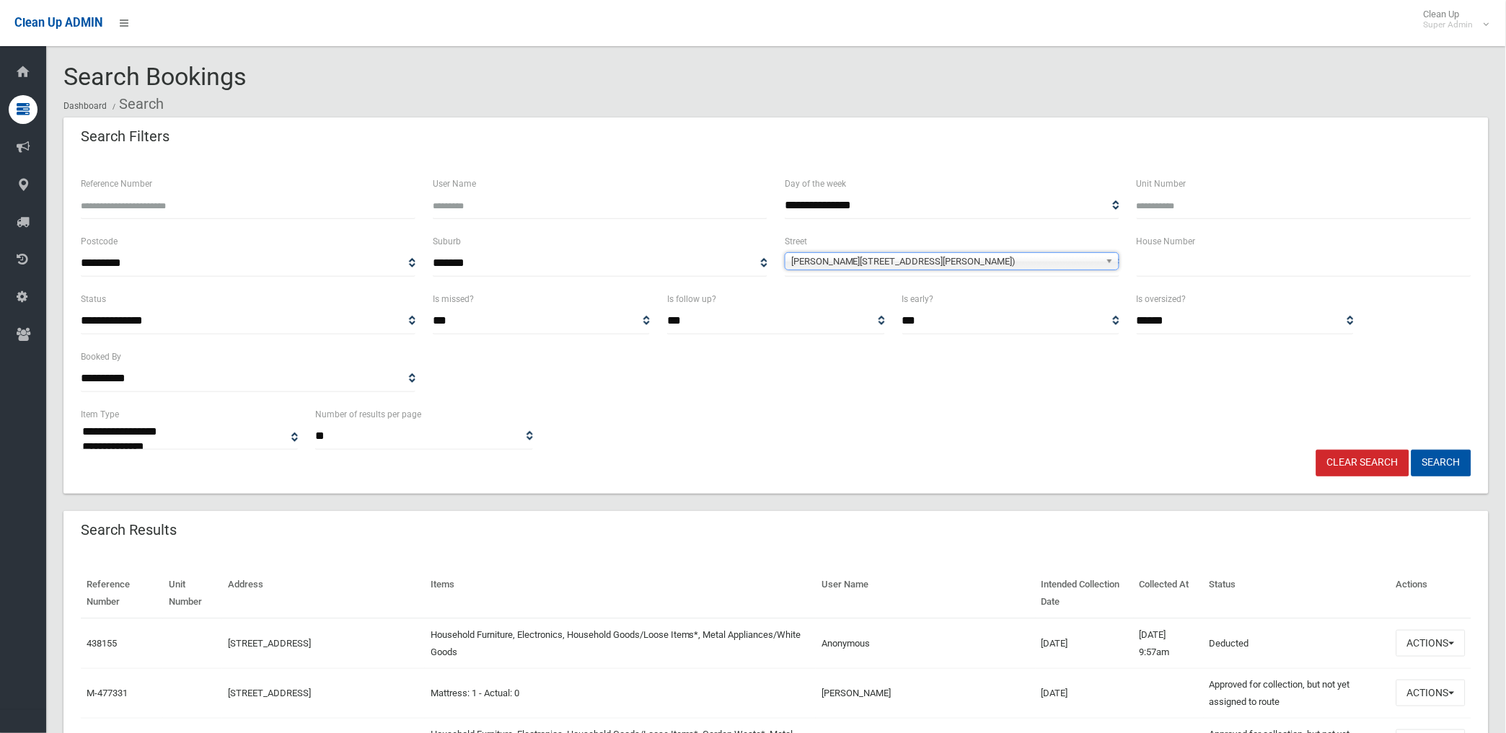
click at [1180, 261] on input "text" at bounding box center [1303, 263] width 335 height 27
type input "***"
click at [1411, 450] on button "Search" at bounding box center [1441, 463] width 60 height 27
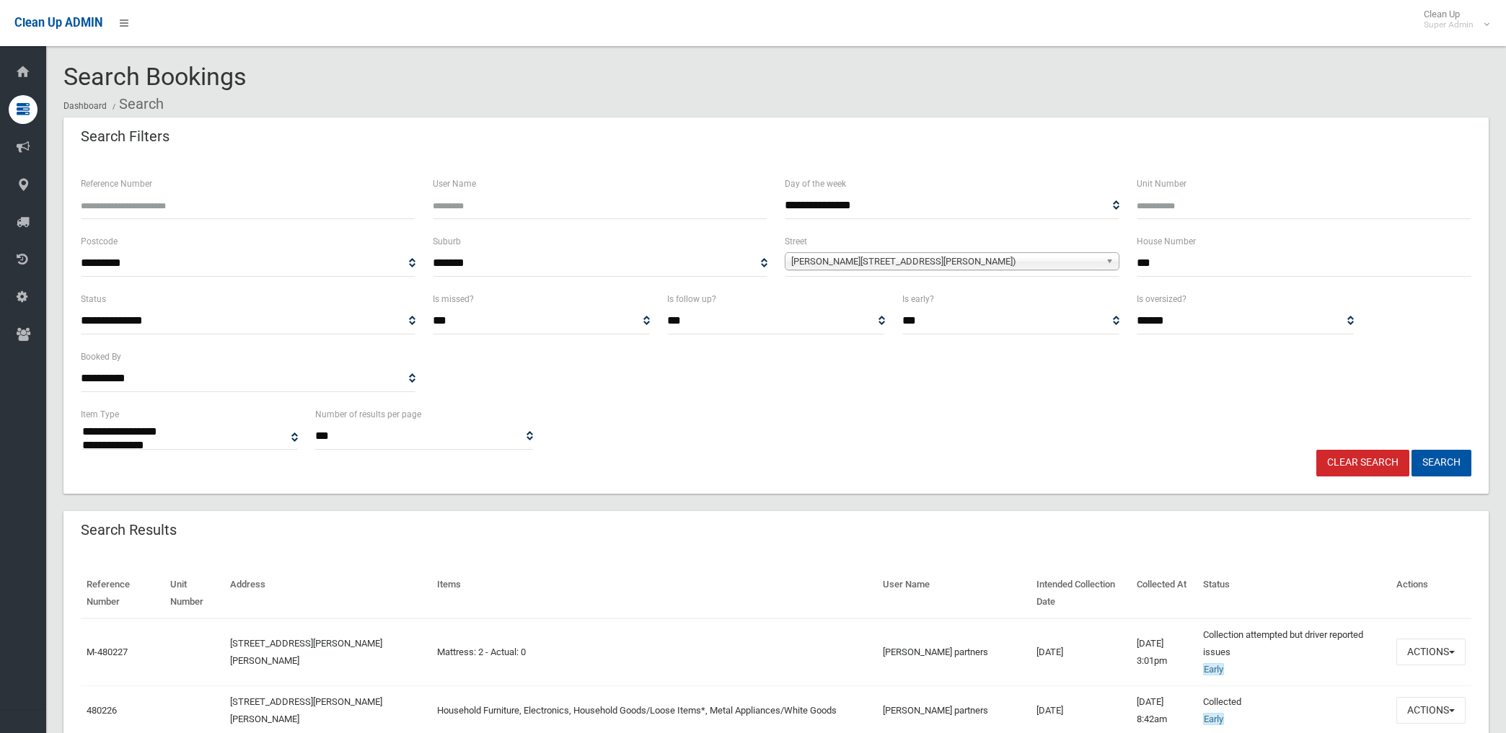
select select
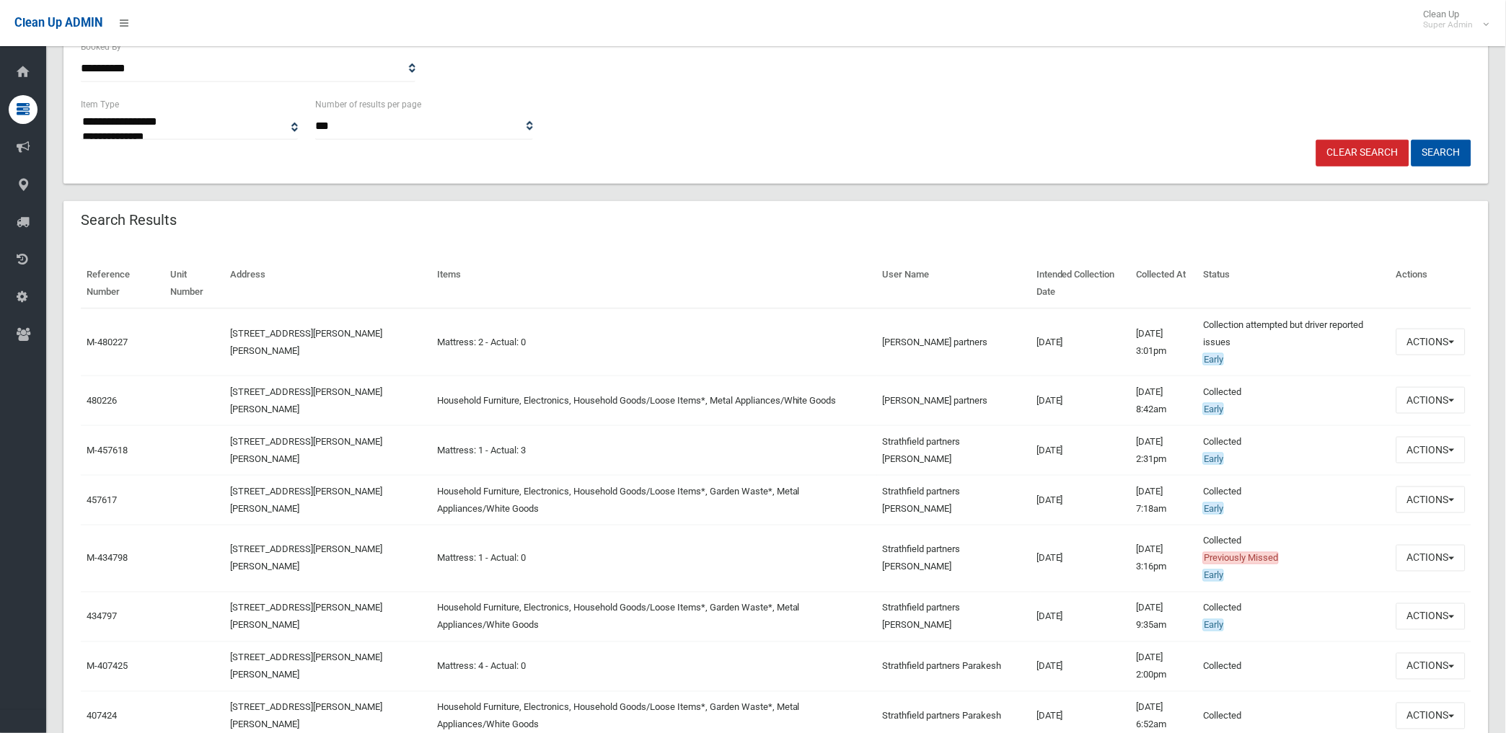
scroll to position [400, 0]
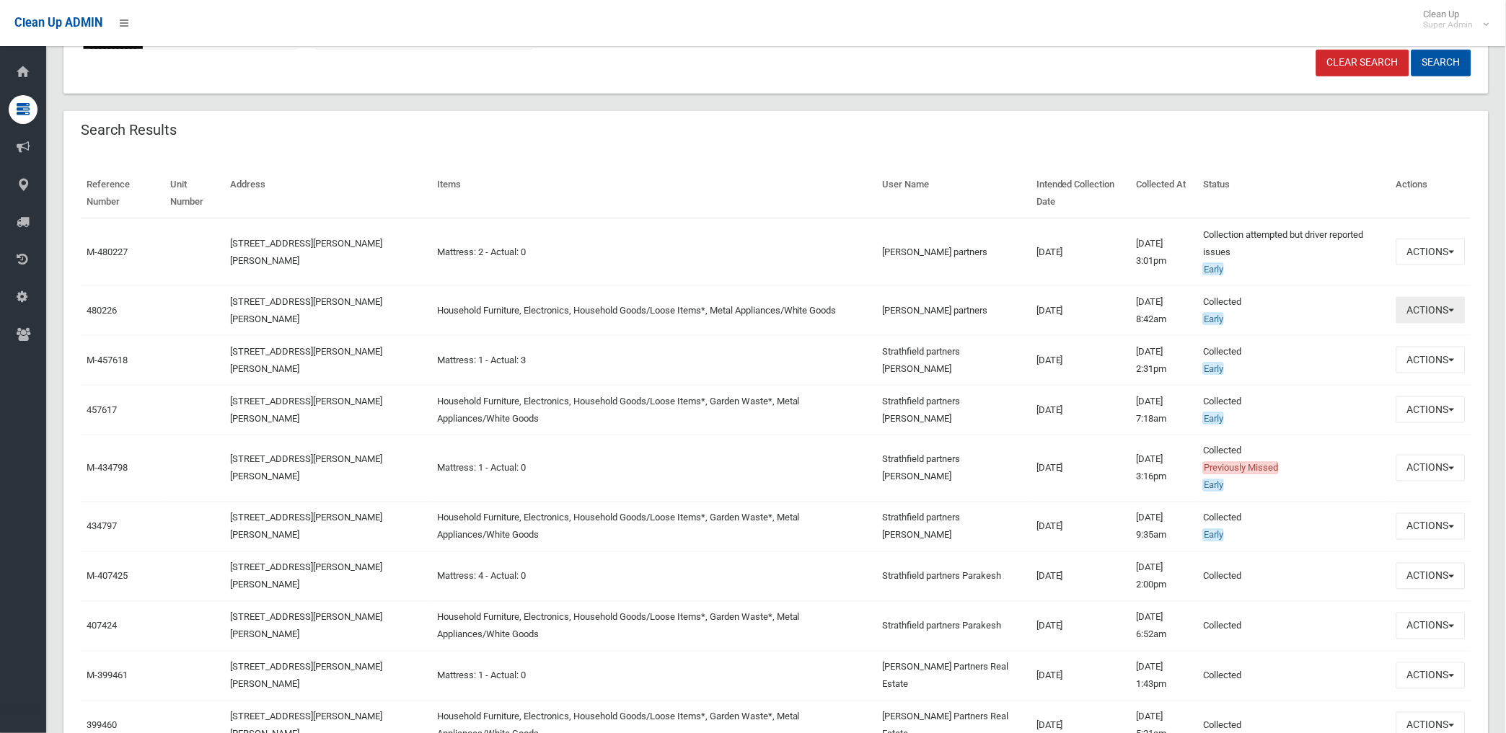
click at [1429, 306] on button "Actions" at bounding box center [1430, 310] width 69 height 27
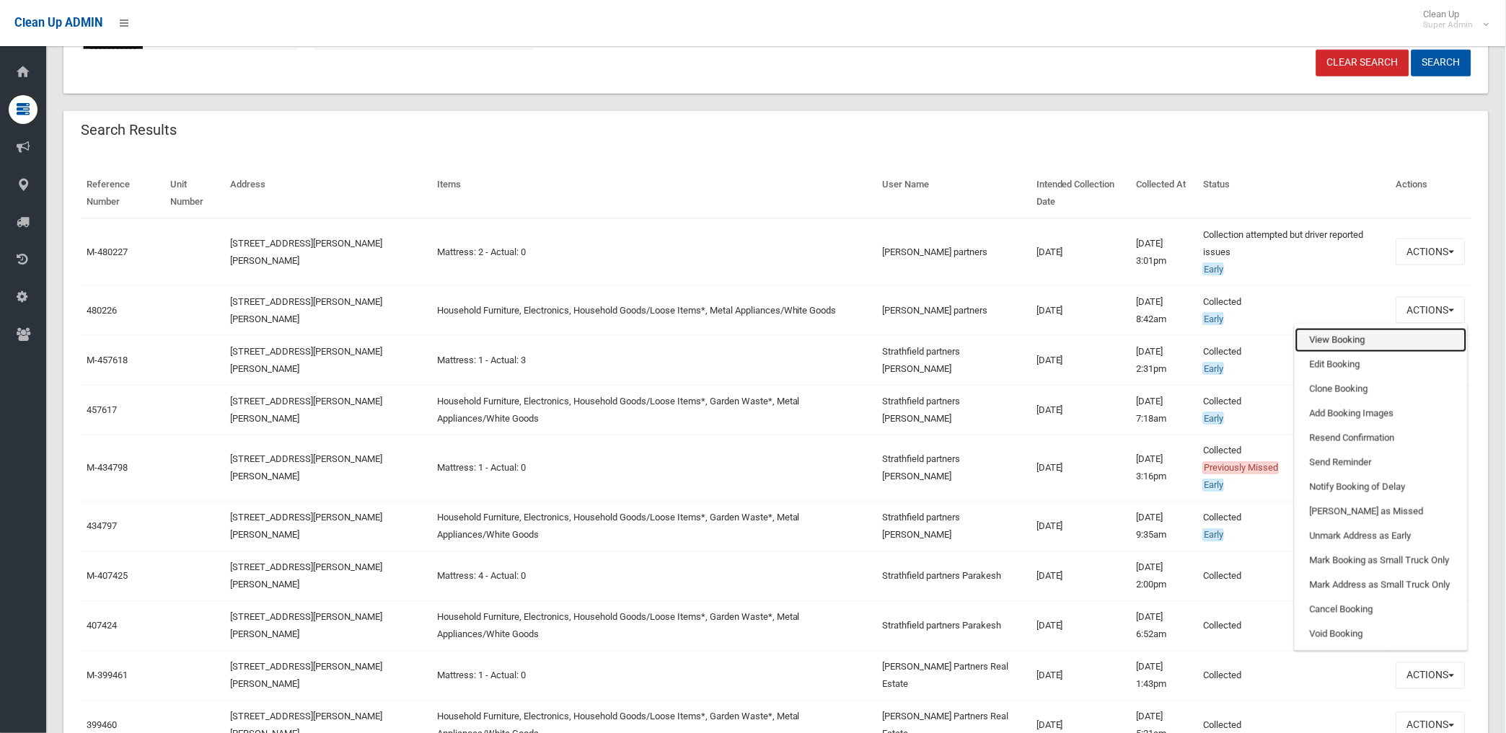
click at [1324, 337] on link "View Booking" at bounding box center [1381, 340] width 172 height 25
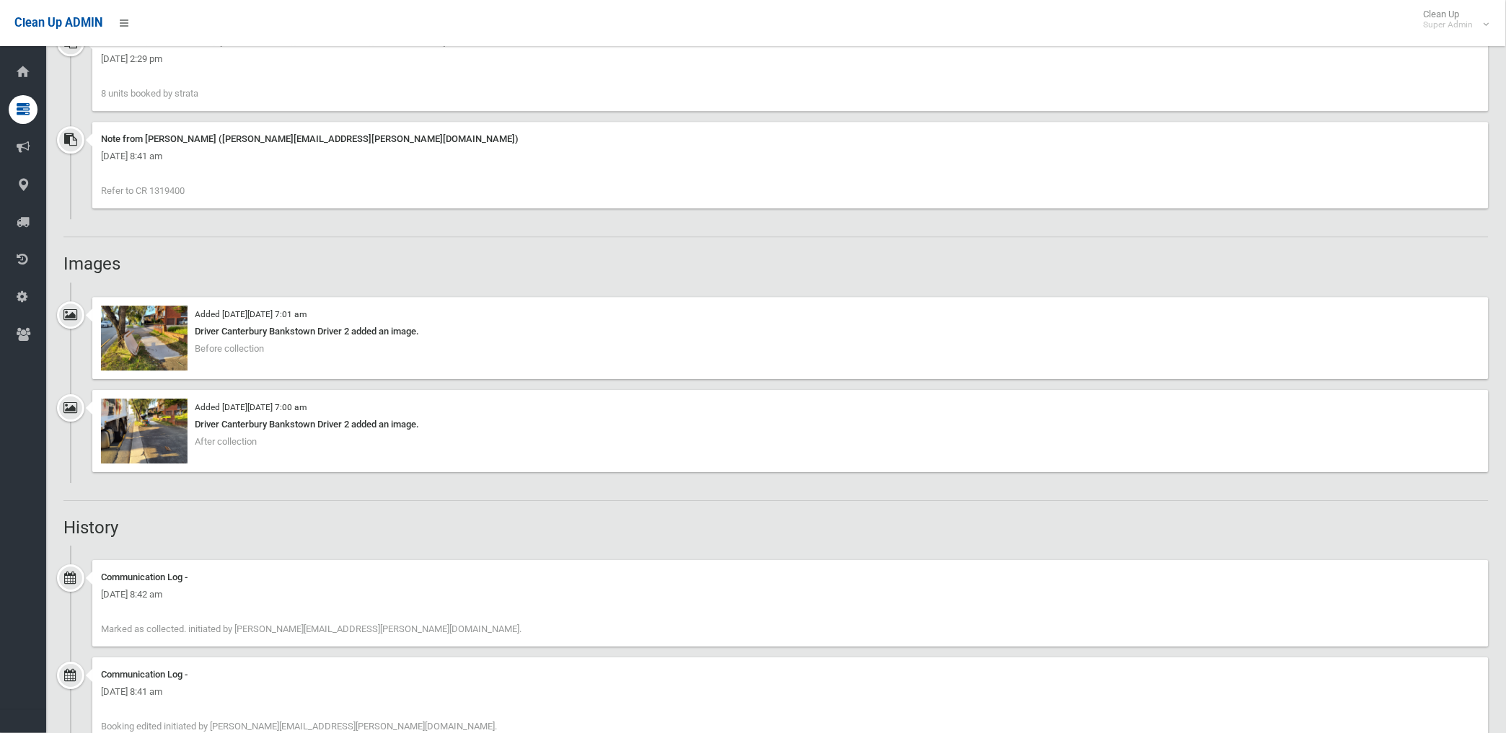
scroll to position [1121, 0]
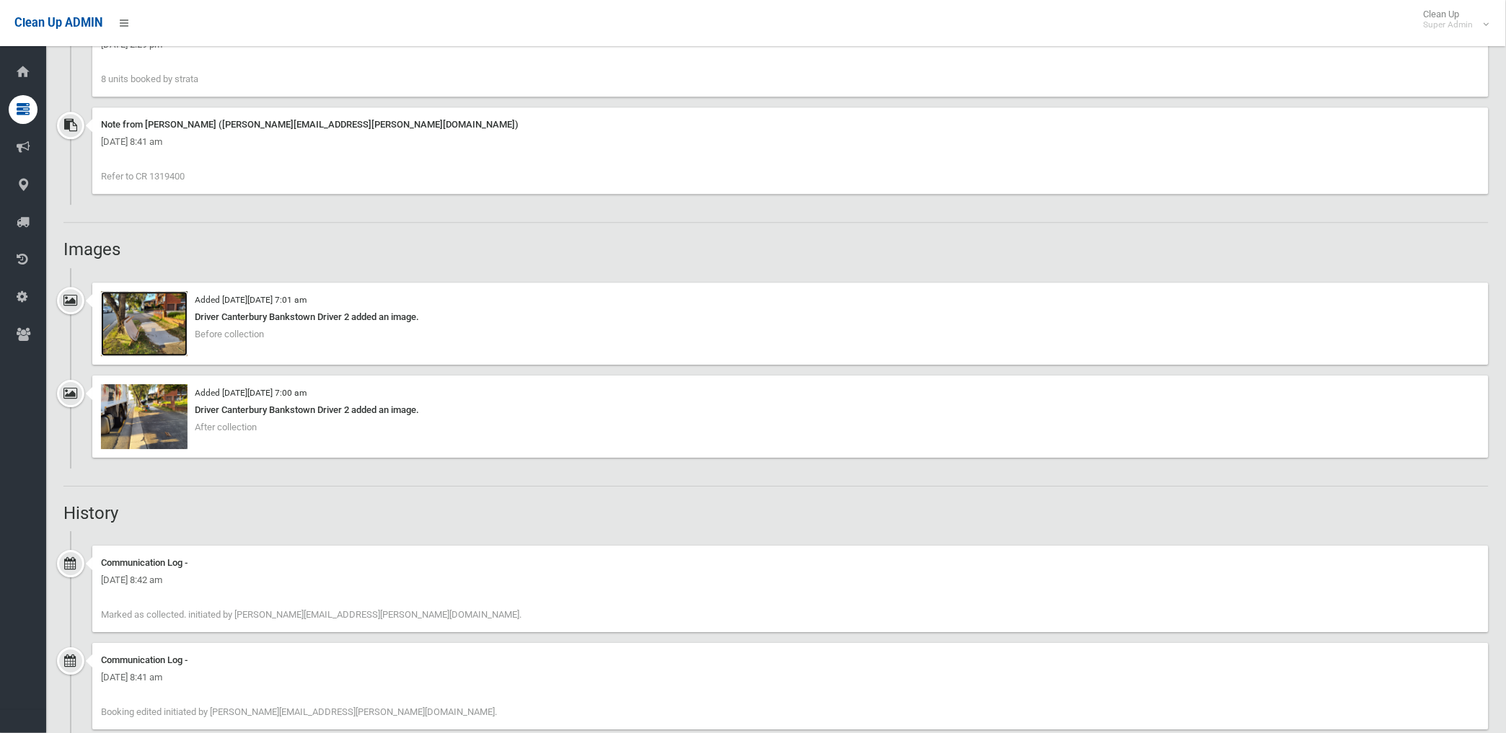
click at [169, 334] on img at bounding box center [144, 323] width 87 height 65
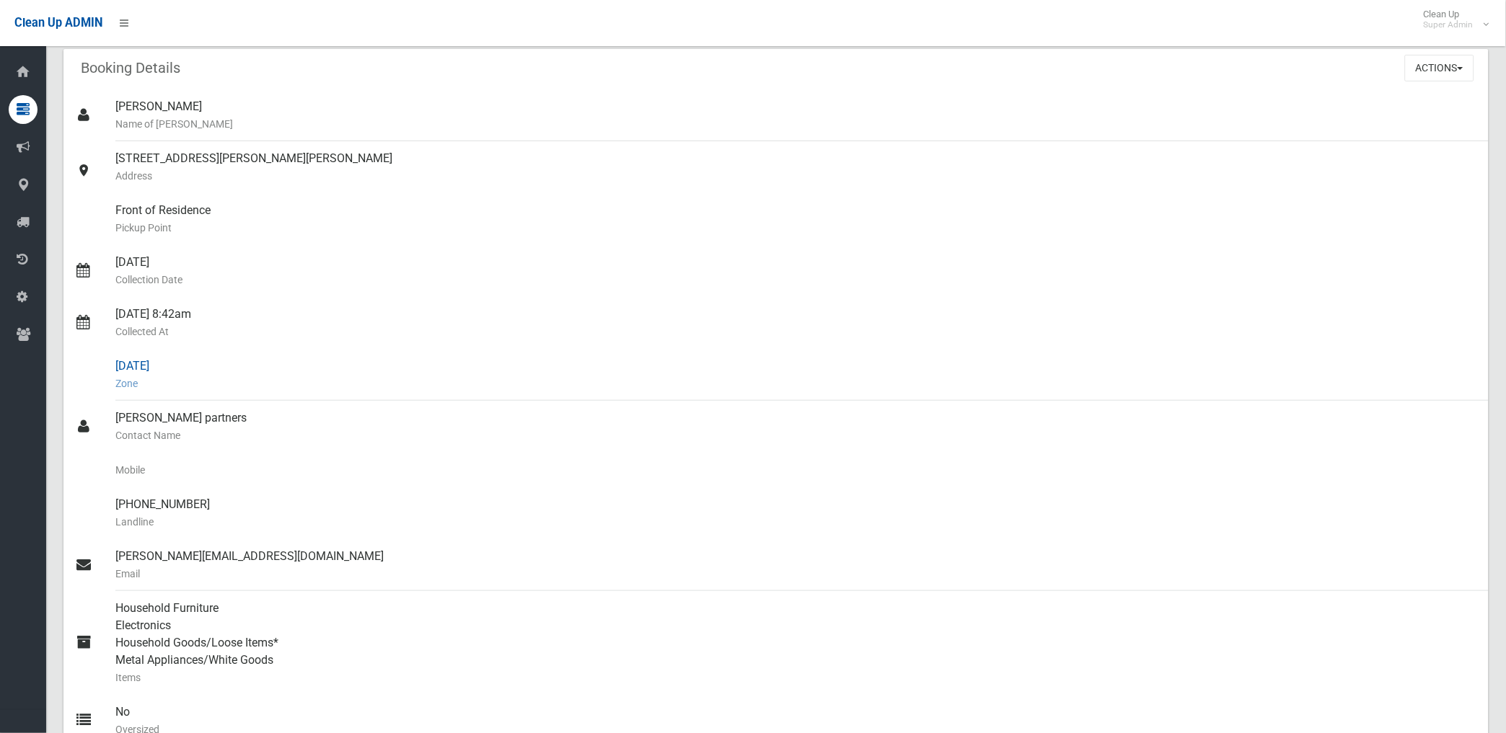
scroll to position [0, 0]
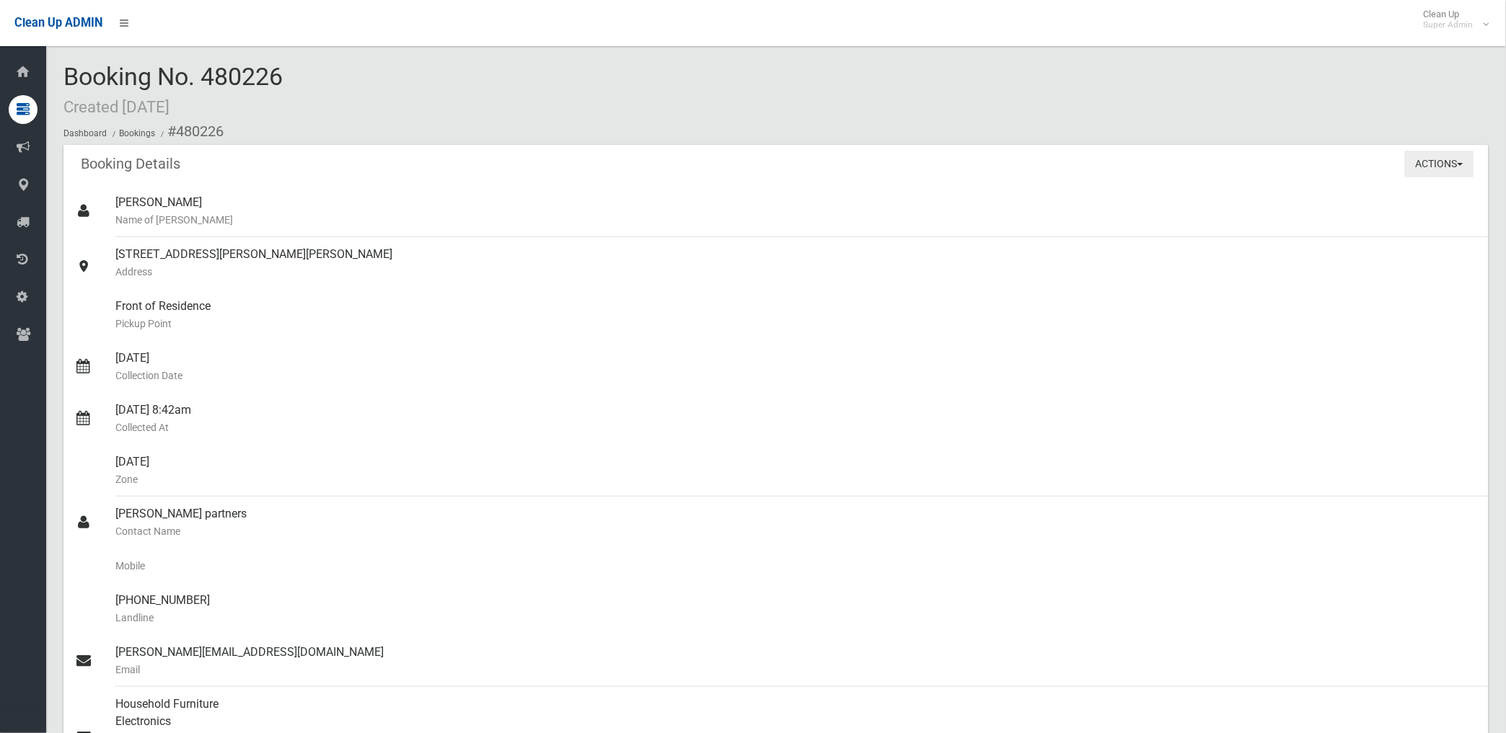
click at [1431, 159] on button "Actions" at bounding box center [1439, 164] width 69 height 27
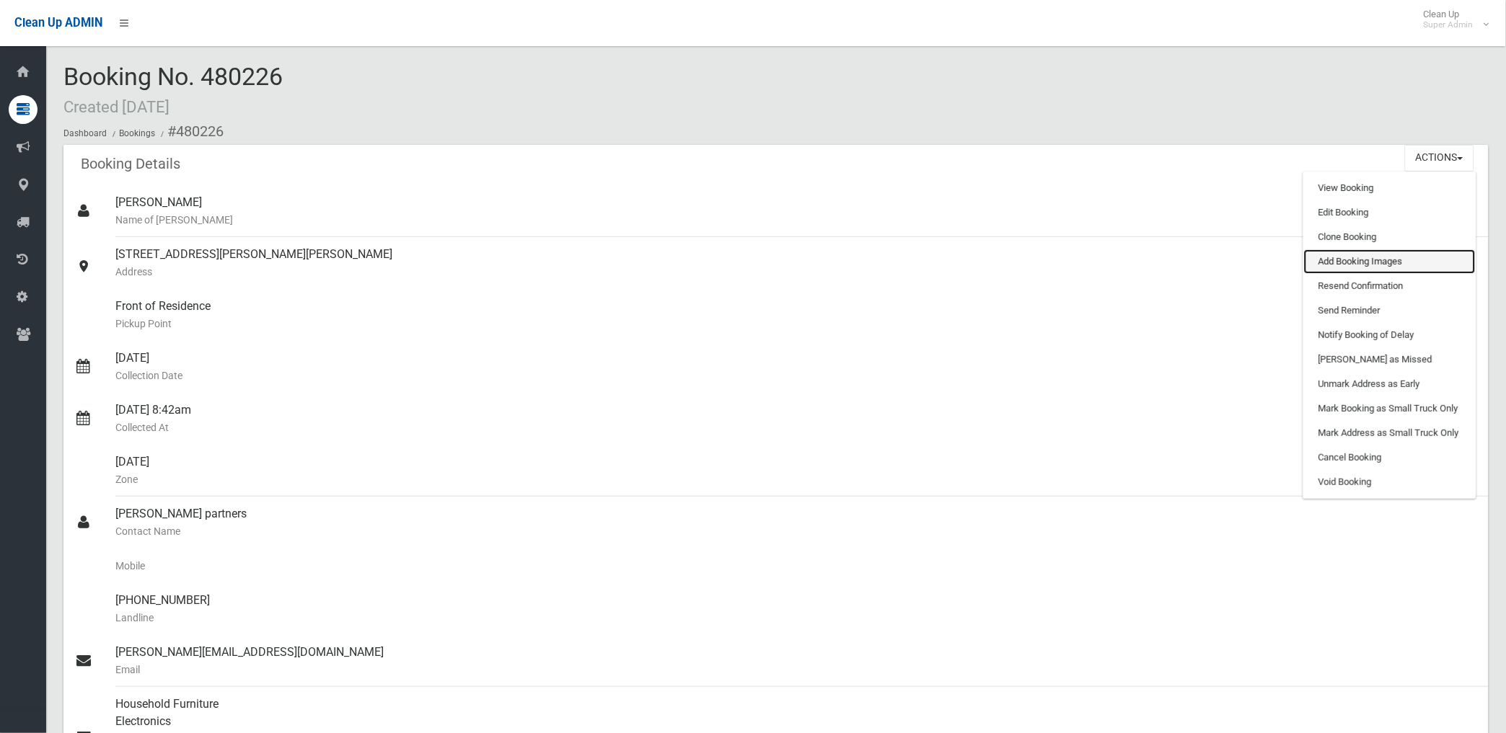
click at [1350, 262] on link "Add Booking Images" at bounding box center [1390, 261] width 172 height 25
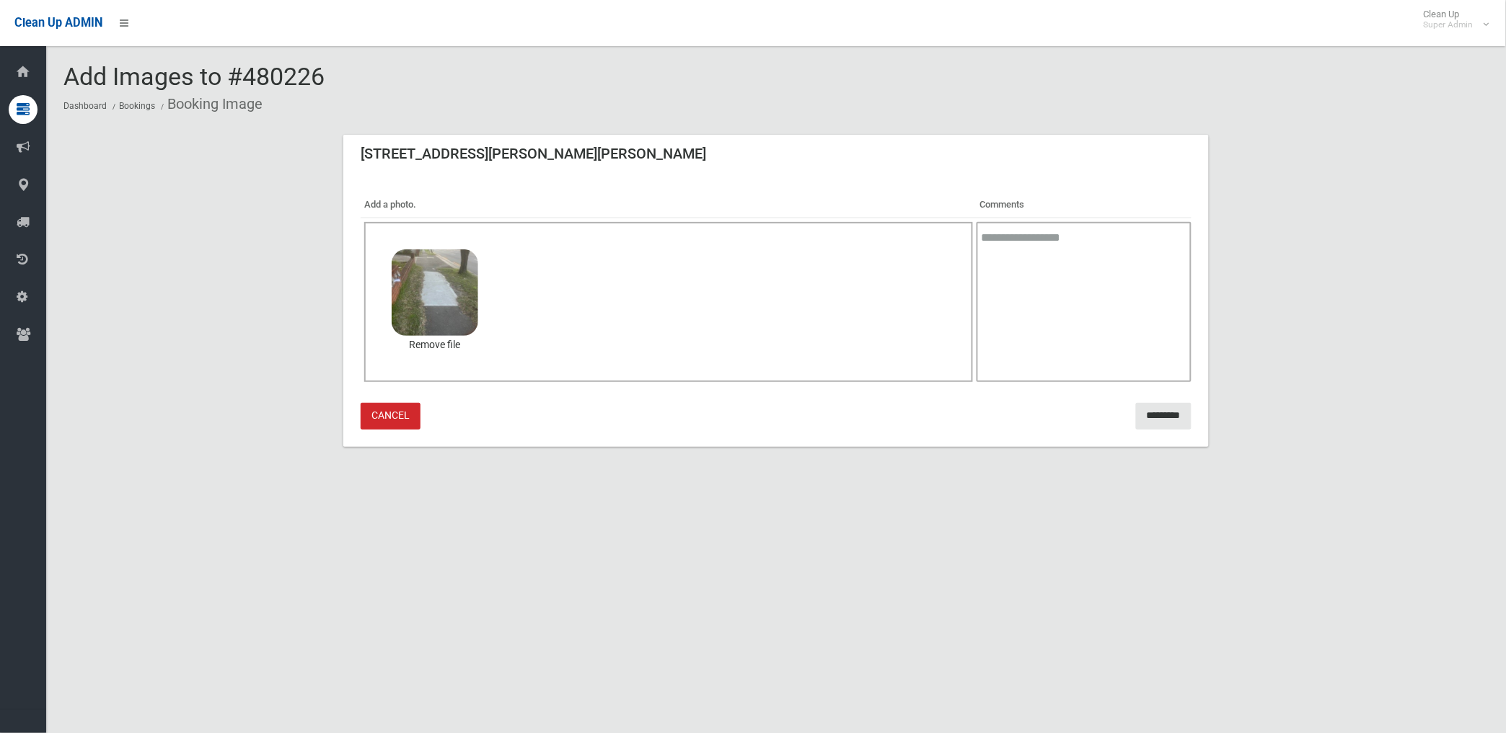
click at [1118, 335] on textarea at bounding box center [1083, 302] width 215 height 160
type textarea "**********"
click at [1159, 414] on input "*********" at bounding box center [1164, 416] width 56 height 27
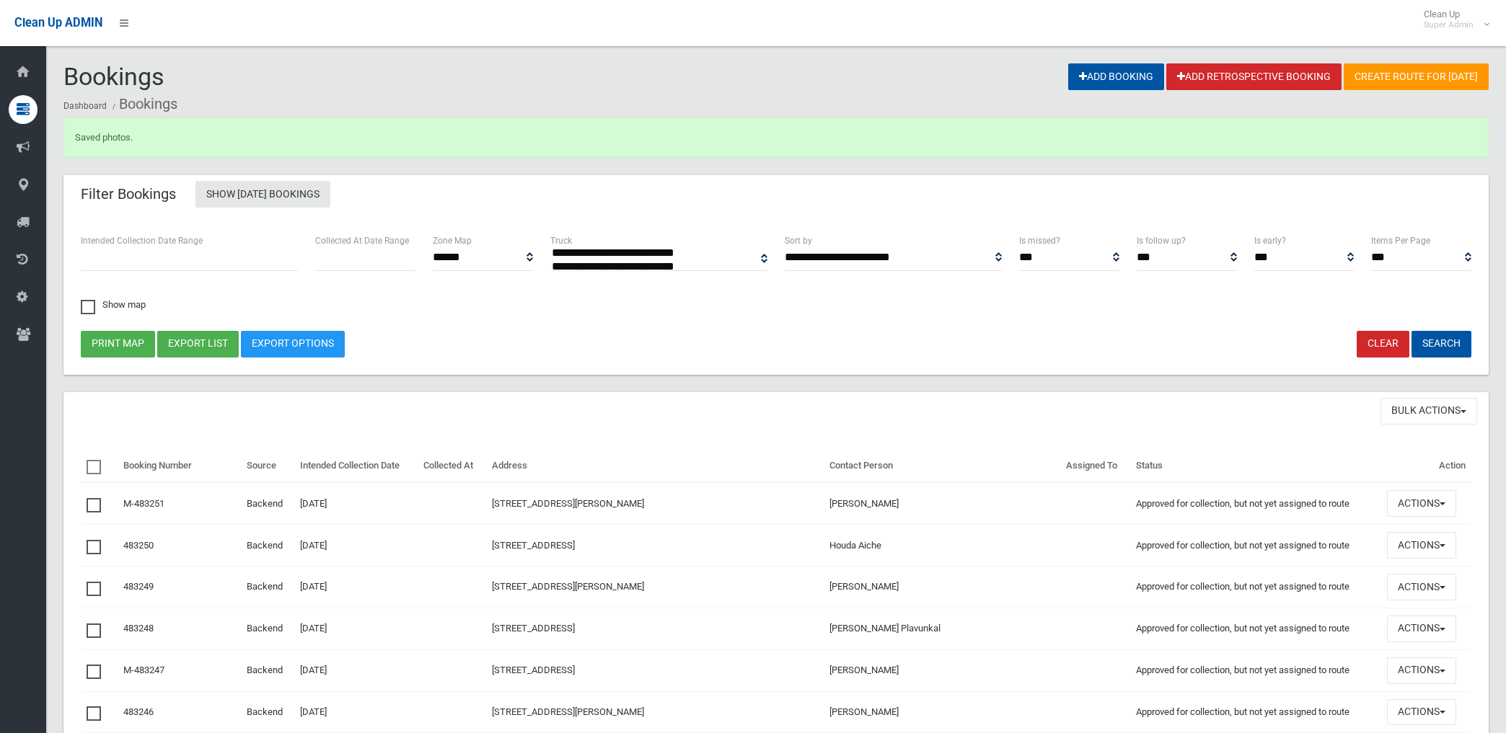
select select
